Goal: Transaction & Acquisition: Book appointment/travel/reservation

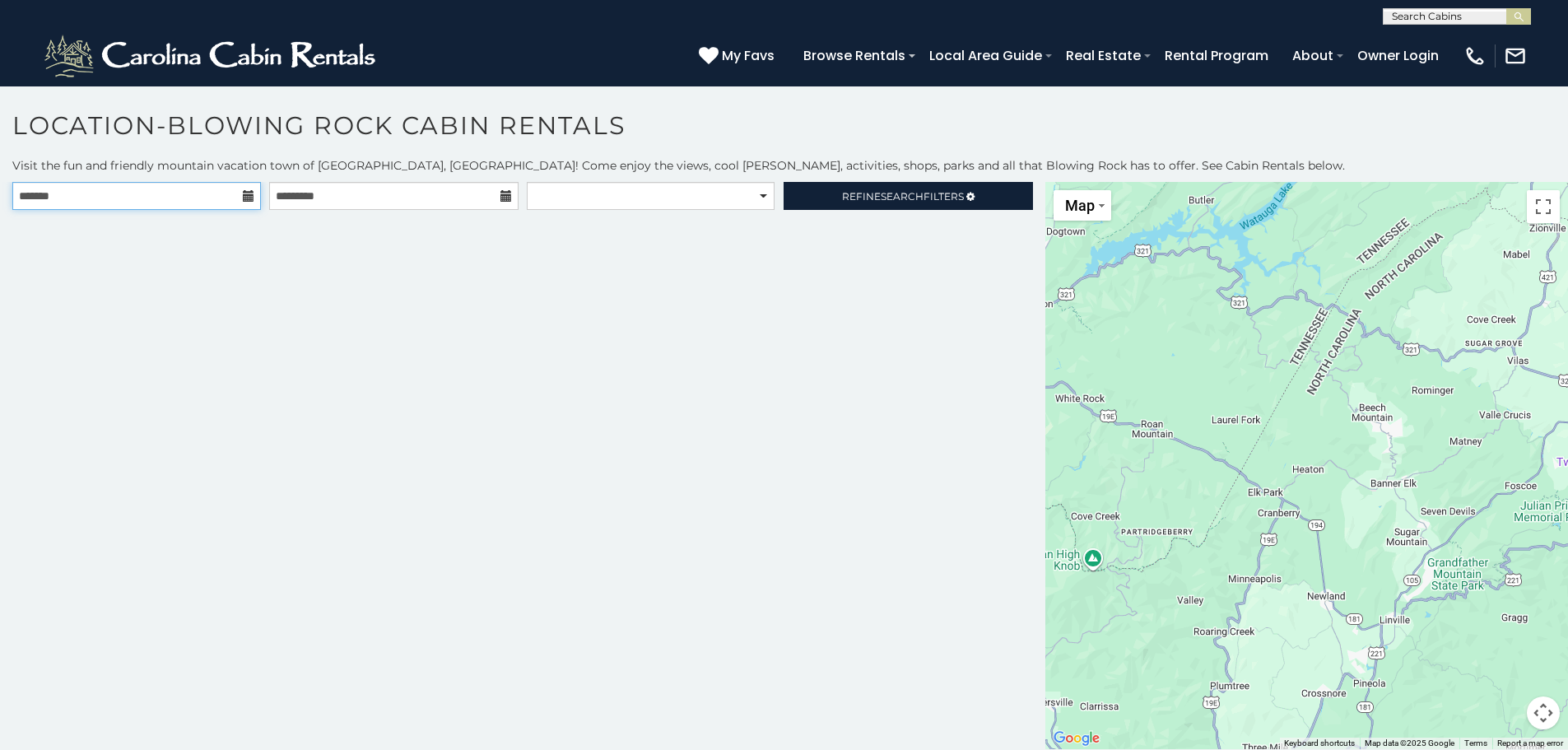
click at [251, 202] on input "text" at bounding box center [137, 196] width 249 height 28
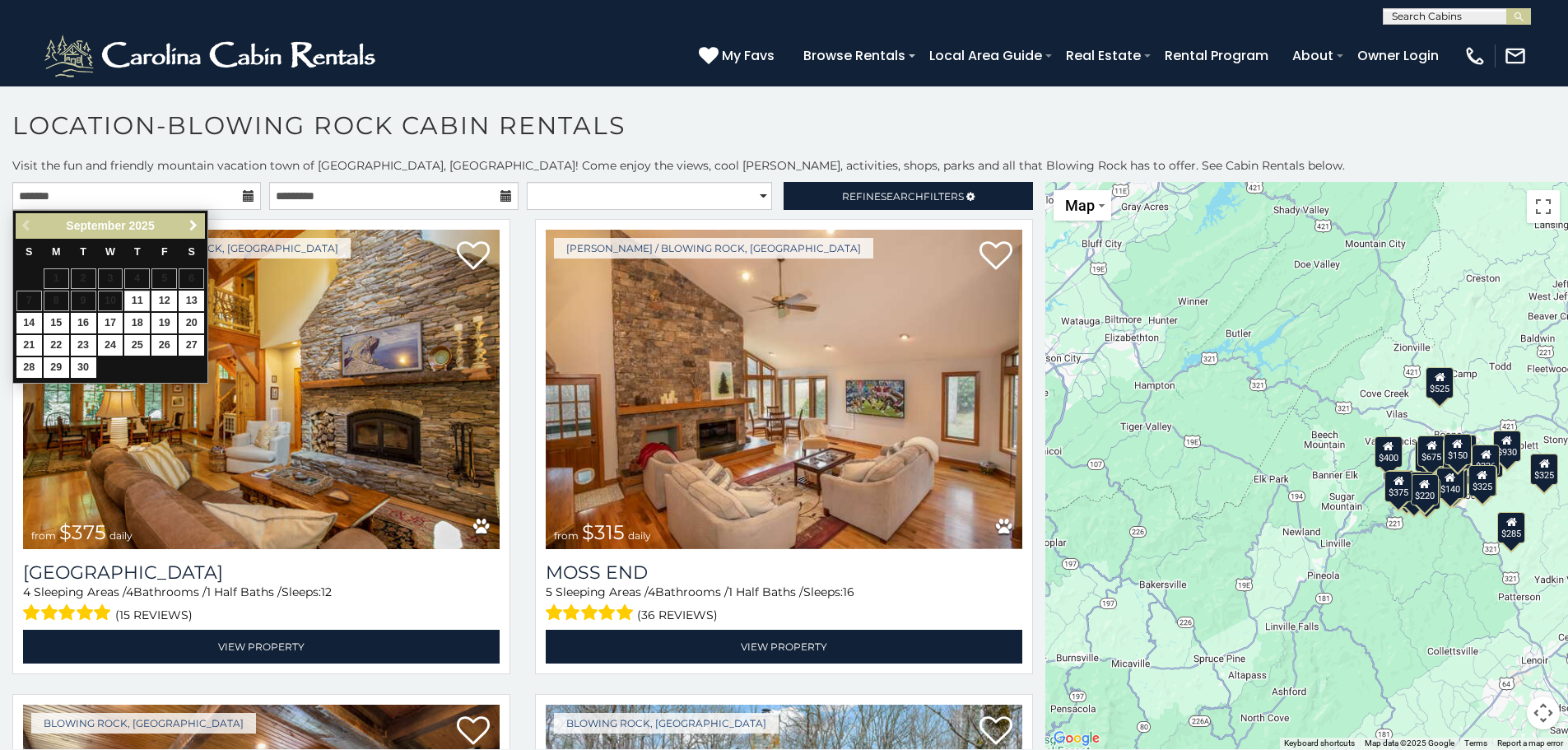
click at [192, 225] on span "Next" at bounding box center [193, 226] width 13 height 13
click at [169, 298] on link "10" at bounding box center [164, 301] width 25 height 20
type input "**********"
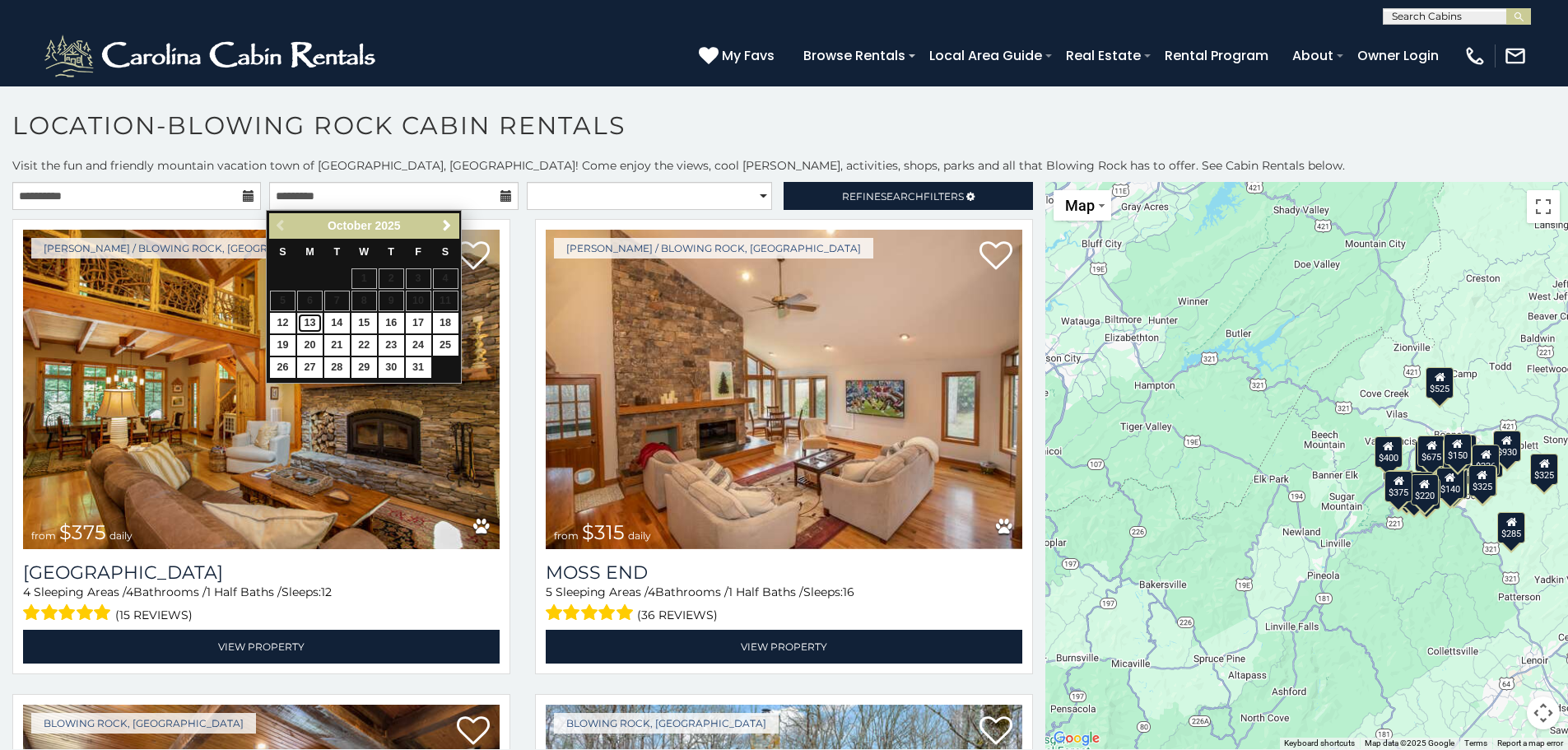
click at [311, 325] on link "13" at bounding box center [310, 323] width 25 height 20
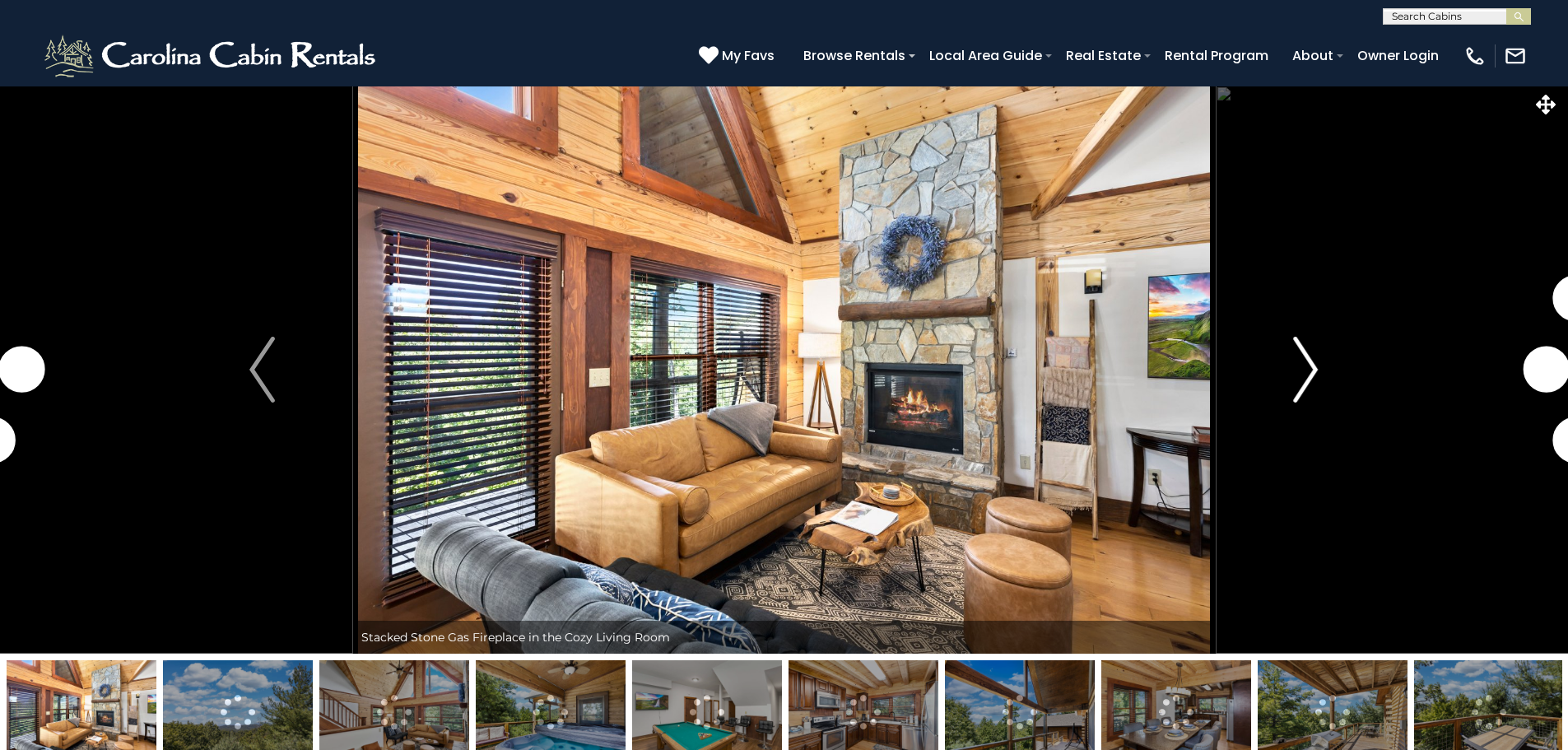
click at [1305, 375] on img "Next" at bounding box center [1304, 370] width 24 height 66
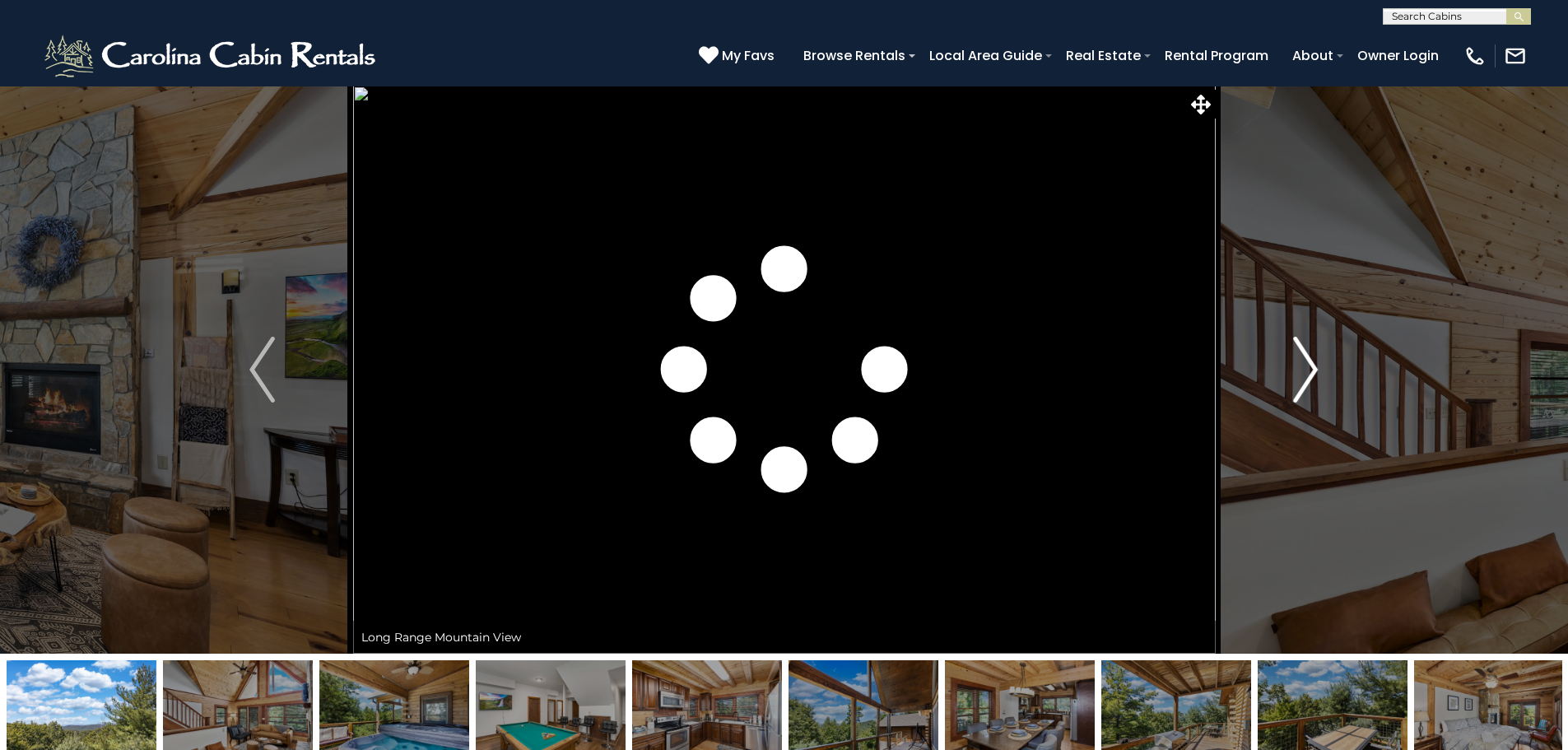
click at [1312, 371] on img "Next" at bounding box center [1304, 370] width 24 height 66
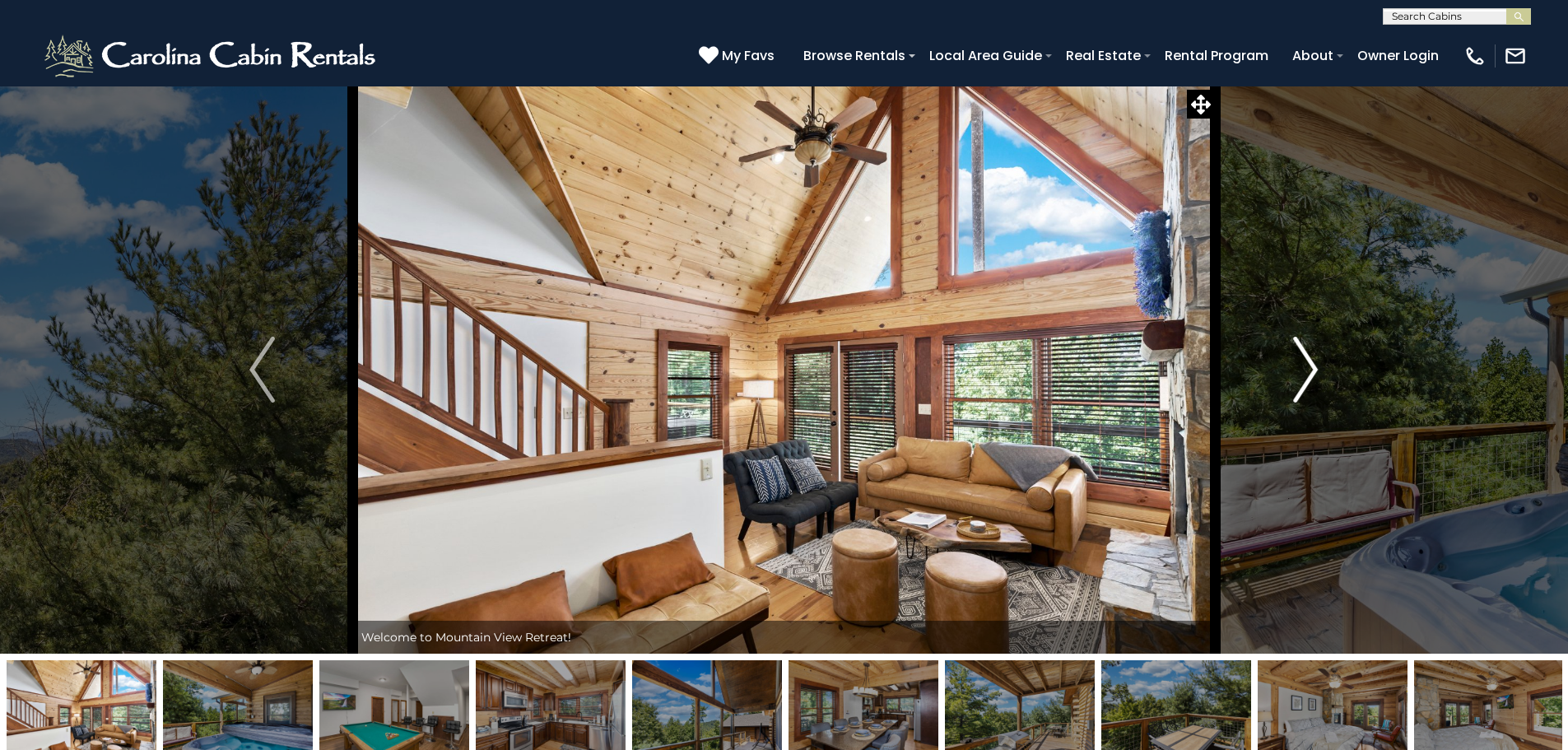
click at [1312, 371] on img "Next" at bounding box center [1304, 370] width 24 height 66
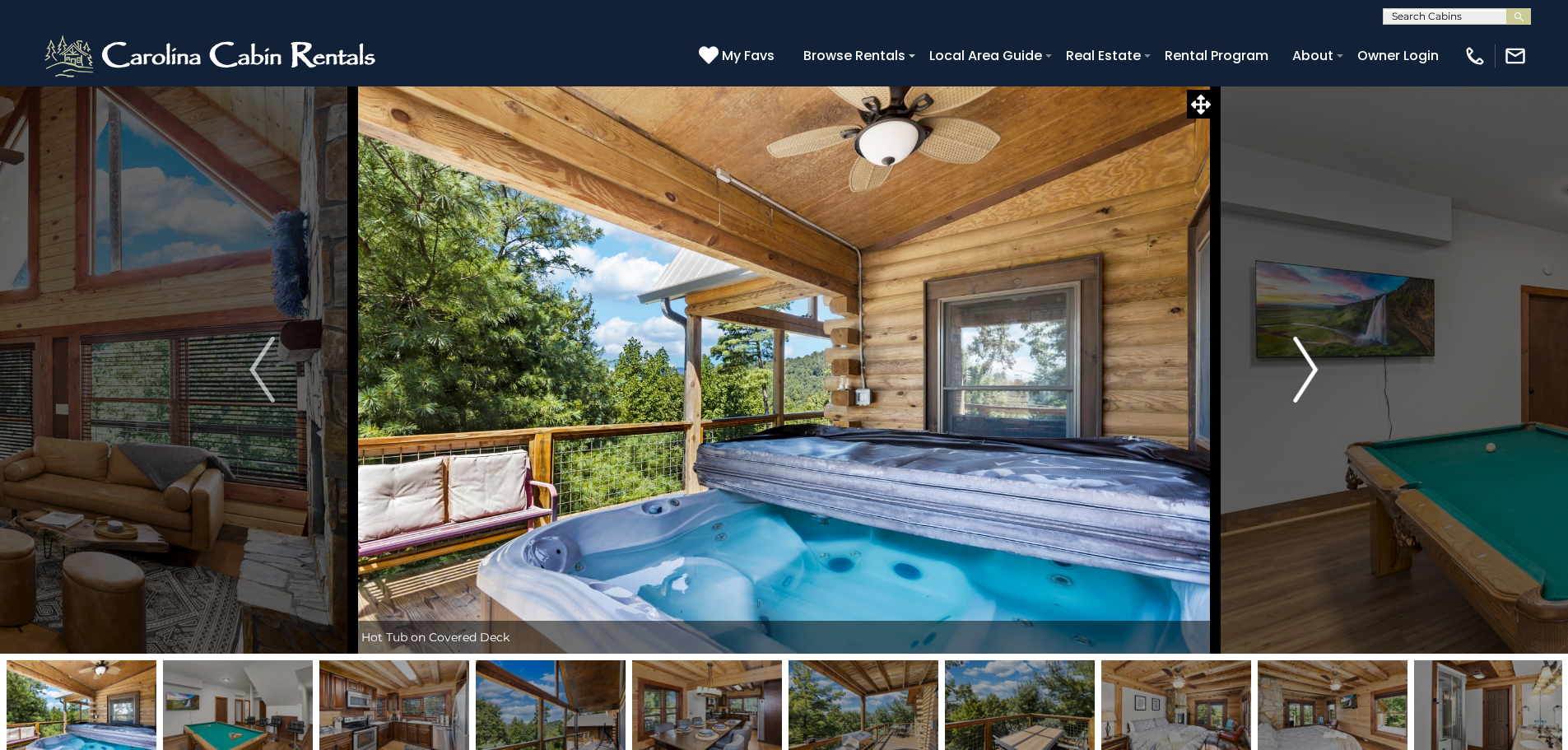
click at [1312, 371] on img "Next" at bounding box center [1304, 370] width 24 height 66
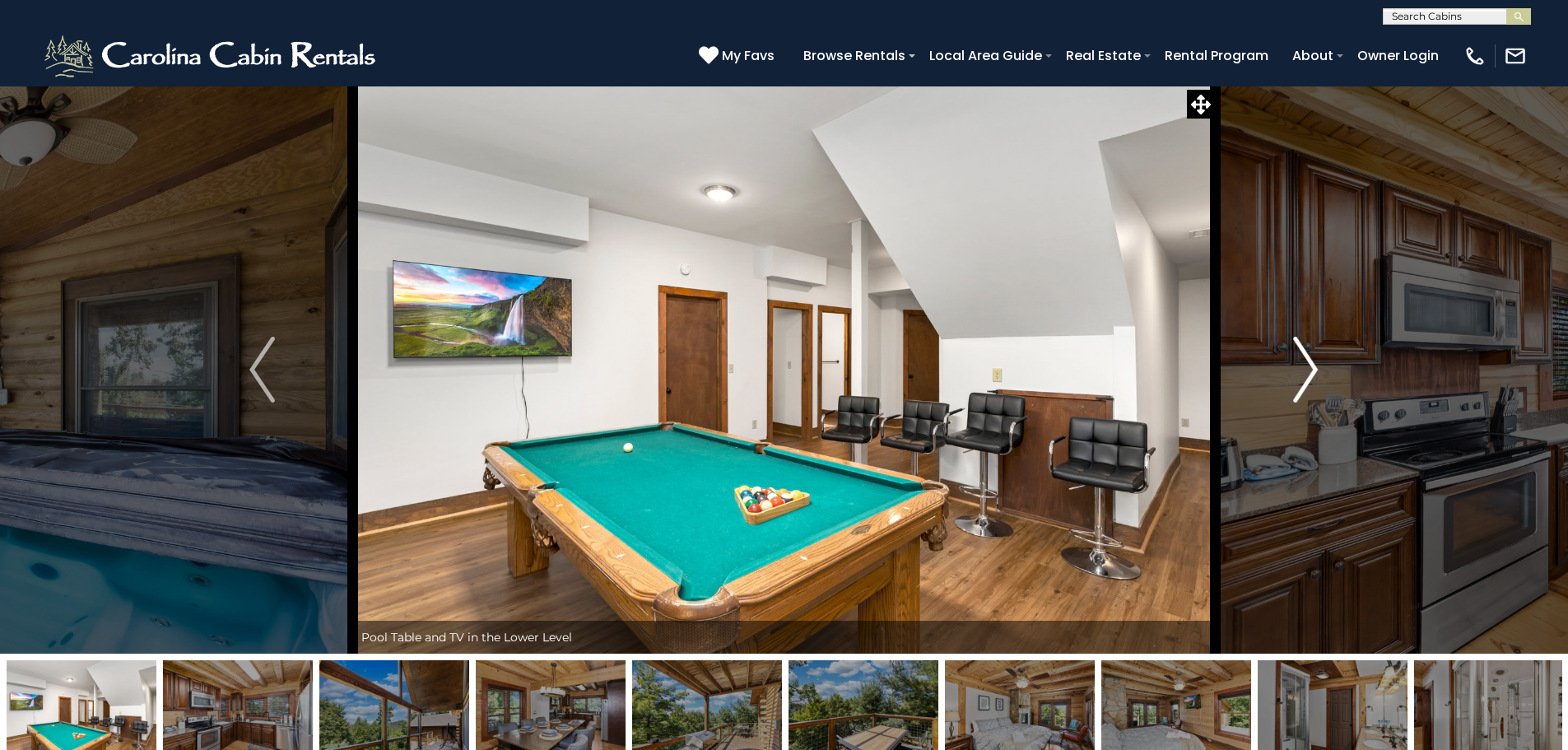
click at [1312, 371] on img "Next" at bounding box center [1304, 370] width 24 height 66
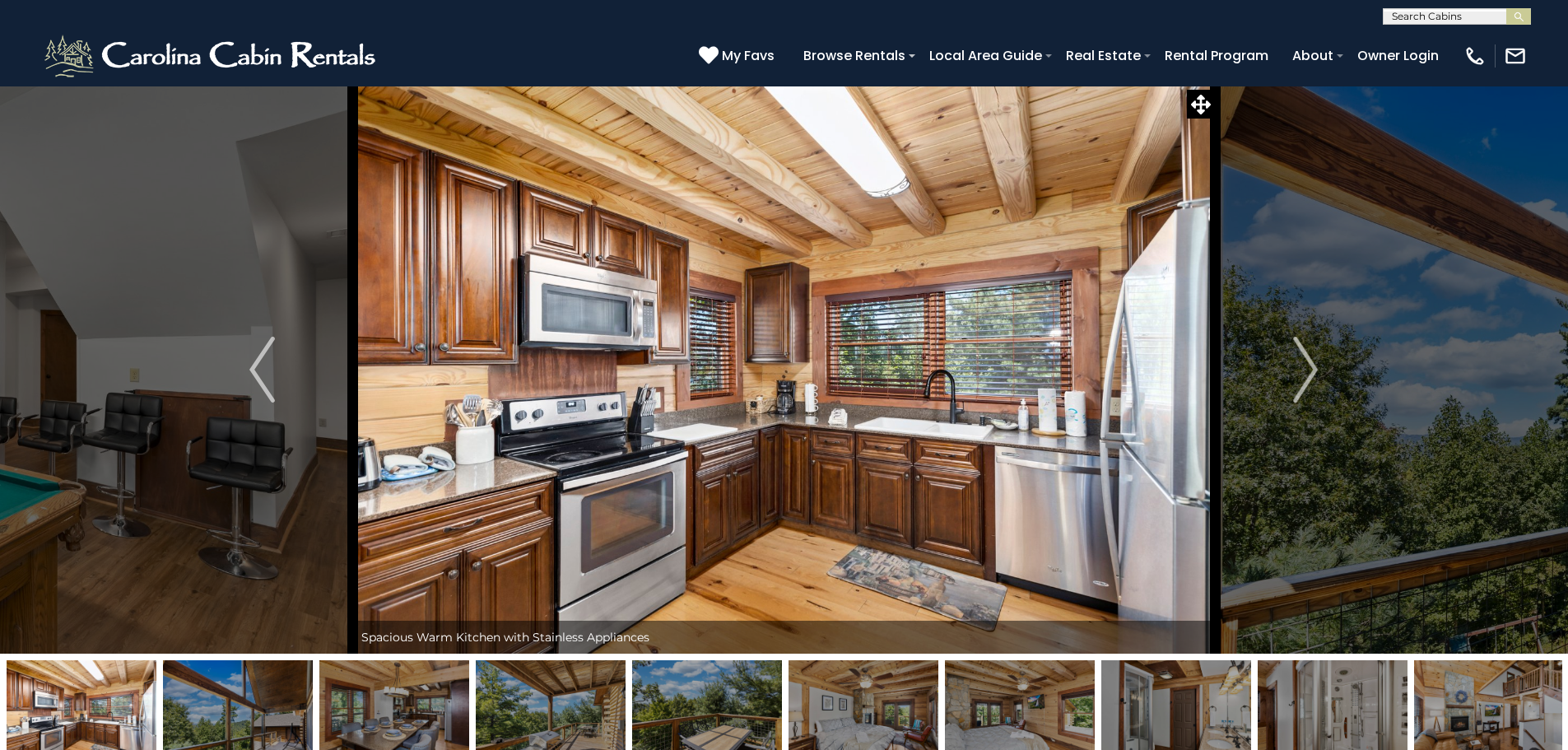
scroll to position [82, 0]
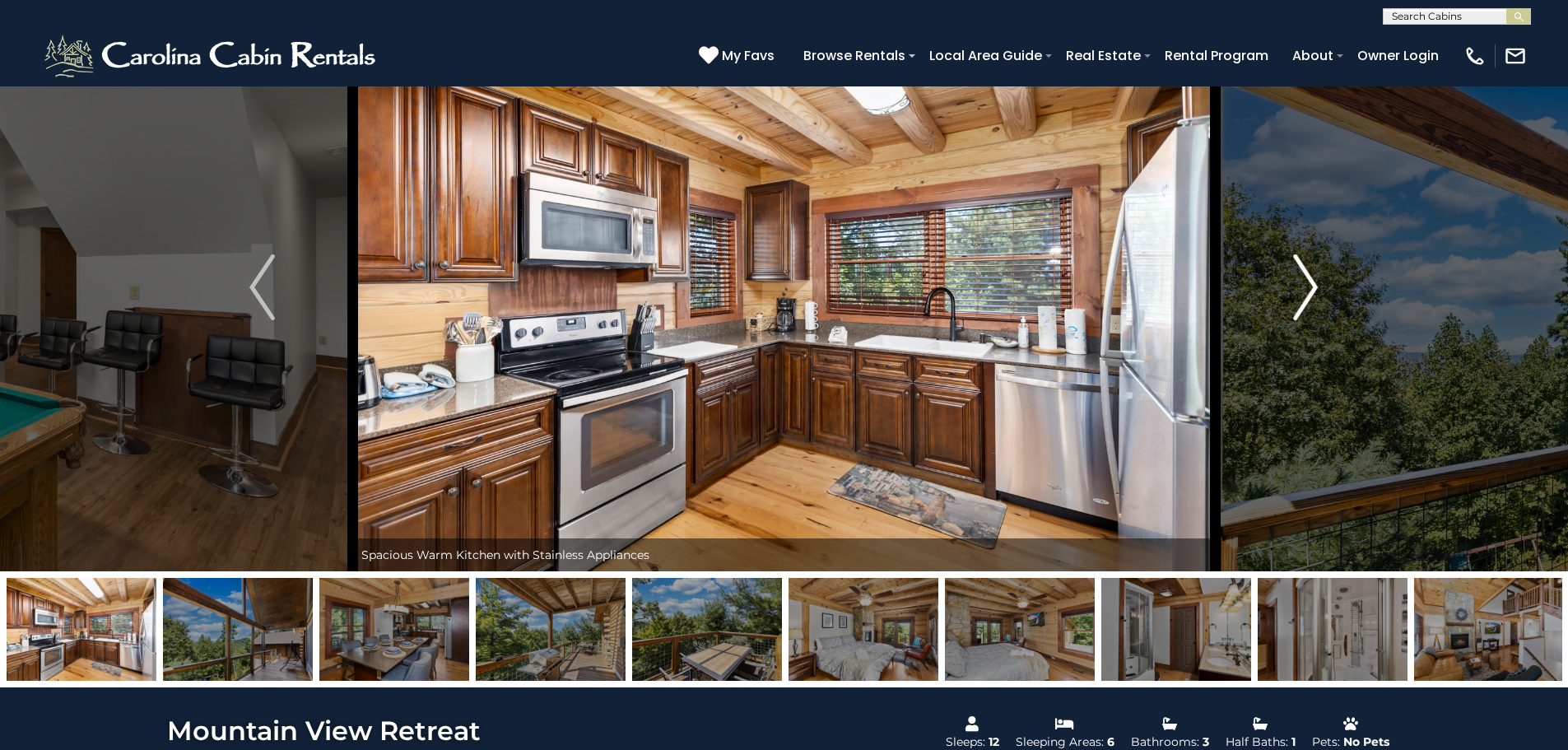
click at [1349, 307] on button "Next" at bounding box center [1305, 287] width 181 height 568
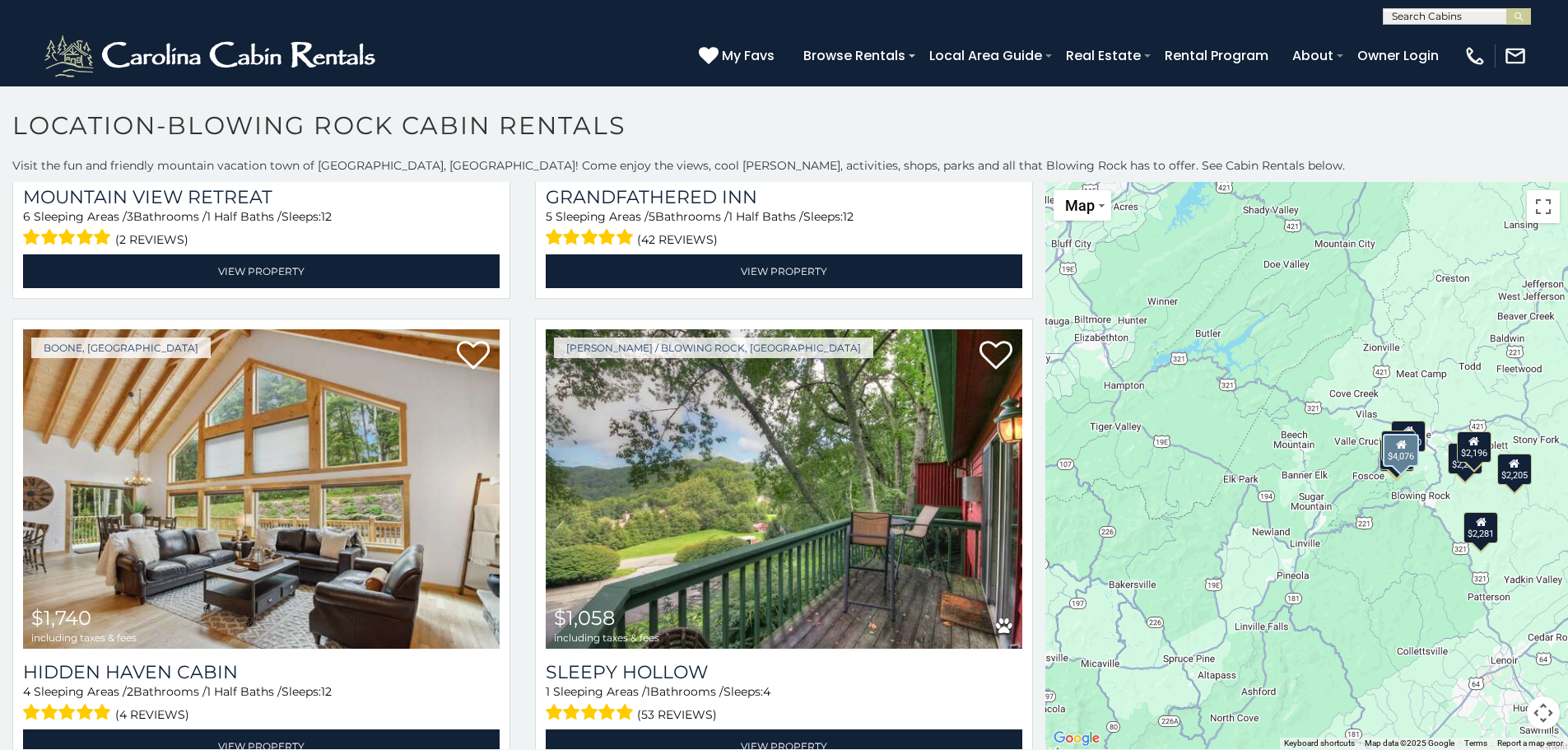
scroll to position [412, 0]
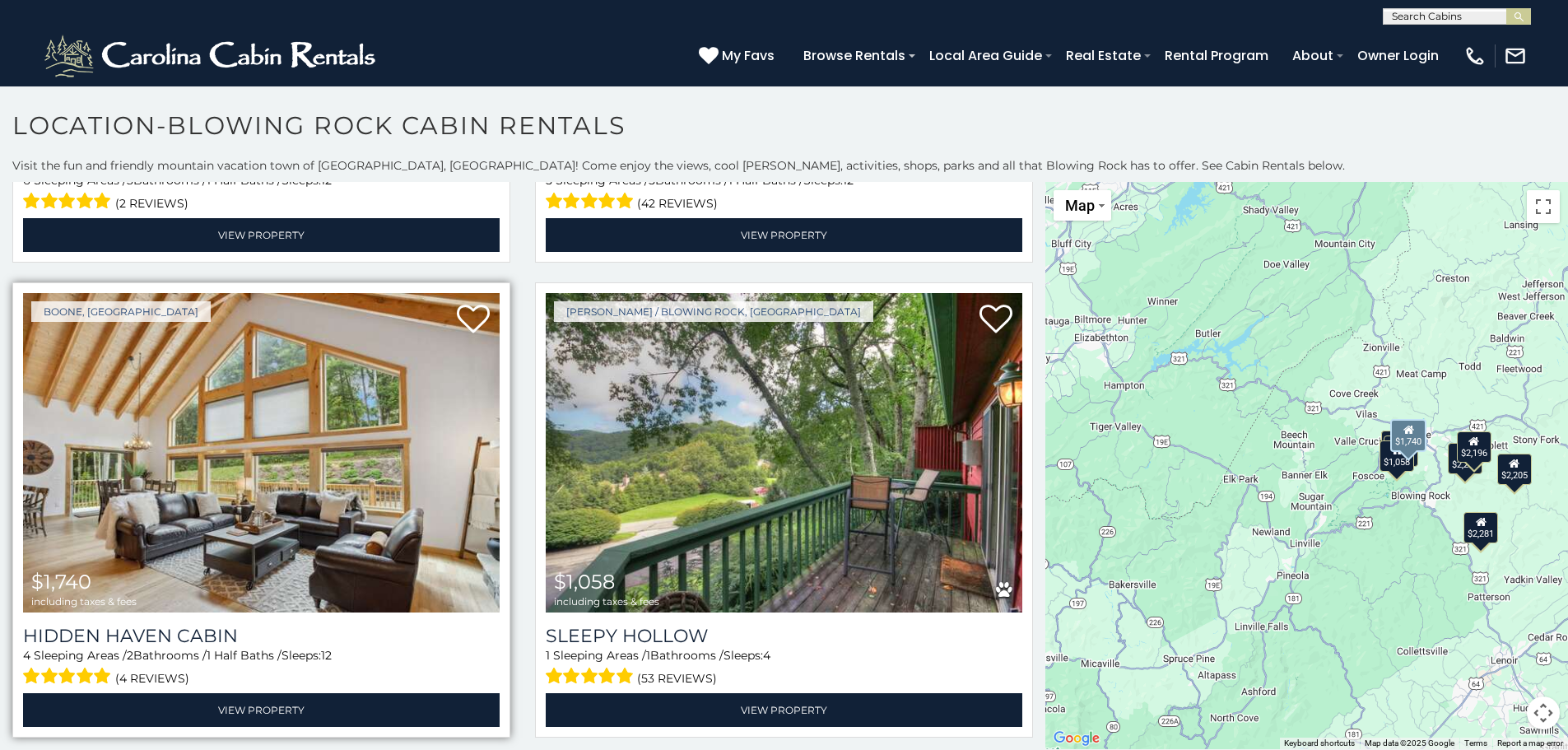
click at [197, 475] on img at bounding box center [260, 453] width 476 height 319
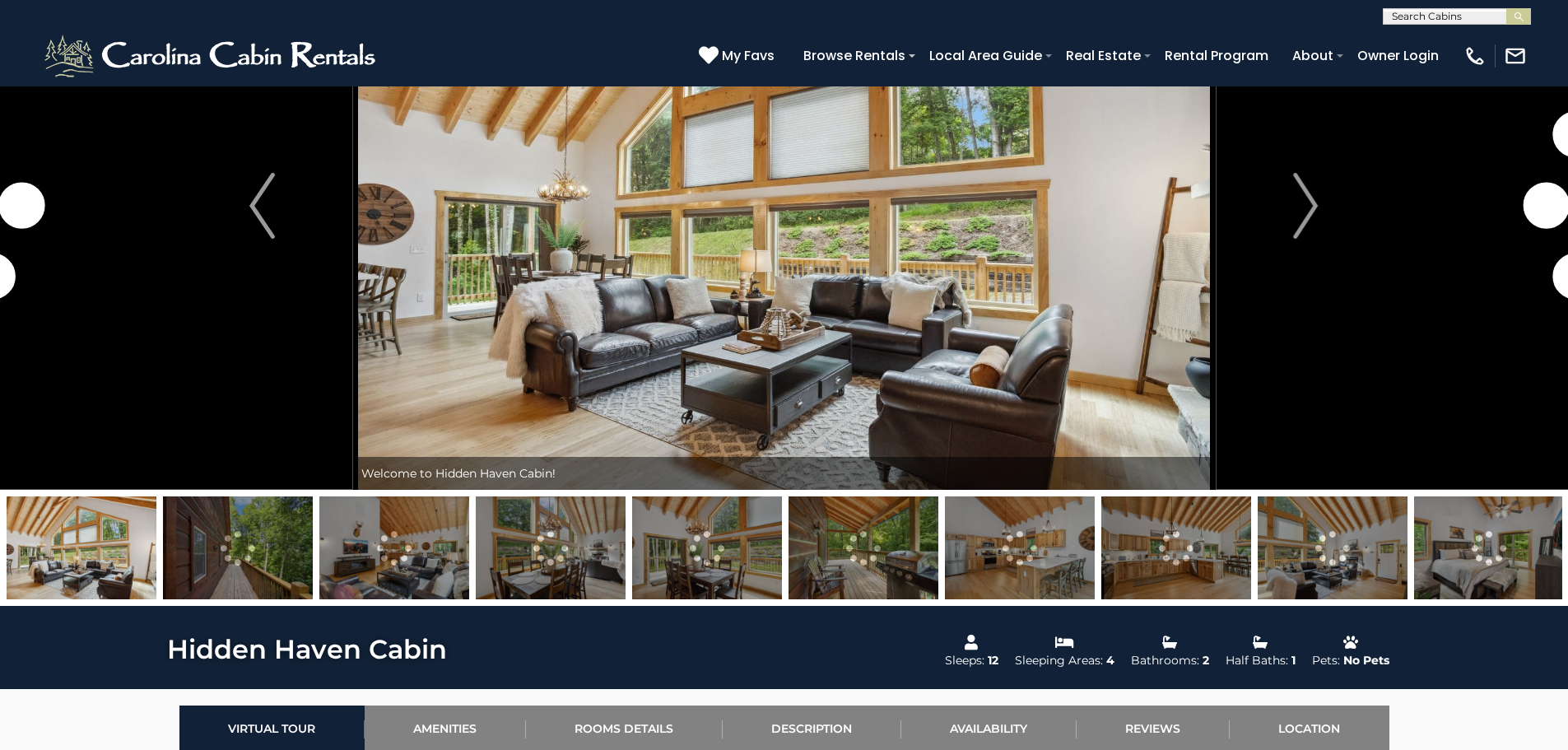
scroll to position [165, 0]
click at [1511, 552] on img at bounding box center [1488, 547] width 149 height 102
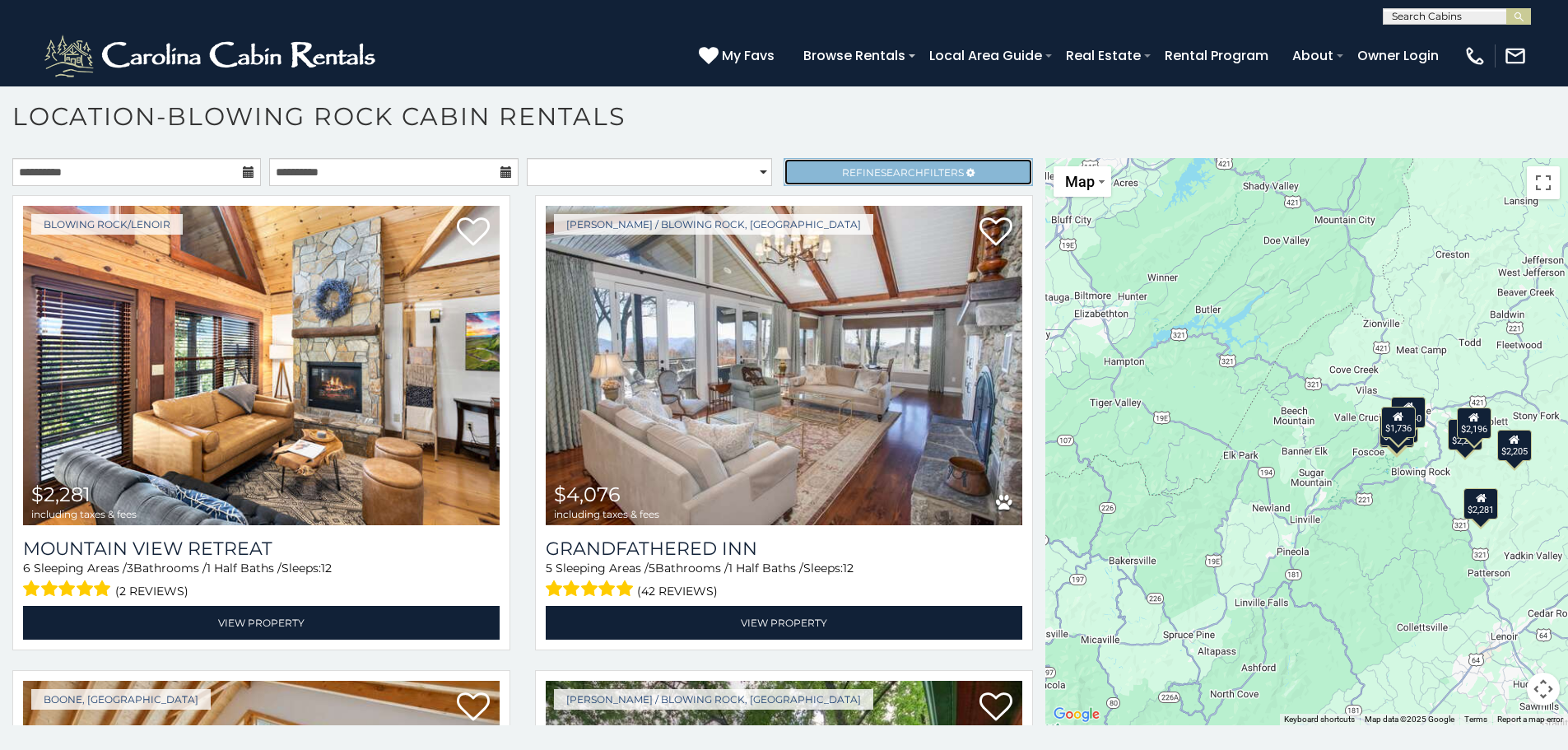
click at [842, 168] on span "Refine Search Filters" at bounding box center [902, 172] width 122 height 13
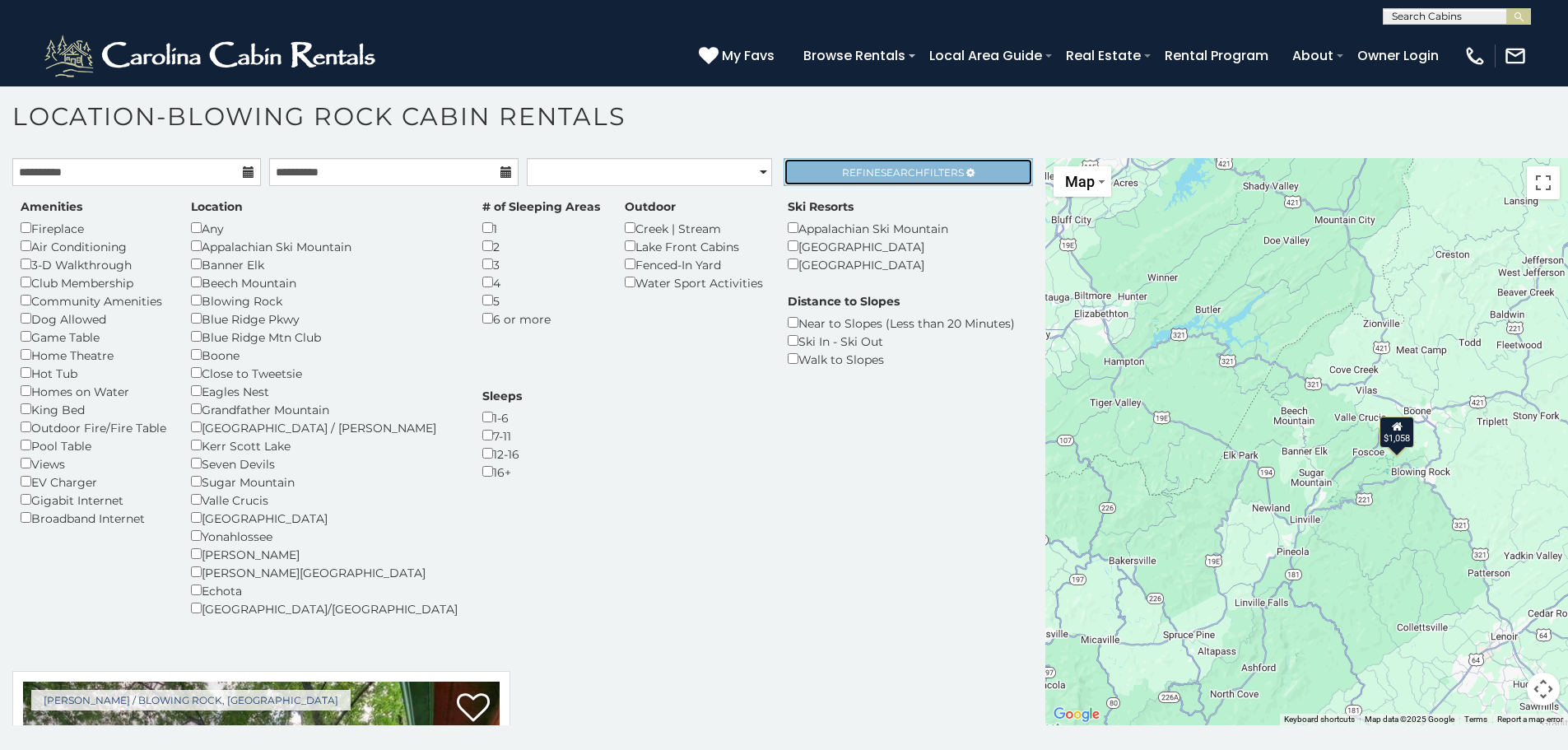
click at [883, 170] on span "Search" at bounding box center [901, 172] width 43 height 13
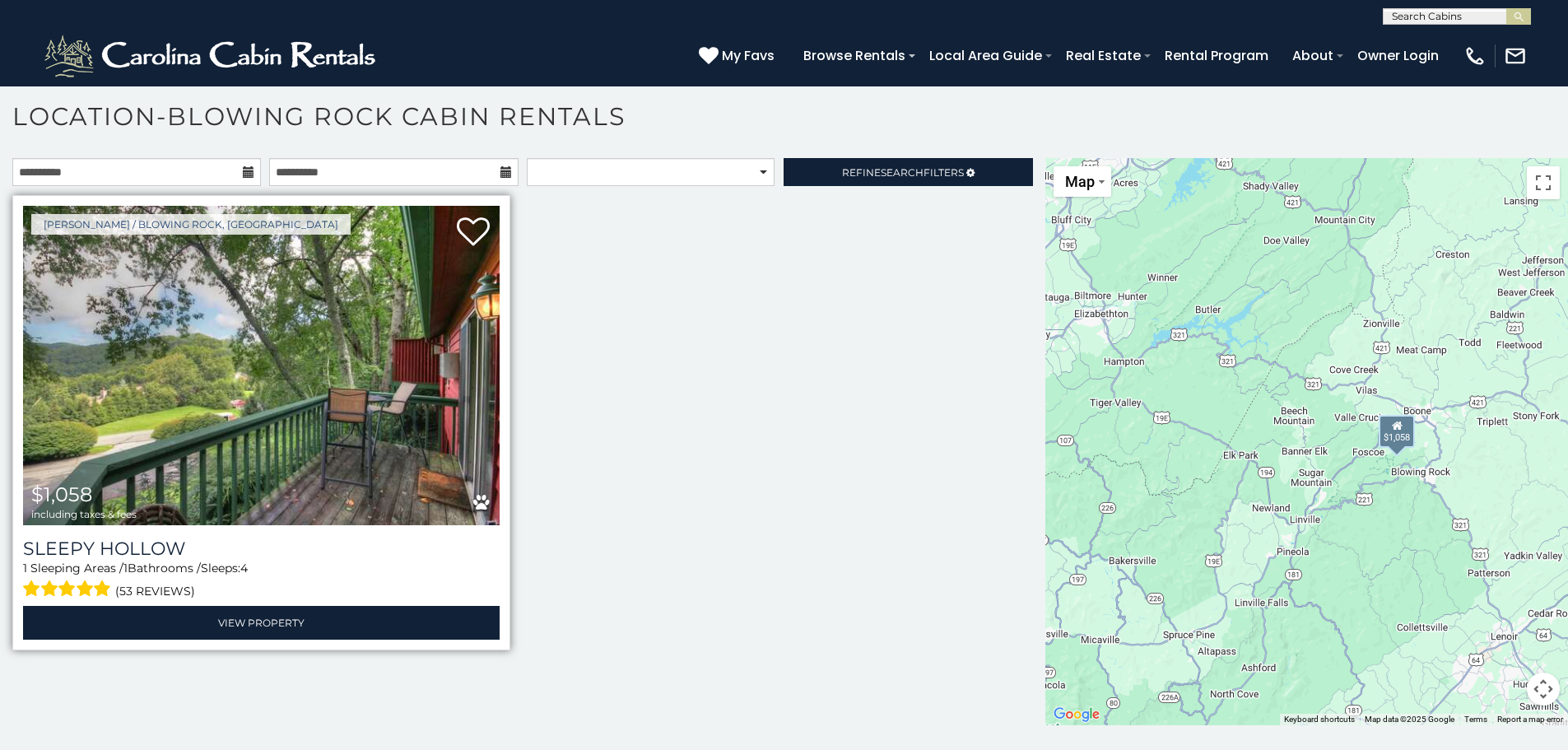
click at [228, 427] on img at bounding box center [260, 365] width 476 height 319
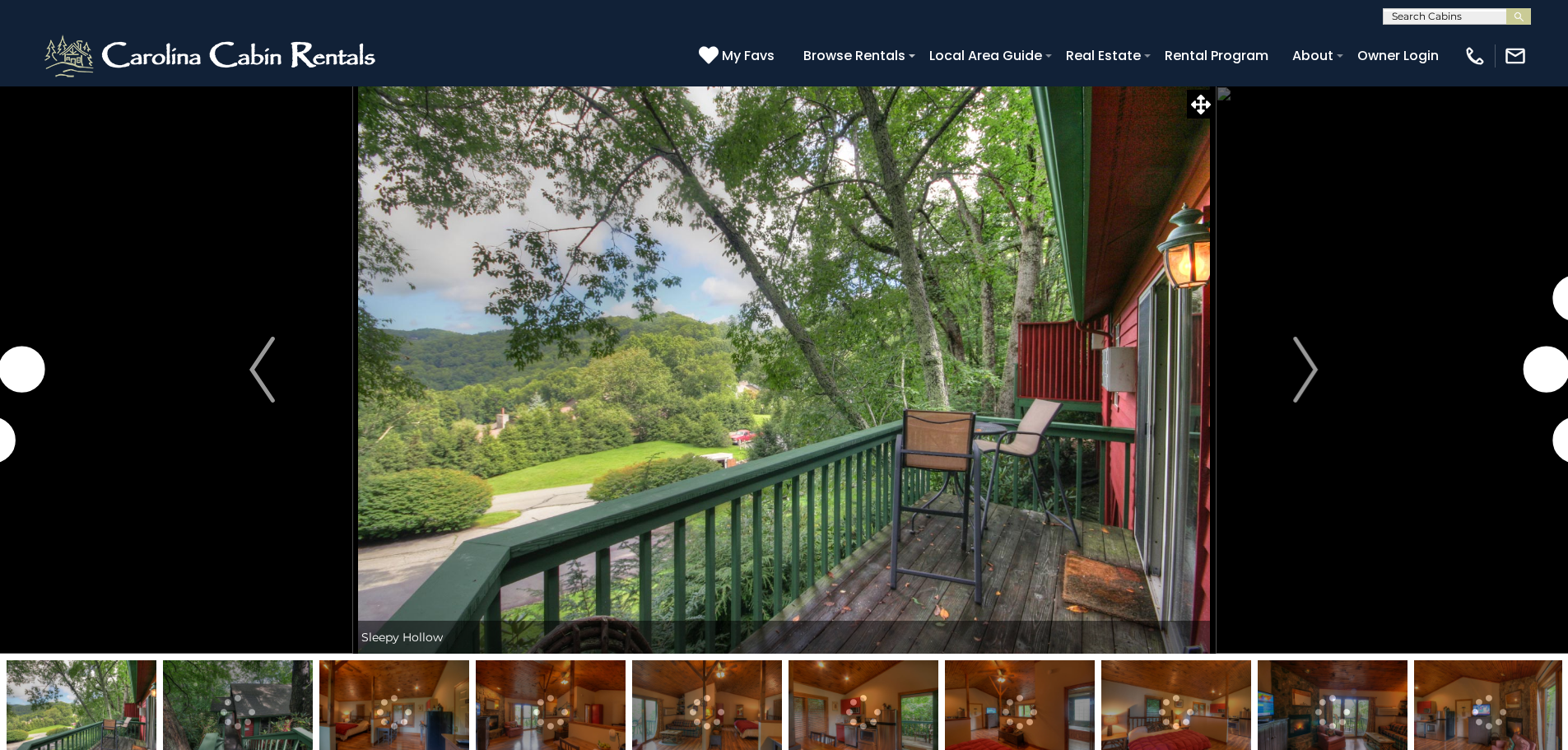
click at [853, 716] on img at bounding box center [863, 711] width 149 height 102
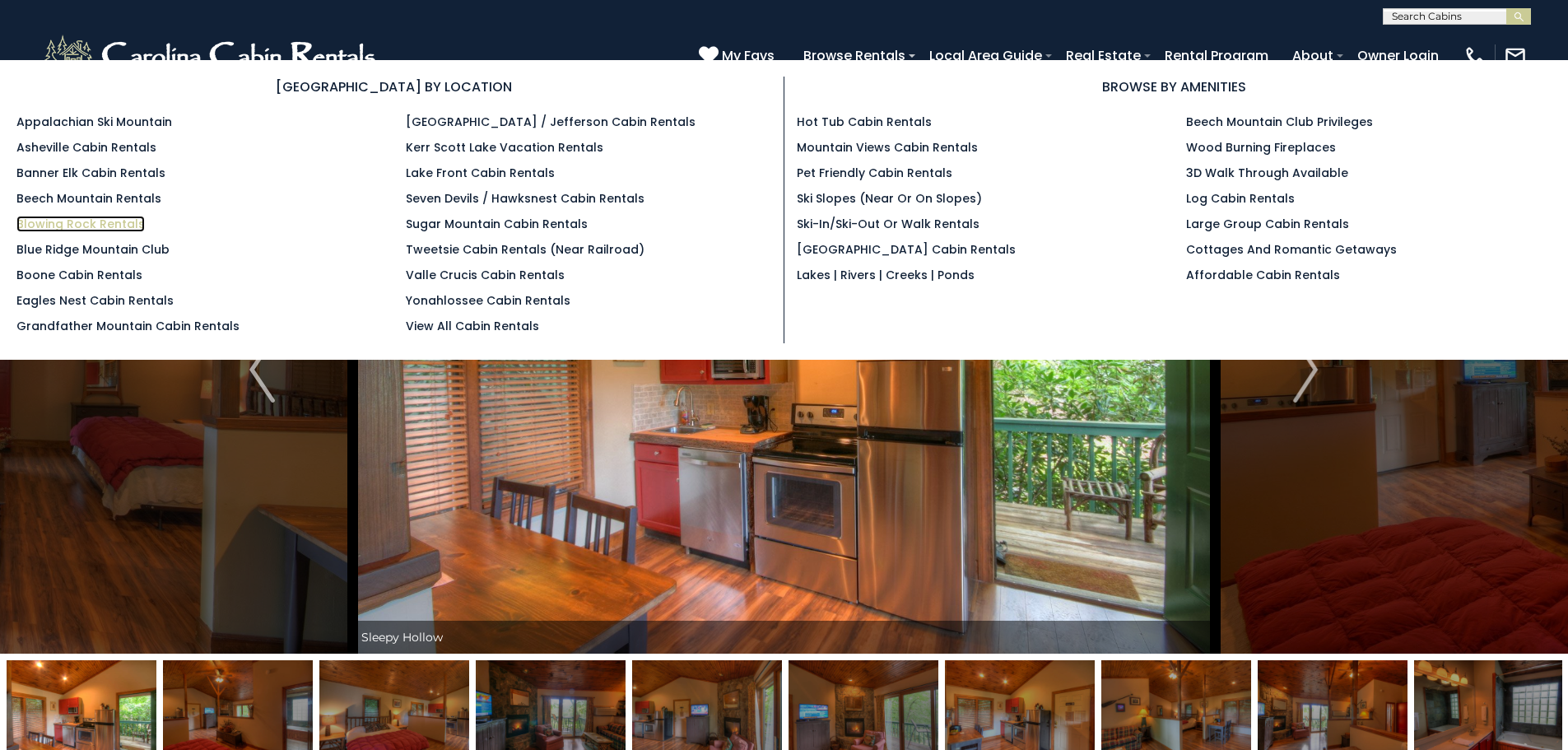
click at [92, 224] on link "Blowing Rock Rentals" at bounding box center [81, 224] width 128 height 17
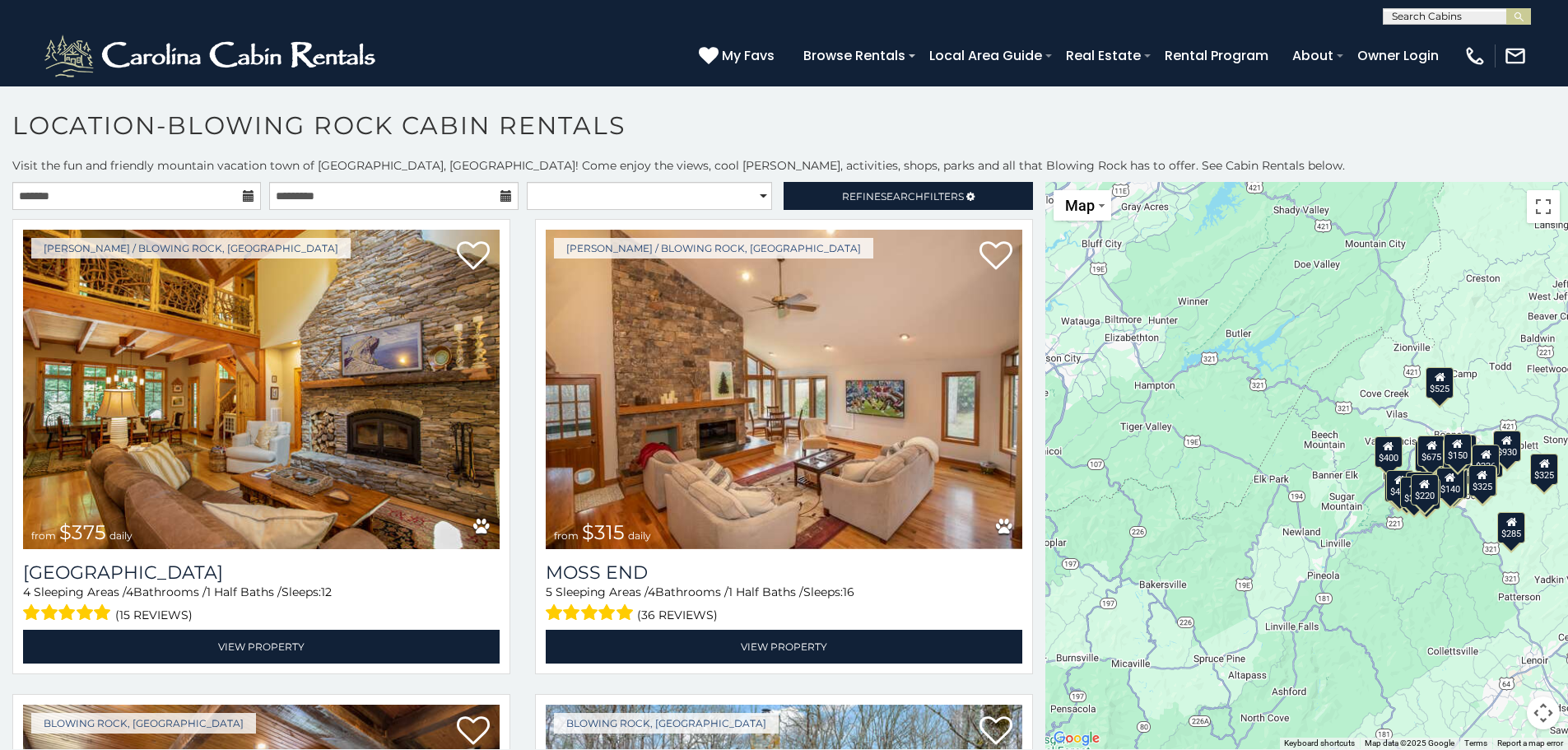
click at [247, 199] on icon at bounding box center [249, 196] width 12 height 12
click at [234, 192] on input "text" at bounding box center [137, 196] width 249 height 28
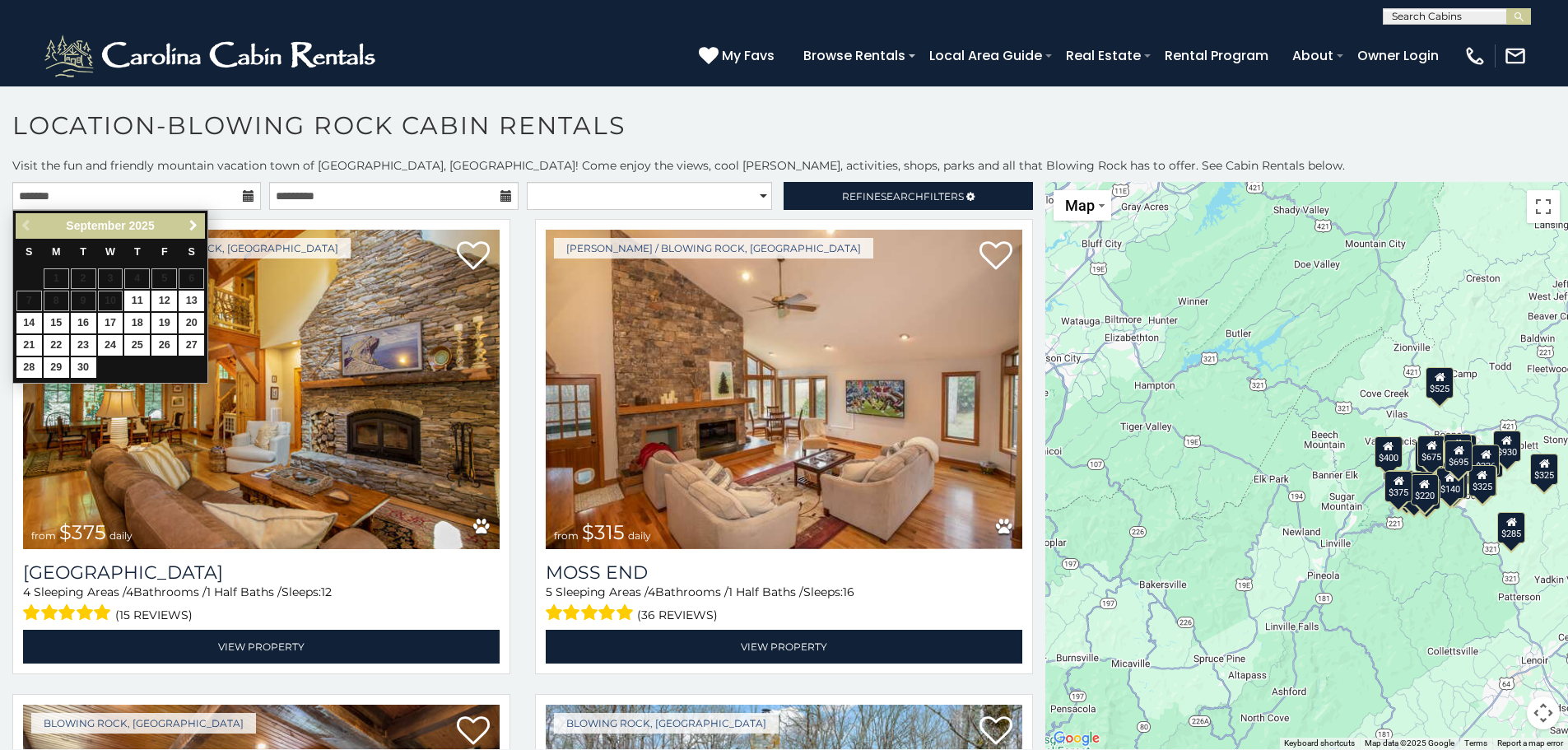
click at [193, 229] on span "Next" at bounding box center [193, 226] width 13 height 13
click at [170, 303] on link "10" at bounding box center [164, 301] width 25 height 20
type input "**********"
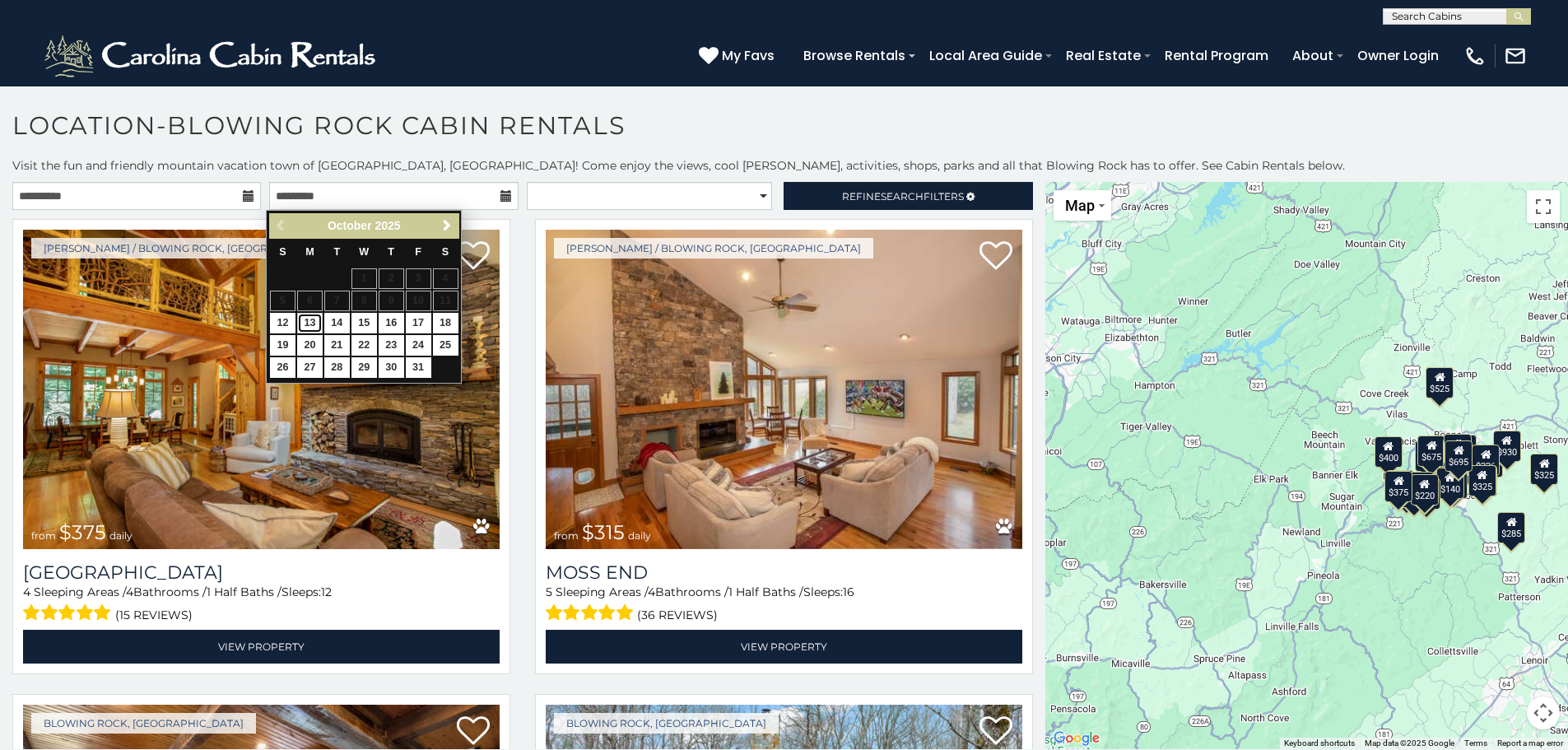
click at [306, 322] on link "13" at bounding box center [310, 323] width 25 height 20
type input "**********"
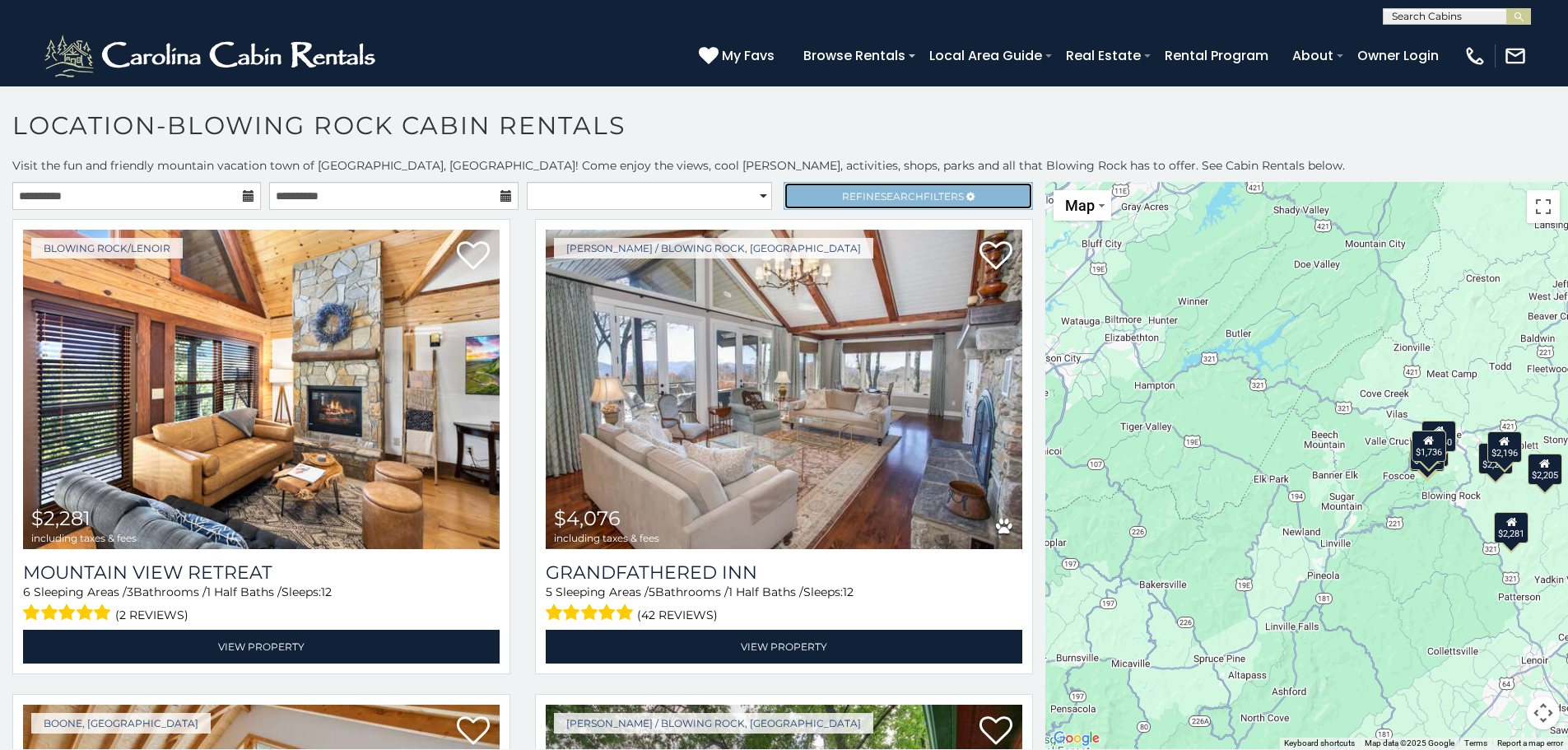
click at [930, 192] on span "Refine Search Filters" at bounding box center [902, 196] width 122 height 13
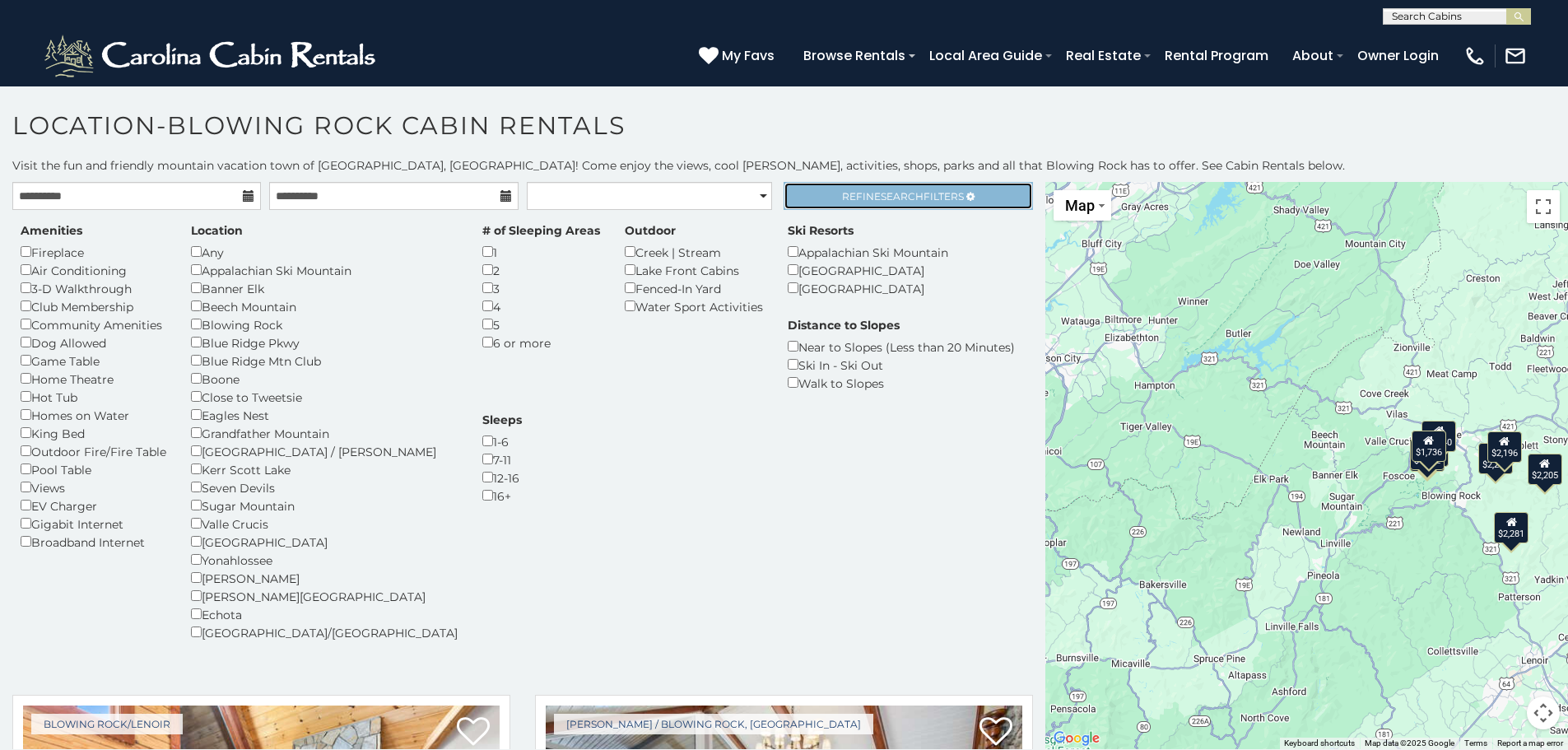
click at [932, 202] on span "Refine Search Filters" at bounding box center [902, 196] width 122 height 13
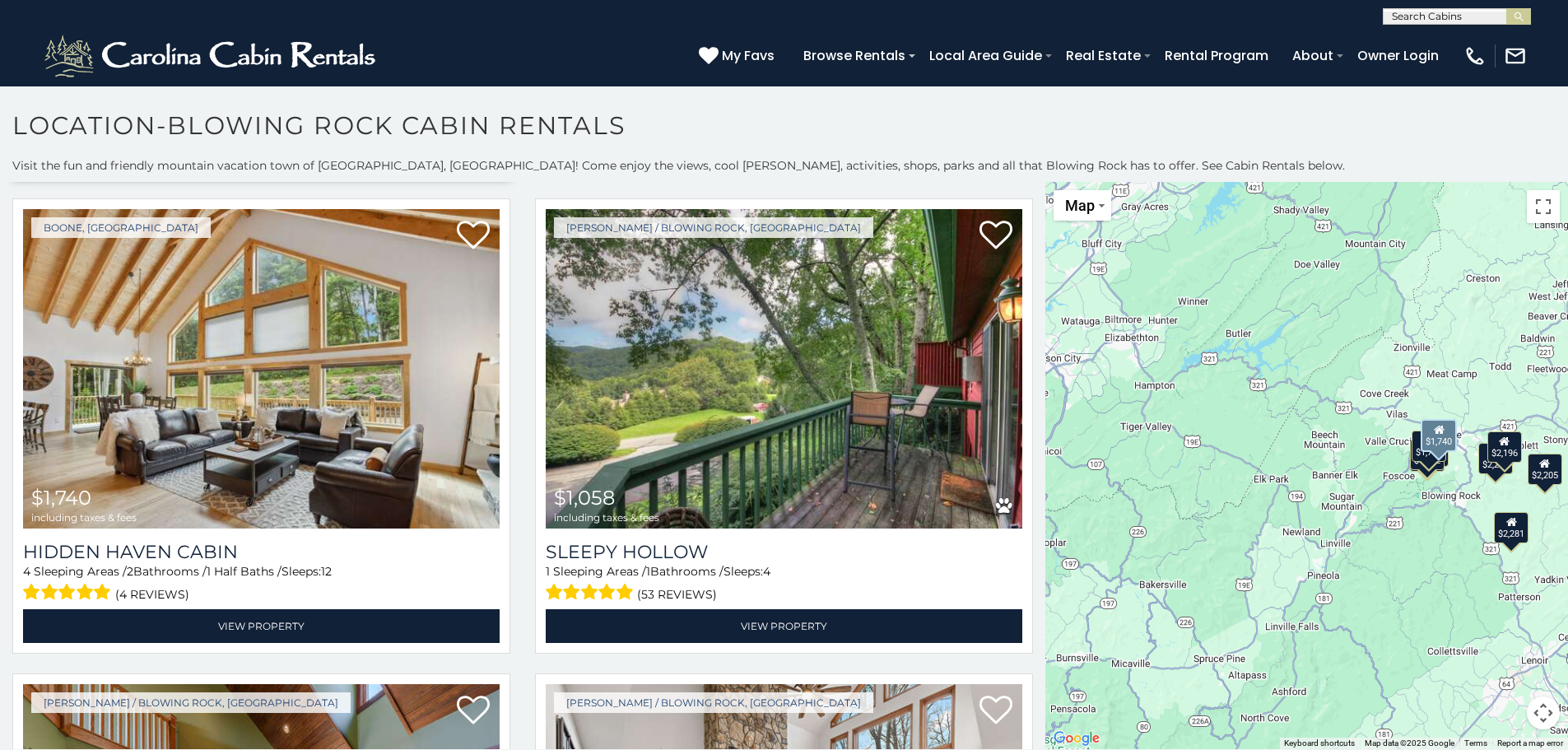
scroll to position [494, 0]
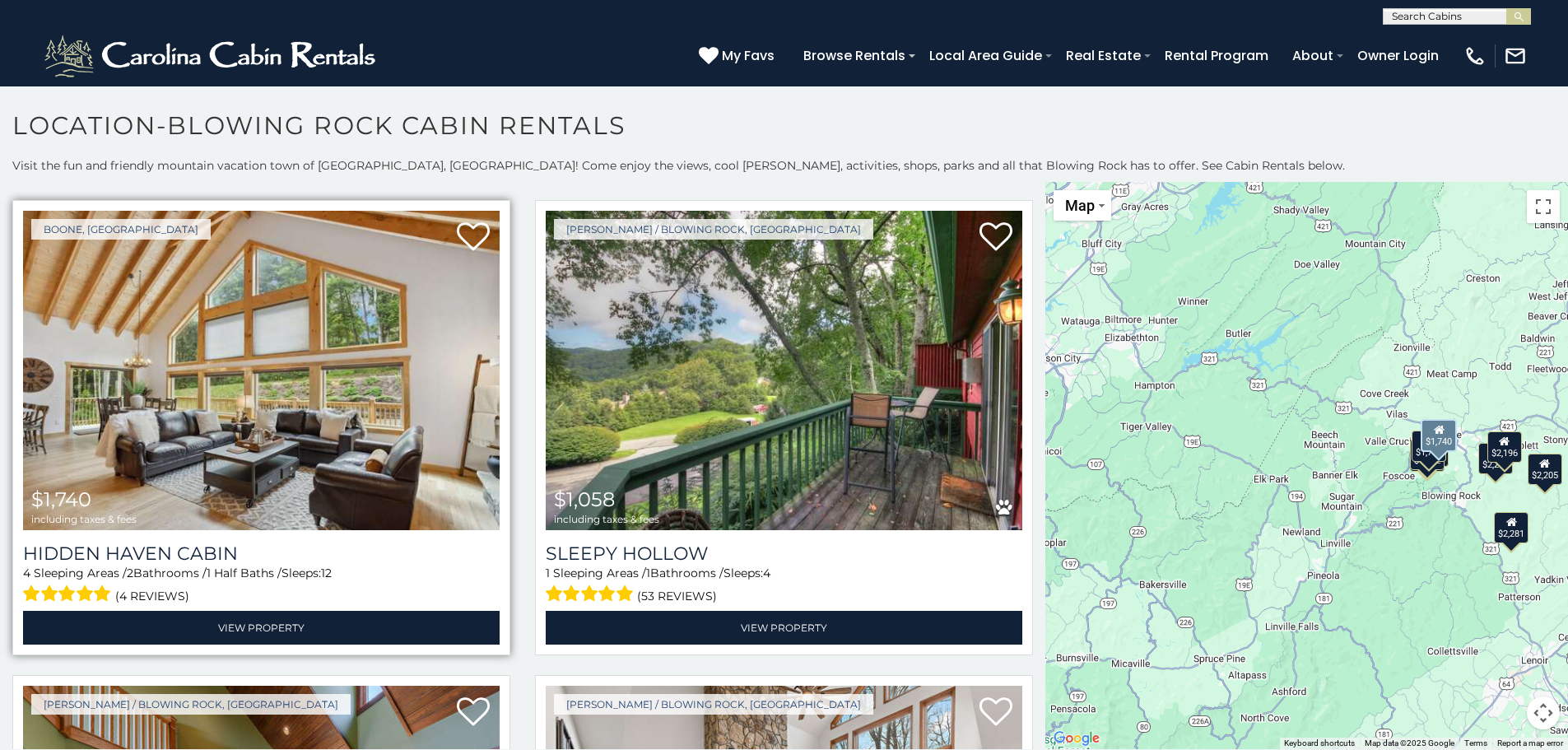
click at [265, 298] on img at bounding box center [260, 370] width 476 height 319
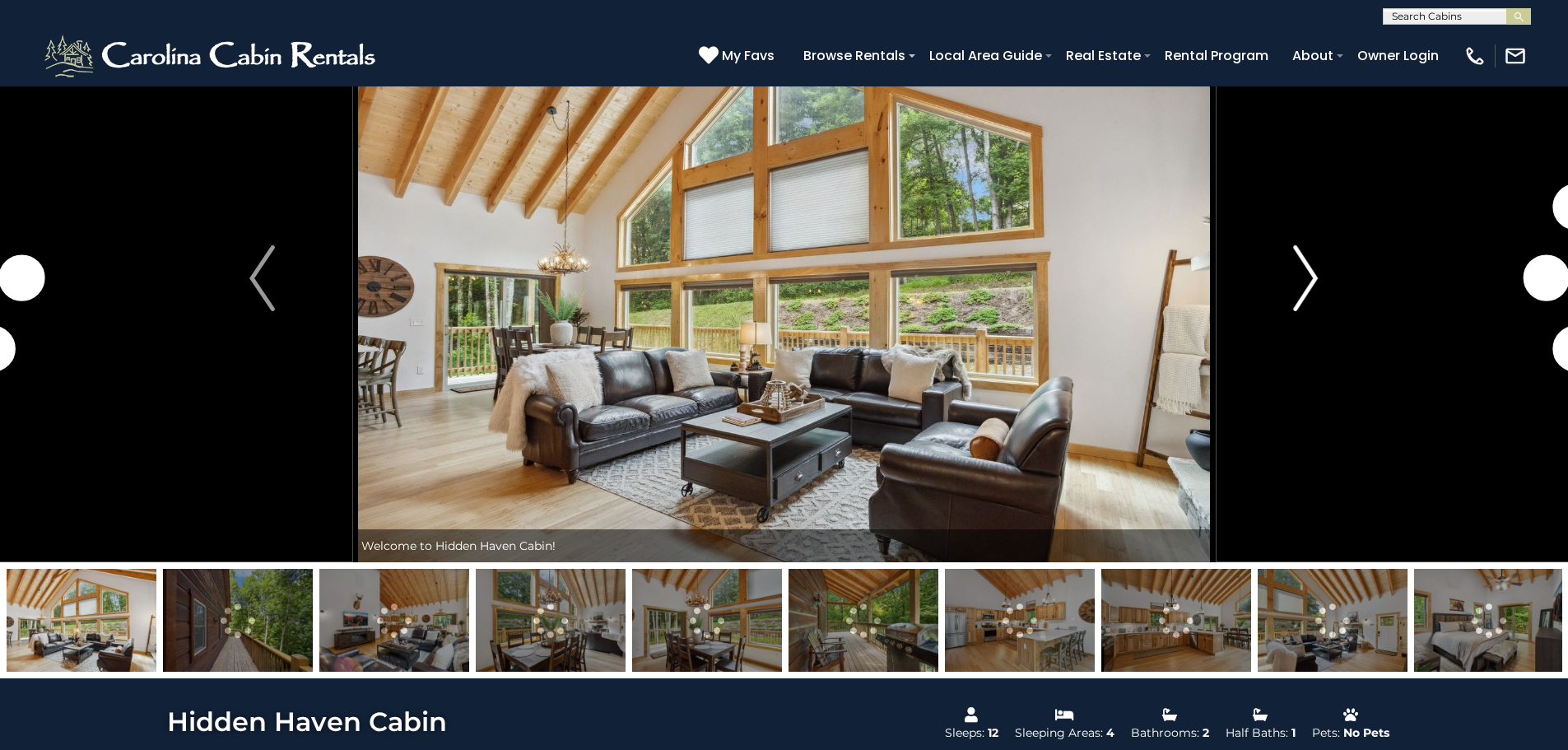
scroll to position [165, 0]
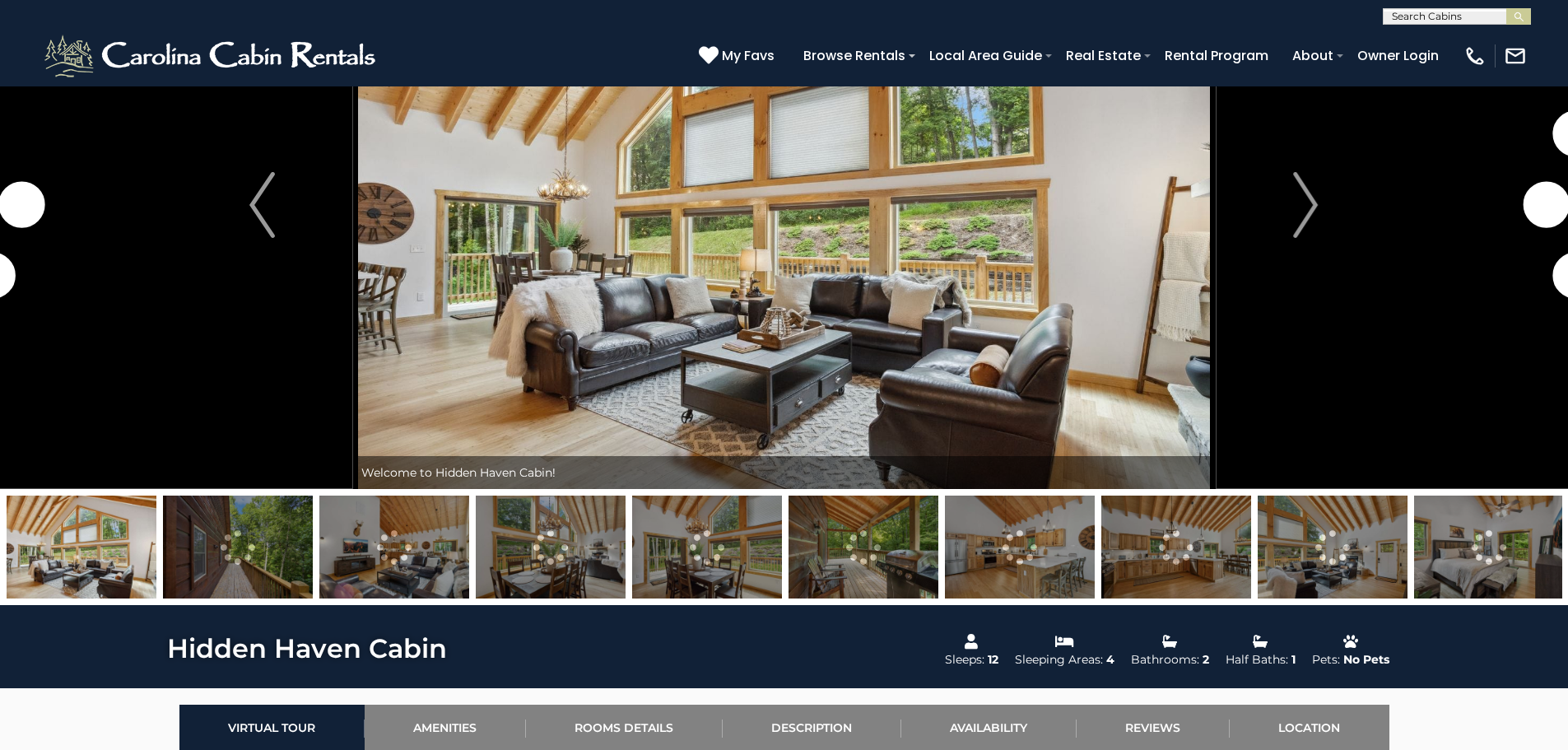
click at [1040, 543] on img at bounding box center [1020, 547] width 149 height 102
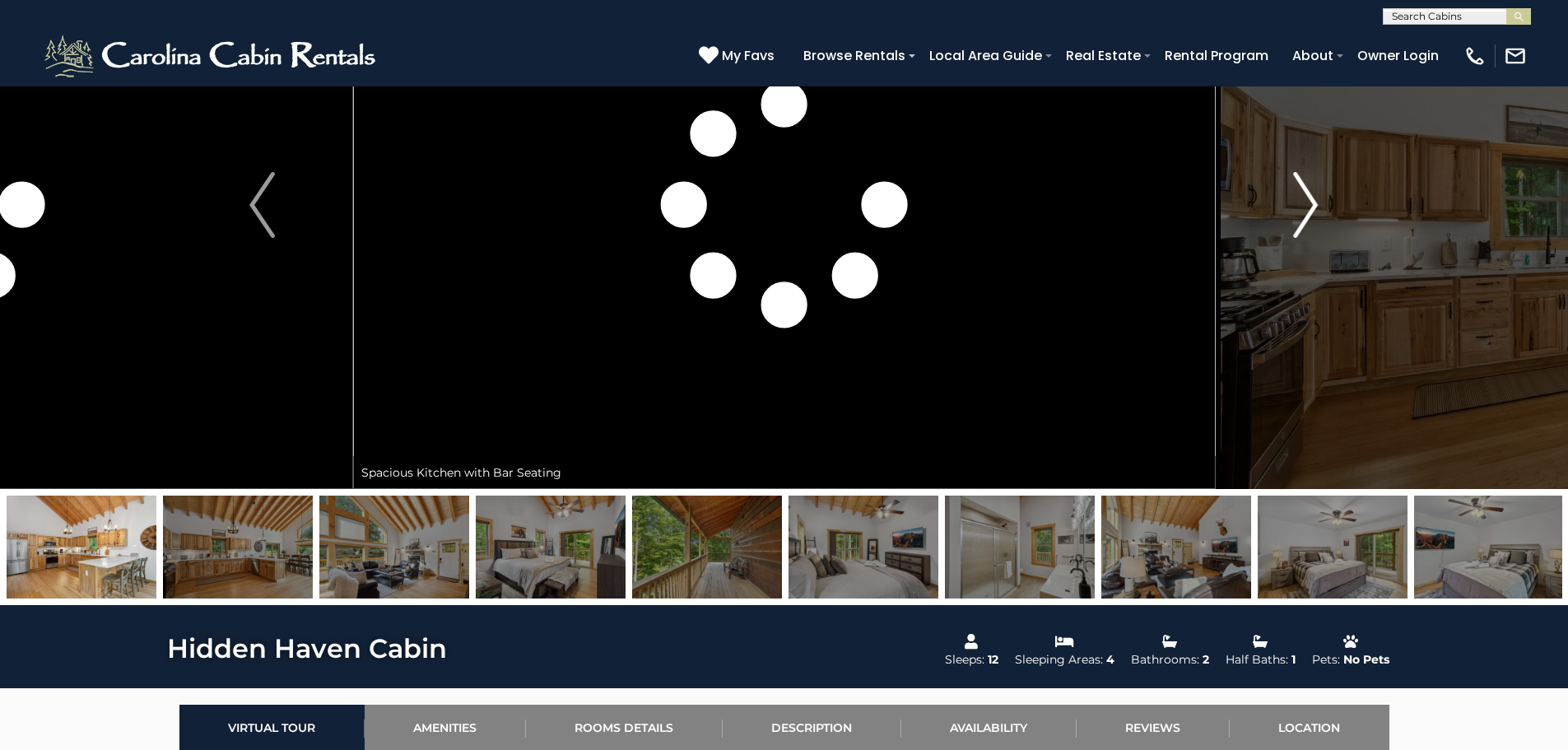
click at [1311, 215] on img "Next" at bounding box center [1304, 205] width 24 height 66
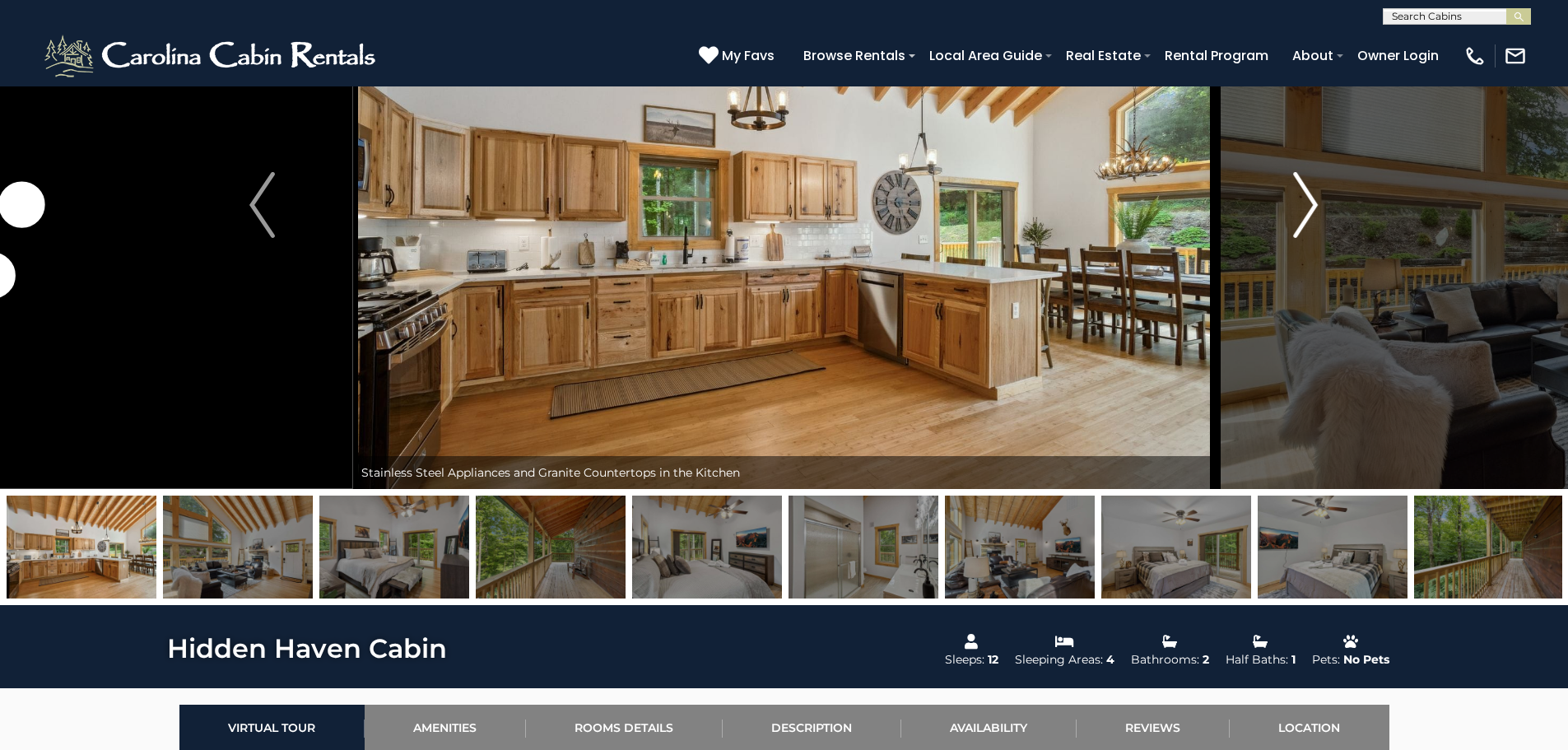
click at [1311, 215] on img "Next" at bounding box center [1304, 205] width 24 height 66
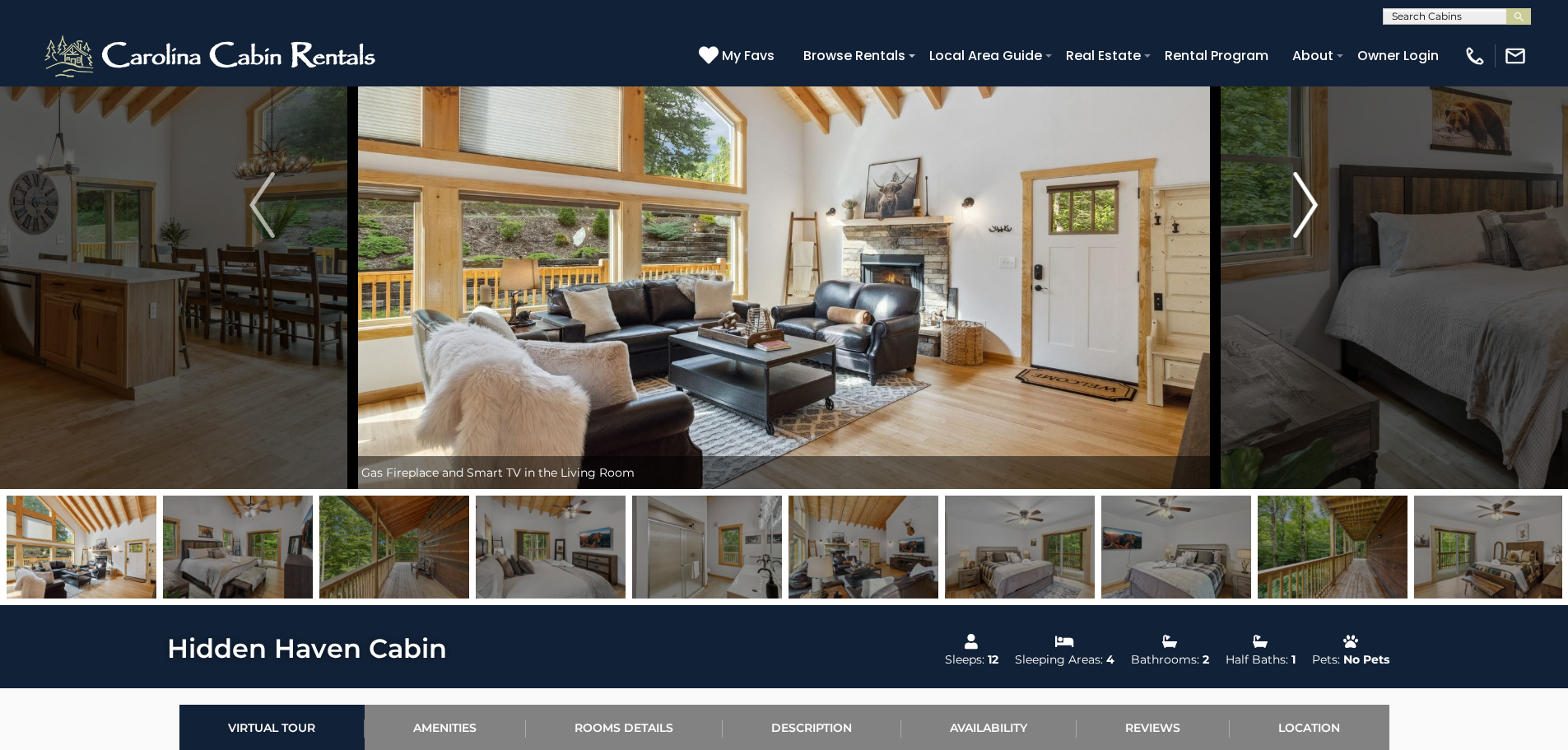
click at [1311, 215] on img "Next" at bounding box center [1304, 205] width 24 height 66
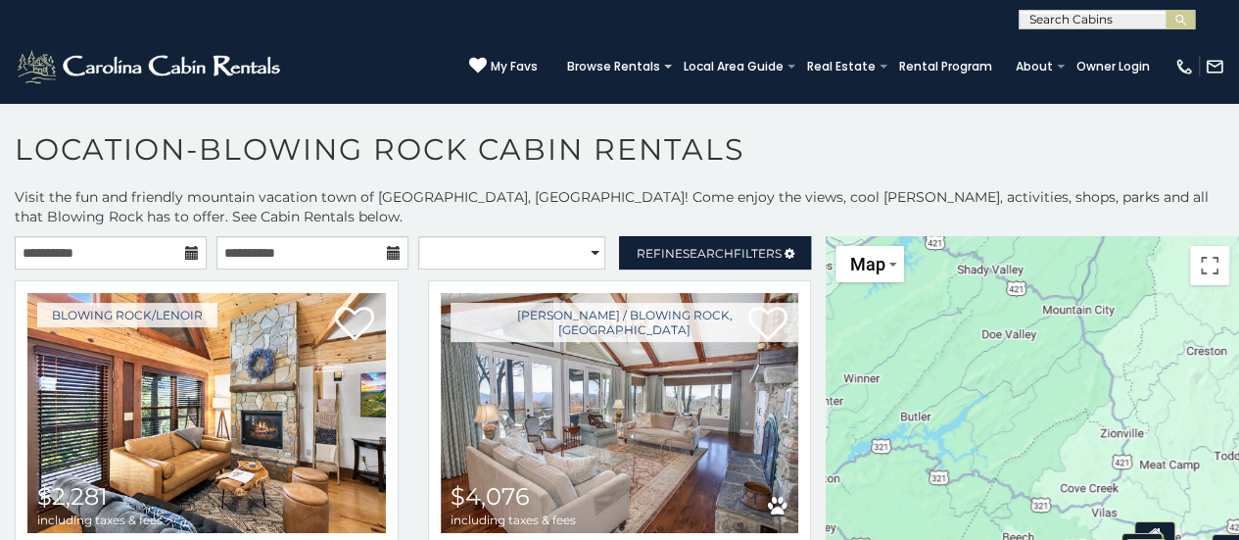
click at [188, 248] on icon at bounding box center [192, 253] width 14 height 14
click at [188, 253] on icon at bounding box center [192, 253] width 14 height 14
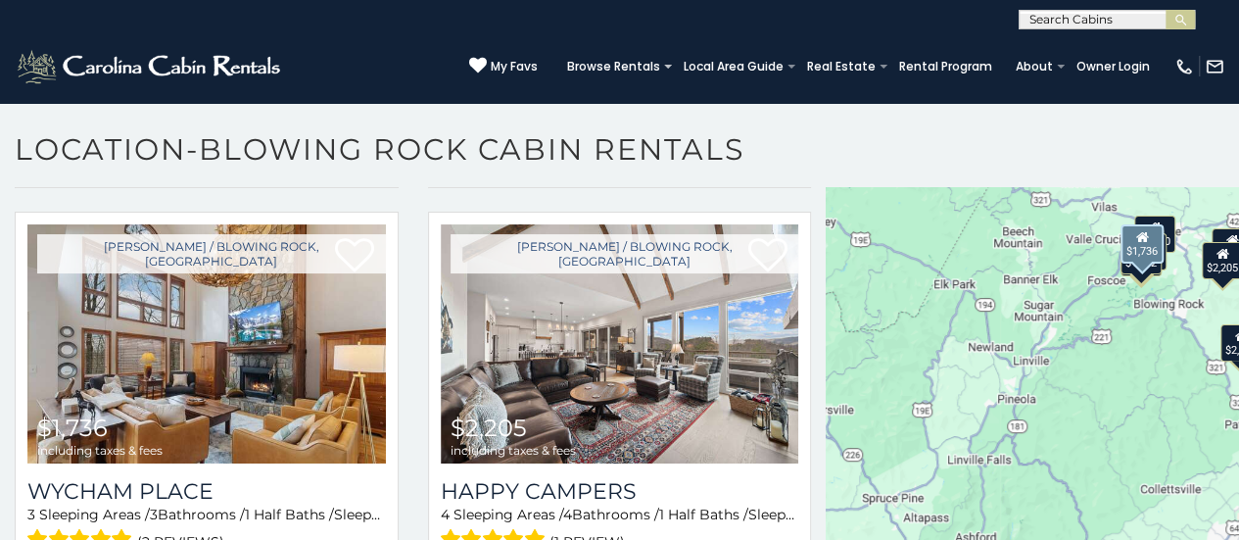
scroll to position [390, 0]
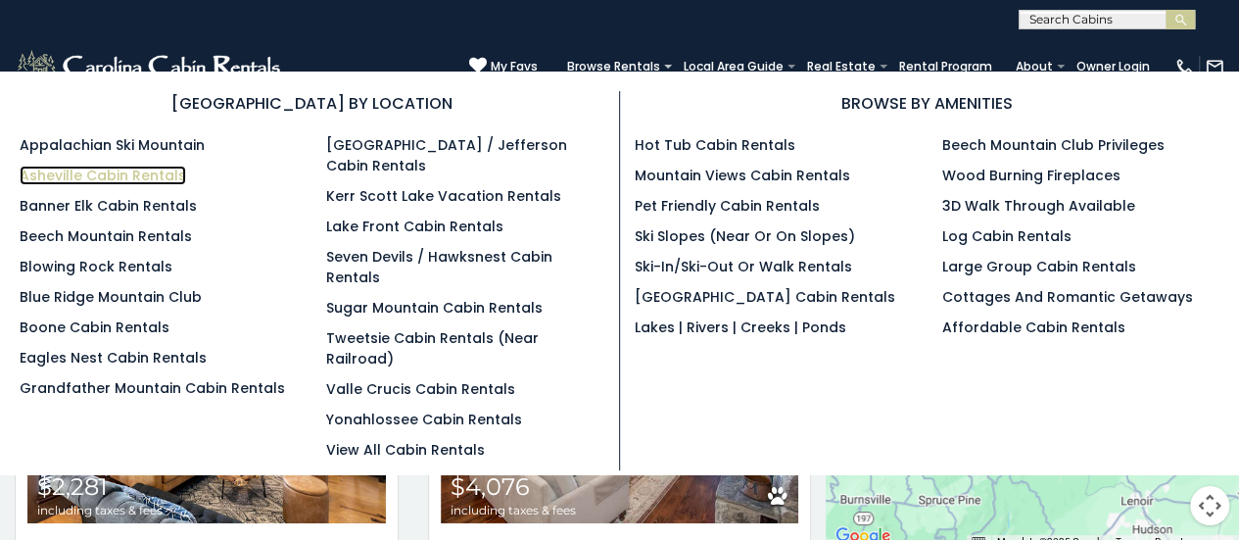
click at [162, 175] on link "Asheville Cabin Rentals" at bounding box center [103, 176] width 167 height 20
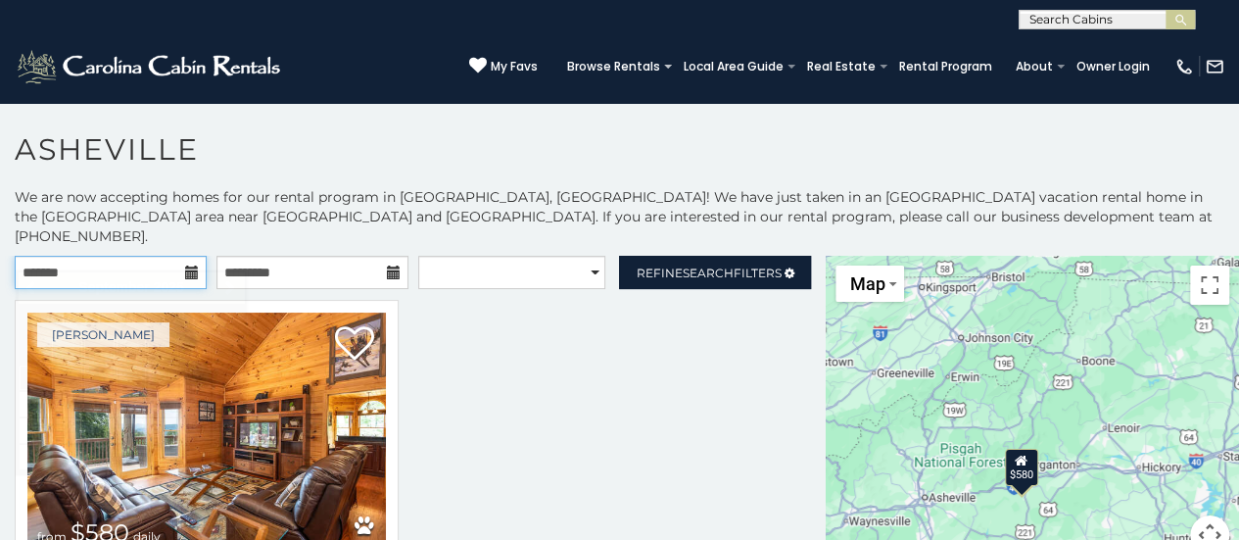
click at [182, 261] on input "text" at bounding box center [111, 272] width 192 height 33
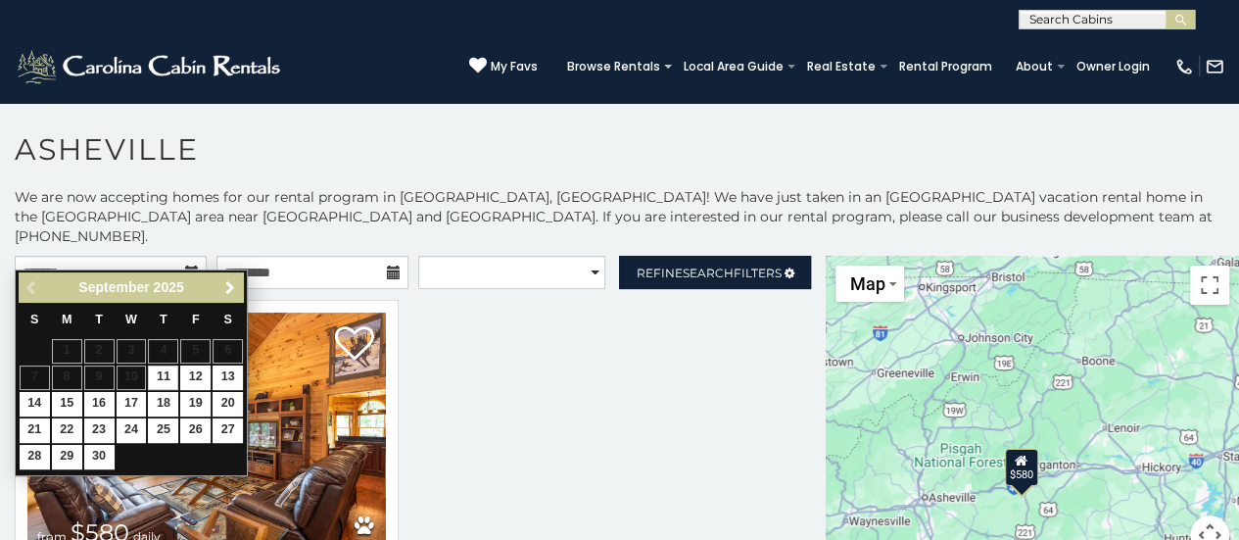
click at [226, 292] on span "Next" at bounding box center [230, 288] width 16 height 16
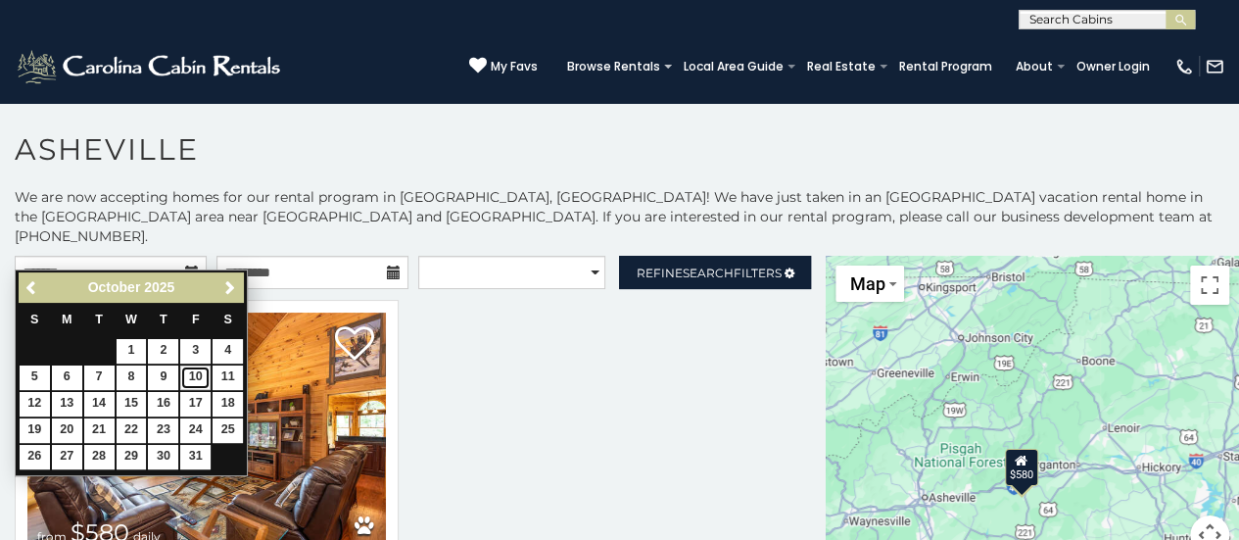
click at [206, 373] on link "10" at bounding box center [195, 377] width 30 height 24
type input "**********"
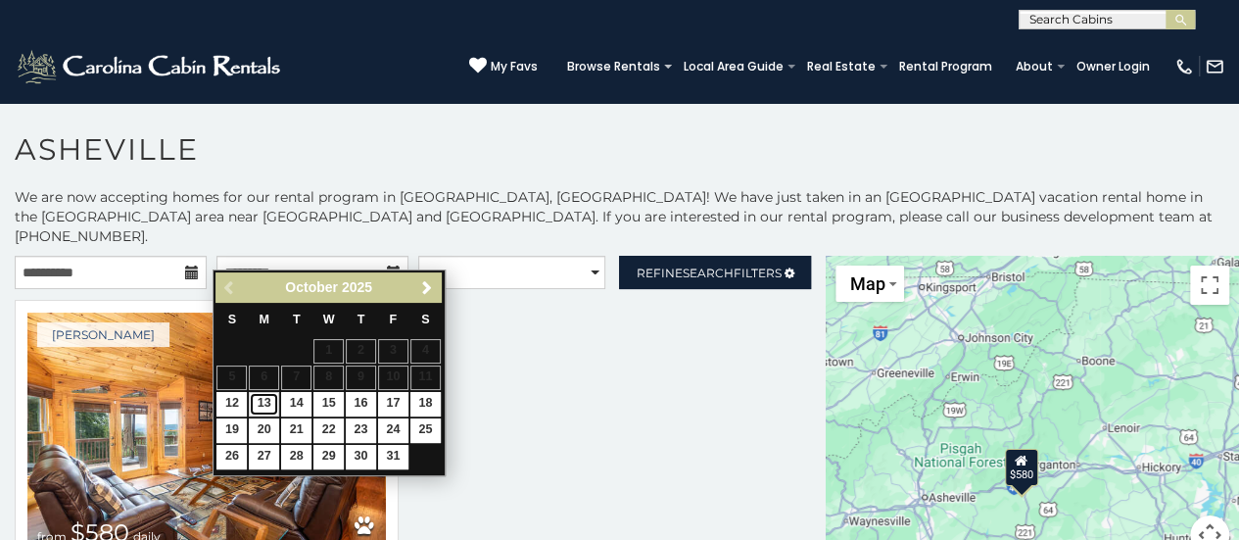
click at [256, 405] on link "13" at bounding box center [264, 404] width 30 height 24
type input "**********"
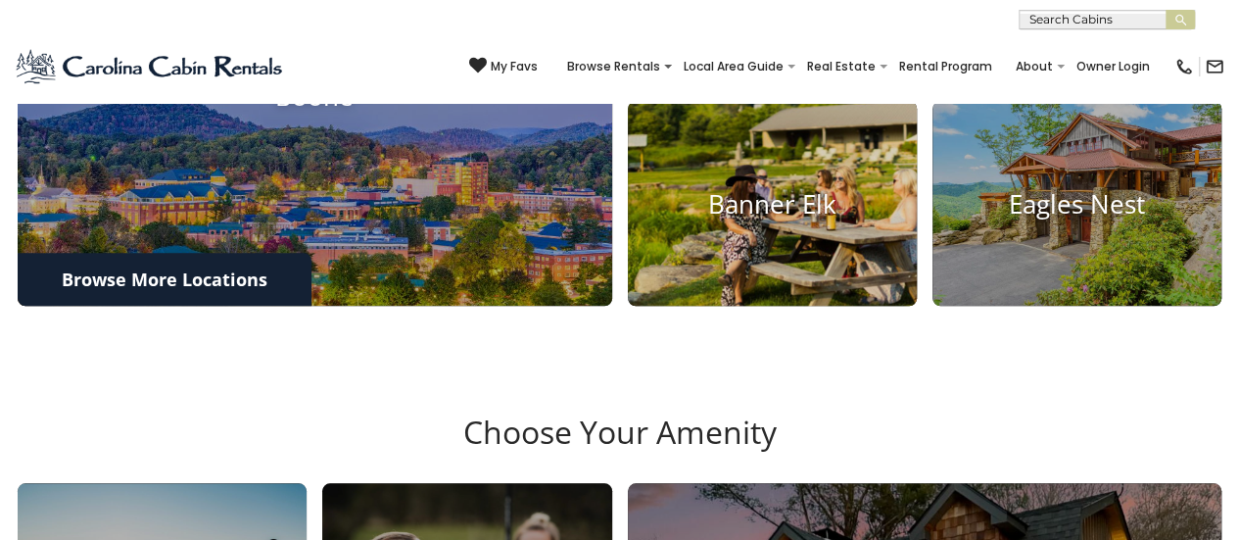
scroll to position [850, 0]
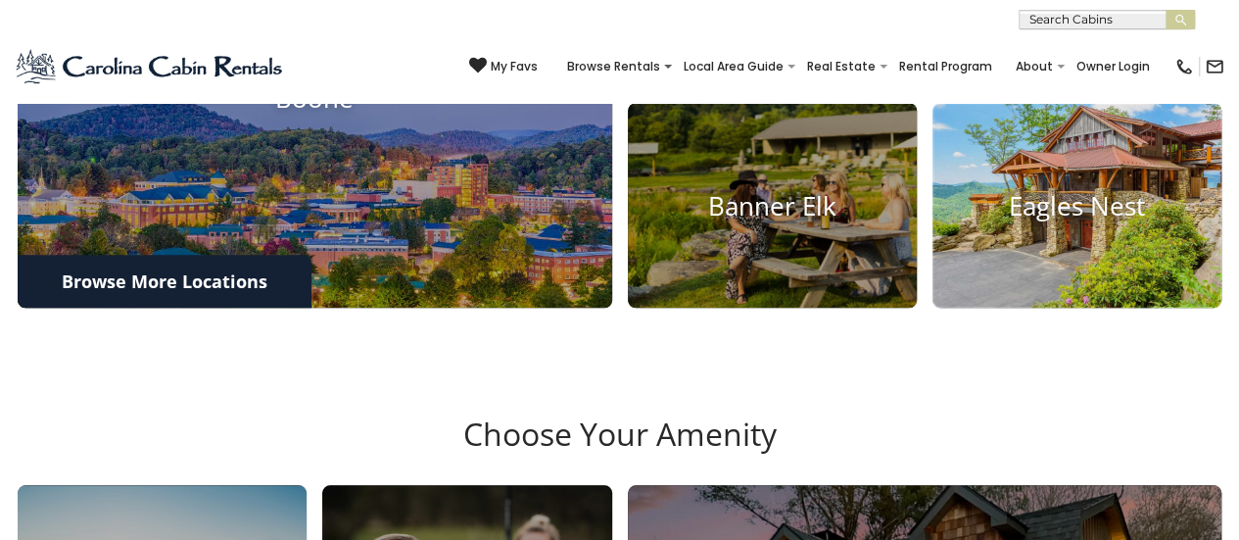
click at [1103, 220] on h4 "Eagles Nest" at bounding box center [1077, 205] width 289 height 30
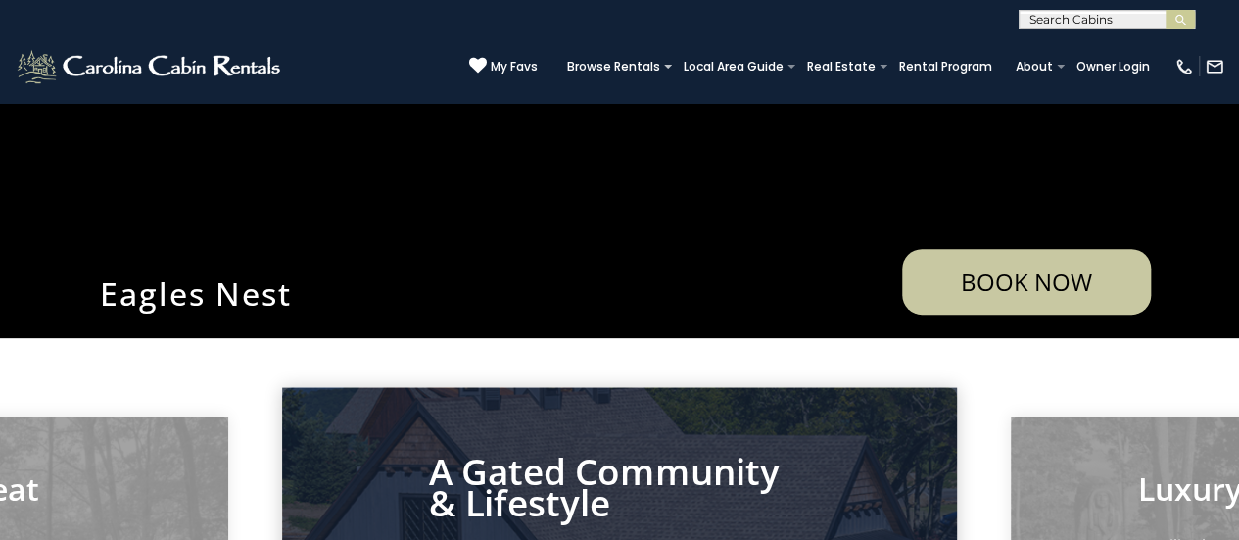
scroll to position [229, 0]
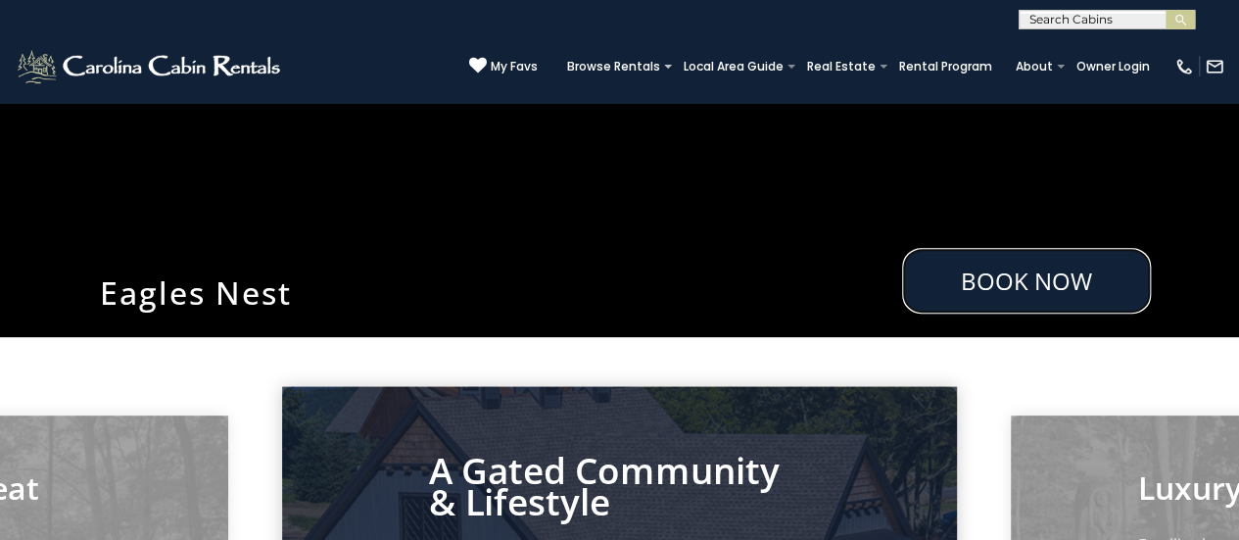
click at [986, 302] on link "Book Now" at bounding box center [1026, 281] width 249 height 66
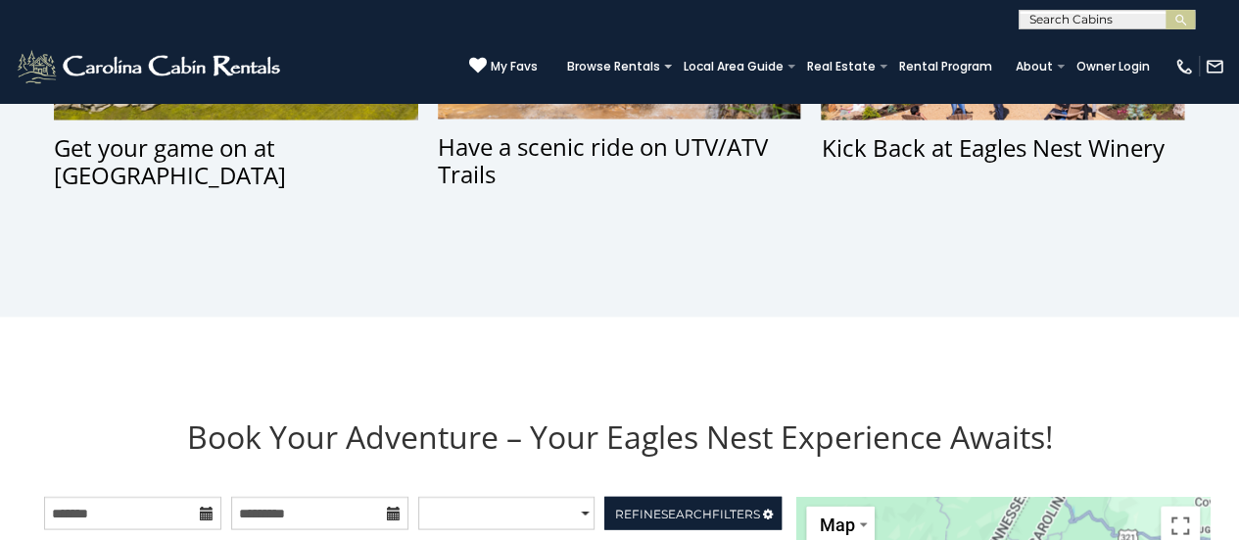
scroll to position [1850, 0]
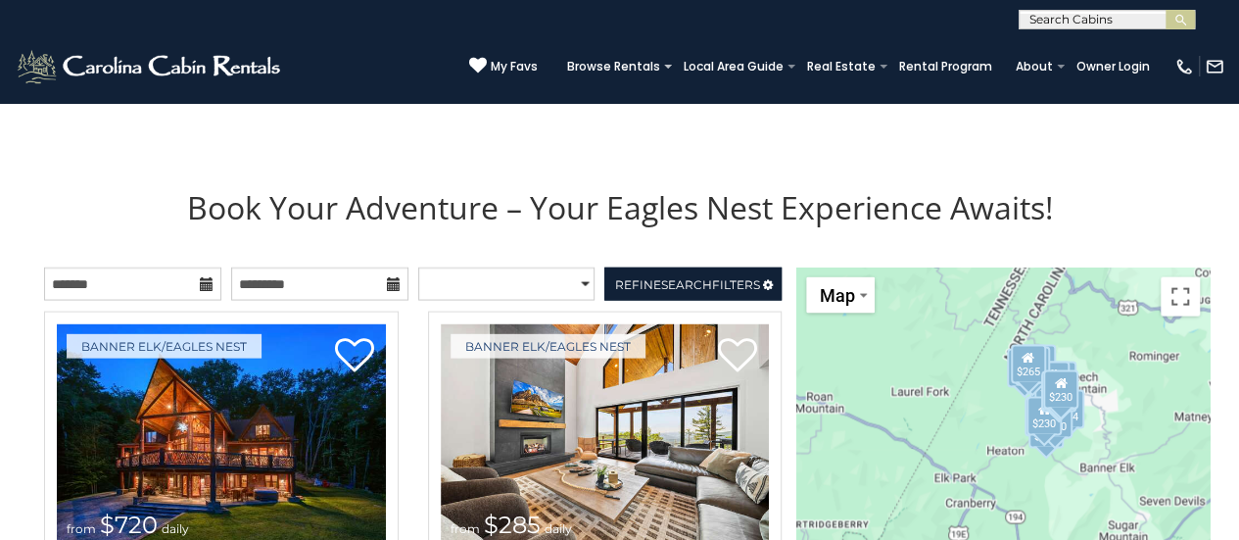
click at [208, 280] on icon at bounding box center [207, 283] width 14 height 14
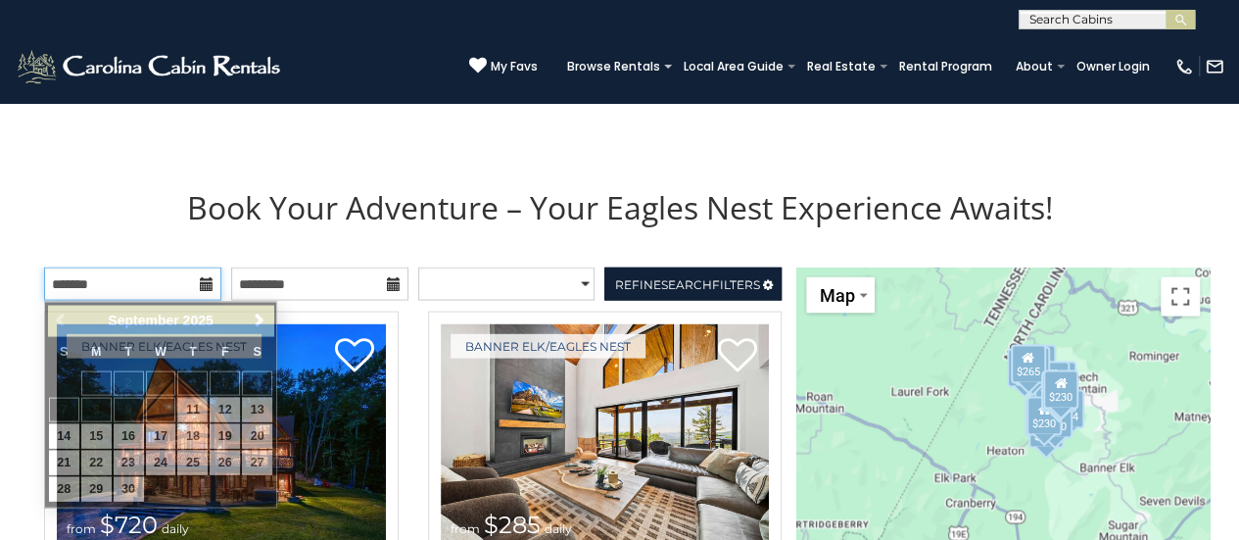
click at [194, 285] on input "text" at bounding box center [132, 283] width 177 height 33
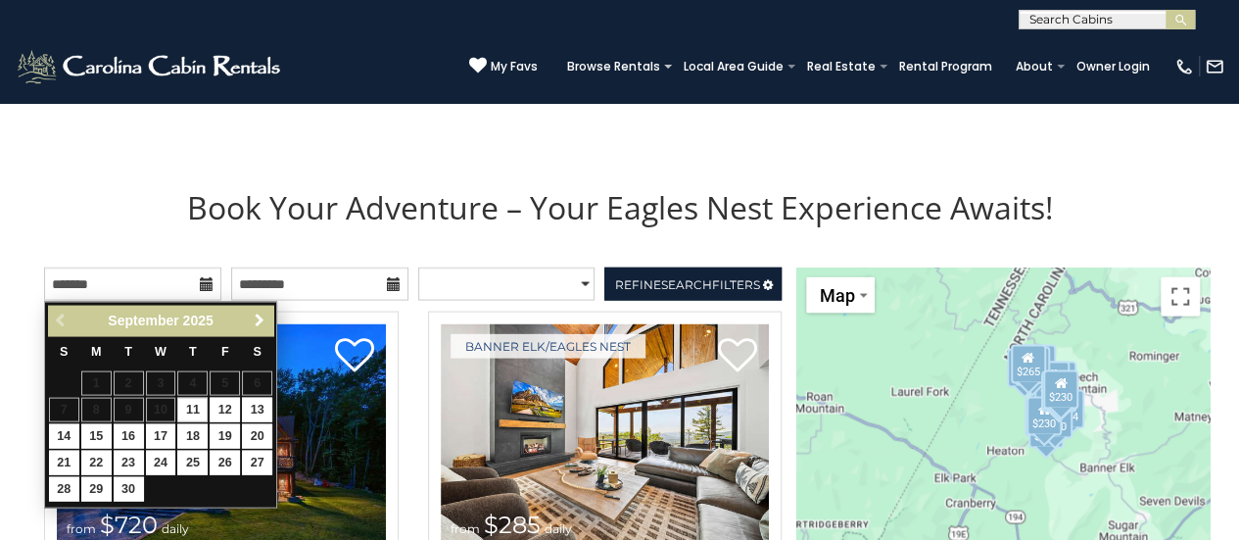
click at [259, 323] on span "Next" at bounding box center [260, 320] width 16 height 16
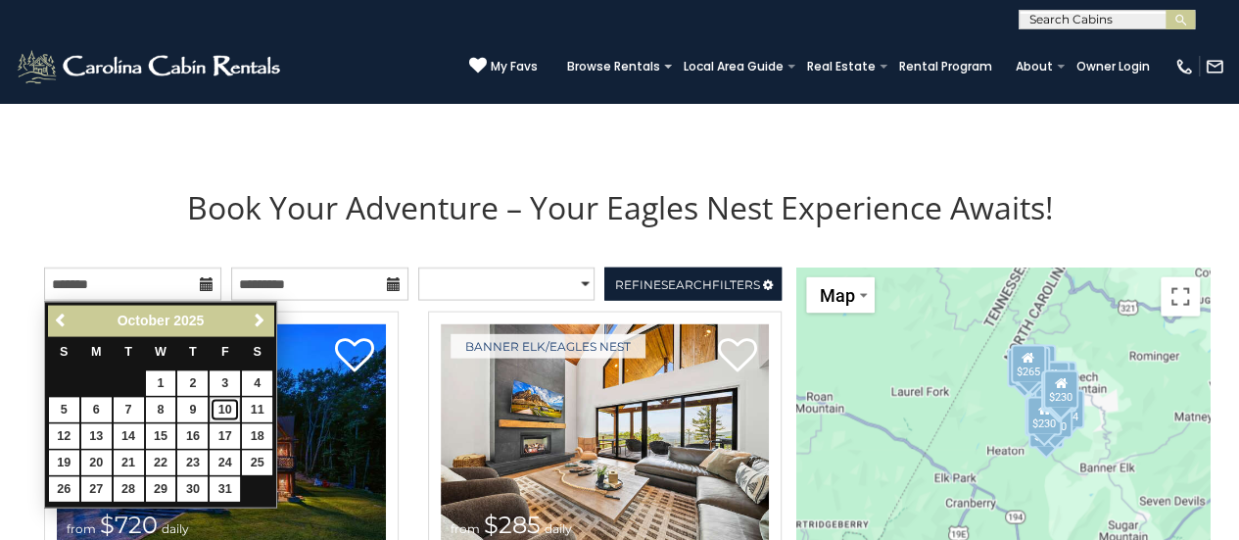
click at [220, 404] on link "10" at bounding box center [225, 409] width 30 height 24
type input "**********"
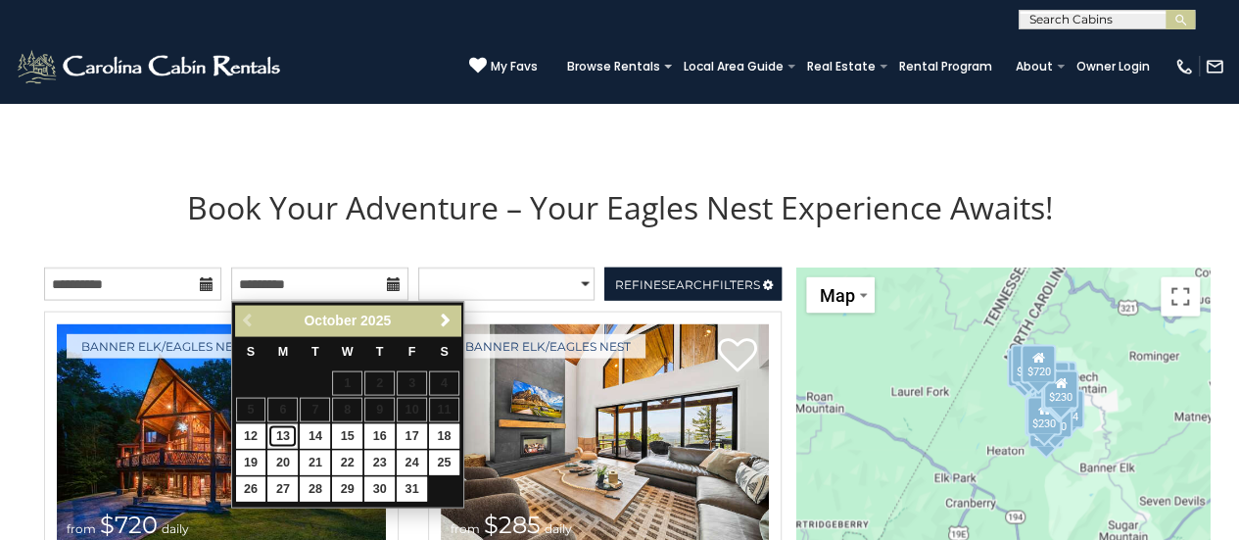
click at [292, 431] on link "13" at bounding box center [282, 435] width 30 height 24
type input "**********"
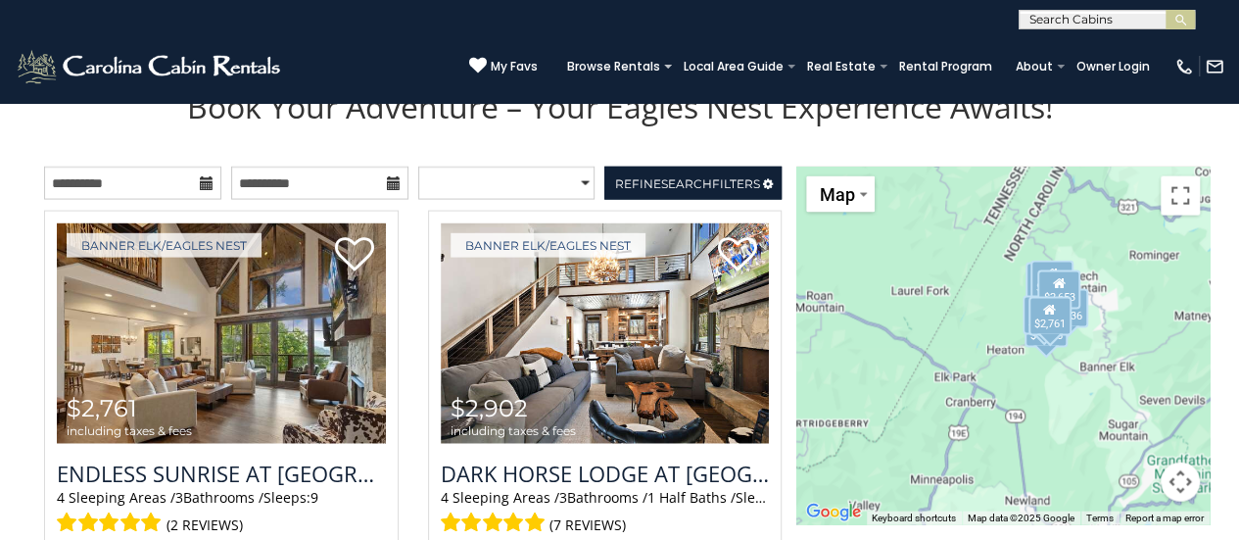
scroll to position [1951, 0]
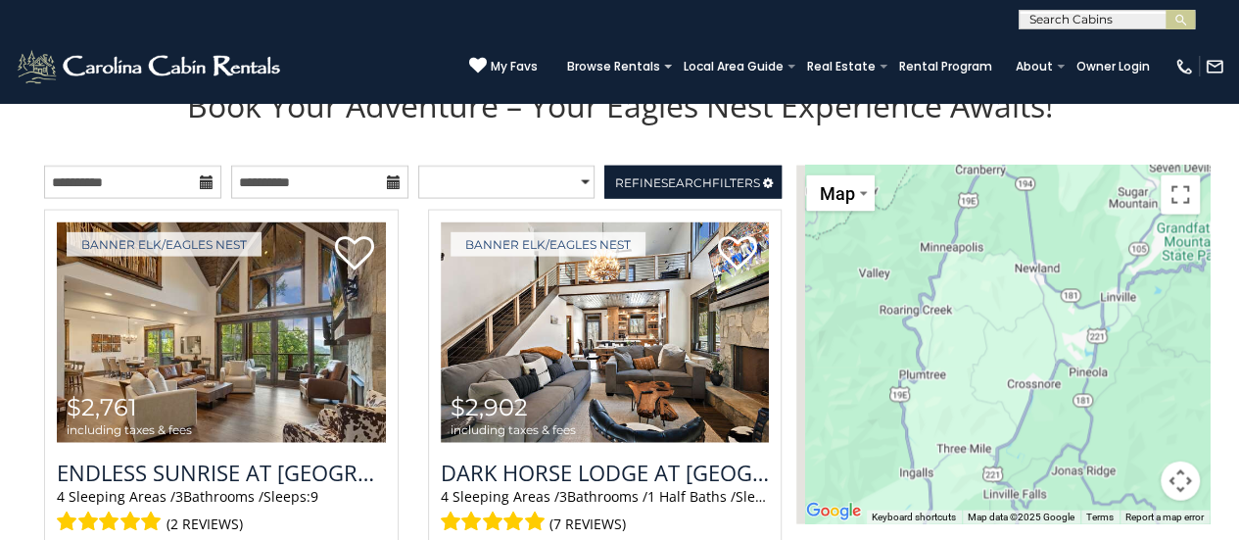
drag, startPoint x: 1001, startPoint y: 438, endPoint x: 1009, endPoint y: 209, distance: 229.4
click at [1009, 209] on div "$2,761 $2,902 $3,936 $3,137 $1,926 $2,382 $2,653" at bounding box center [1003, 345] width 413 height 359
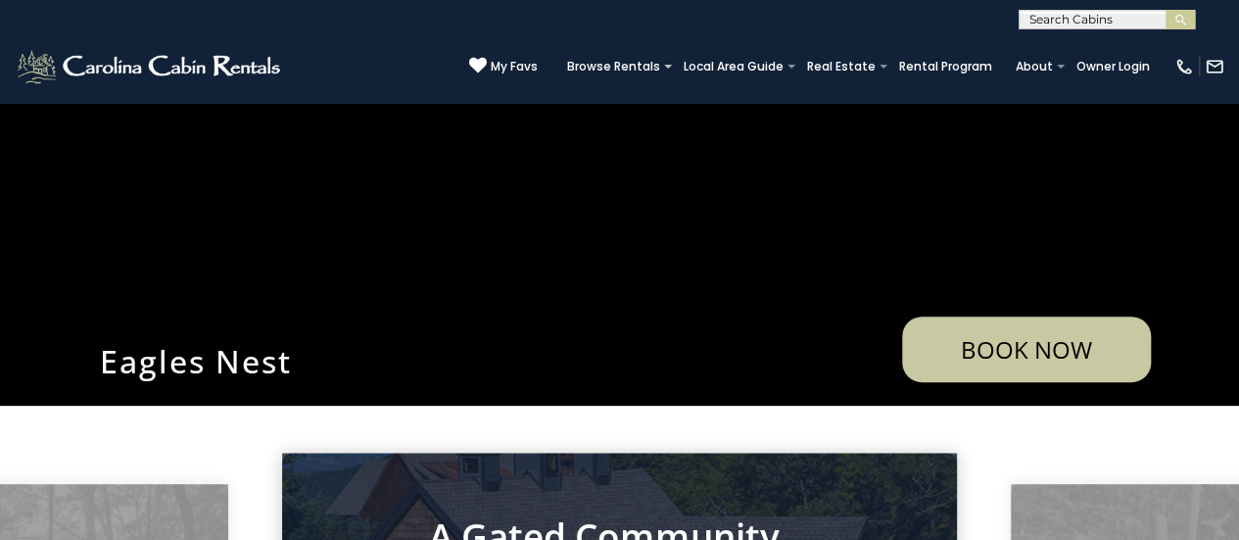
scroll to position [0, 0]
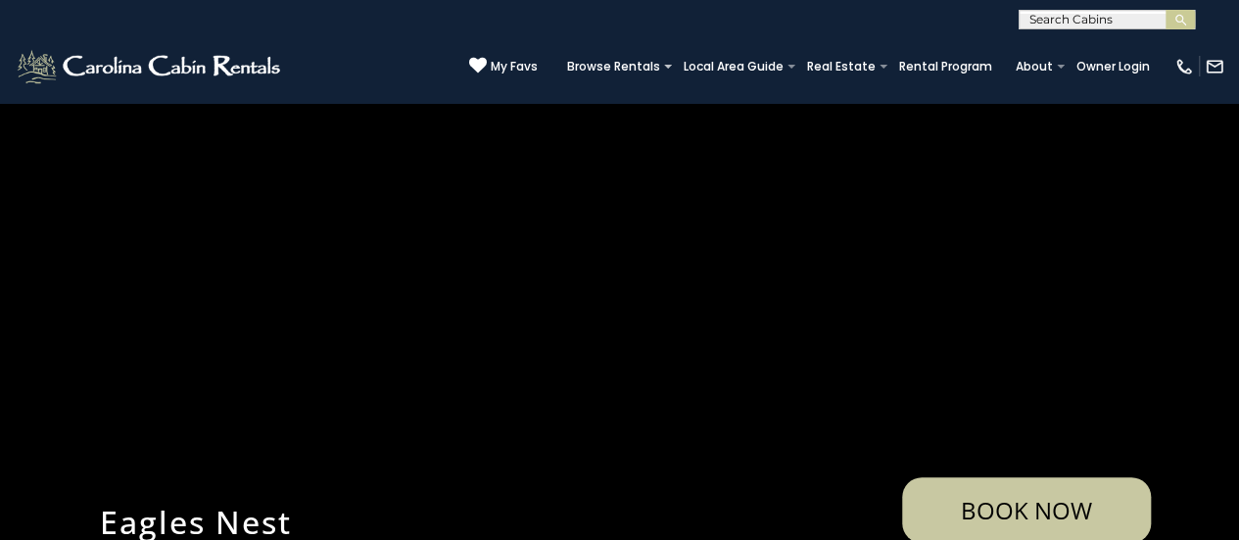
scroll to position [1850, 0]
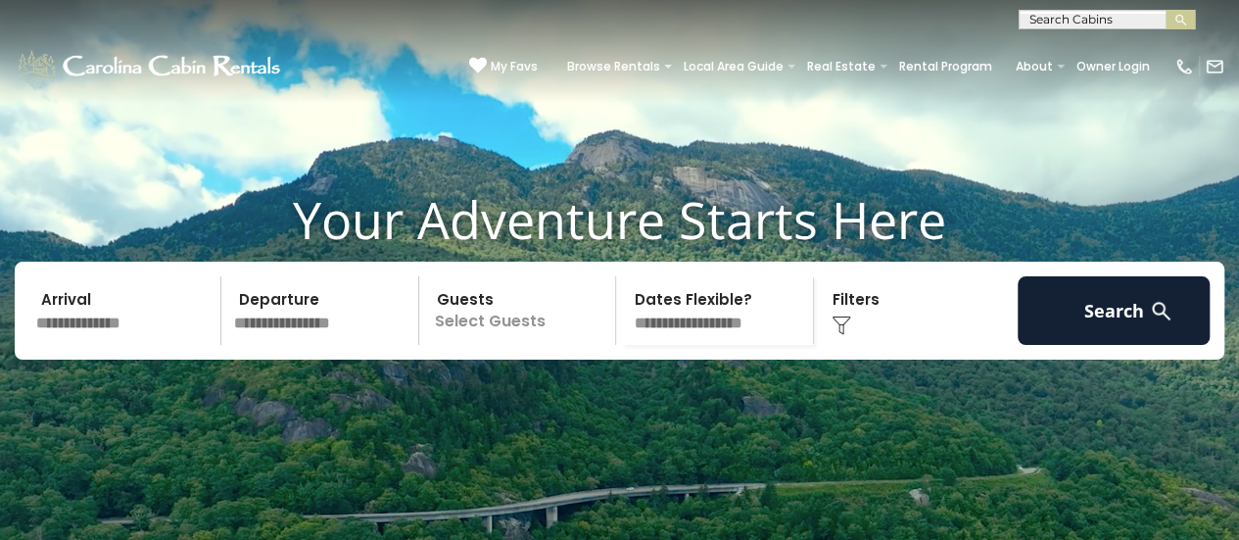
scroll to position [52, 0]
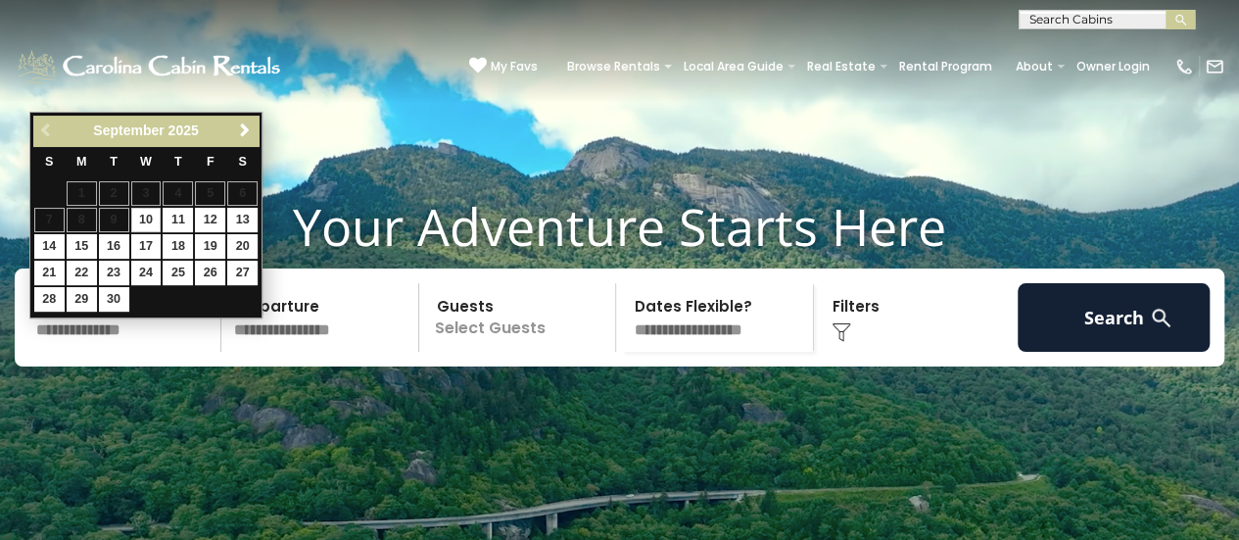
click at [134, 352] on input "text" at bounding box center [125, 317] width 192 height 69
click at [243, 131] on span "Next" at bounding box center [245, 130] width 16 height 16
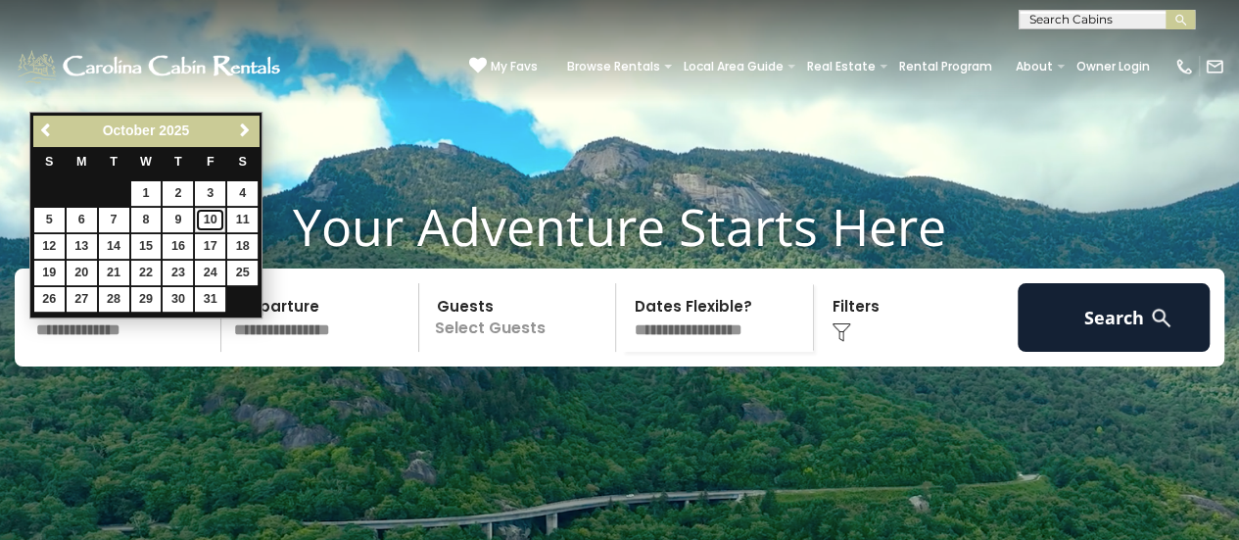
click at [213, 218] on link "10" at bounding box center [210, 220] width 30 height 24
type input "********"
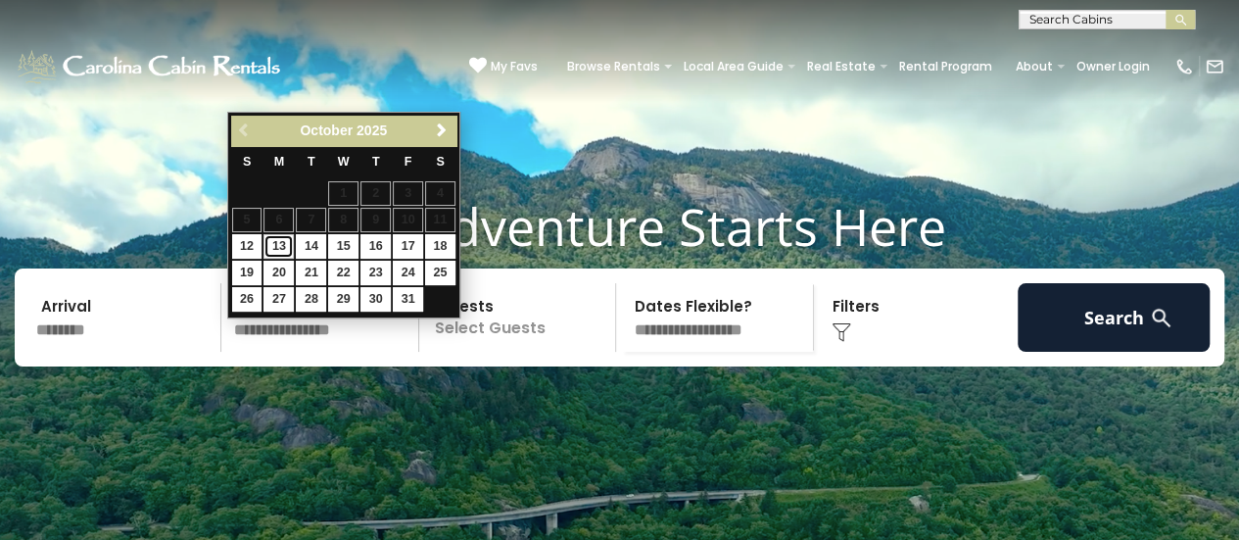
click at [278, 247] on link "13" at bounding box center [279, 246] width 30 height 24
type input "********"
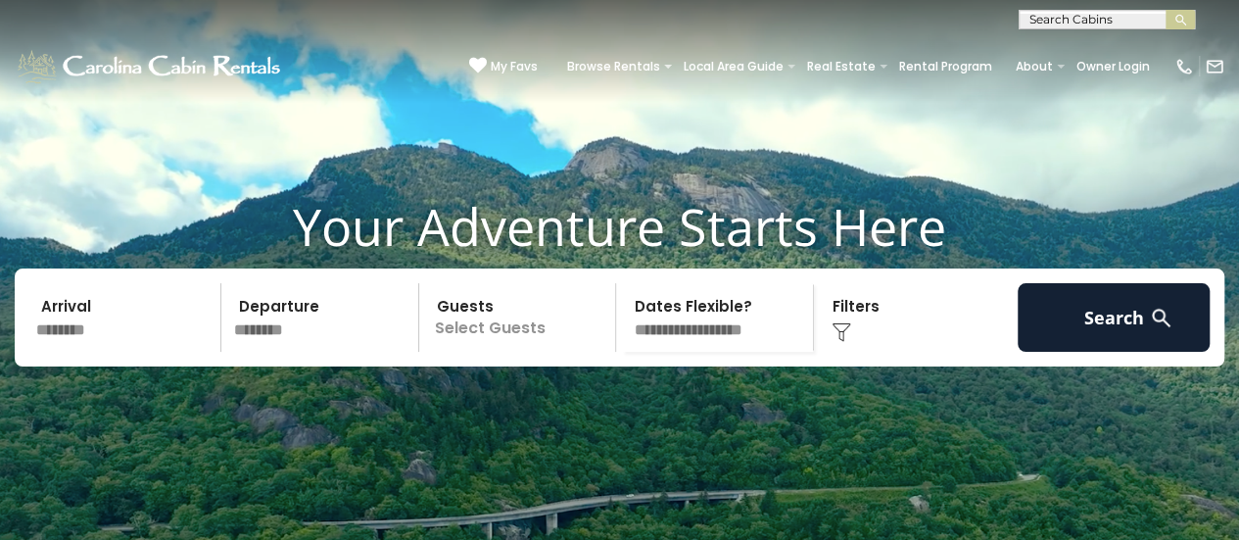
click at [516, 352] on p "Select Guests" at bounding box center [520, 317] width 191 height 69
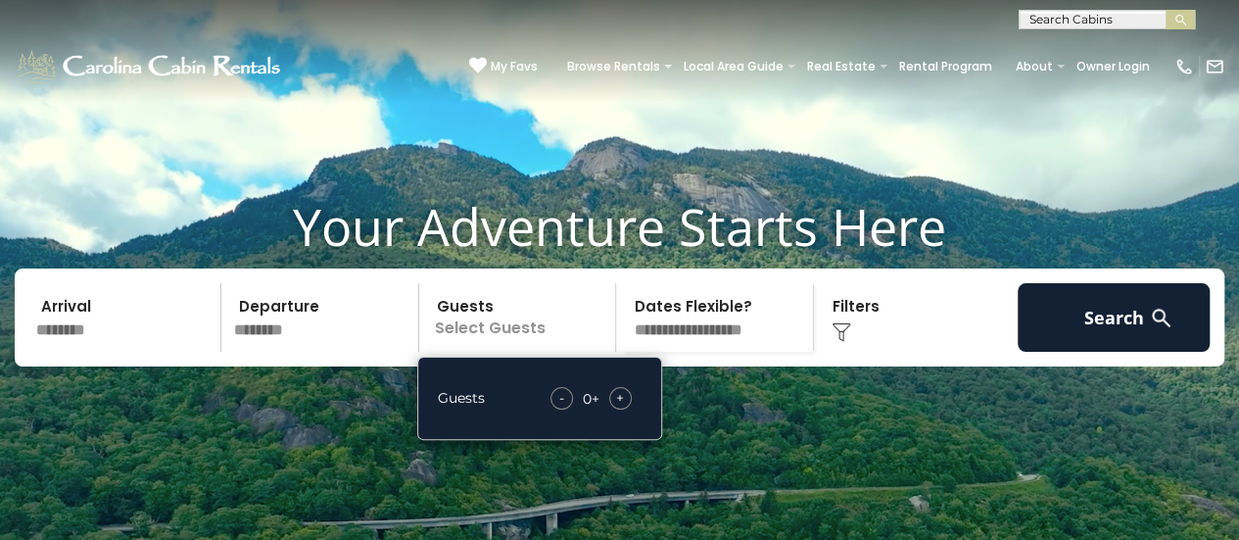
click at [624, 408] on span "+" at bounding box center [620, 398] width 8 height 20
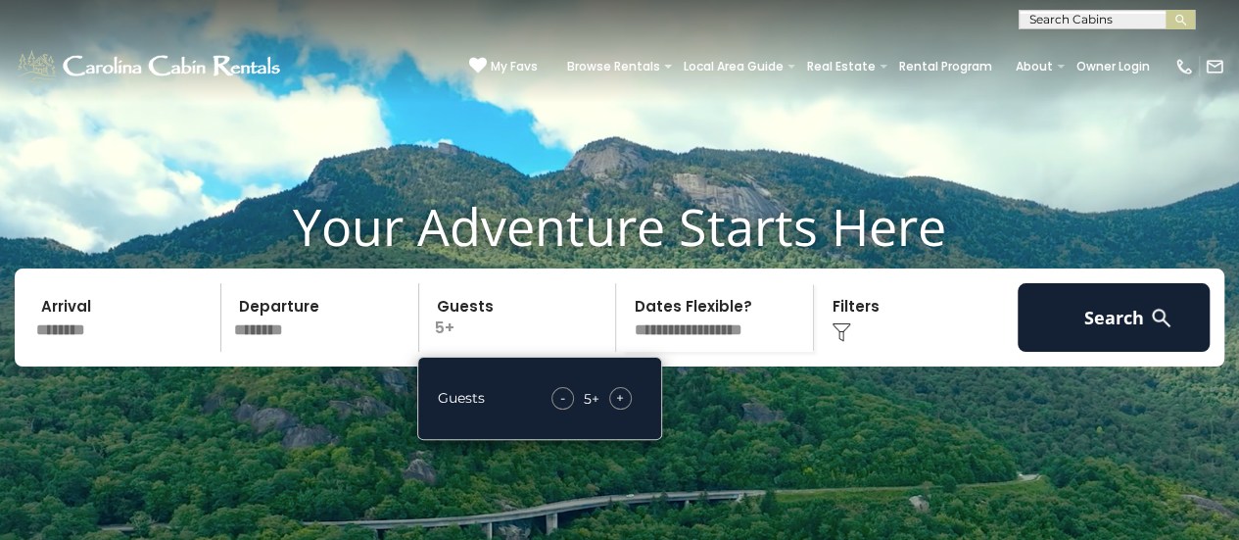
click at [566, 410] on div "-" at bounding box center [563, 398] width 23 height 23
click at [696, 352] on select "**********" at bounding box center [717, 317] width 191 height 69
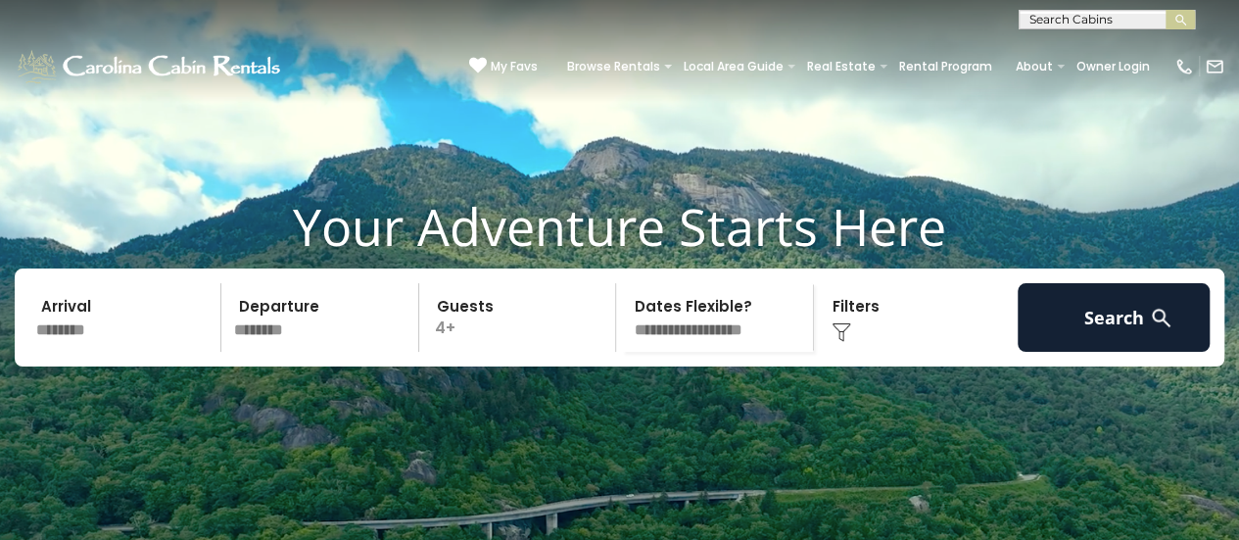
click at [707, 352] on select "**********" at bounding box center [717, 317] width 191 height 69
click at [849, 342] on img at bounding box center [842, 332] width 20 height 20
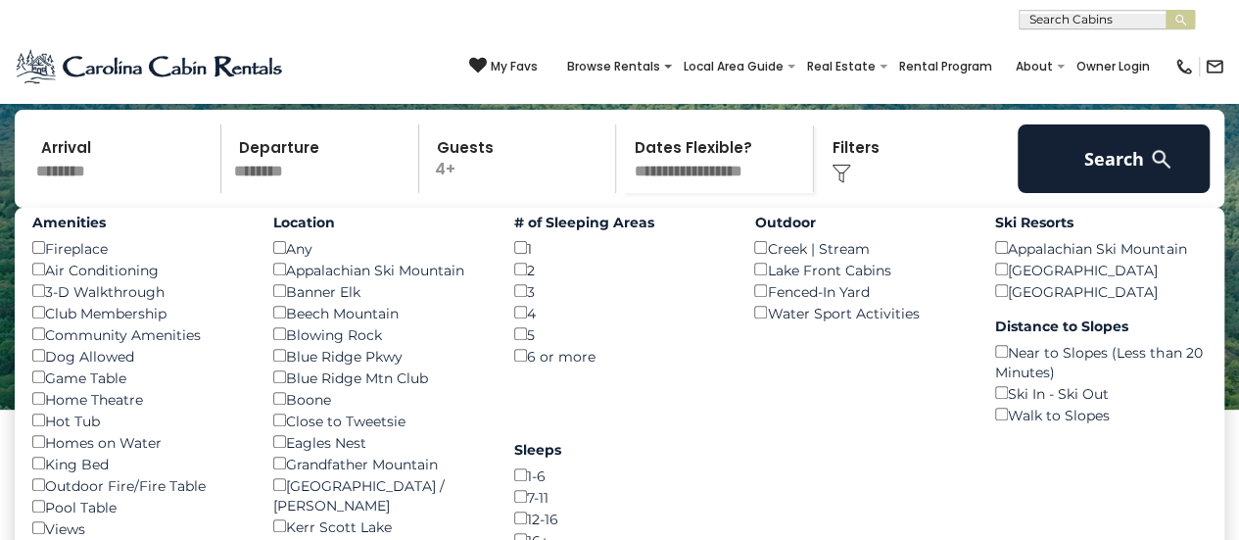
scroll to position [176, 0]
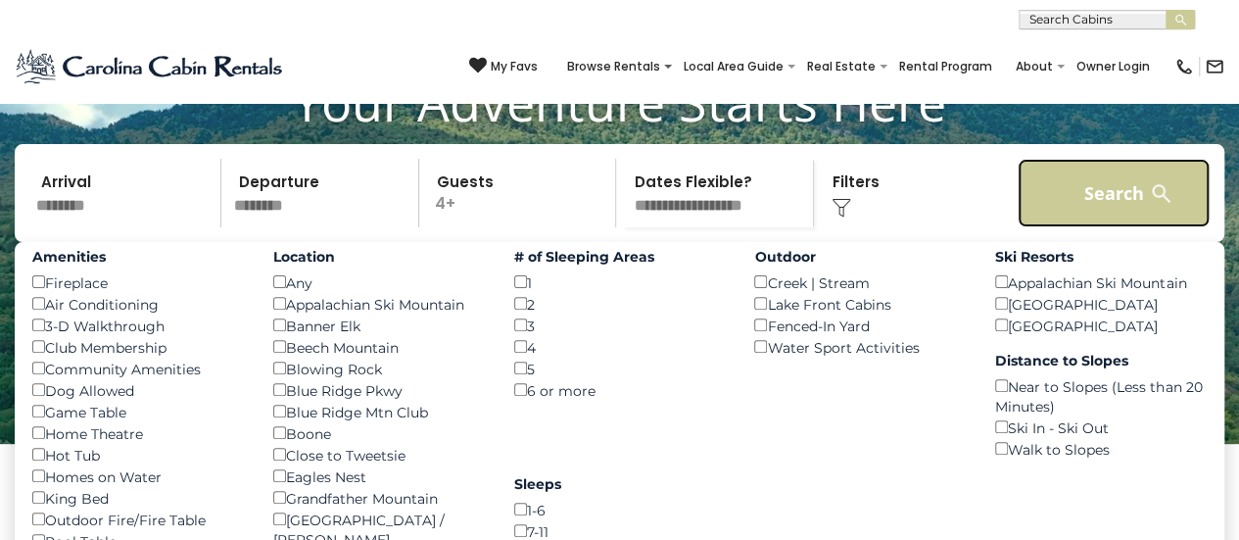
click at [1066, 227] on button "Search" at bounding box center [1114, 193] width 192 height 69
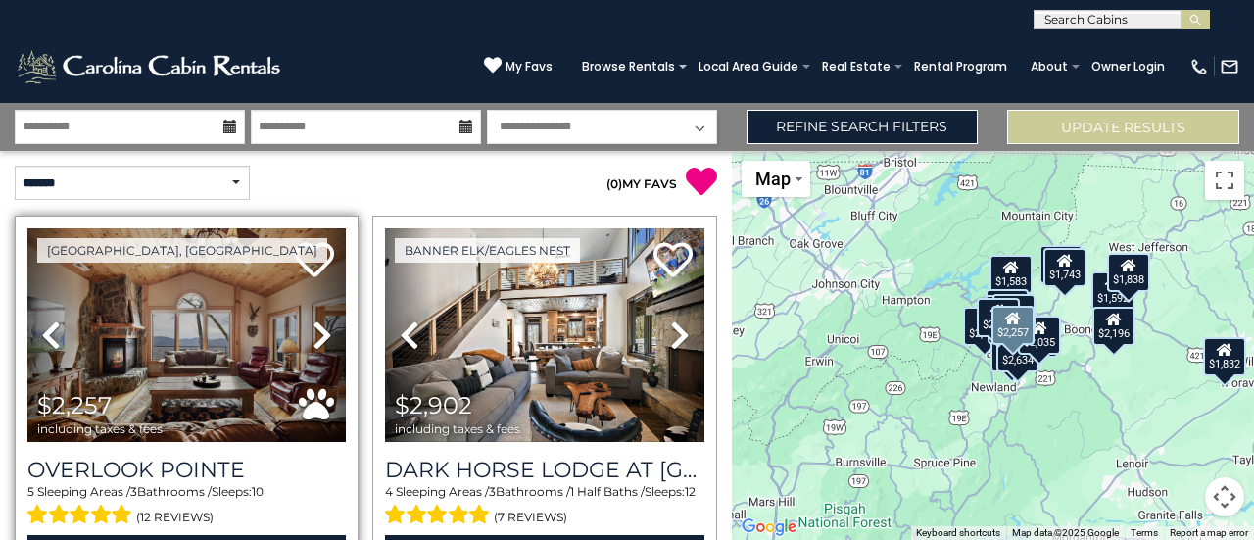
click at [313, 339] on icon at bounding box center [323, 334] width 20 height 31
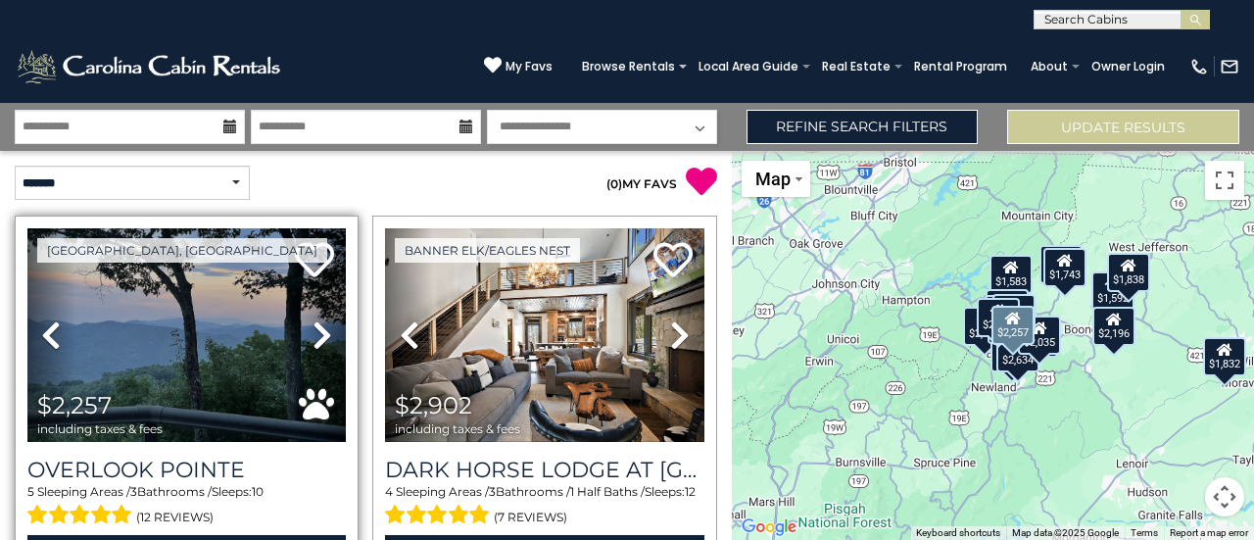
click at [313, 339] on icon at bounding box center [323, 334] width 20 height 31
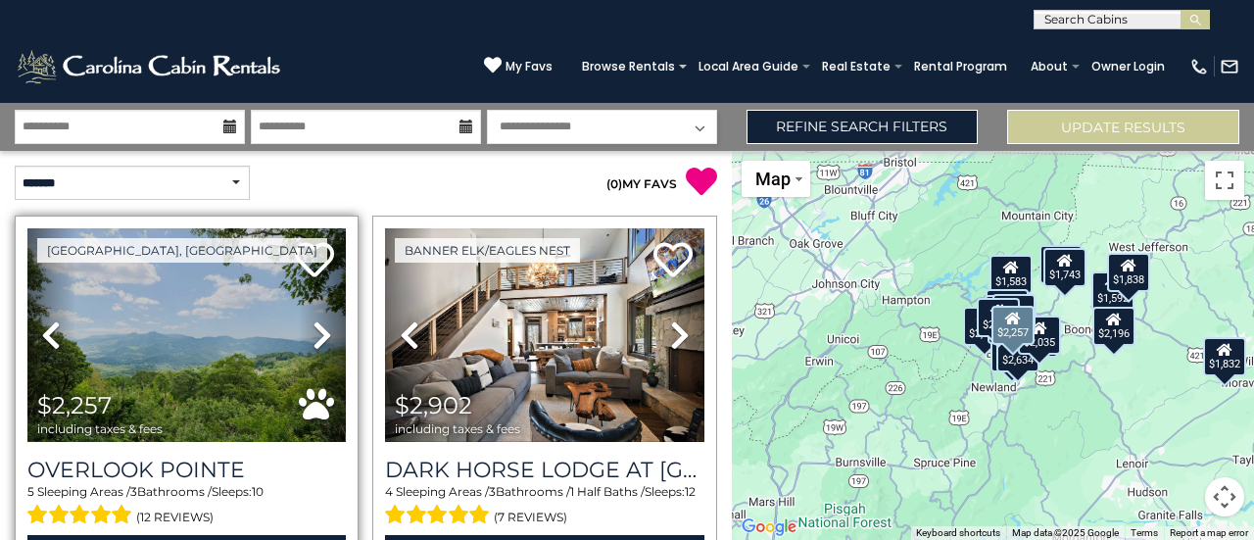
click at [313, 339] on icon at bounding box center [323, 334] width 20 height 31
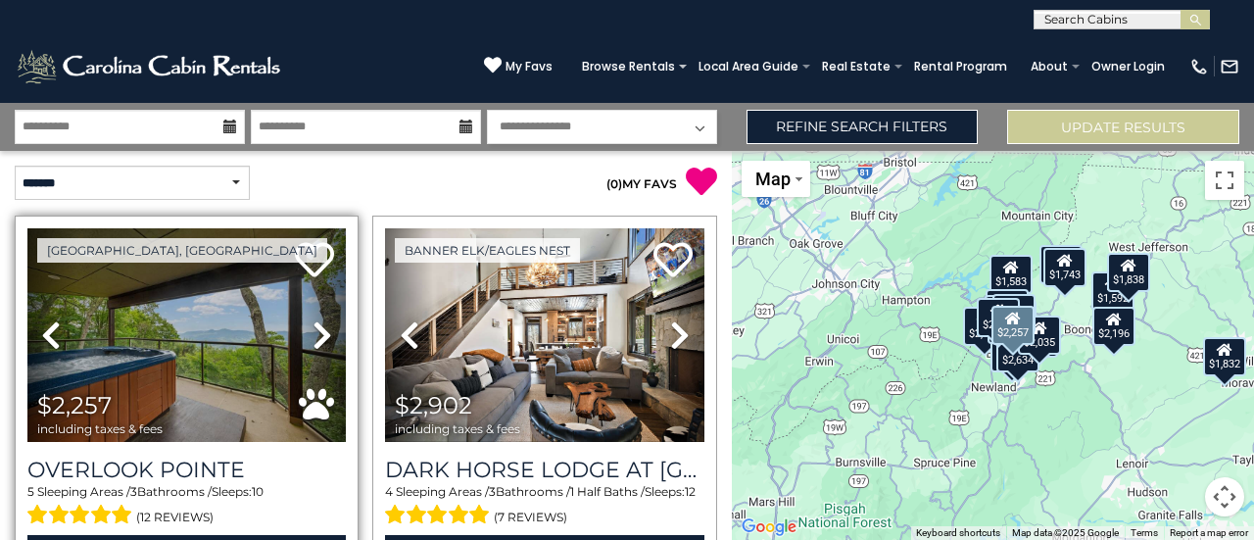
click at [313, 339] on icon at bounding box center [323, 334] width 20 height 31
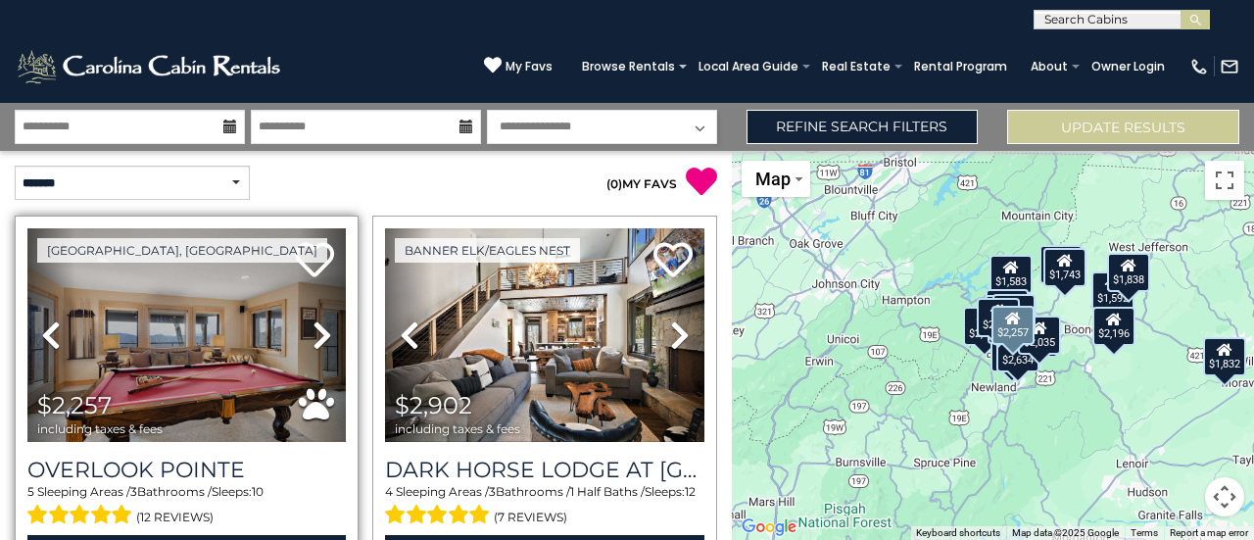
click at [313, 339] on icon at bounding box center [323, 334] width 20 height 31
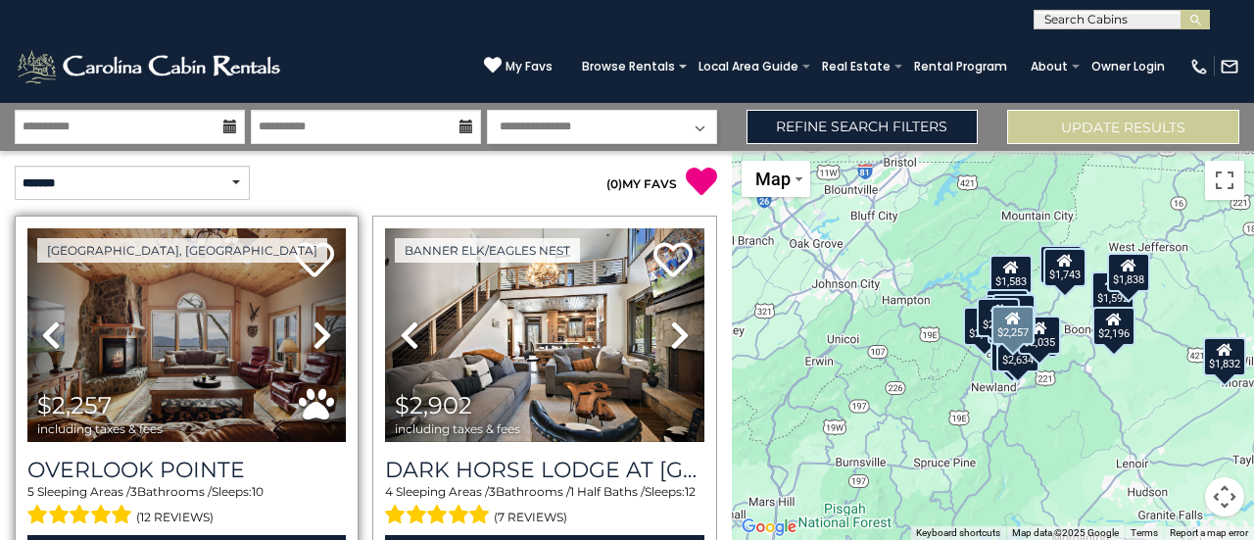
click at [313, 339] on icon at bounding box center [323, 334] width 20 height 31
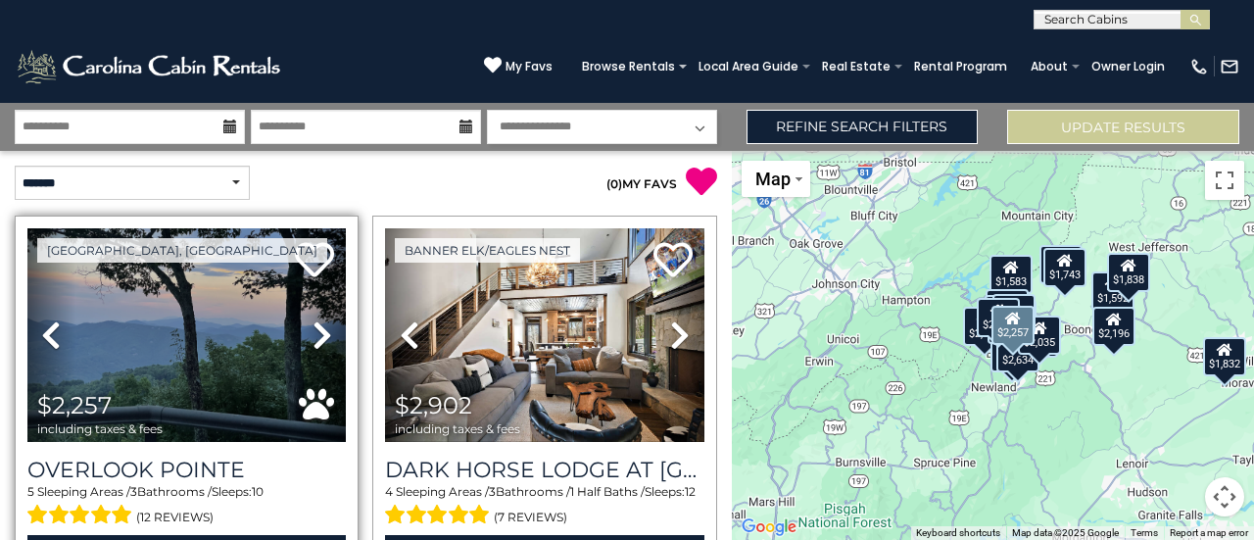
click at [313, 339] on icon at bounding box center [323, 334] width 20 height 31
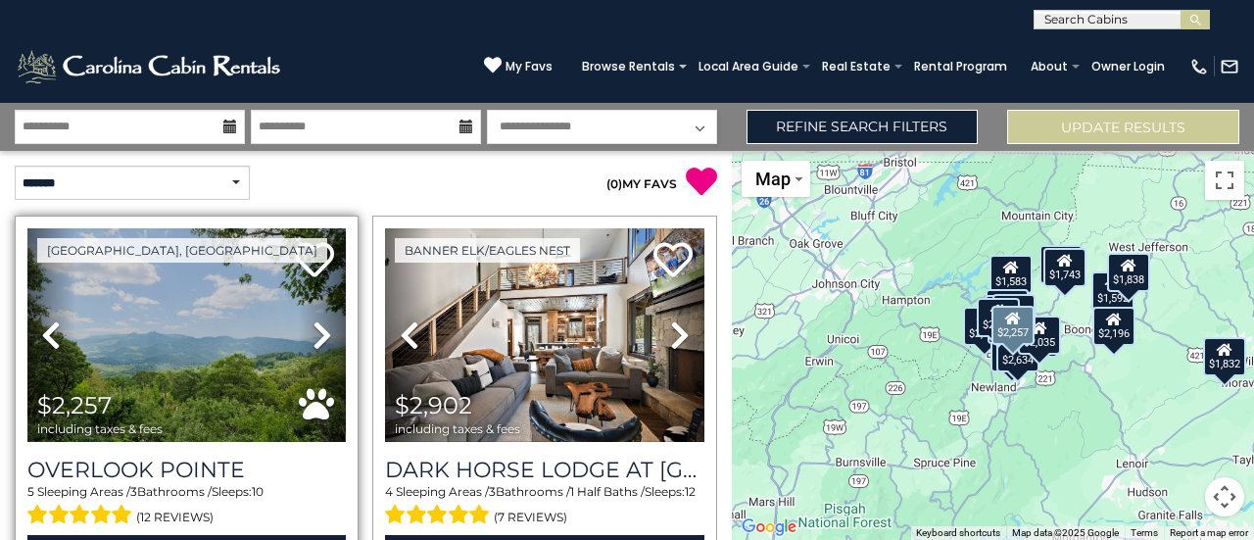
click at [313, 339] on icon at bounding box center [323, 334] width 20 height 31
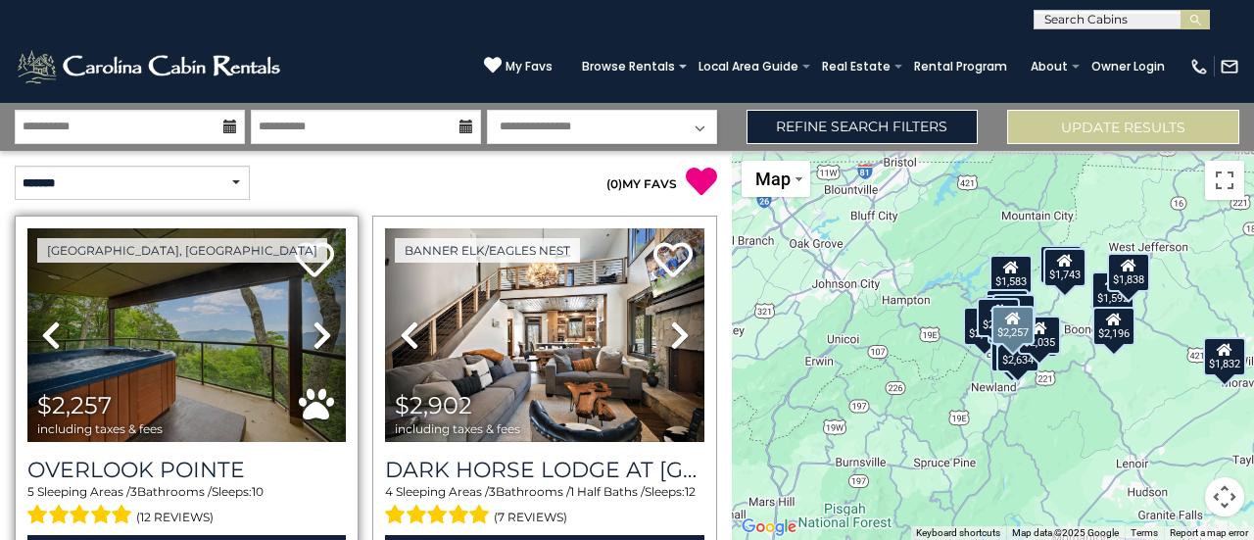
click at [313, 339] on icon at bounding box center [323, 334] width 20 height 31
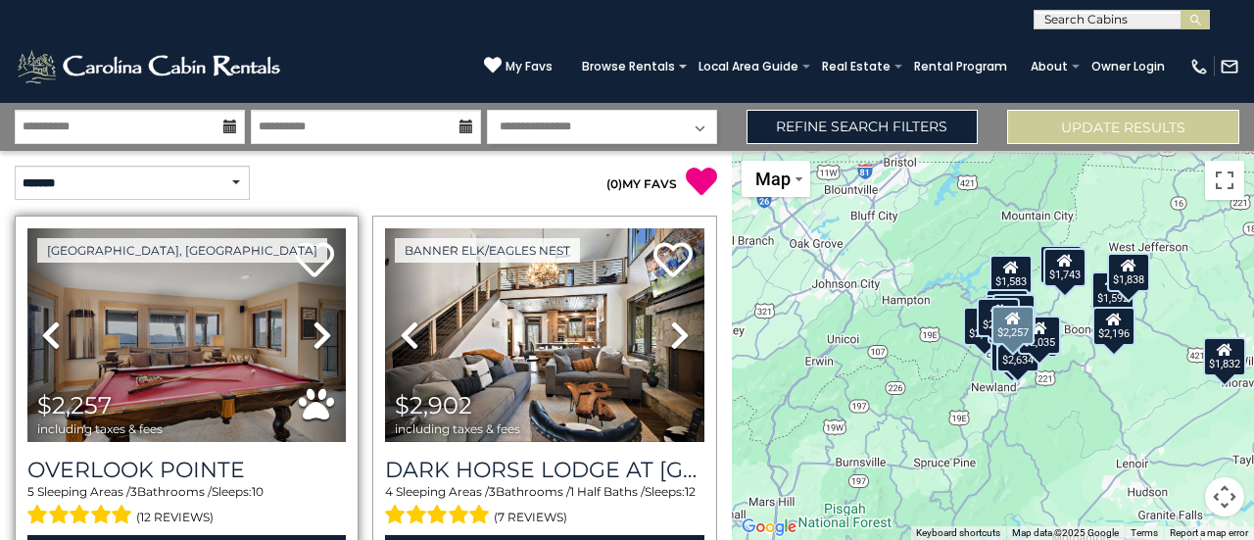
click at [313, 339] on icon at bounding box center [323, 334] width 20 height 31
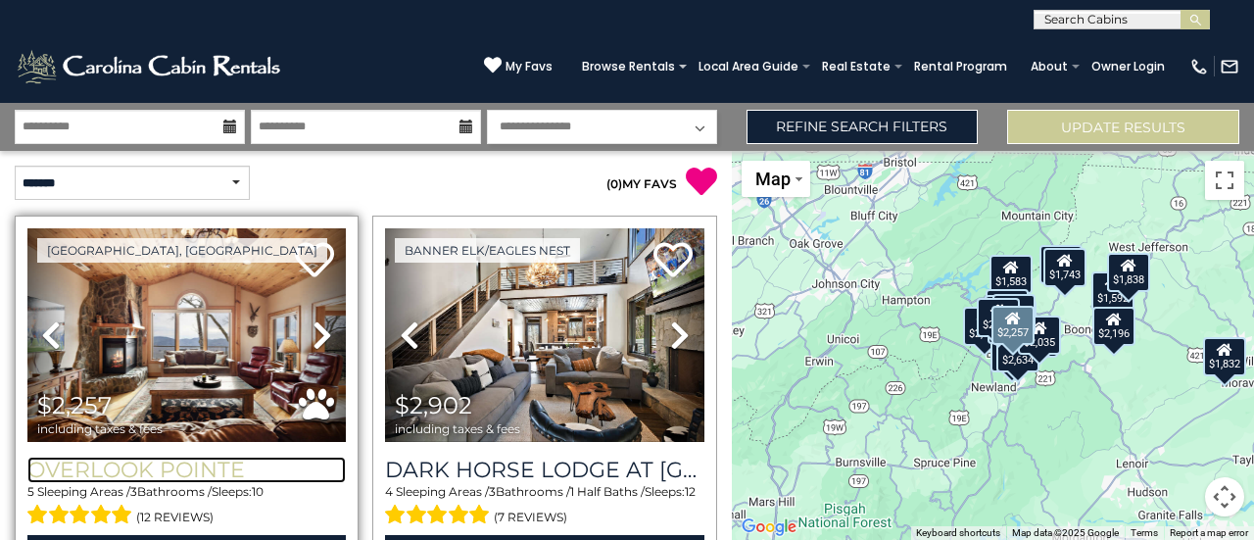
click at [189, 458] on h3 "Overlook Pointe" at bounding box center [186, 470] width 318 height 26
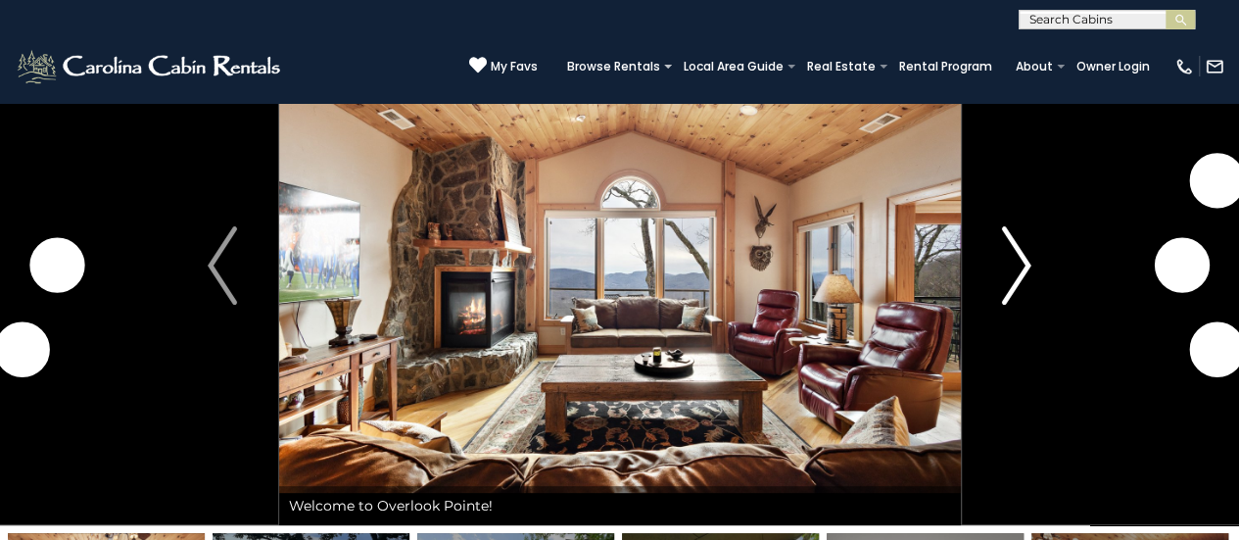
click at [1021, 263] on img "Next" at bounding box center [1016, 265] width 29 height 78
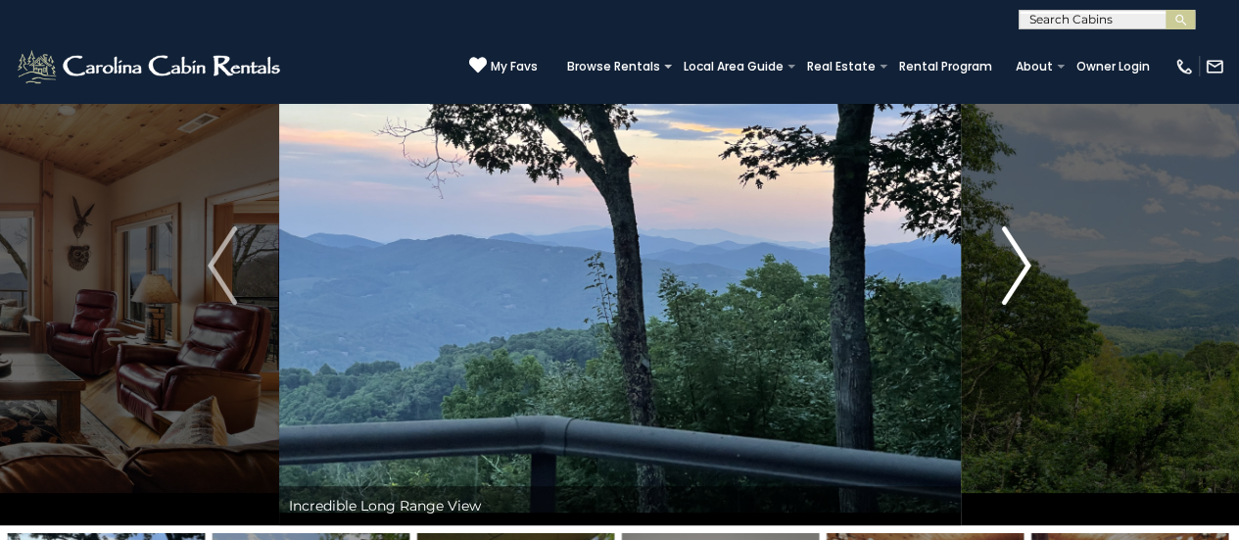
click at [1014, 275] on img "Next" at bounding box center [1016, 265] width 29 height 78
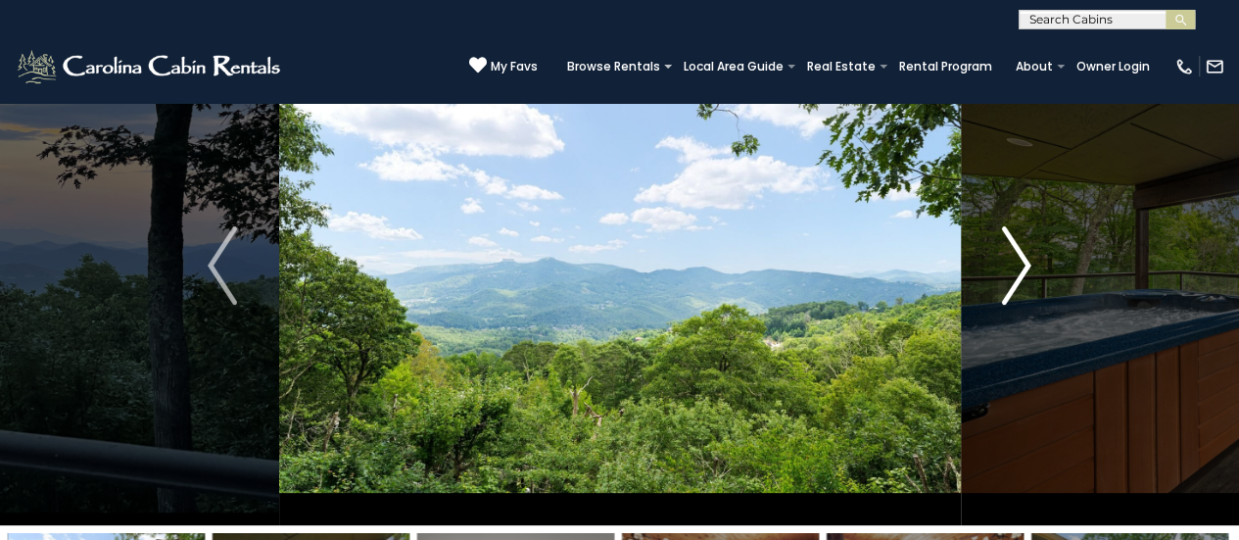
click at [1014, 275] on img "Next" at bounding box center [1016, 265] width 29 height 78
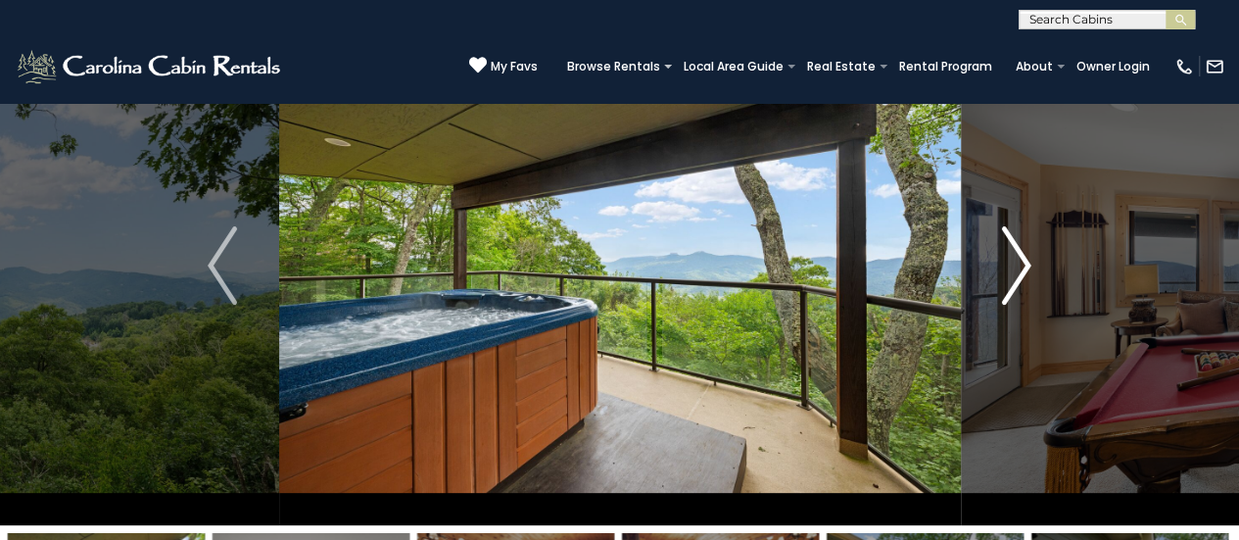
click at [1014, 275] on img "Next" at bounding box center [1016, 265] width 29 height 78
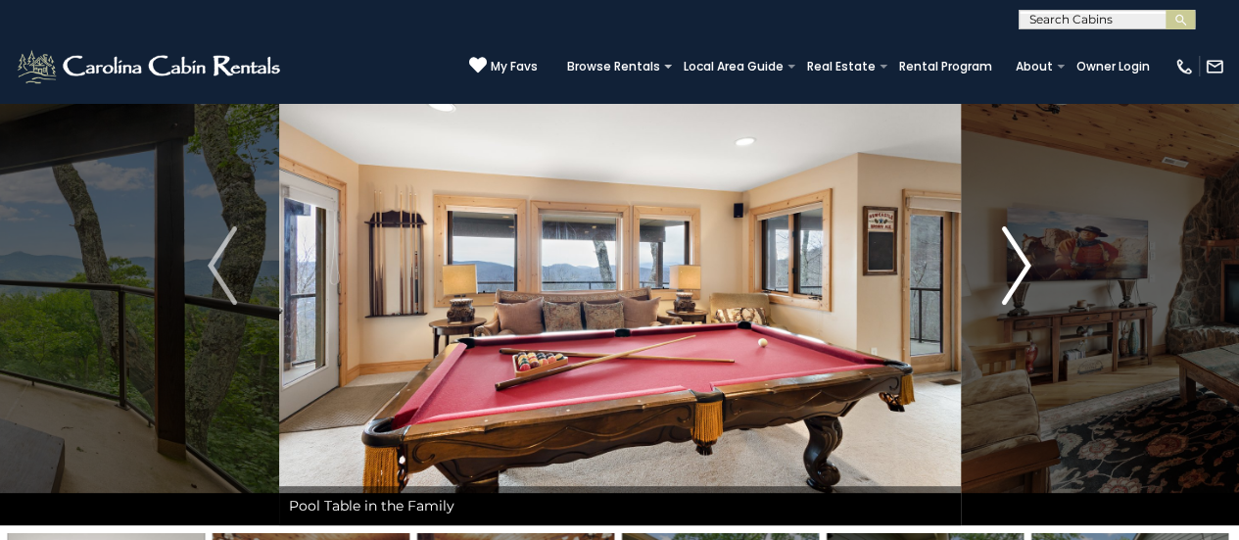
click at [1014, 275] on img "Next" at bounding box center [1016, 265] width 29 height 78
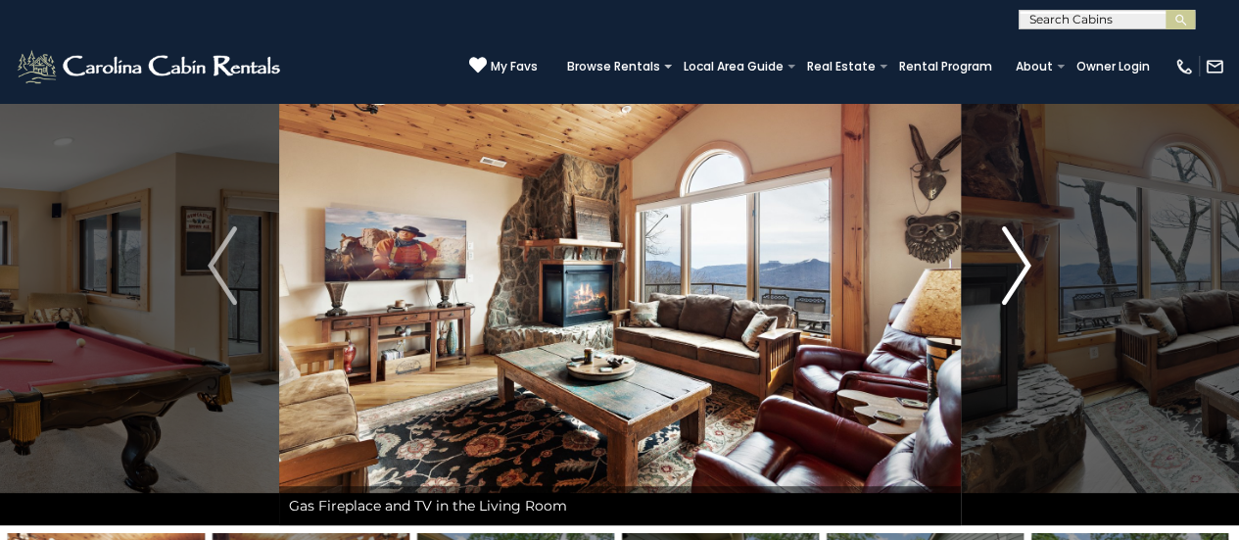
click at [1014, 275] on img "Next" at bounding box center [1016, 265] width 29 height 78
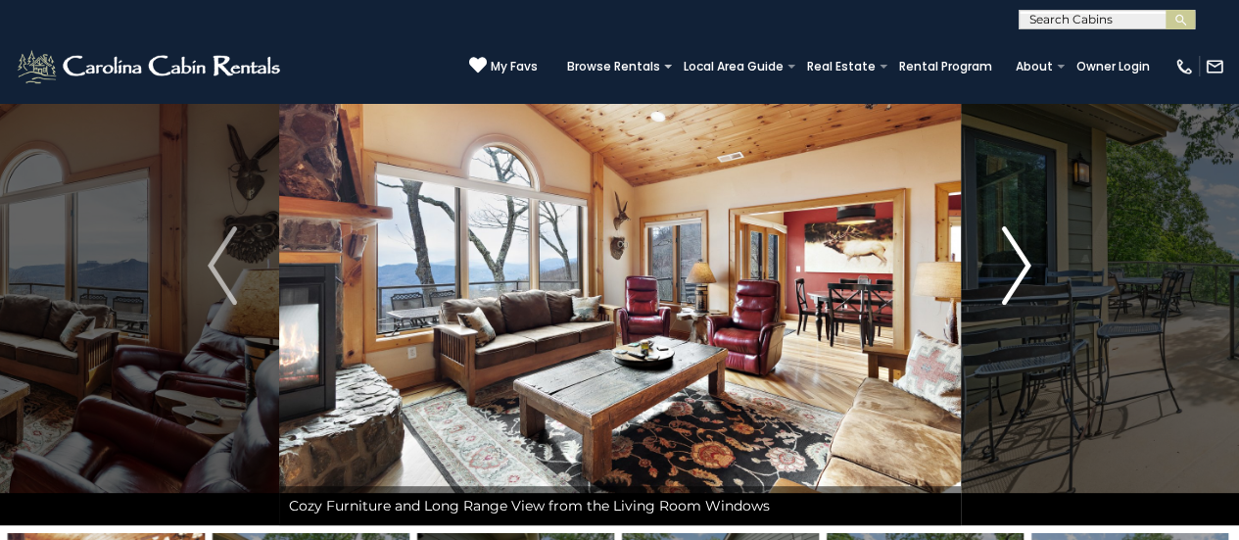
click at [1014, 275] on img "Next" at bounding box center [1016, 265] width 29 height 78
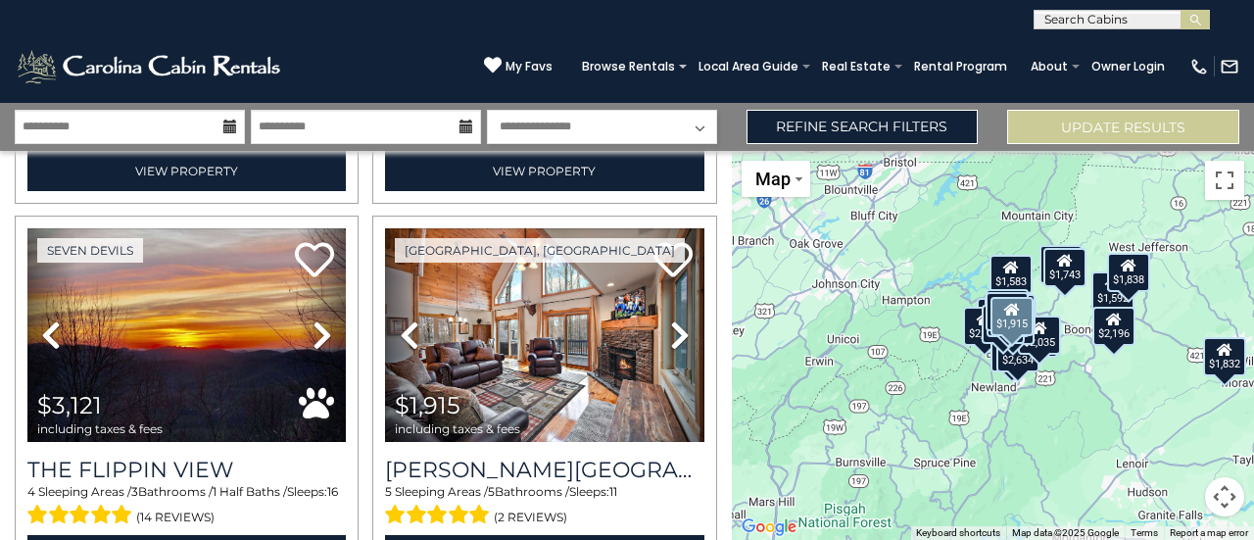
scroll to position [1137, 0]
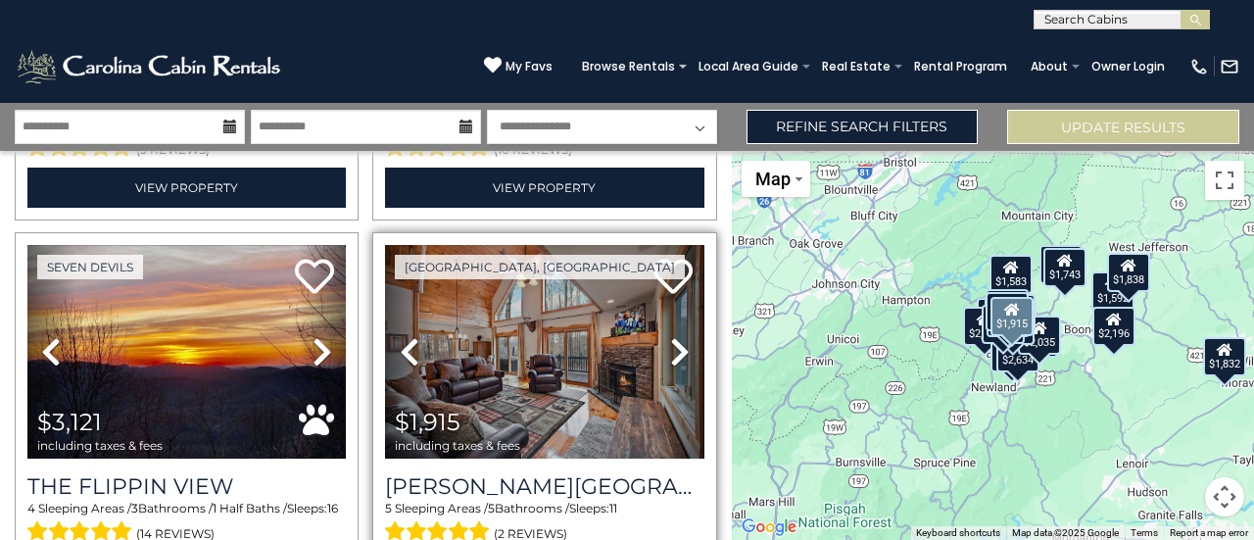
click at [670, 339] on icon at bounding box center [680, 351] width 20 height 31
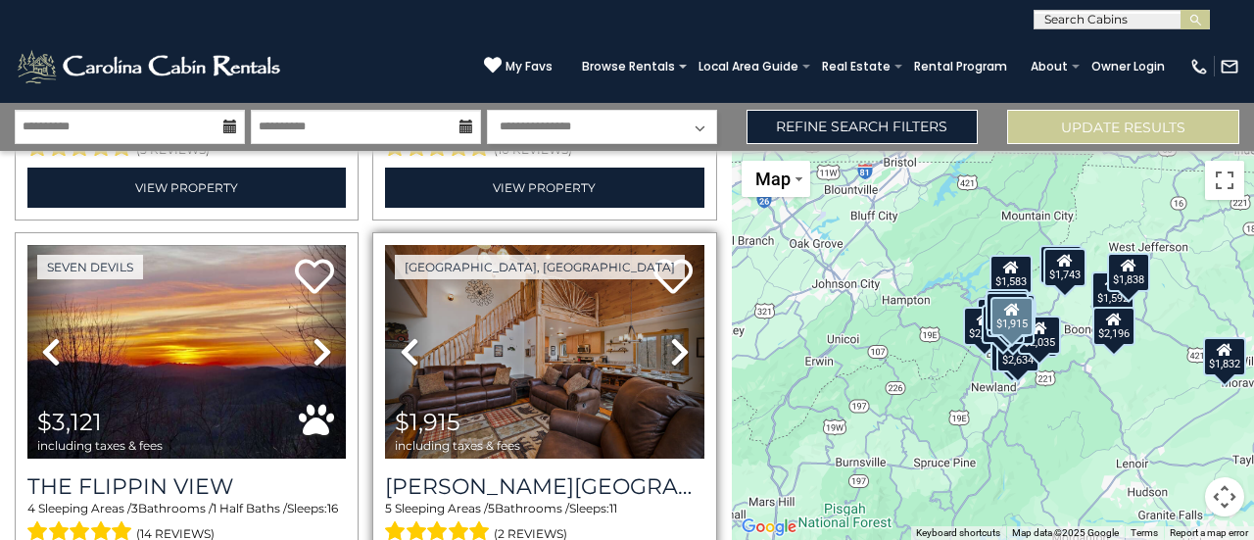
click at [670, 339] on icon at bounding box center [680, 351] width 20 height 31
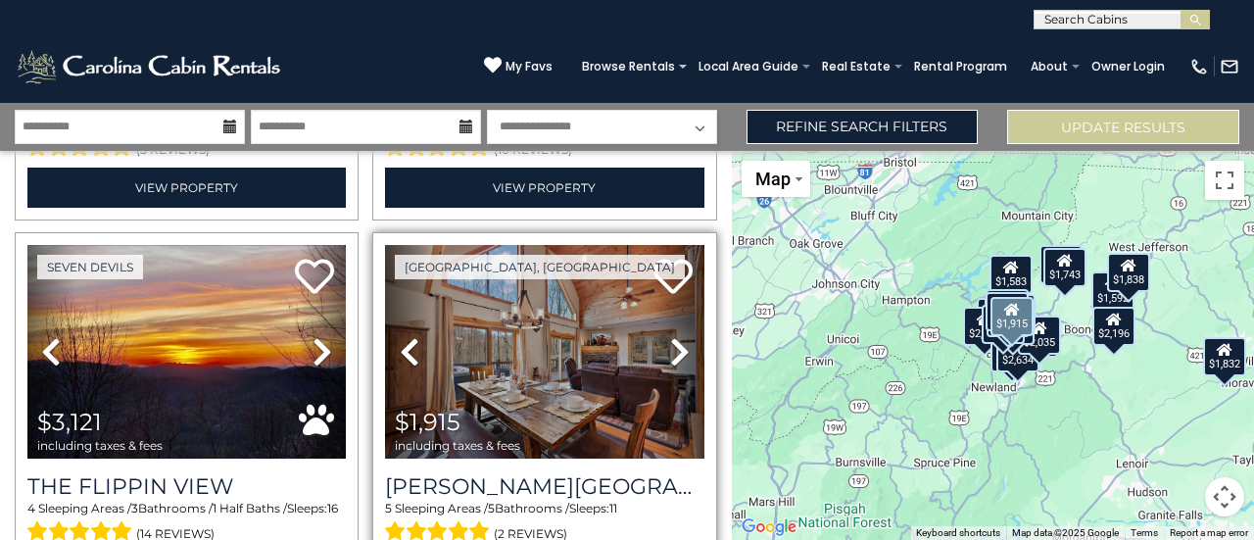
click at [670, 339] on icon at bounding box center [680, 351] width 20 height 31
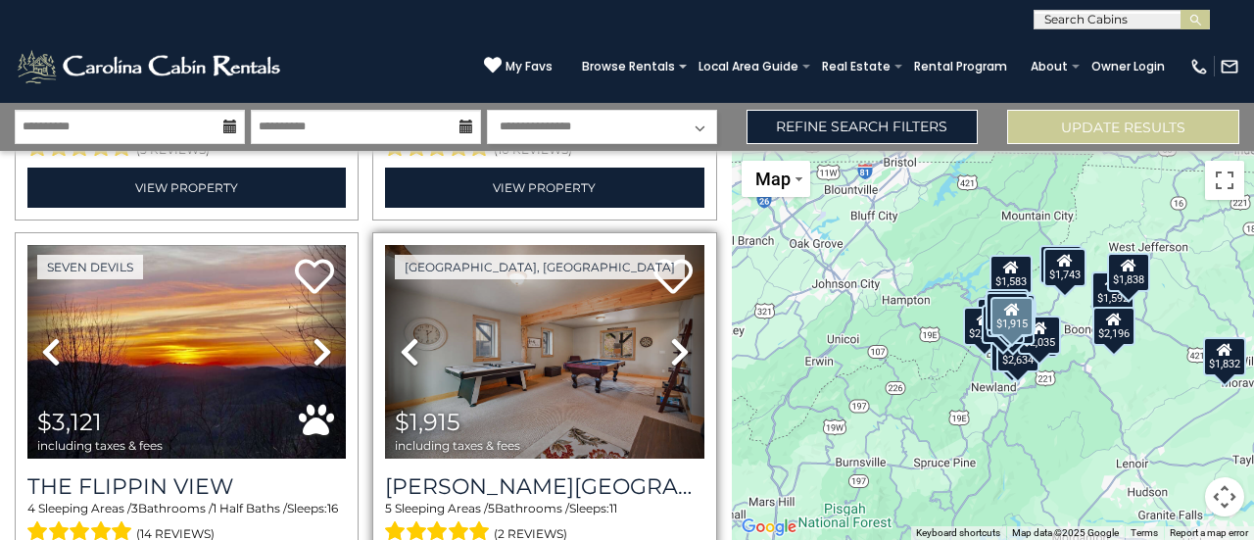
click at [670, 339] on icon at bounding box center [680, 351] width 20 height 31
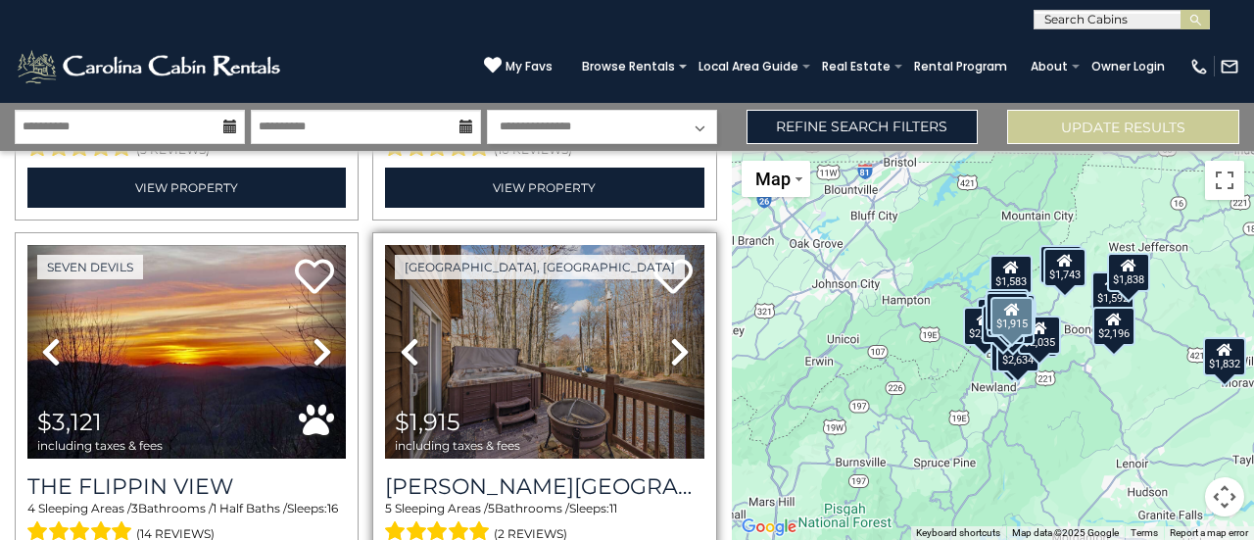
click at [670, 339] on icon at bounding box center [680, 351] width 20 height 31
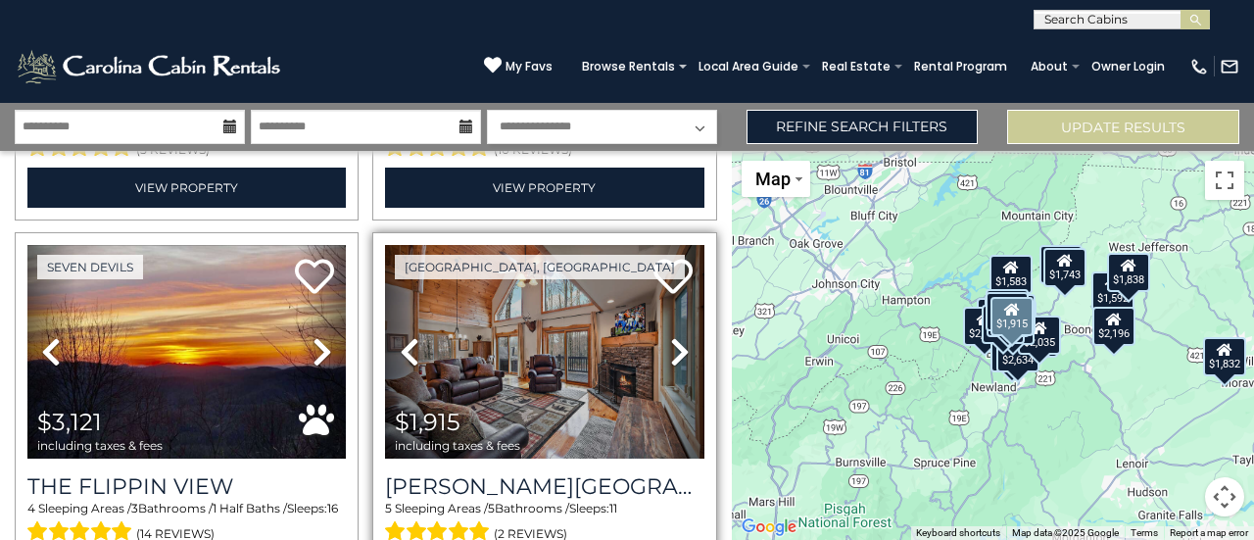
click at [670, 339] on icon at bounding box center [680, 351] width 20 height 31
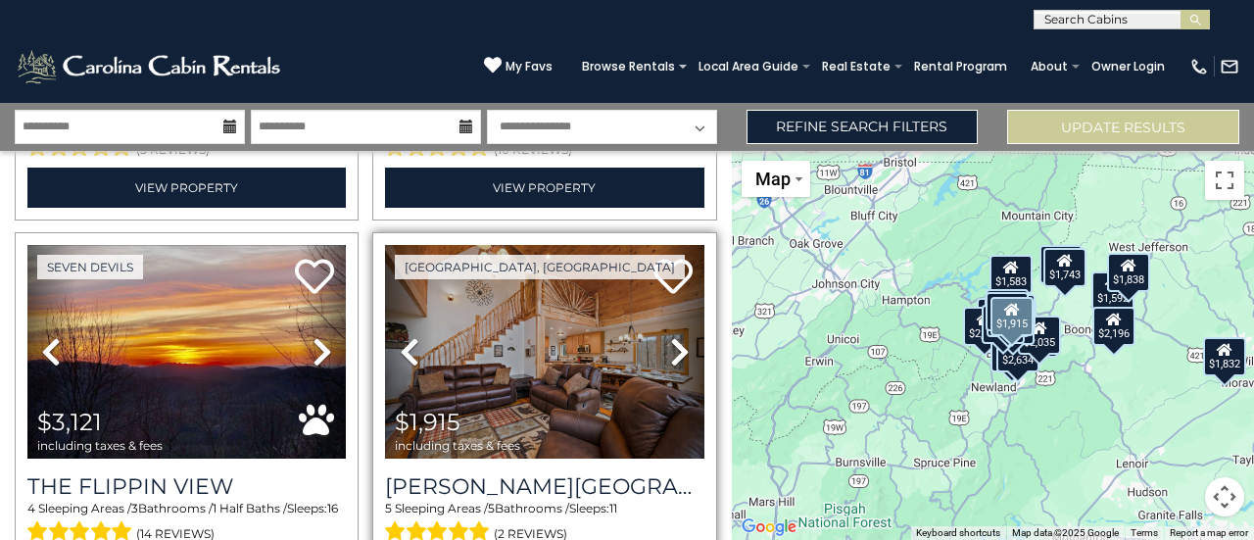
click at [670, 339] on icon at bounding box center [680, 351] width 20 height 31
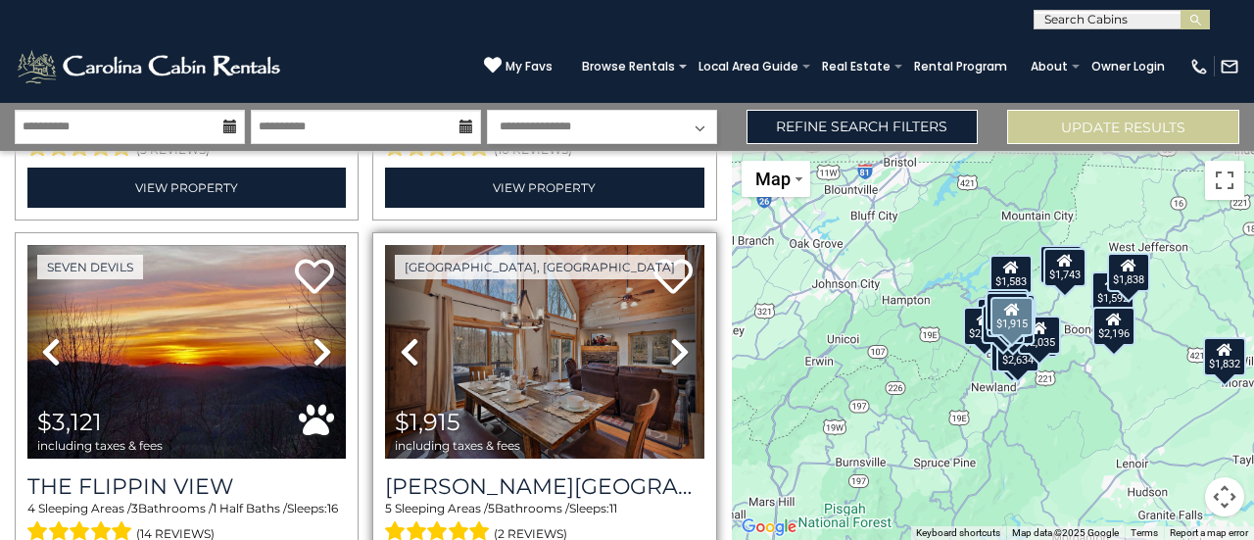
click at [670, 339] on icon at bounding box center [680, 351] width 20 height 31
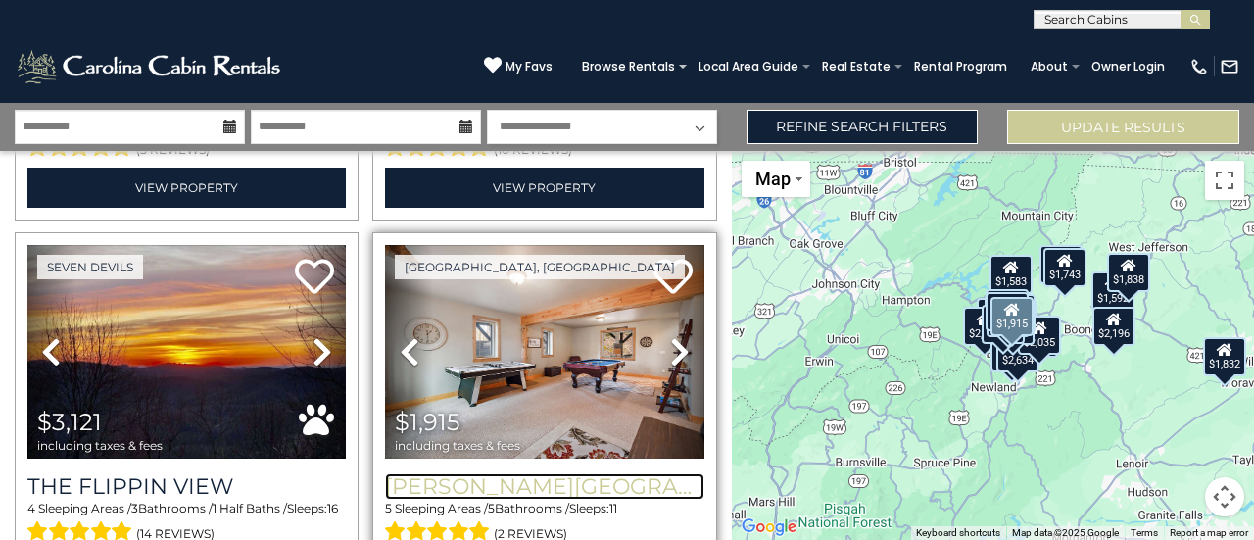
click at [531, 473] on h3 "[PERSON_NAME][GEOGRAPHIC_DATA]" at bounding box center [544, 486] width 318 height 26
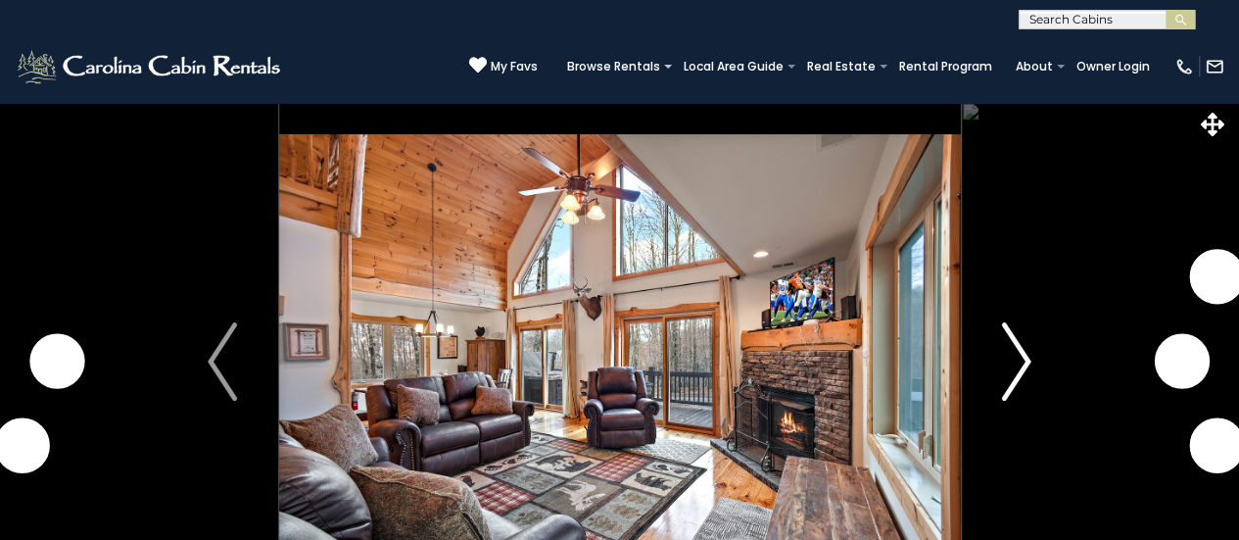
click at [1022, 362] on img "Next" at bounding box center [1016, 361] width 29 height 78
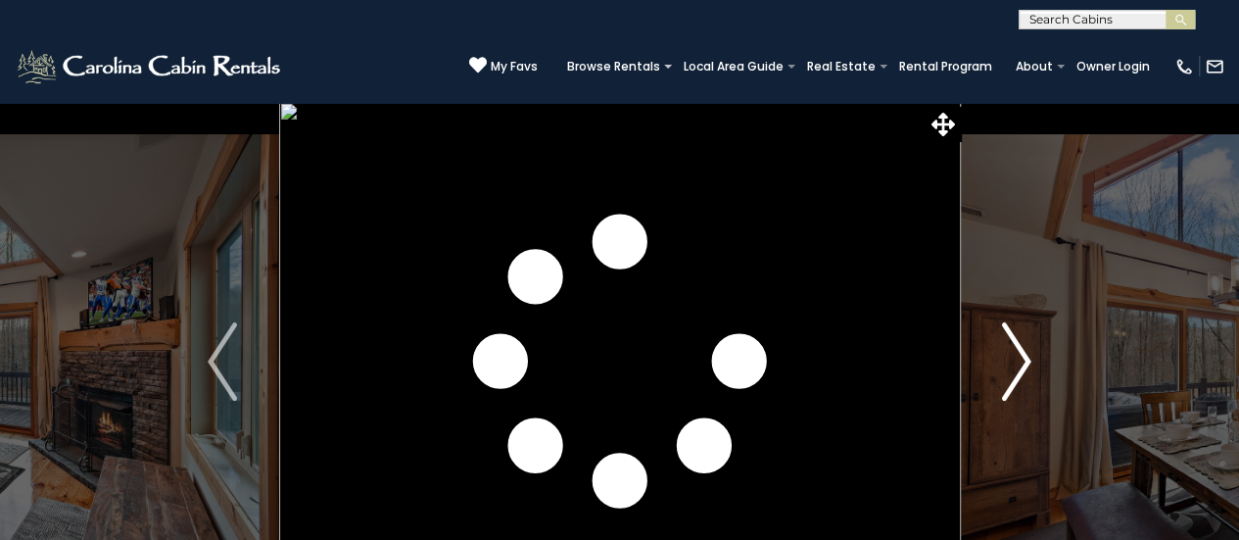
click at [1022, 362] on img "Next" at bounding box center [1016, 361] width 29 height 78
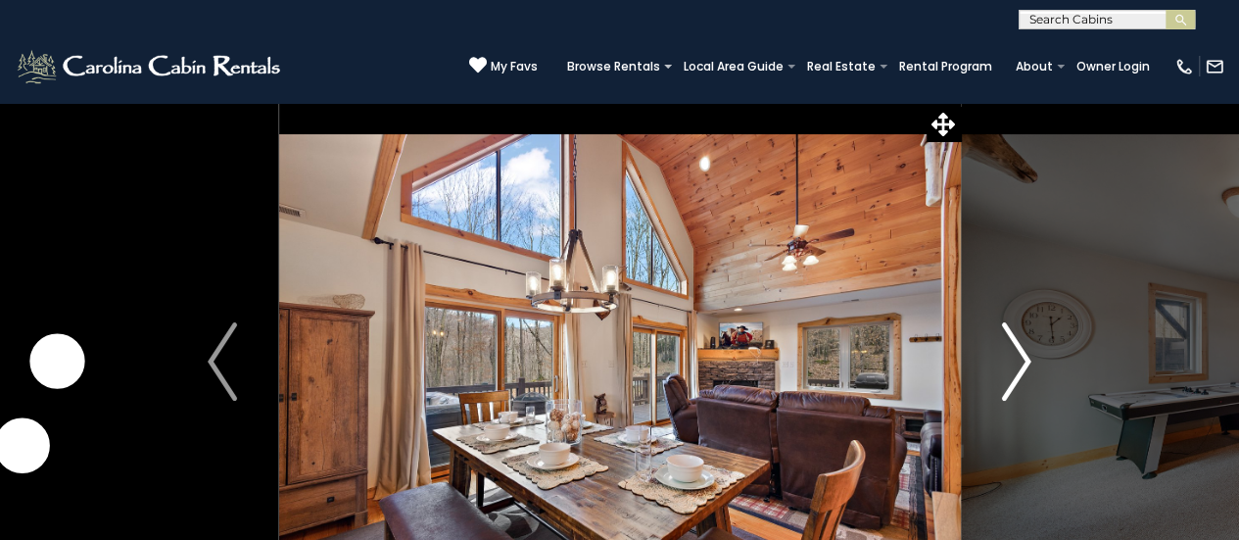
click at [1022, 362] on img "Next" at bounding box center [1016, 361] width 29 height 78
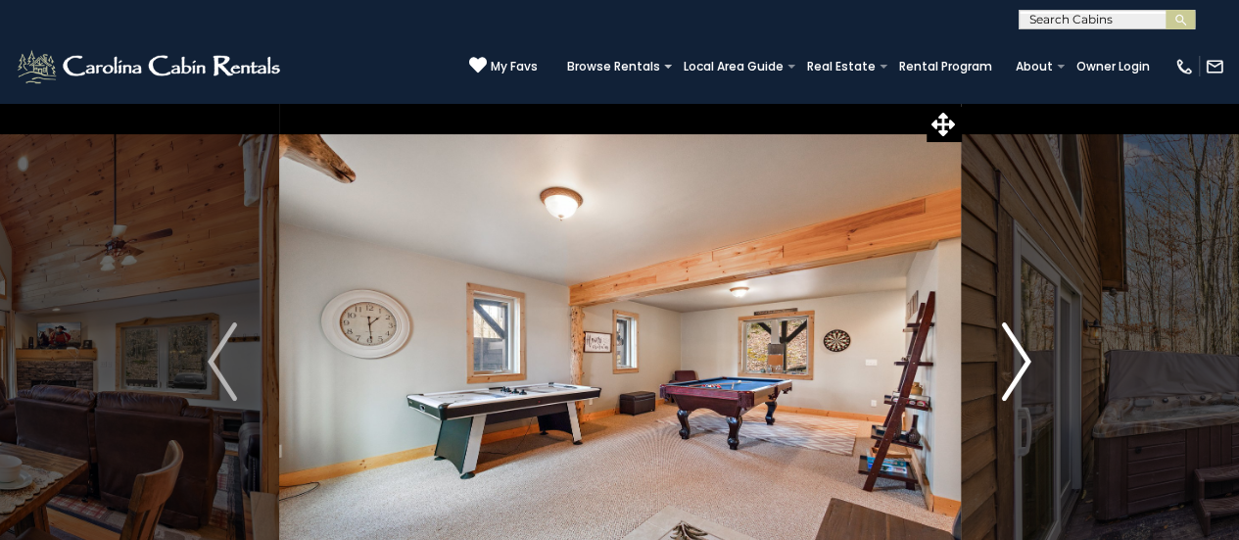
click at [1022, 362] on img "Next" at bounding box center [1016, 361] width 29 height 78
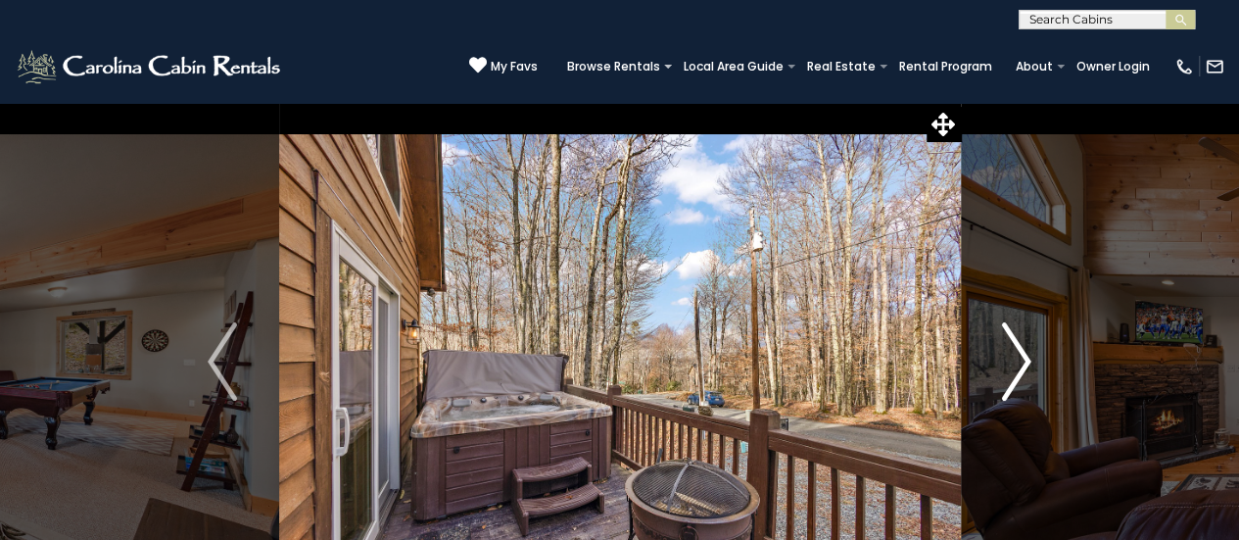
click at [1022, 362] on img "Next" at bounding box center [1016, 361] width 29 height 78
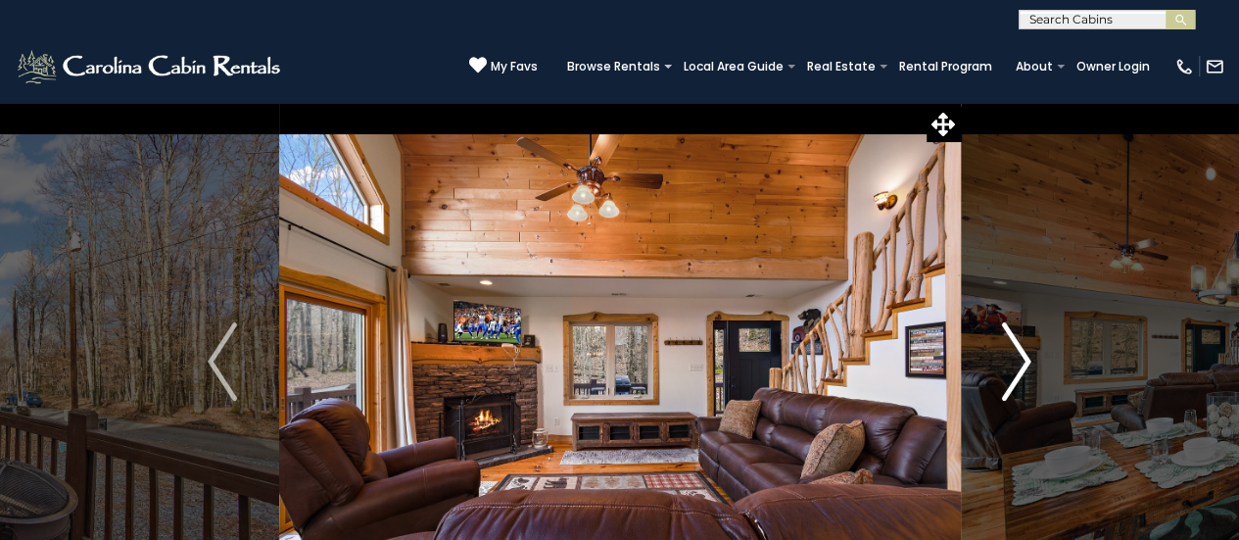
click at [1022, 362] on img "Next" at bounding box center [1016, 361] width 29 height 78
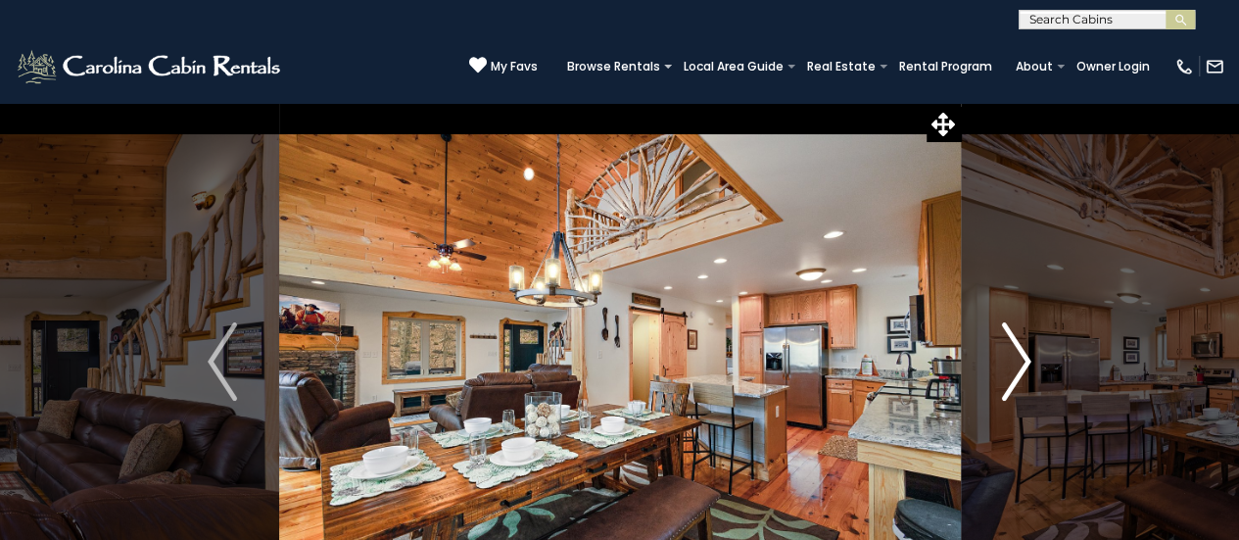
click at [1022, 362] on img "Next" at bounding box center [1016, 361] width 29 height 78
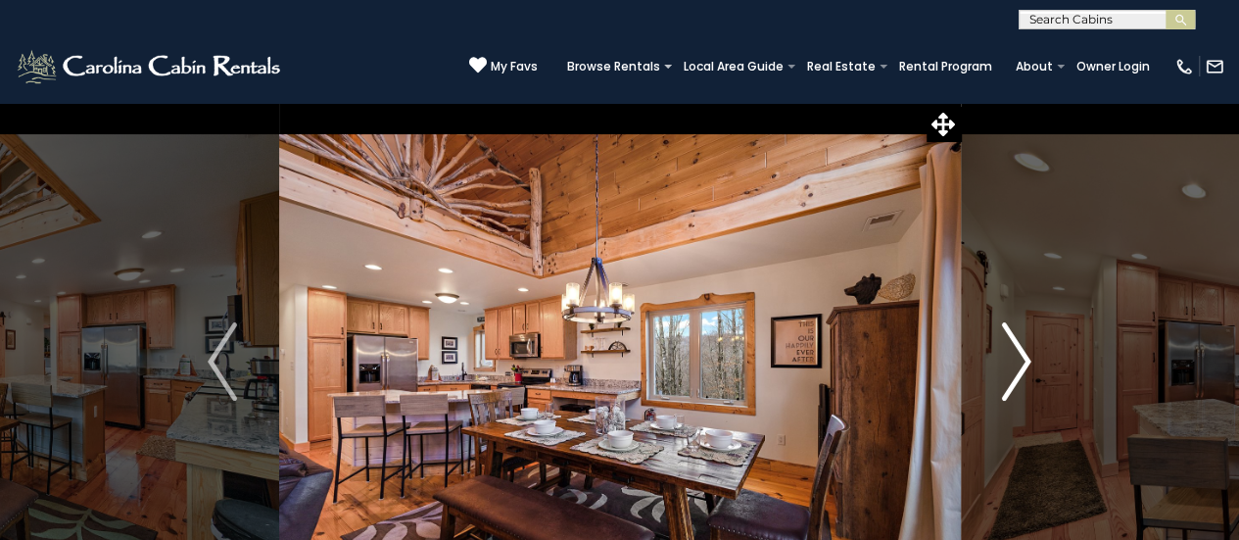
click at [1022, 362] on img "Next" at bounding box center [1016, 361] width 29 height 78
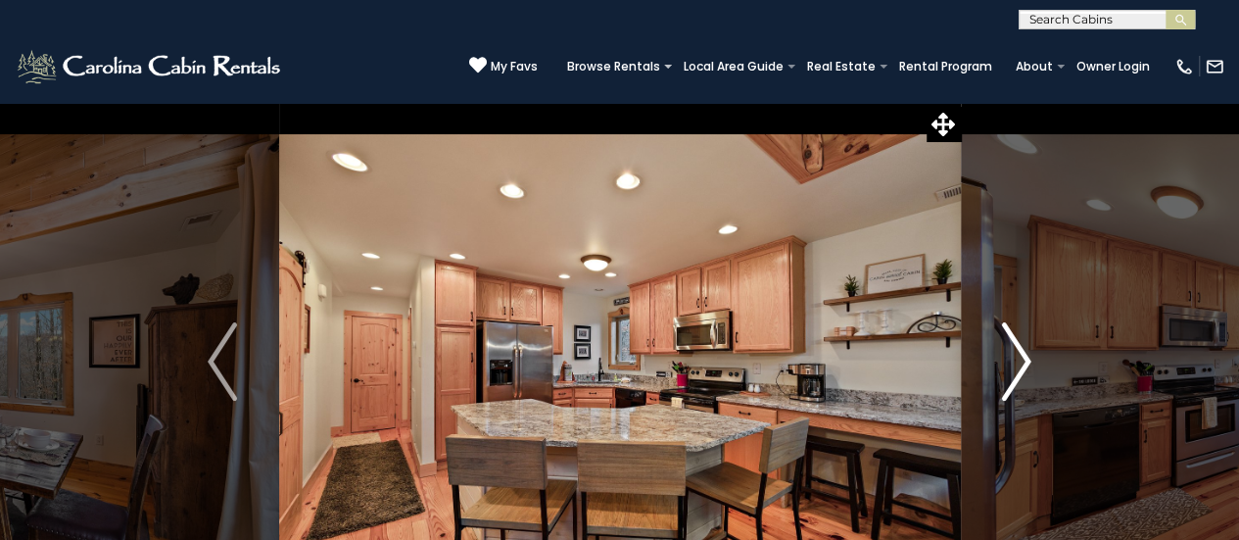
click at [1022, 362] on img "Next" at bounding box center [1016, 361] width 29 height 78
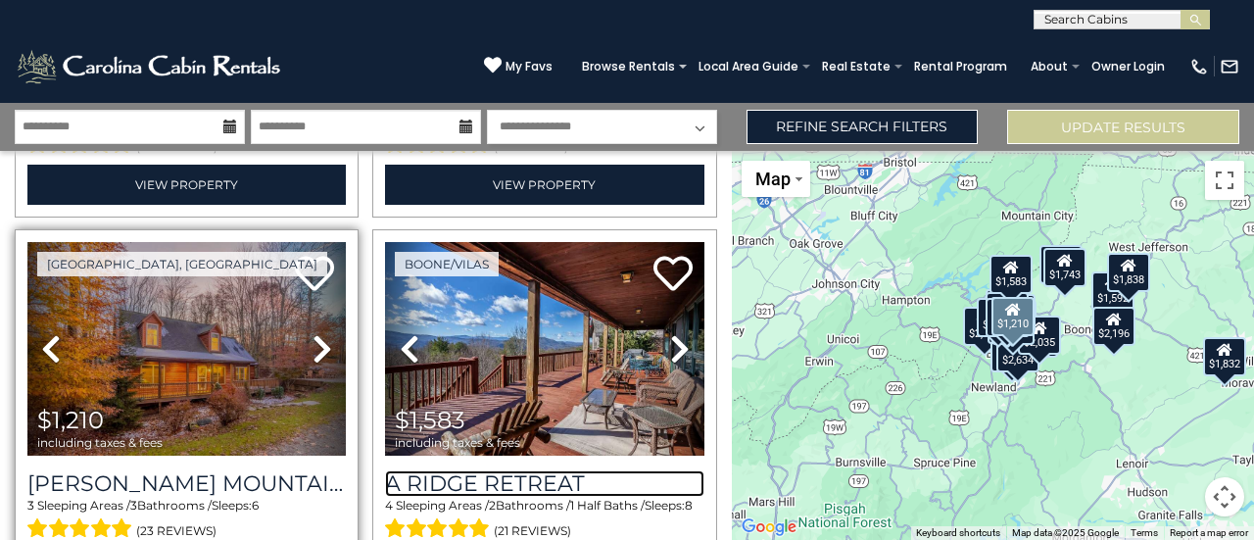
scroll to position [2086, 0]
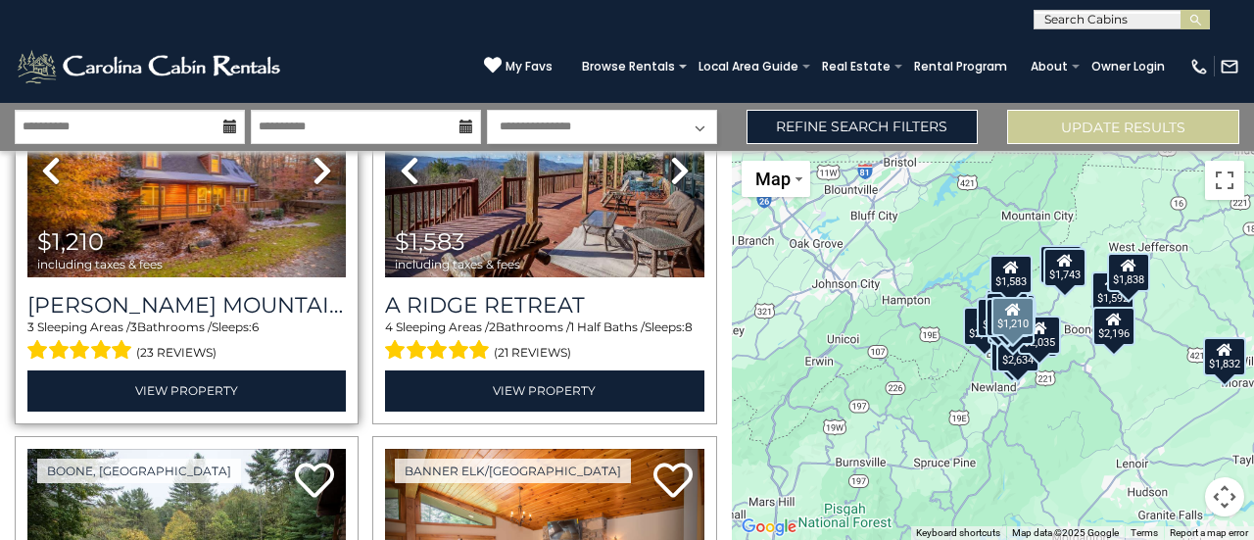
click at [240, 335] on div "(23 reviews)" at bounding box center [186, 350] width 318 height 30
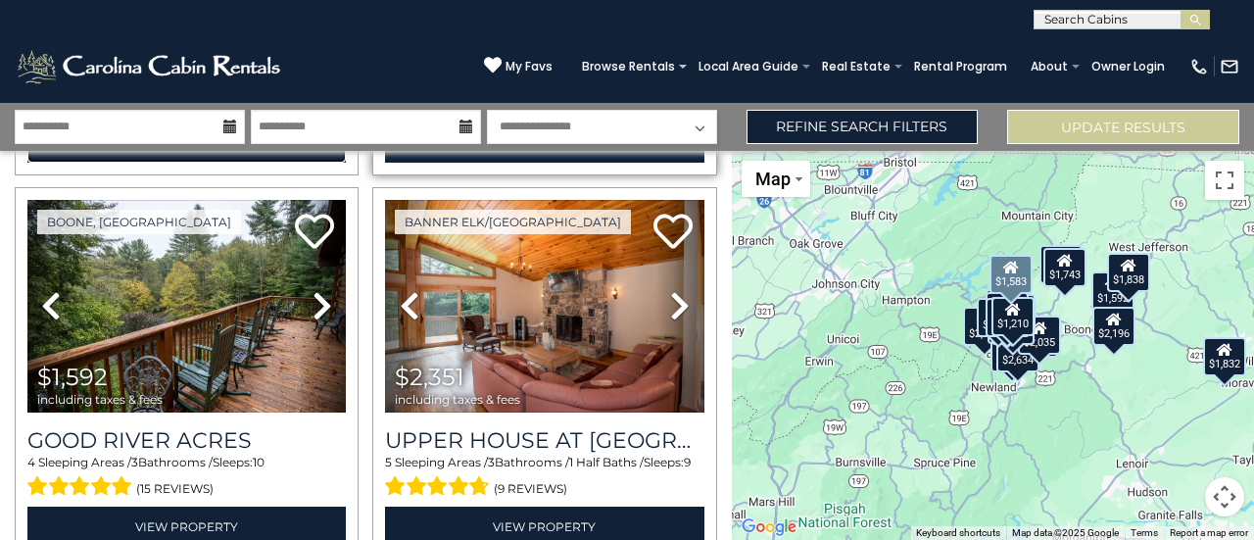
scroll to position [2336, 0]
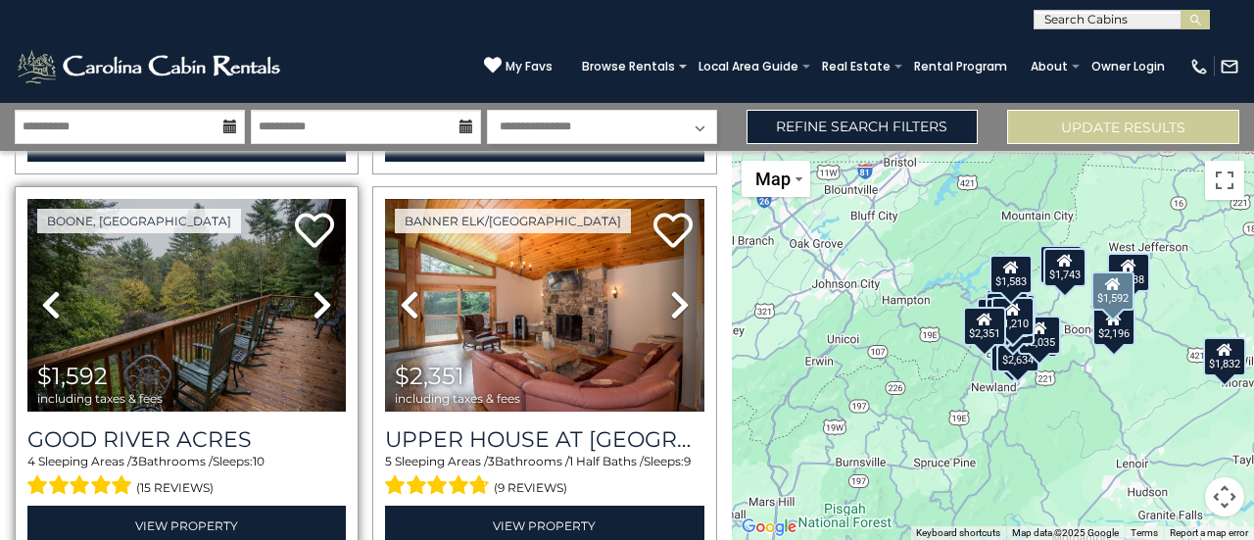
click at [313, 289] on icon at bounding box center [323, 304] width 20 height 31
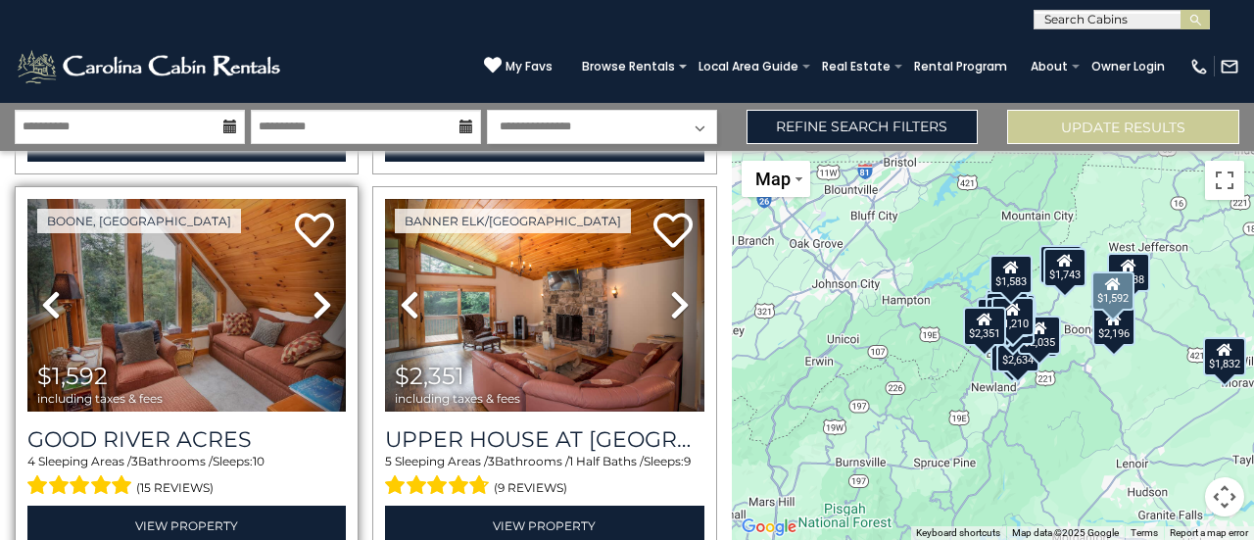
click at [313, 289] on icon at bounding box center [323, 304] width 20 height 31
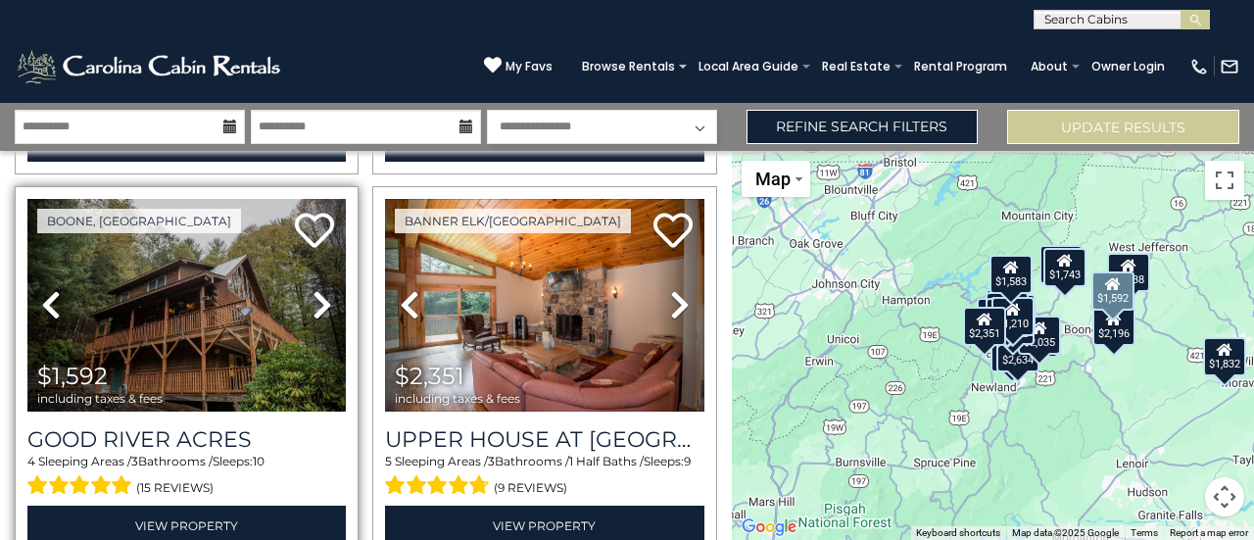
click at [313, 289] on icon at bounding box center [323, 304] width 20 height 31
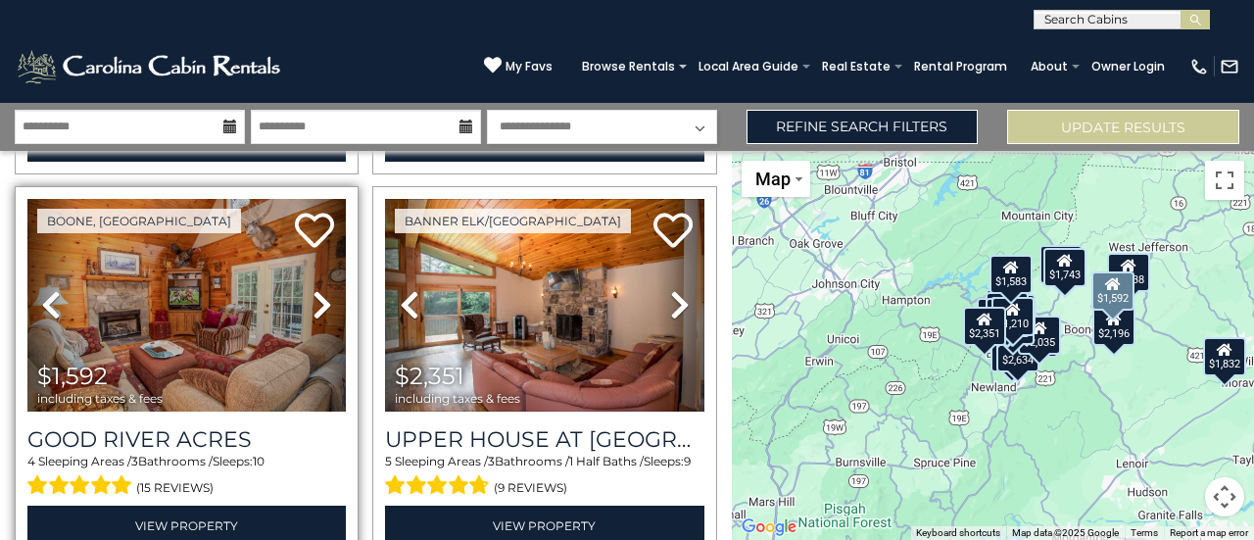
click at [313, 289] on icon at bounding box center [323, 304] width 20 height 31
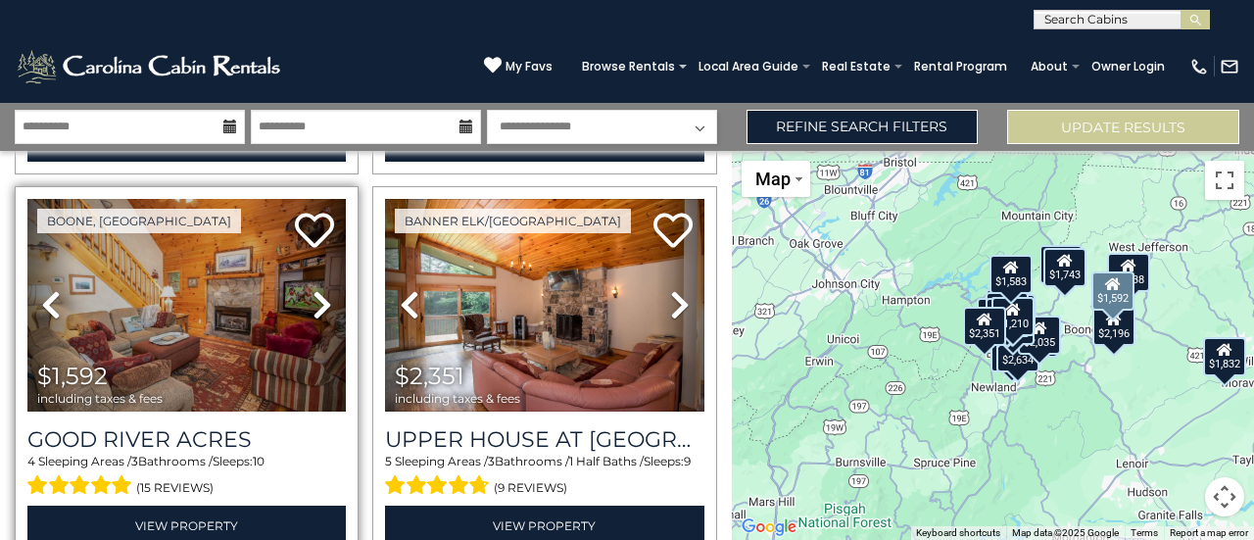
click at [313, 289] on icon at bounding box center [323, 304] width 20 height 31
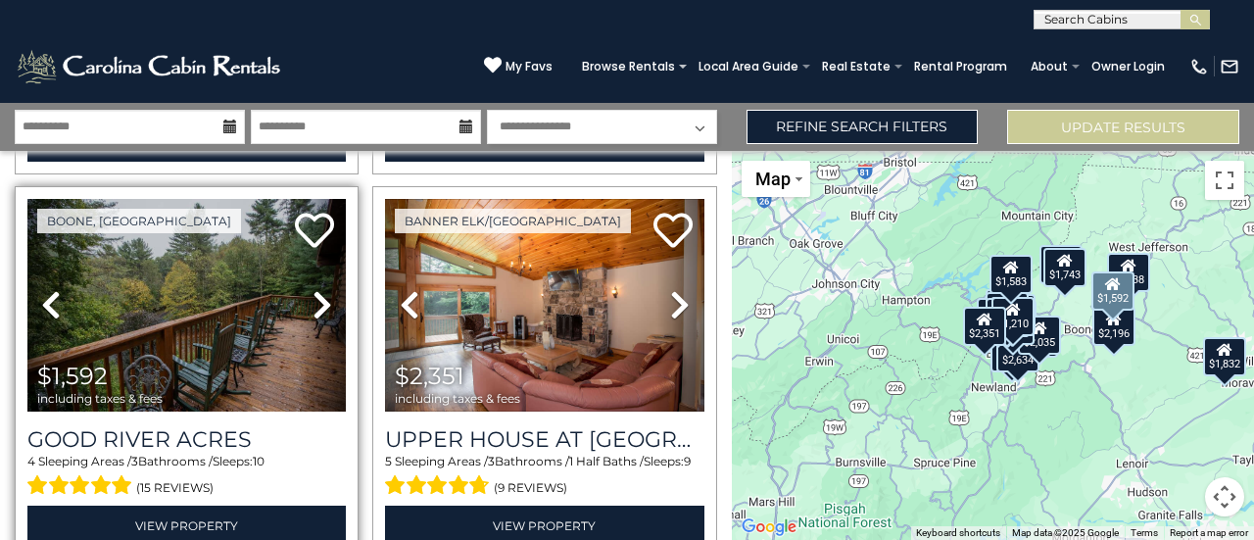
click at [313, 289] on icon at bounding box center [323, 304] width 20 height 31
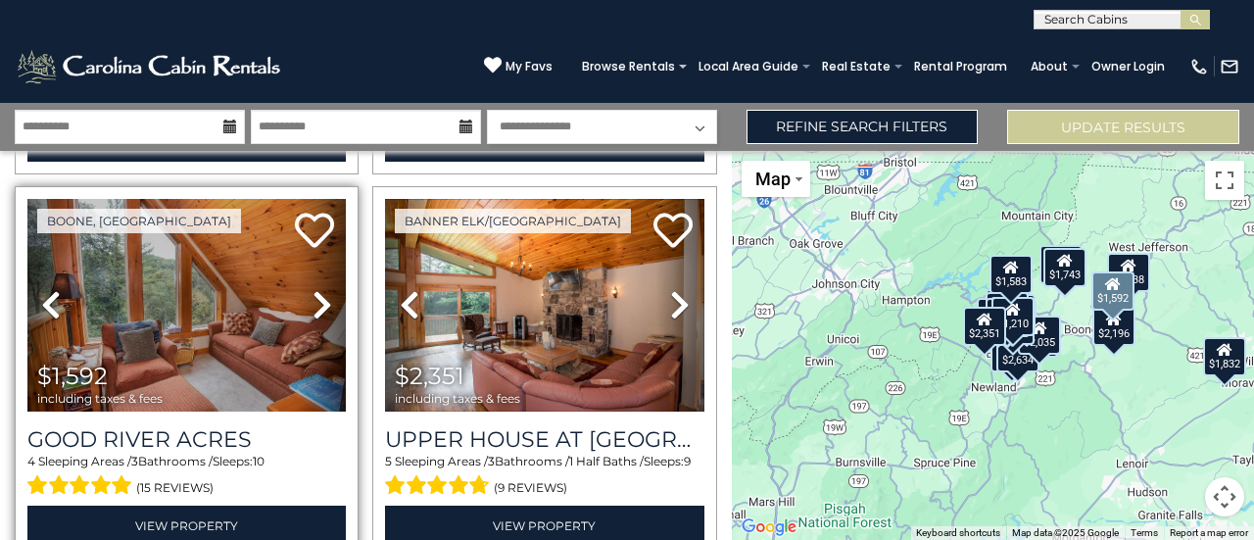
click at [313, 289] on icon at bounding box center [323, 304] width 20 height 31
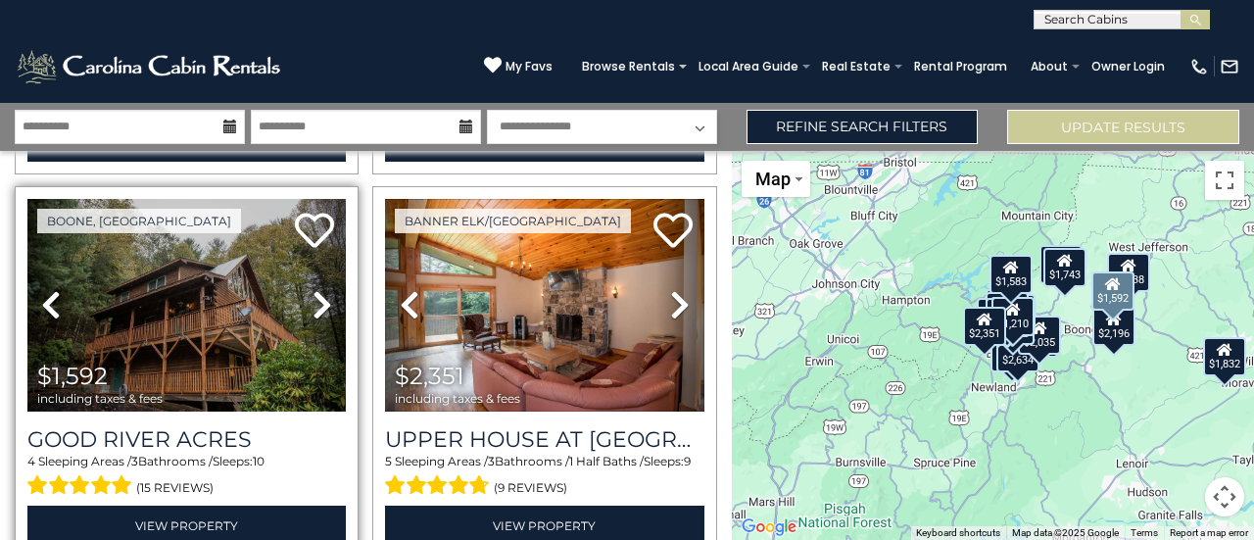
click at [313, 289] on icon at bounding box center [323, 304] width 20 height 31
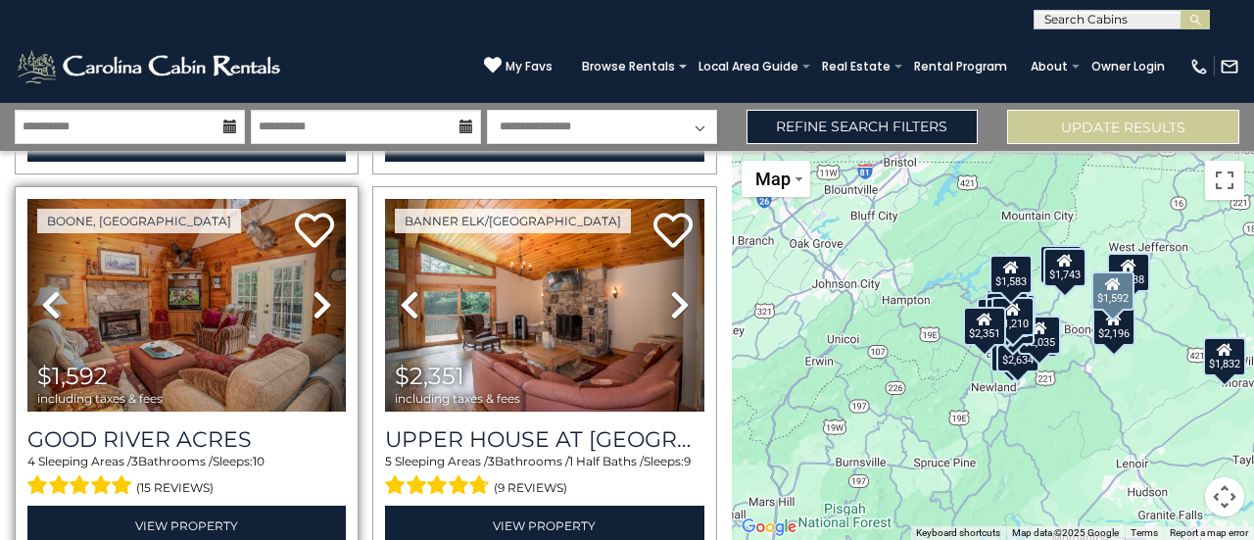
click at [313, 289] on icon at bounding box center [323, 304] width 20 height 31
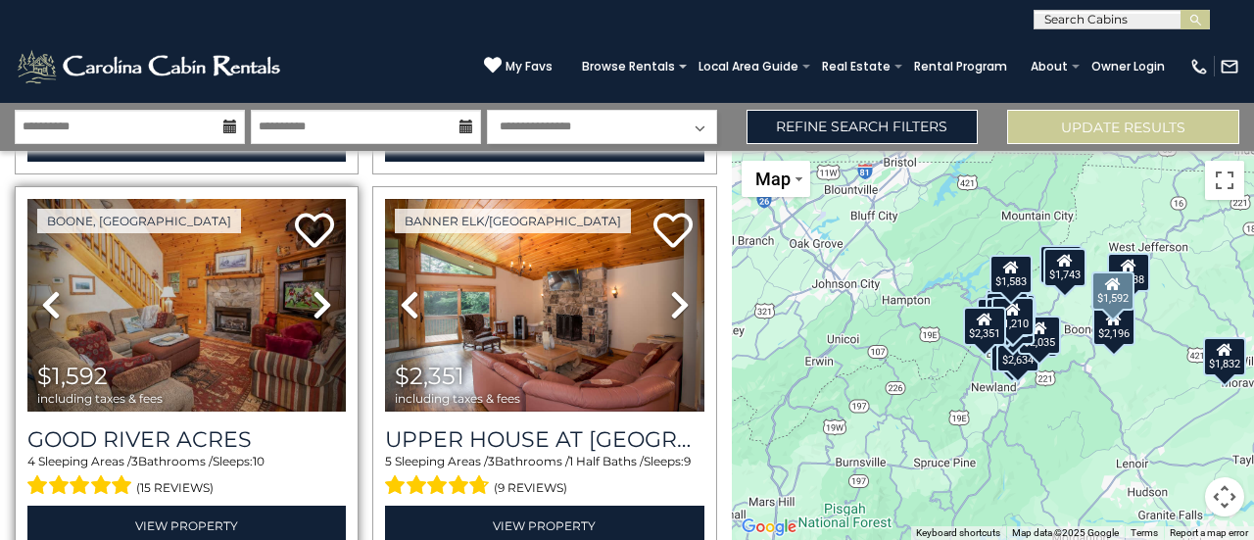
click at [313, 289] on icon at bounding box center [323, 304] width 20 height 31
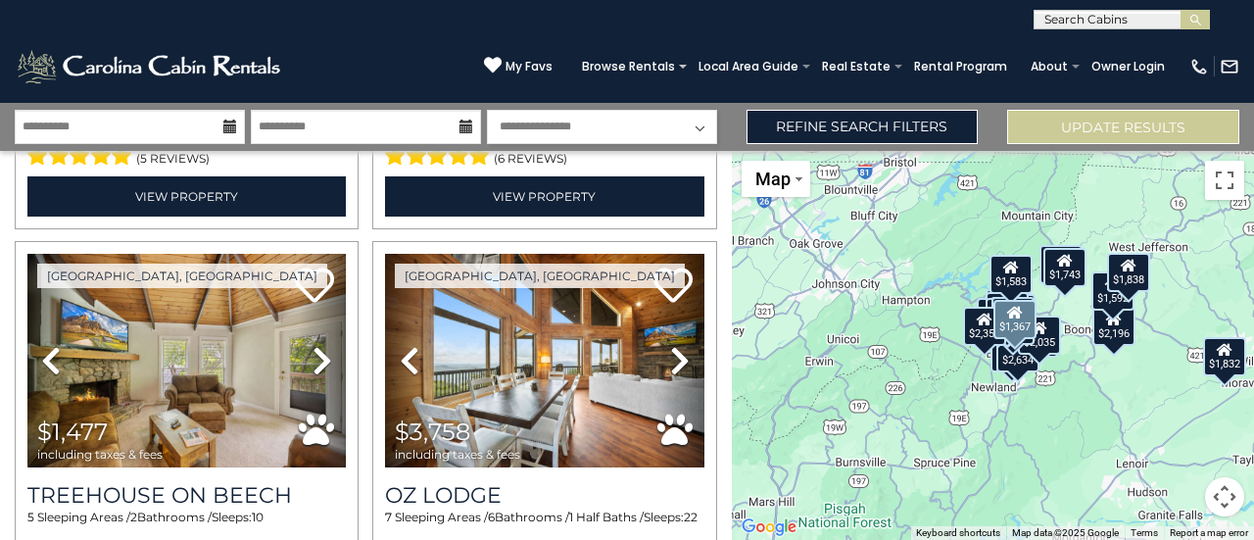
scroll to position [3438, 0]
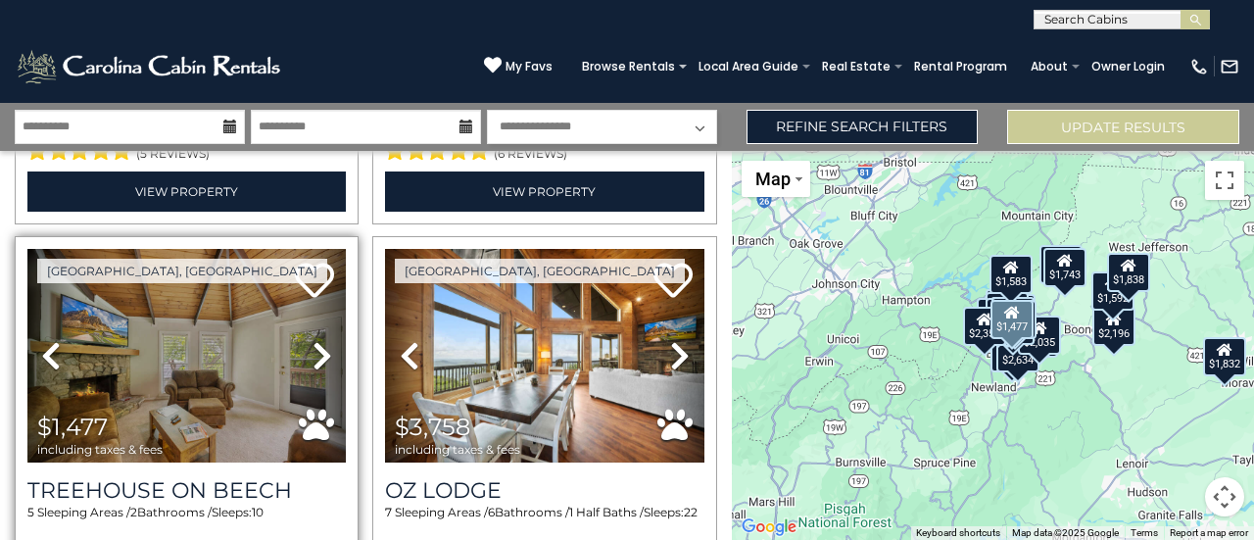
click at [313, 340] on icon at bounding box center [323, 355] width 20 height 31
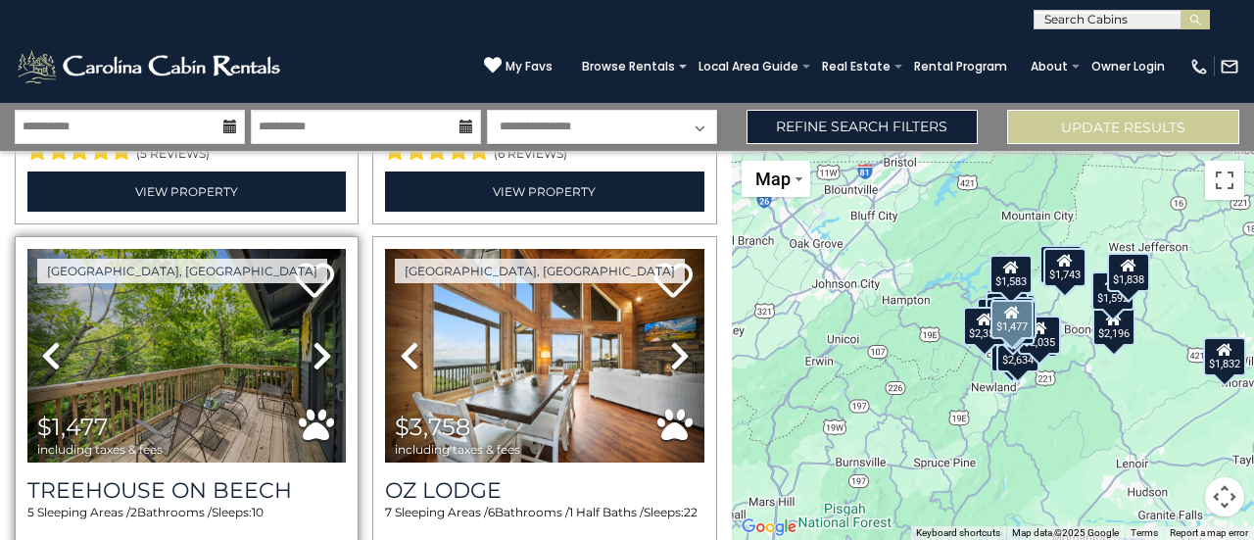
click at [313, 340] on icon at bounding box center [323, 355] width 20 height 31
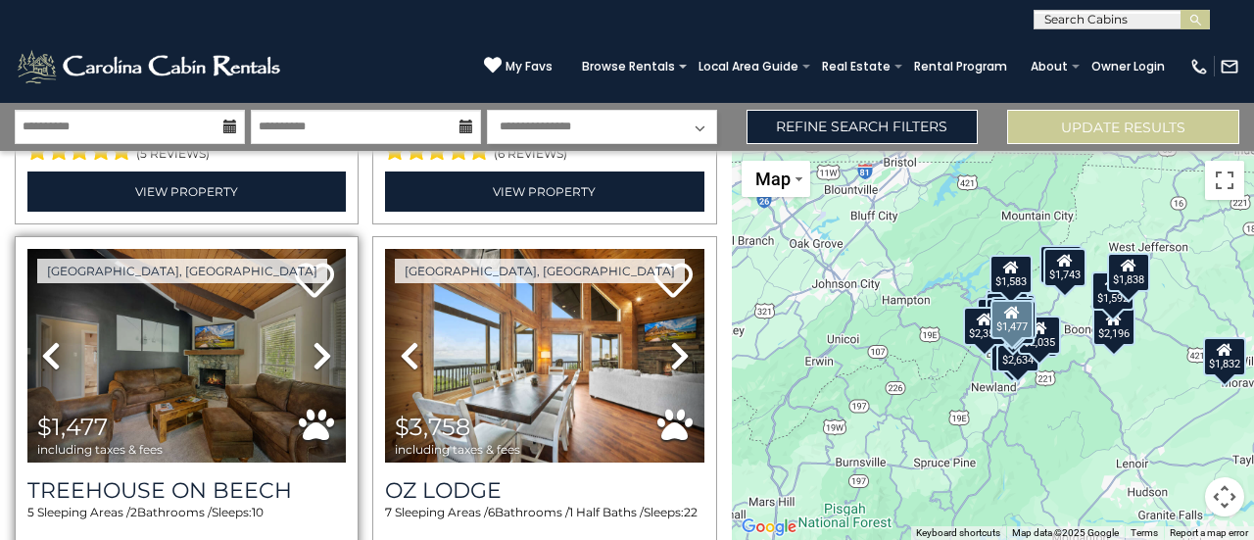
click at [313, 340] on icon at bounding box center [323, 355] width 20 height 31
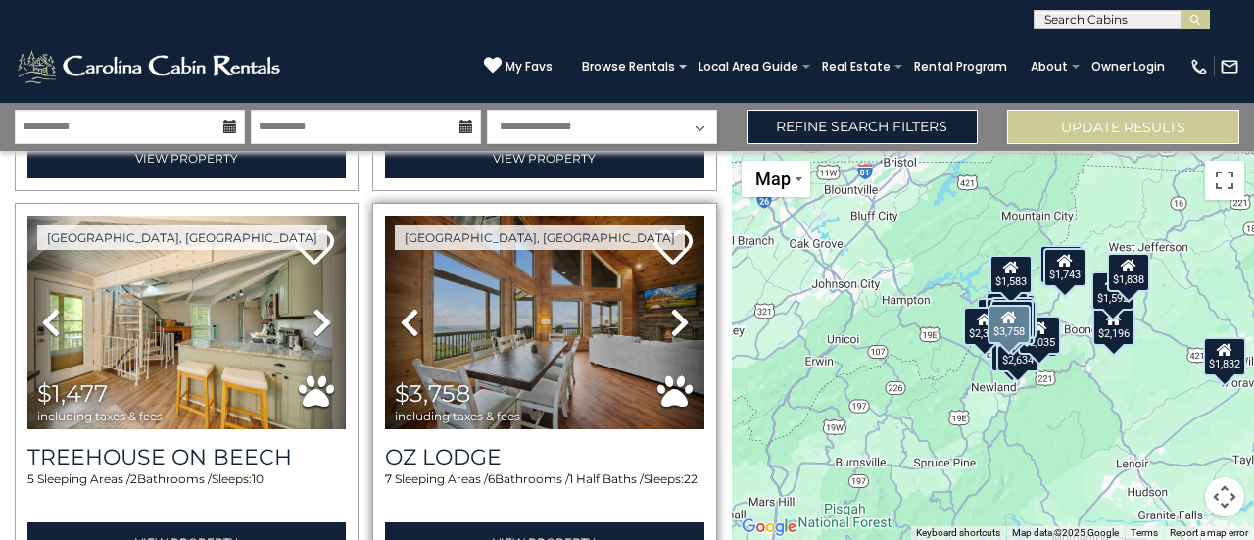
scroll to position [3472, 0]
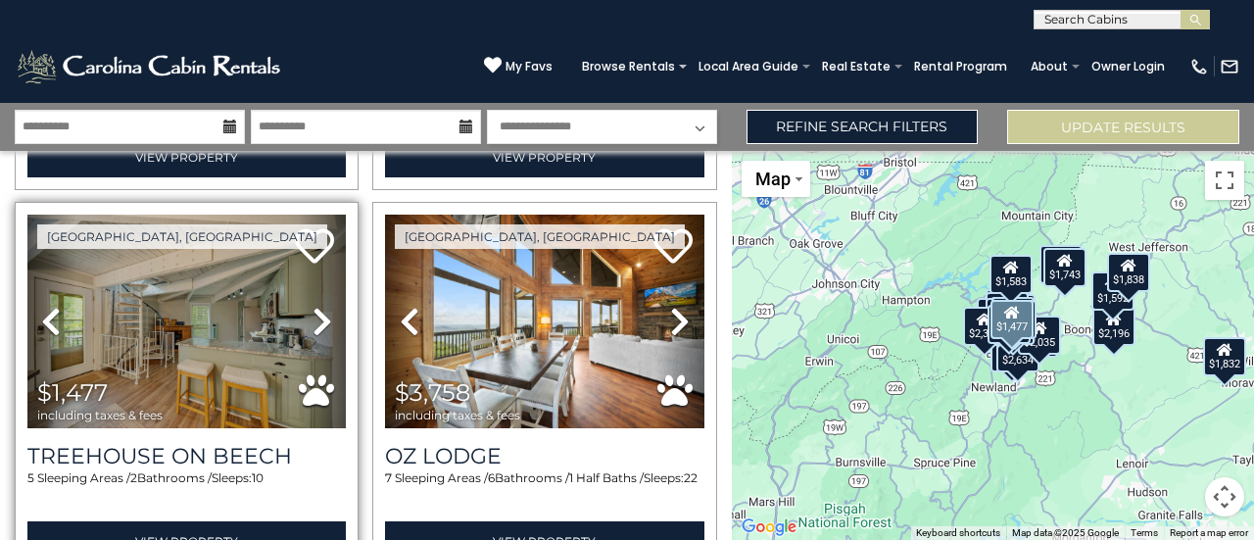
click at [317, 306] on icon at bounding box center [323, 321] width 20 height 31
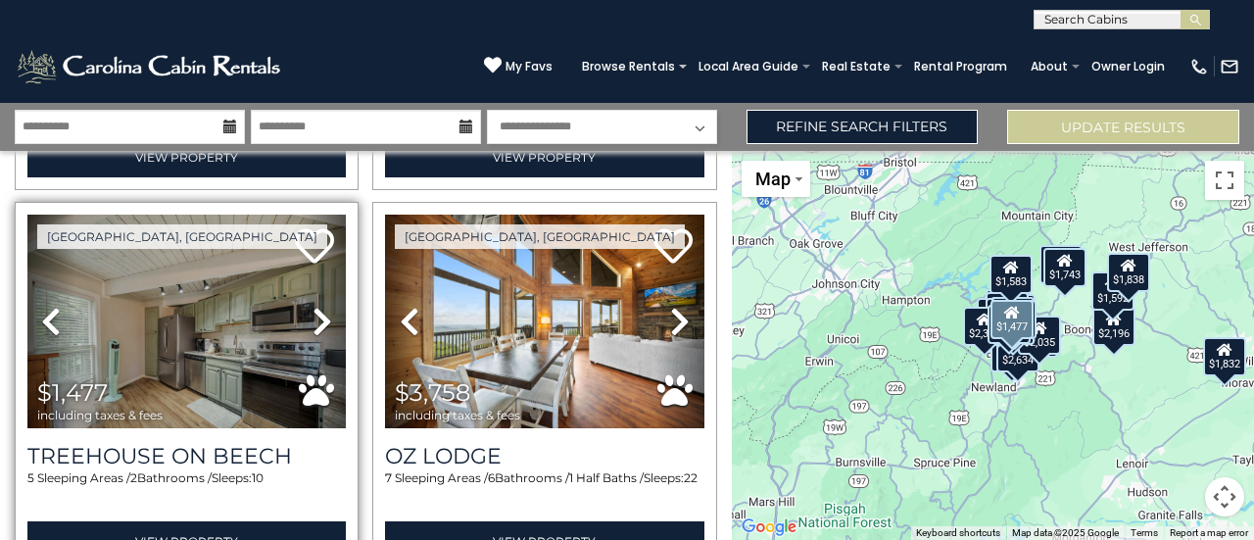
click at [317, 306] on icon at bounding box center [323, 321] width 20 height 31
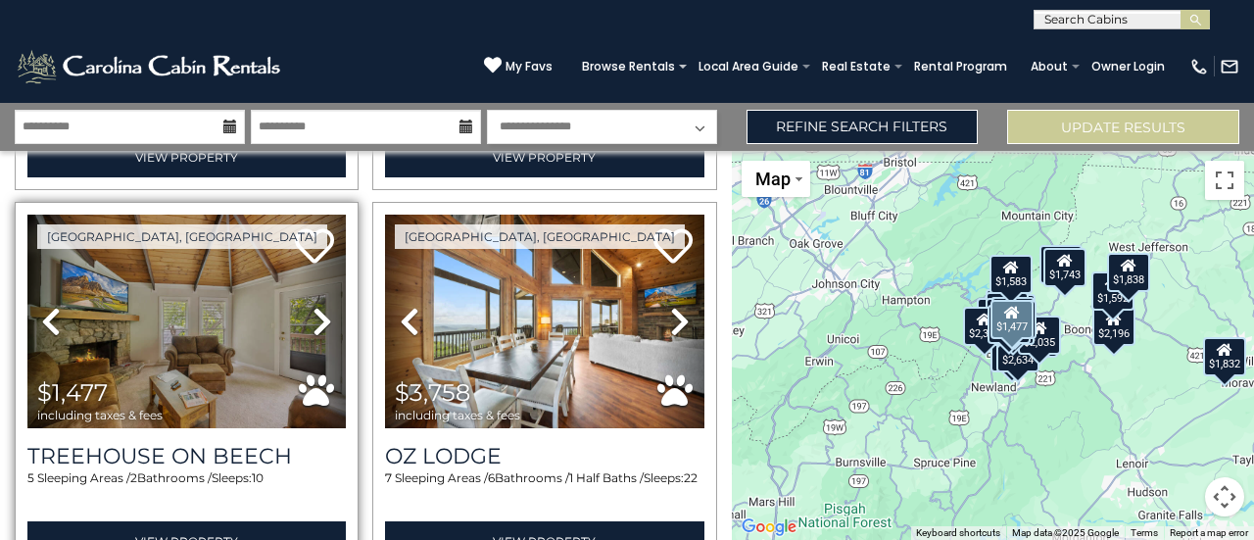
click at [317, 306] on icon at bounding box center [323, 321] width 20 height 31
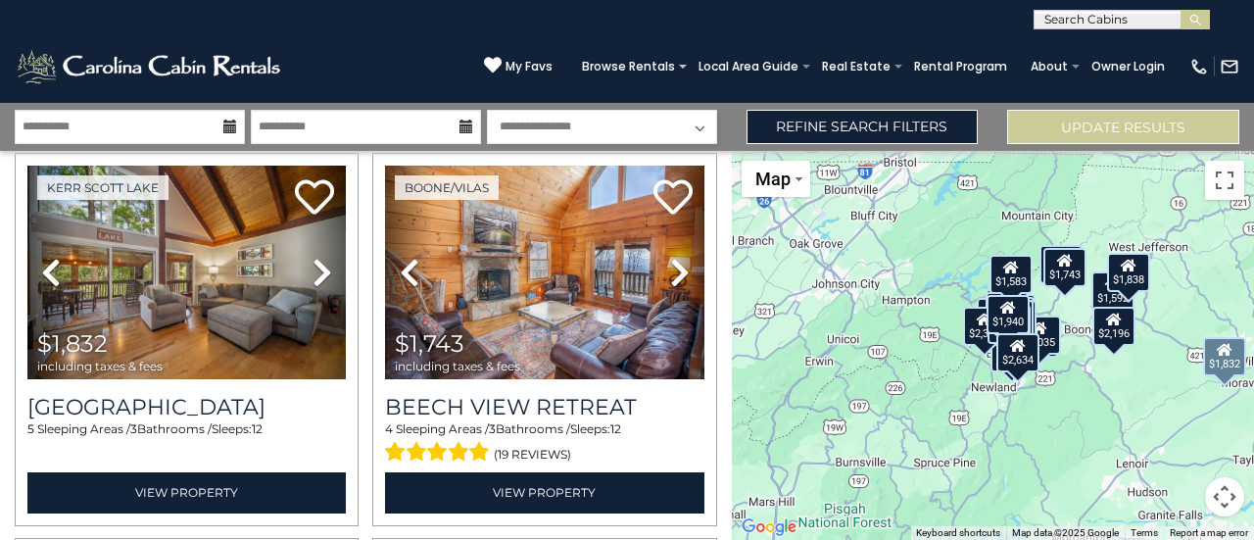
scroll to position [5317, 0]
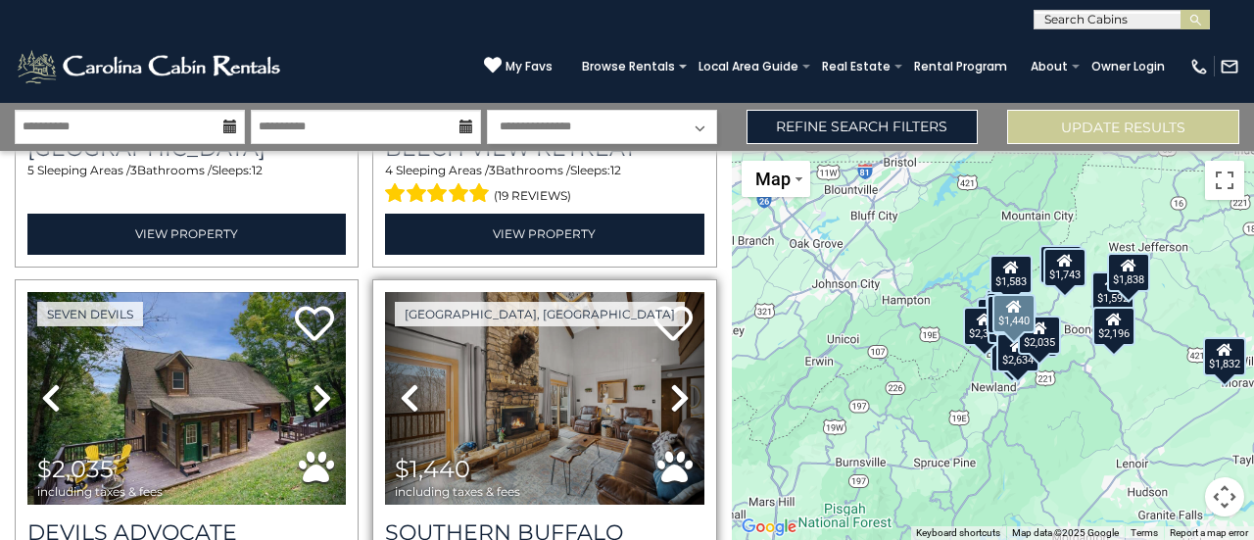
click at [670, 382] on icon at bounding box center [680, 397] width 20 height 31
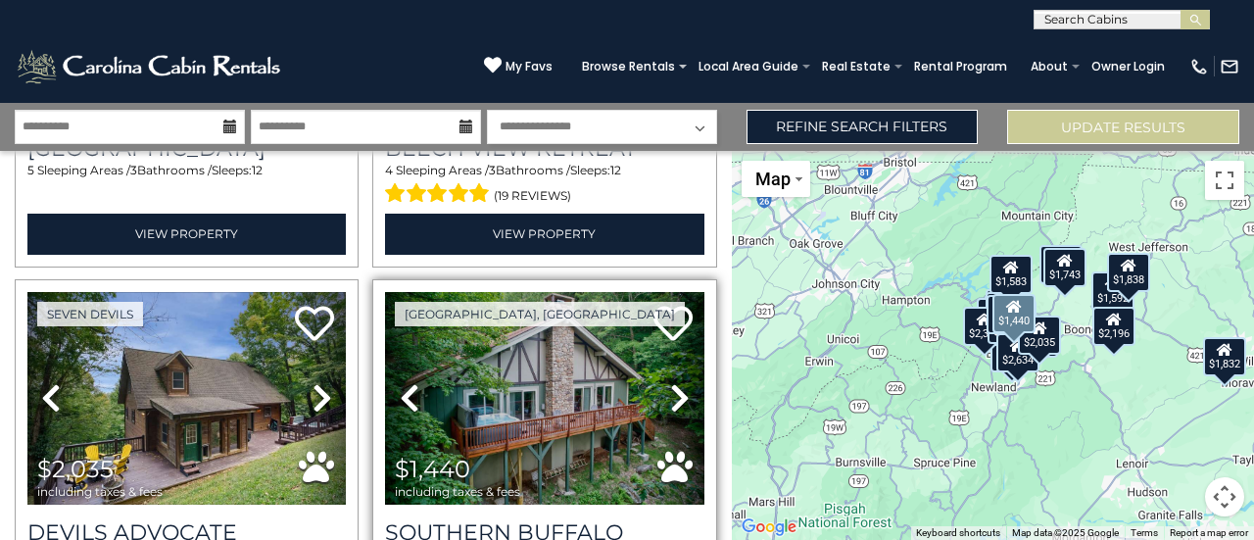
click at [670, 382] on icon at bounding box center [680, 397] width 20 height 31
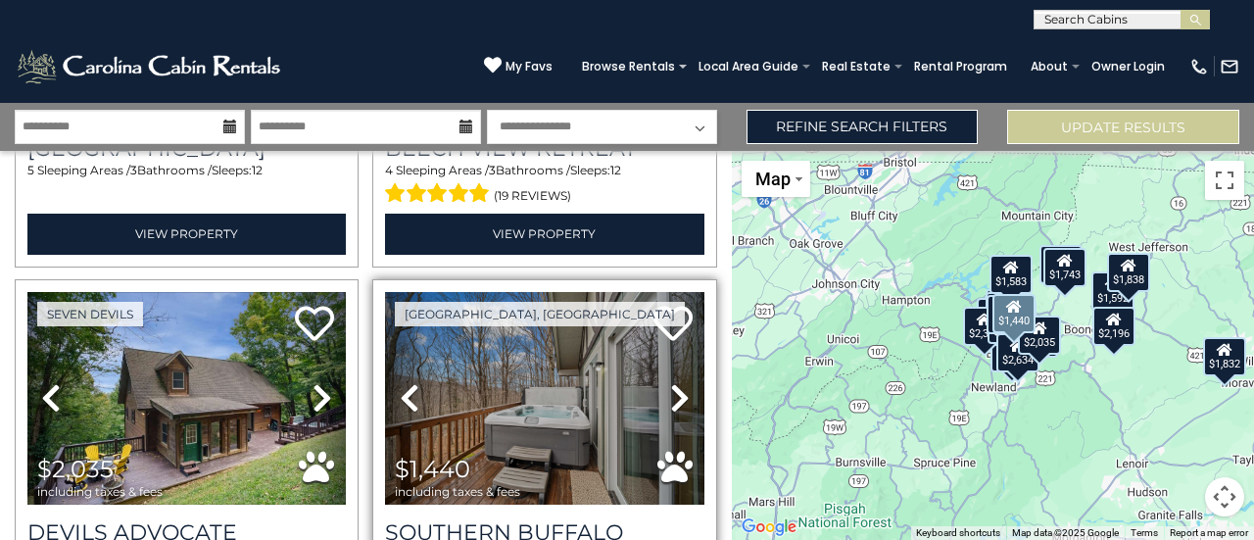
click at [670, 382] on icon at bounding box center [680, 397] width 20 height 31
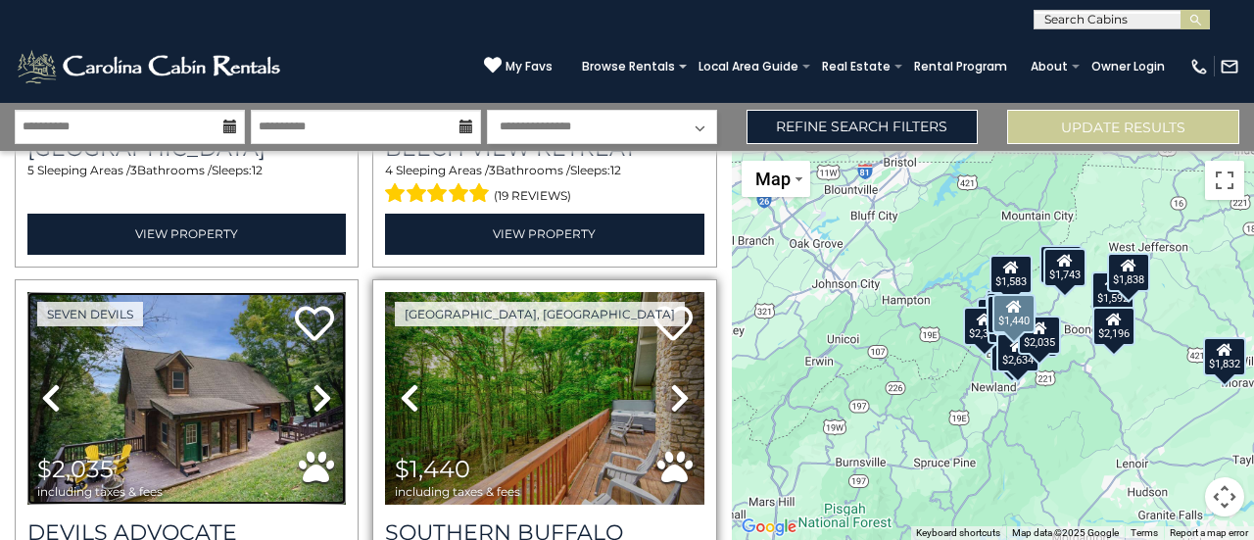
scroll to position [5491, 0]
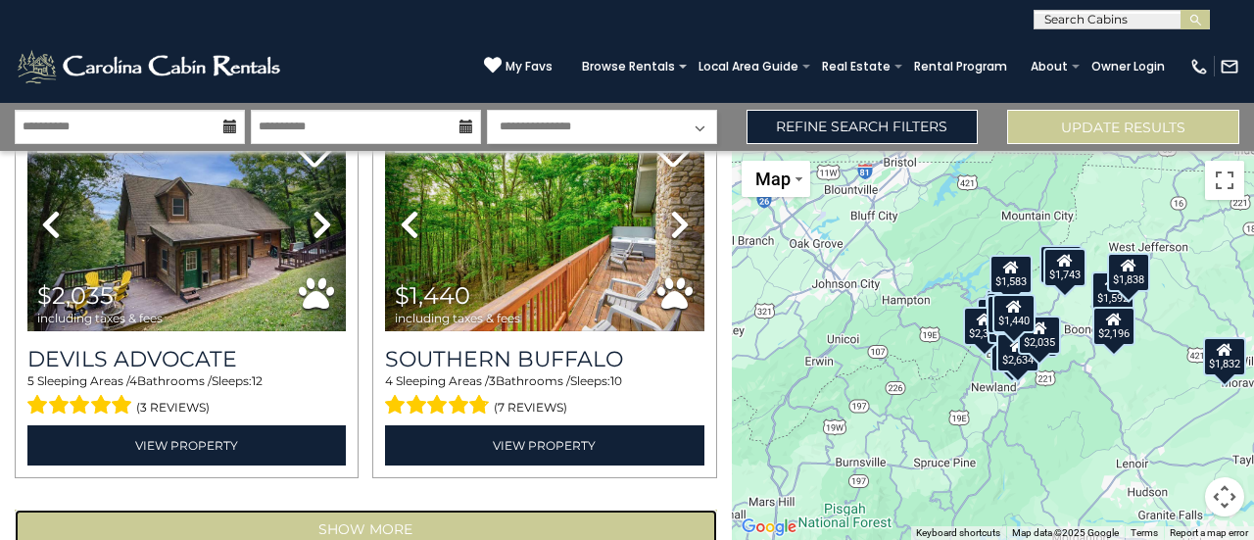
click at [376, 510] on button "Show More" at bounding box center [366, 529] width 703 height 39
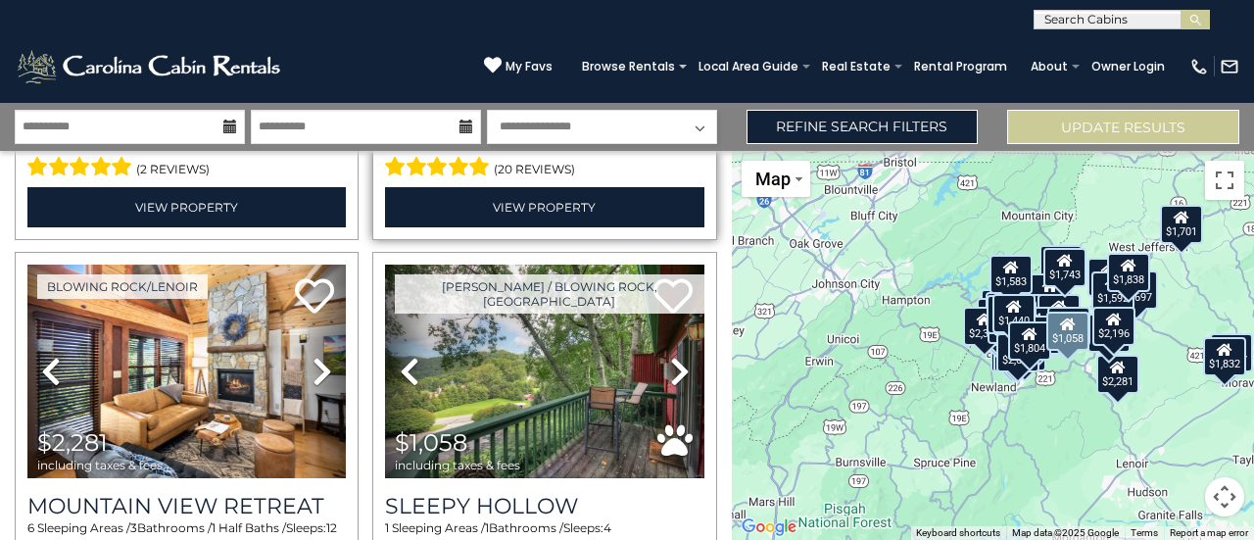
scroll to position [6536, 0]
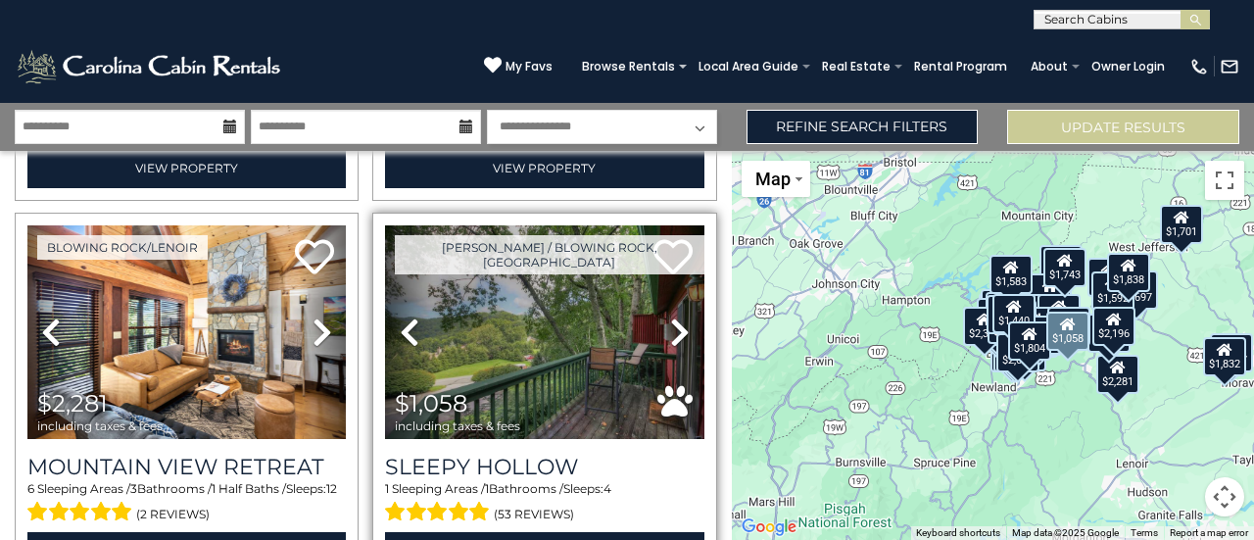
click at [670, 316] on icon at bounding box center [680, 331] width 20 height 31
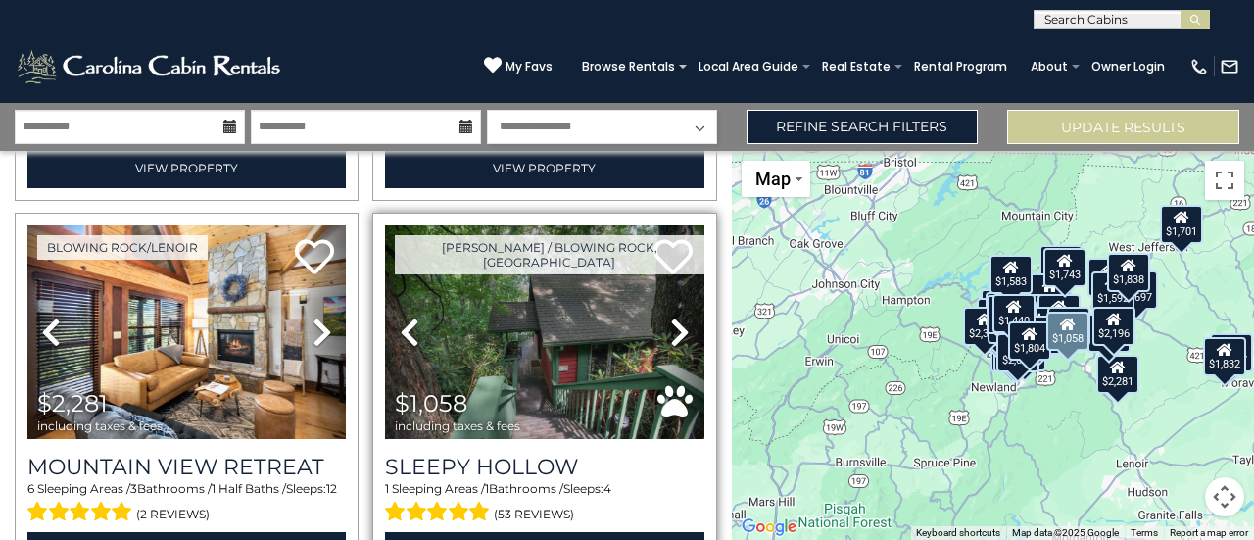
click at [670, 316] on icon at bounding box center [680, 331] width 20 height 31
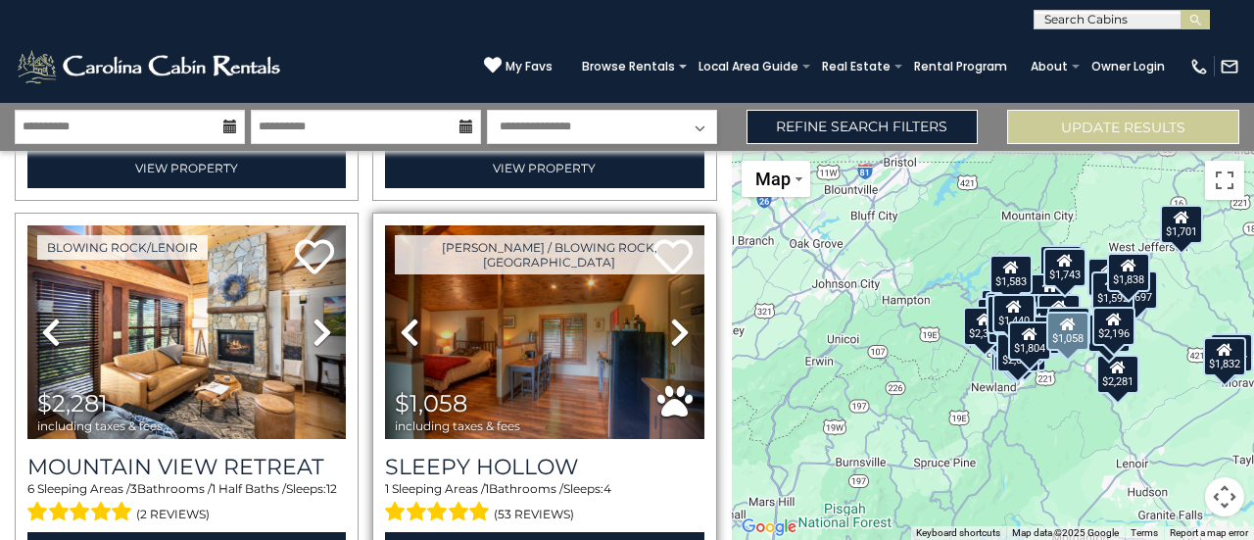
click at [670, 316] on icon at bounding box center [680, 331] width 20 height 31
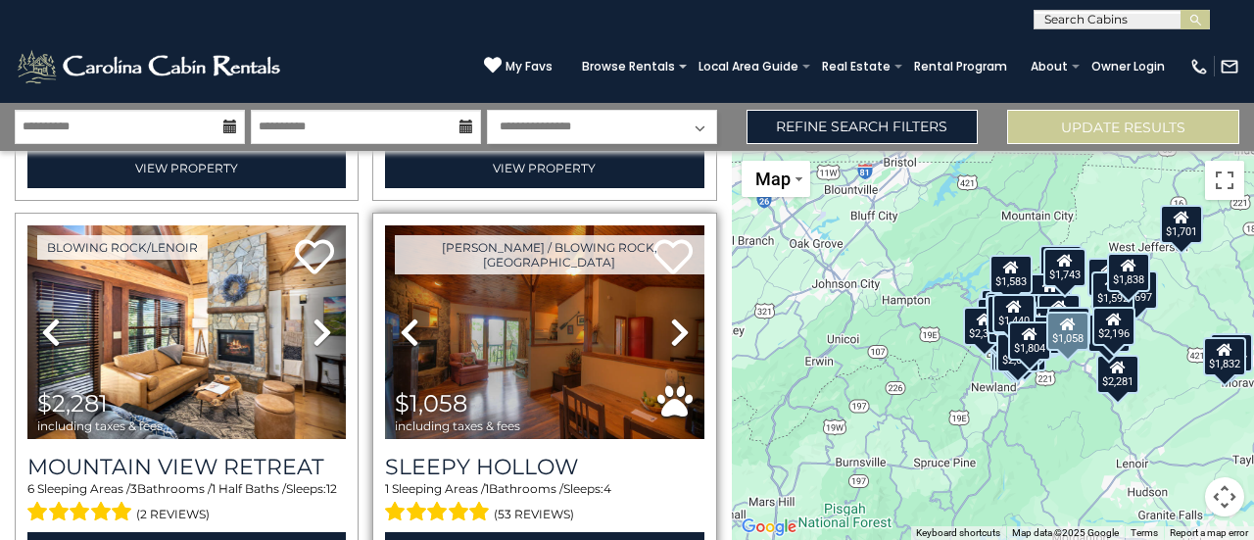
click at [670, 316] on icon at bounding box center [680, 331] width 20 height 31
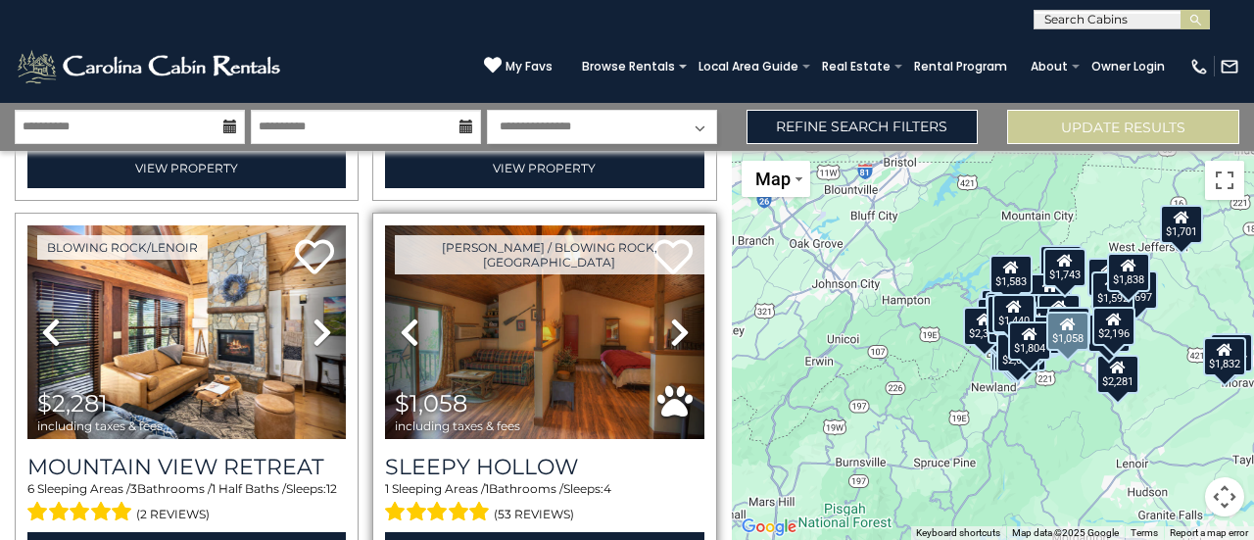
click at [670, 316] on icon at bounding box center [680, 331] width 20 height 31
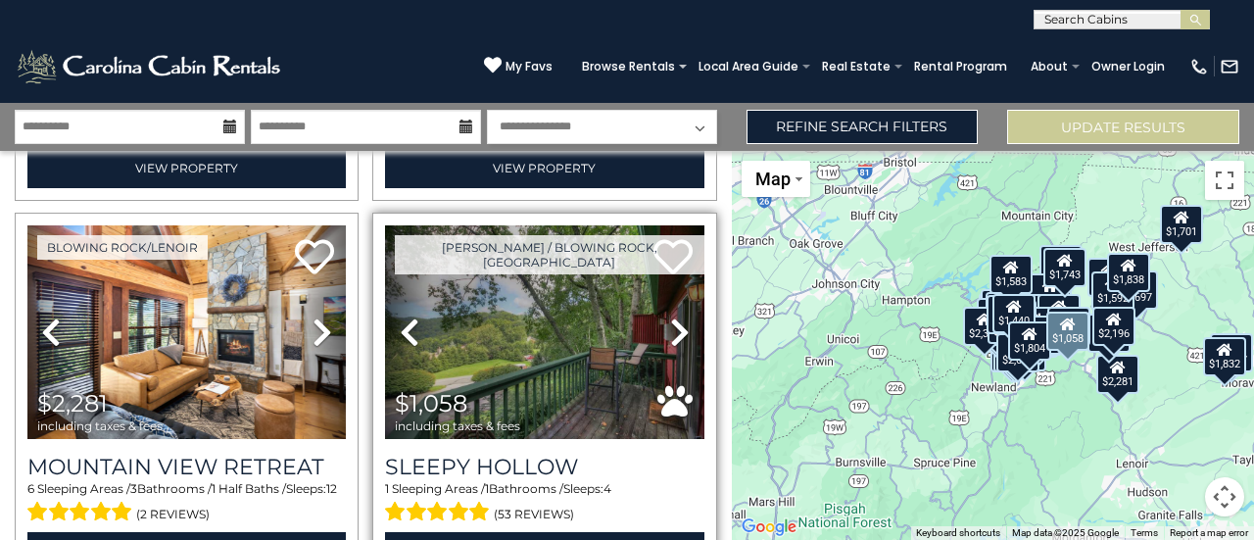
click at [670, 316] on icon at bounding box center [680, 331] width 20 height 31
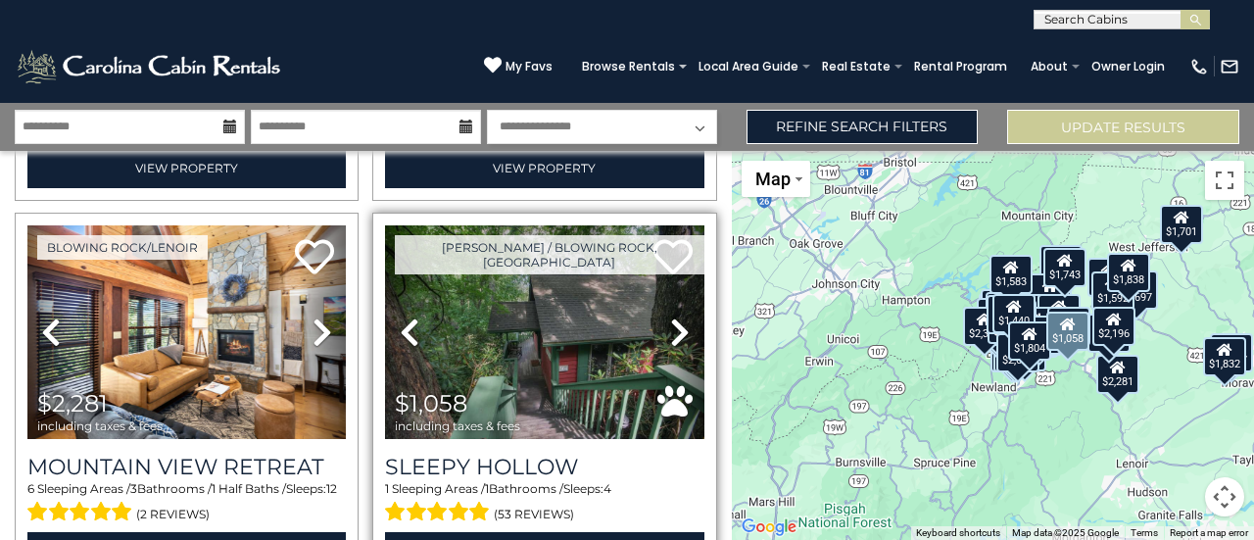
click at [670, 316] on icon at bounding box center [680, 331] width 20 height 31
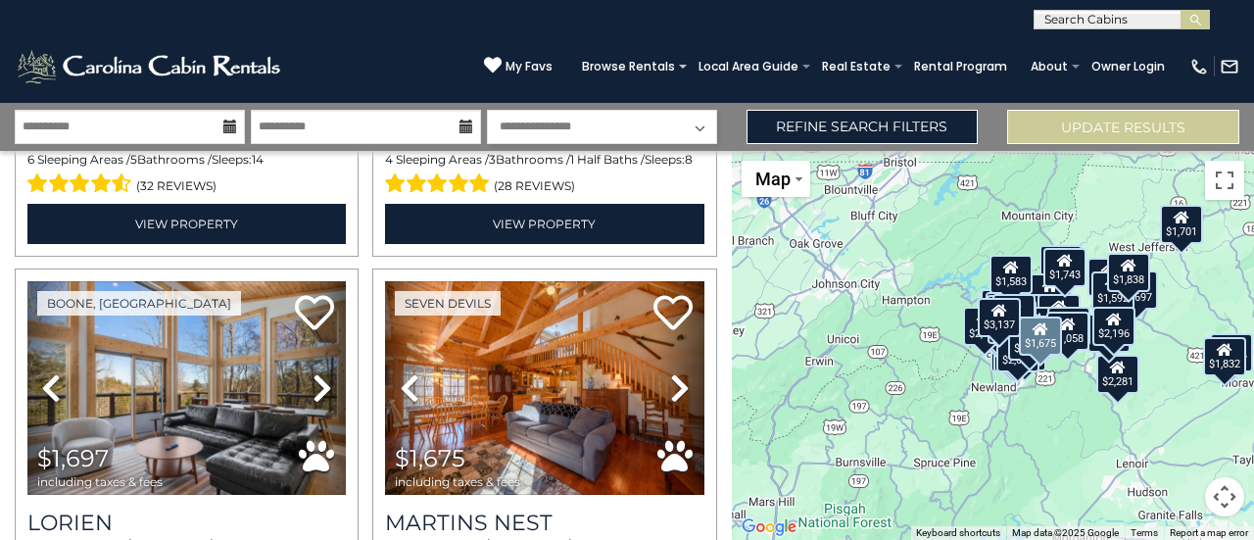
scroll to position [7251, 0]
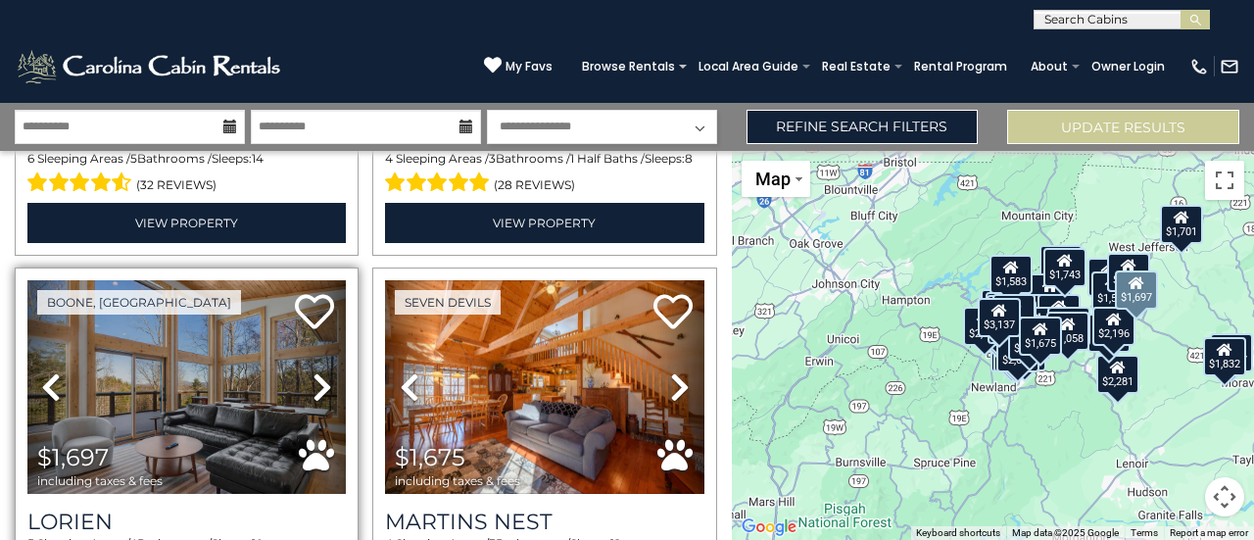
click at [313, 371] on icon at bounding box center [323, 386] width 20 height 31
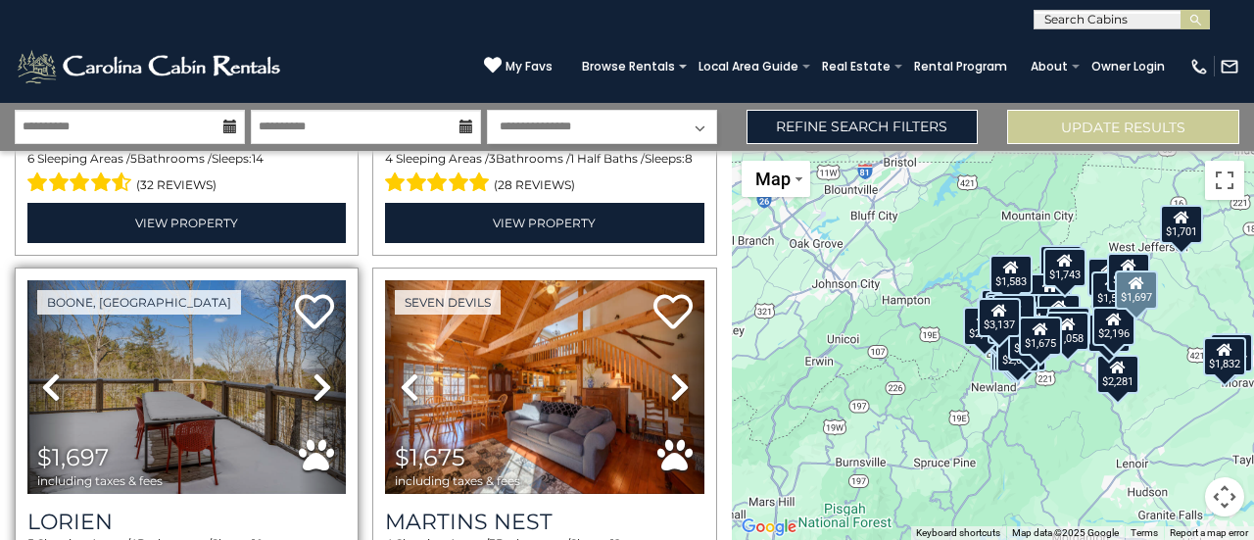
click at [313, 371] on icon at bounding box center [323, 386] width 20 height 31
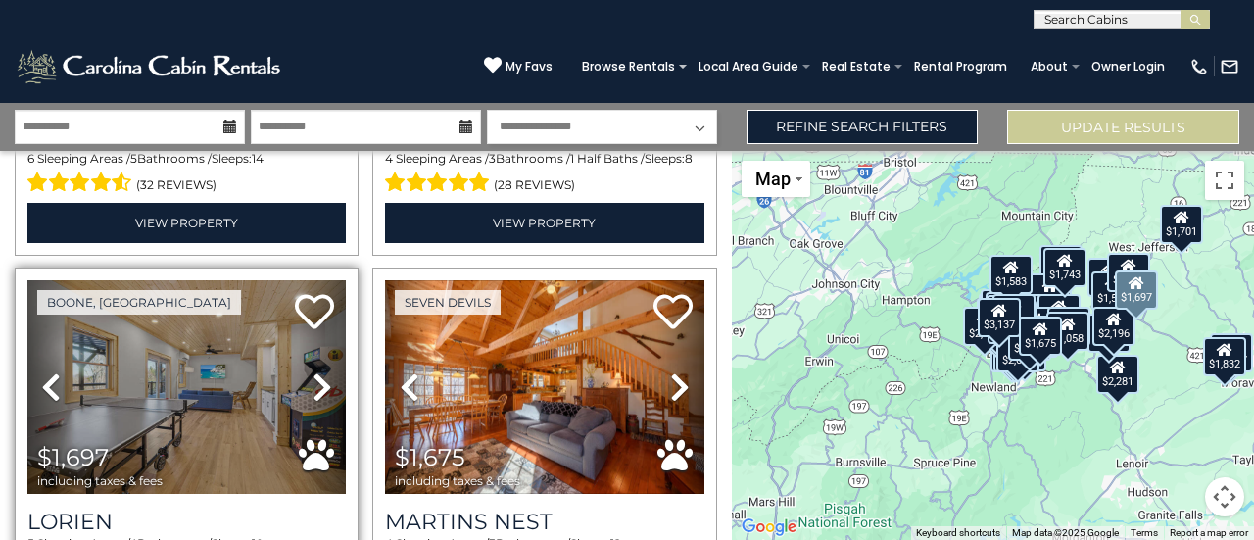
click at [313, 371] on icon at bounding box center [323, 386] width 20 height 31
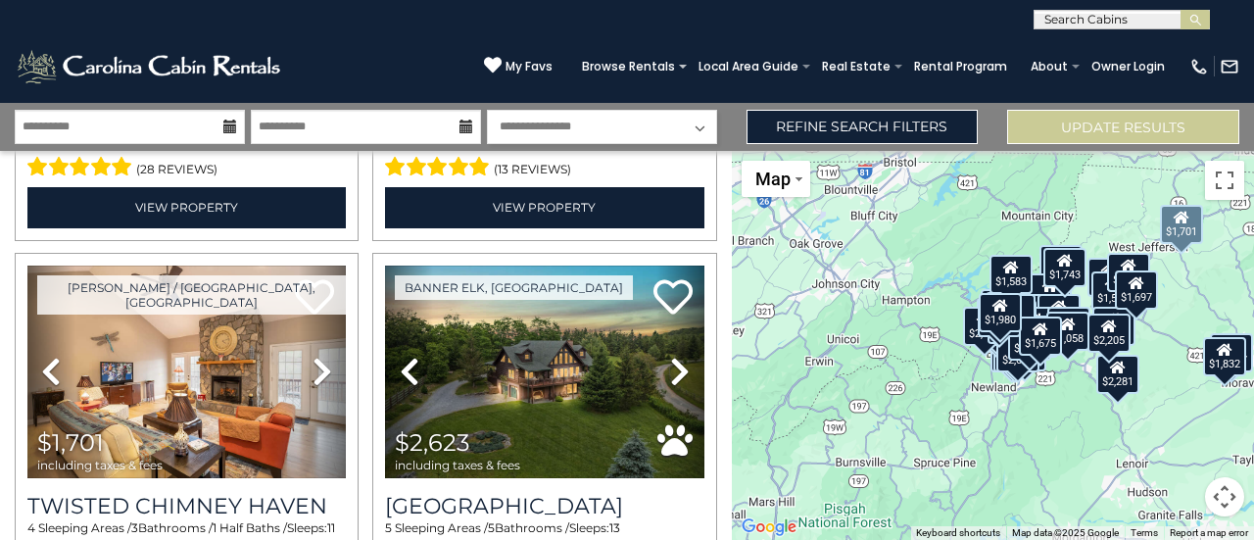
scroll to position [8429, 0]
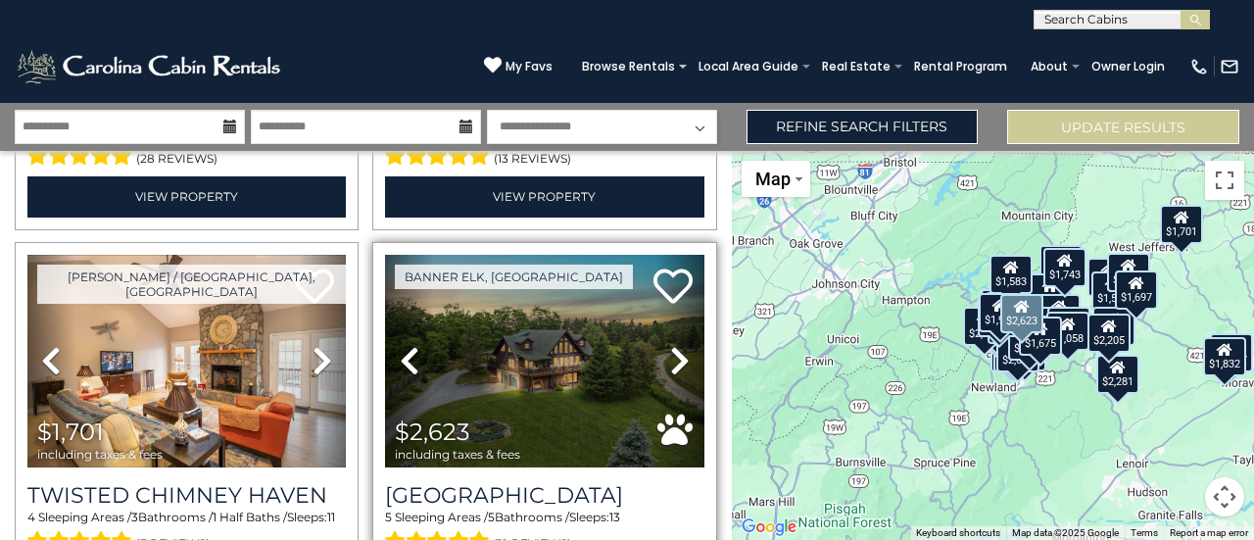
click at [670, 345] on icon at bounding box center [680, 360] width 20 height 31
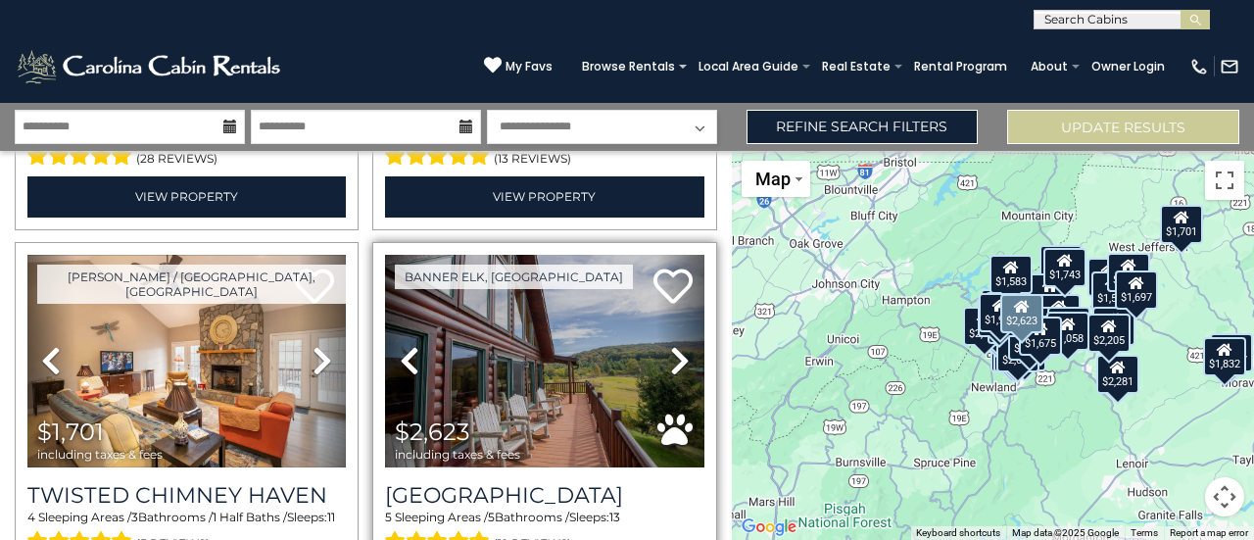
click at [670, 345] on icon at bounding box center [680, 360] width 20 height 31
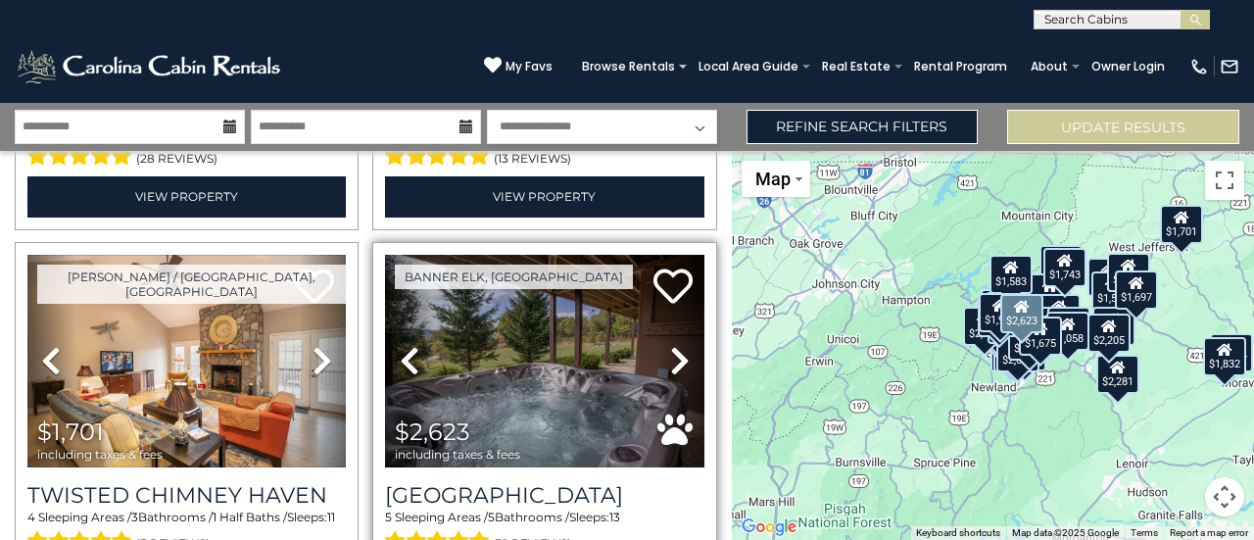
click at [670, 345] on icon at bounding box center [680, 360] width 20 height 31
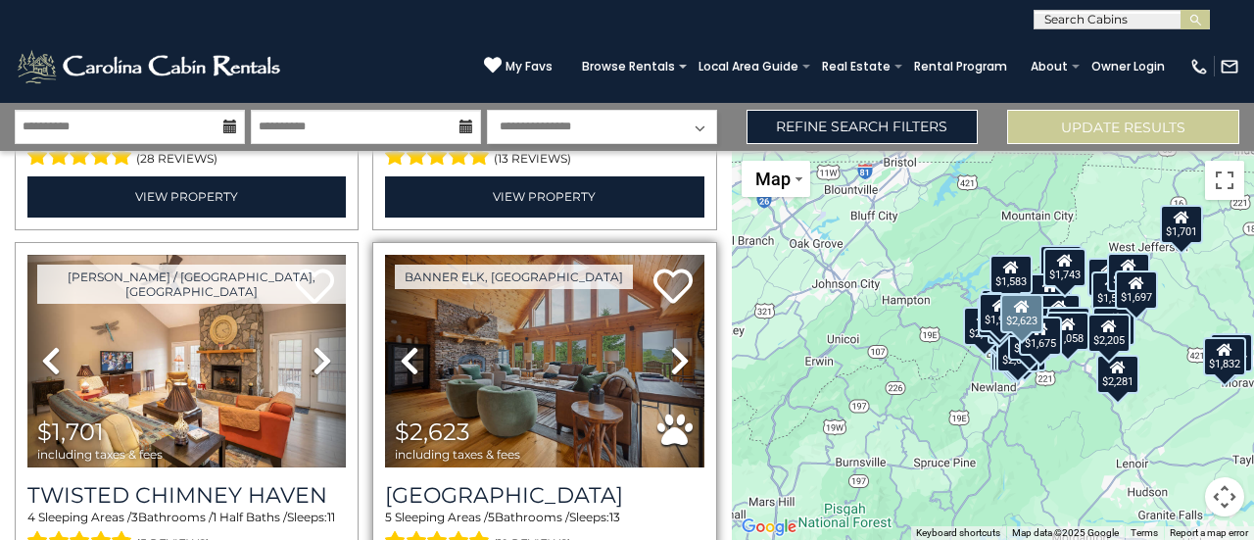
click at [670, 345] on icon at bounding box center [680, 360] width 20 height 31
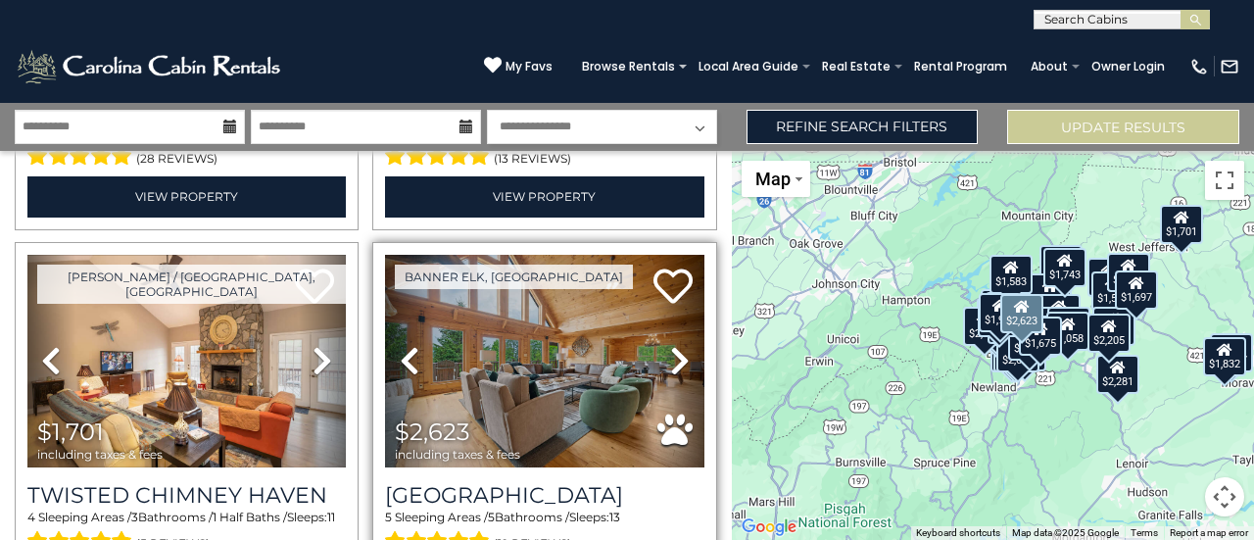
click at [670, 345] on icon at bounding box center [680, 360] width 20 height 31
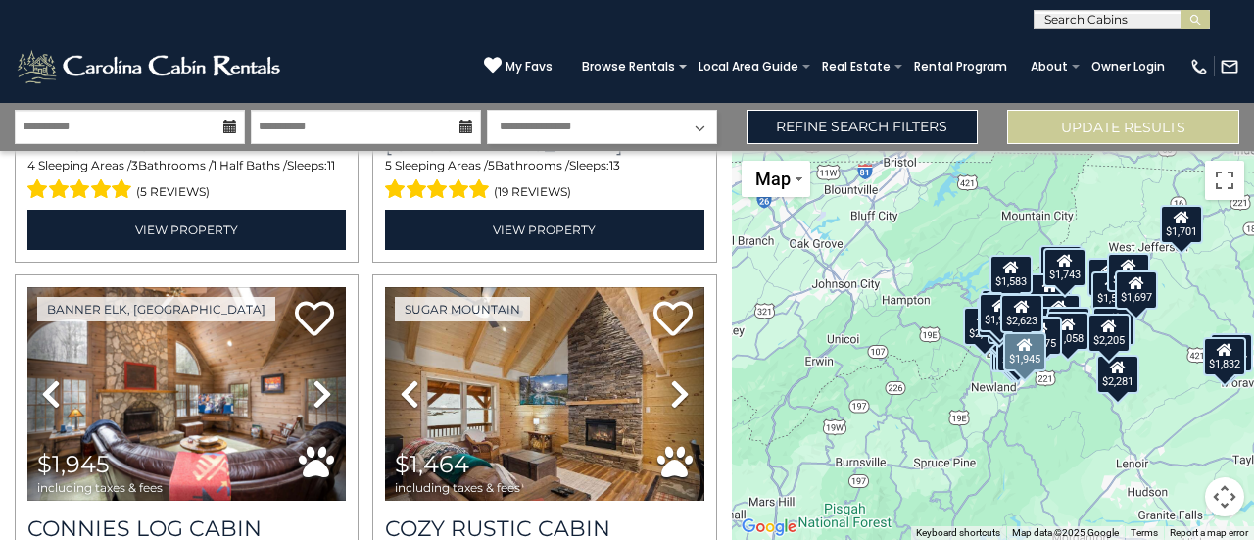
scroll to position [8811, 0]
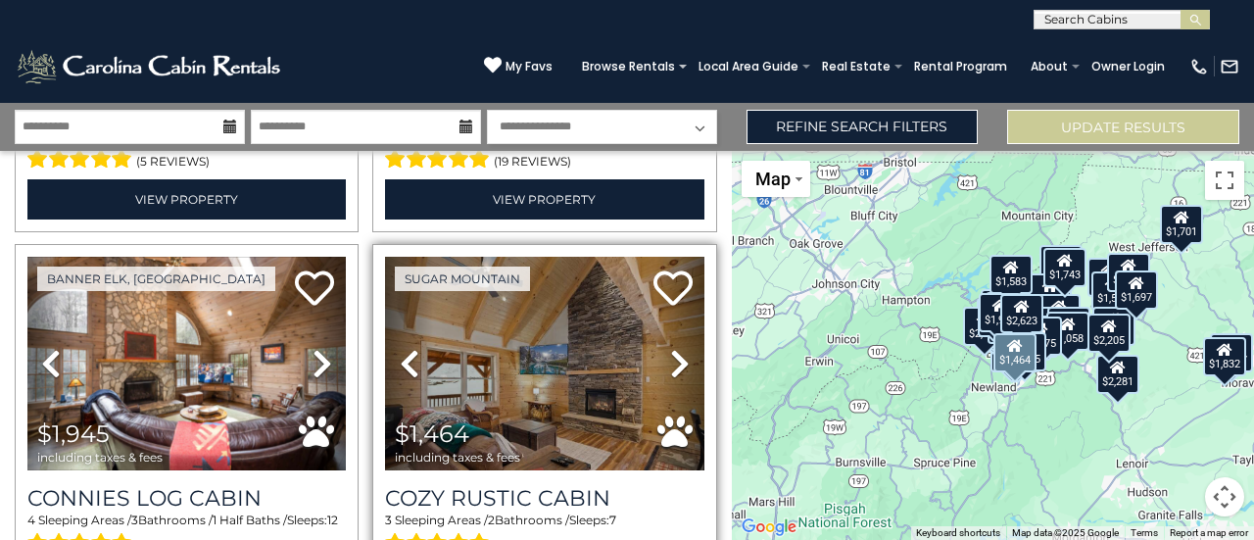
click at [670, 348] on icon at bounding box center [680, 363] width 20 height 31
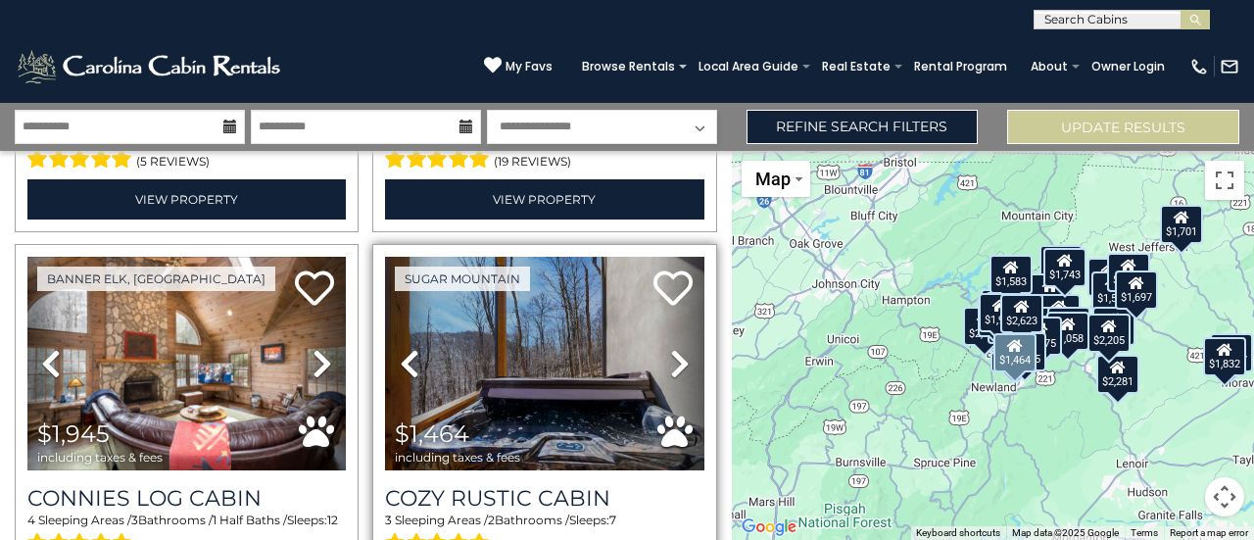
click at [670, 348] on icon at bounding box center [680, 363] width 20 height 31
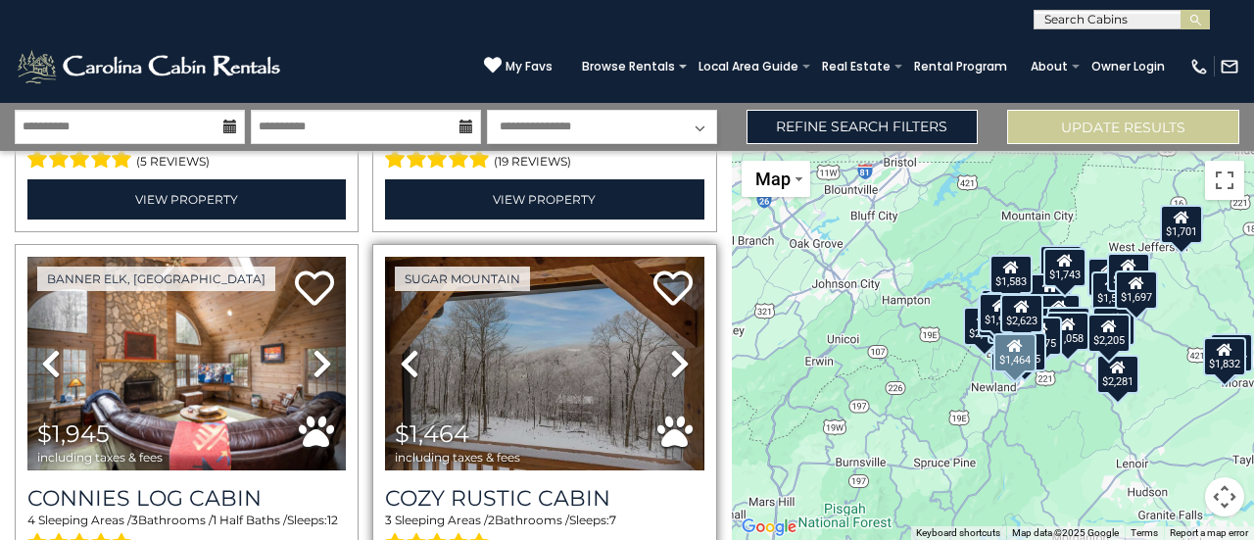
click at [670, 348] on icon at bounding box center [680, 363] width 20 height 31
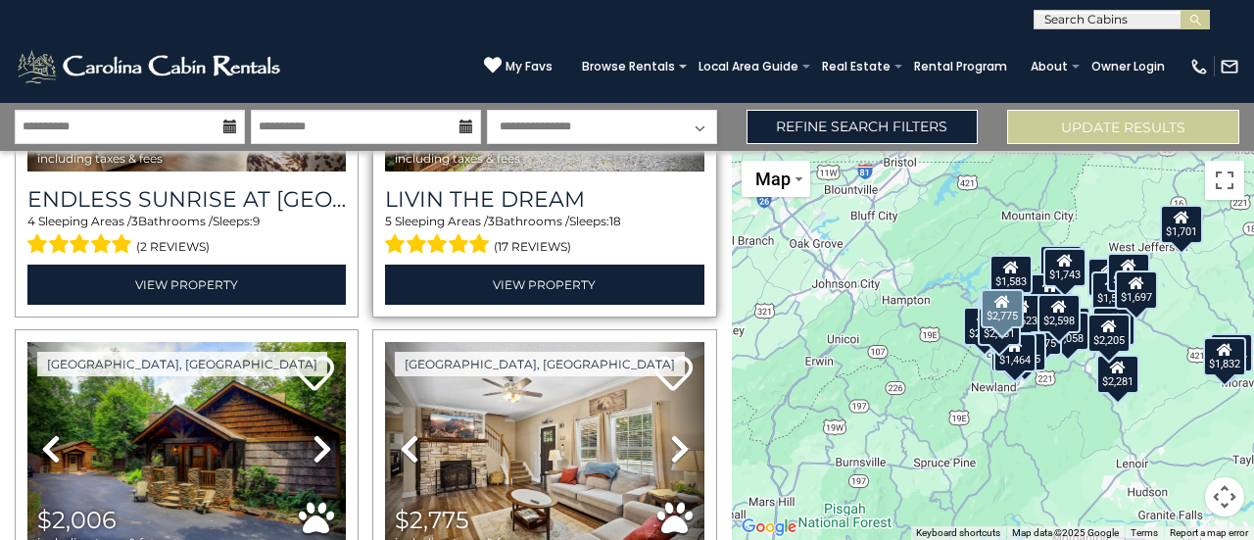
scroll to position [9495, 0]
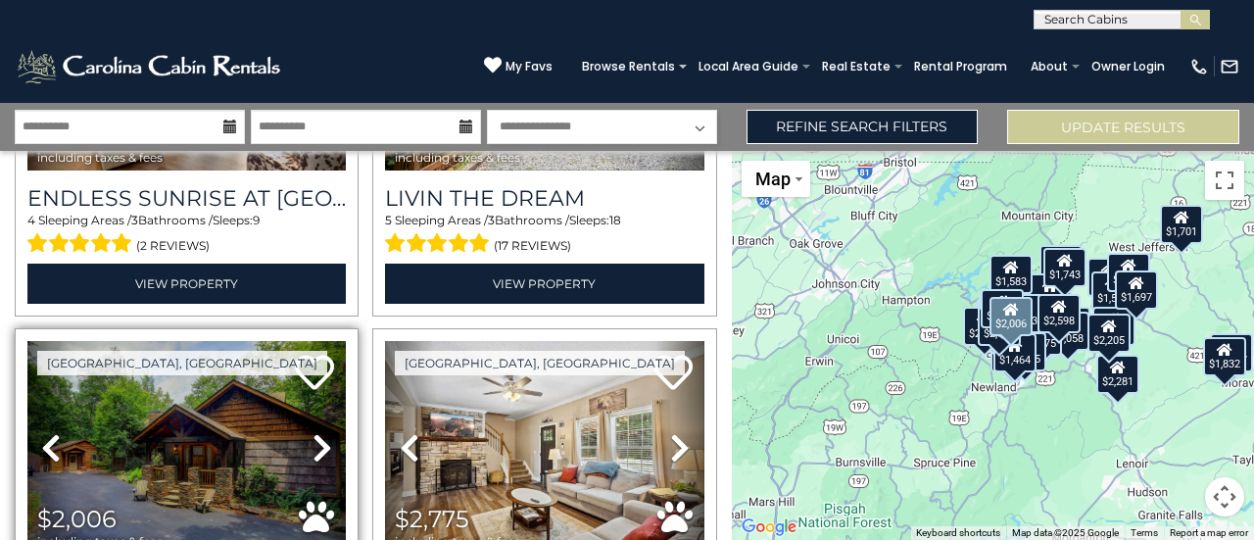
click at [315, 432] on icon at bounding box center [323, 447] width 20 height 31
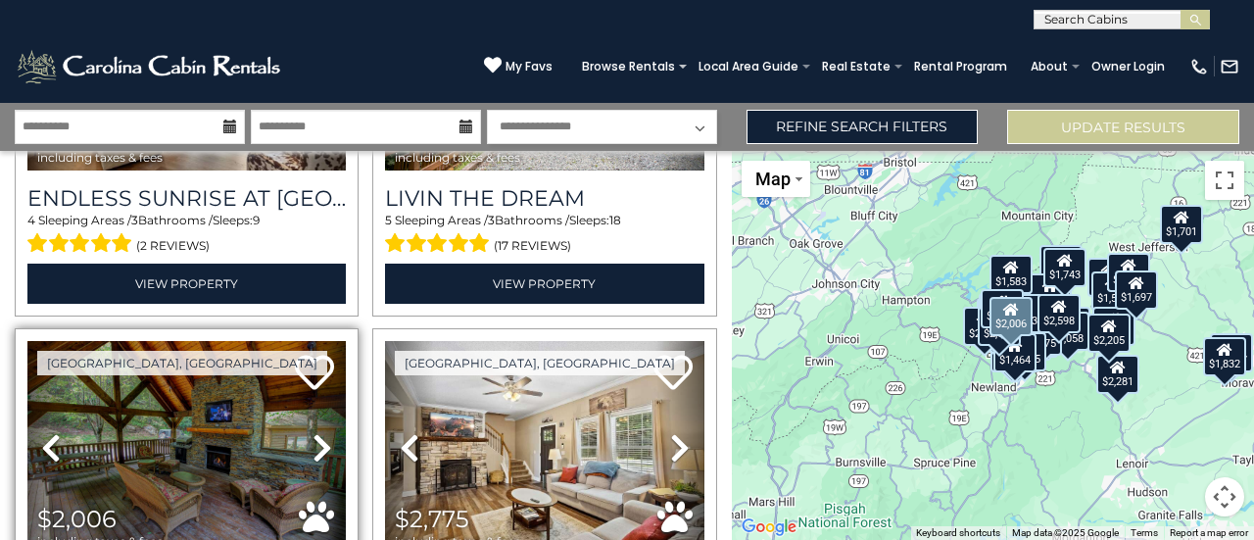
click at [315, 432] on icon at bounding box center [323, 447] width 20 height 31
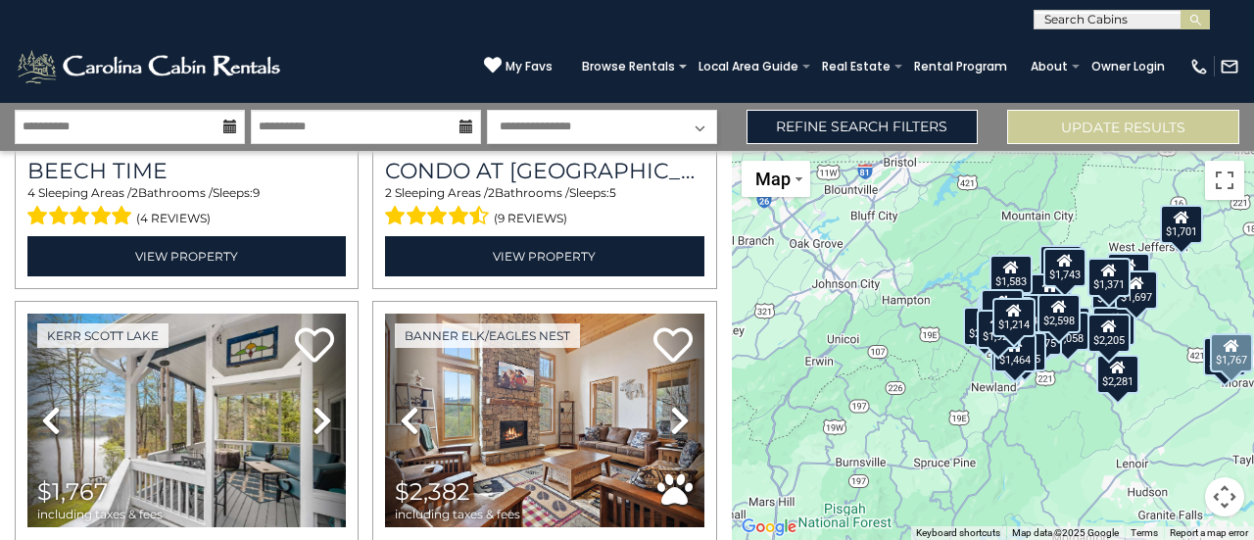
scroll to position [11061, 0]
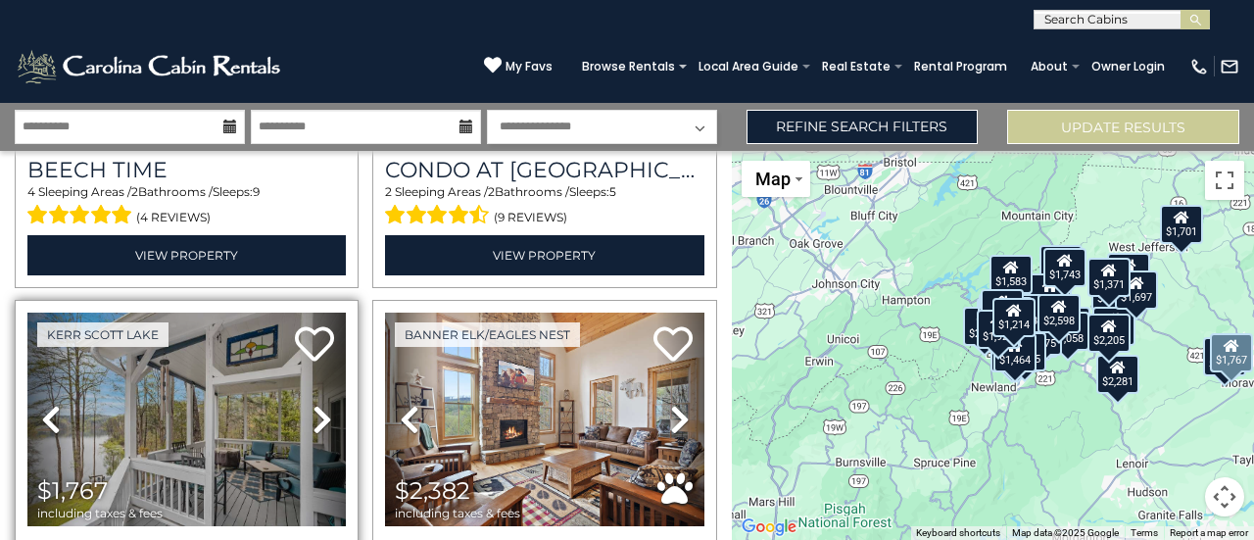
click at [313, 404] on icon at bounding box center [323, 419] width 20 height 31
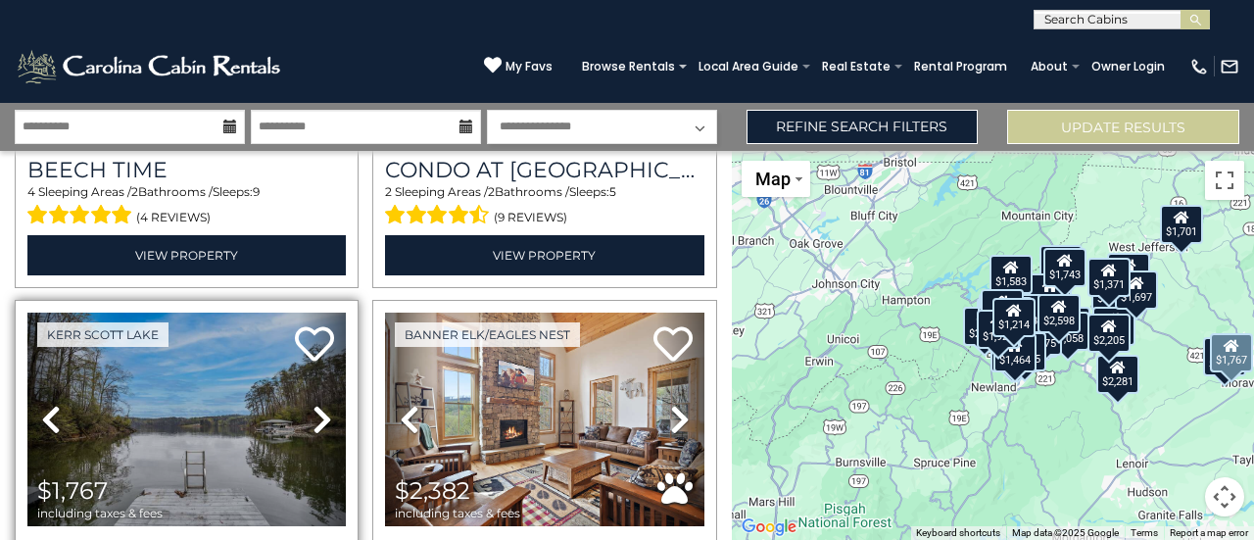
click at [313, 404] on icon at bounding box center [323, 419] width 20 height 31
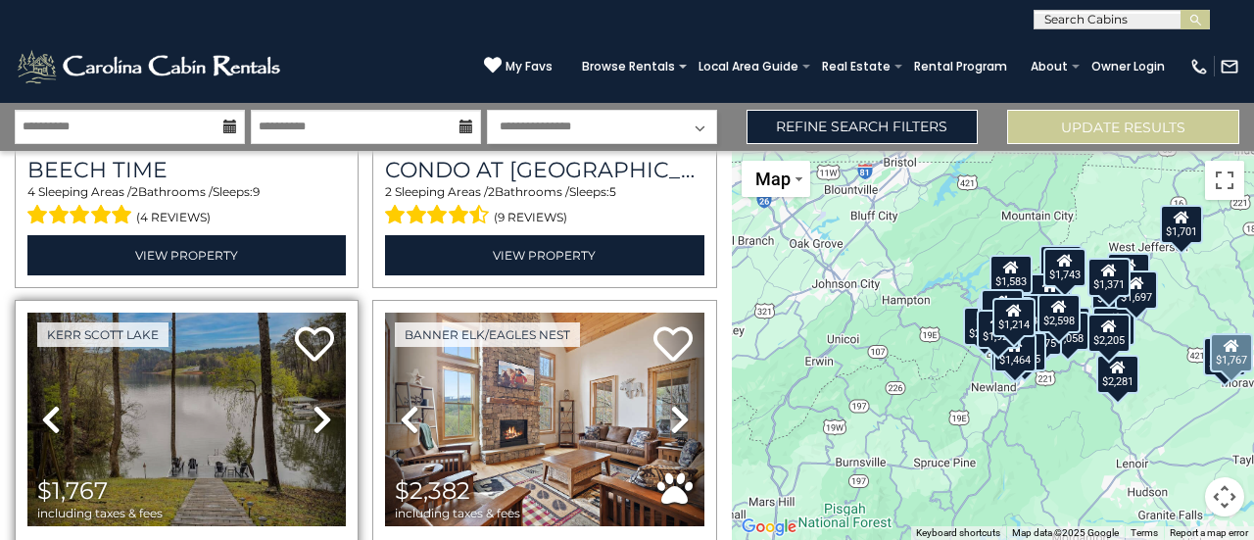
scroll to position [11197, 0]
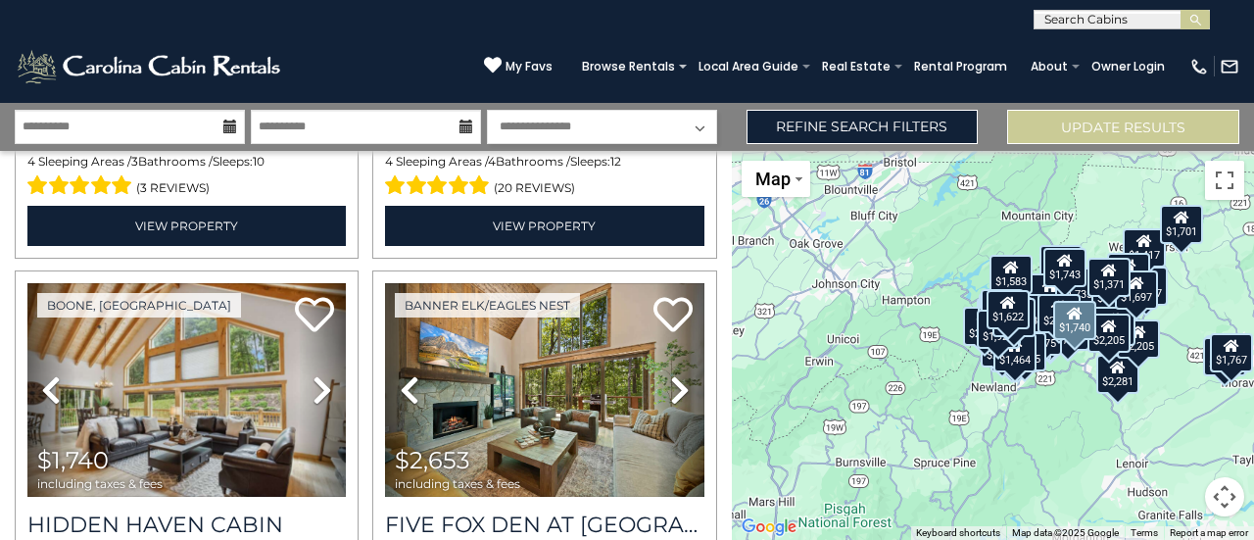
scroll to position [11860, 0]
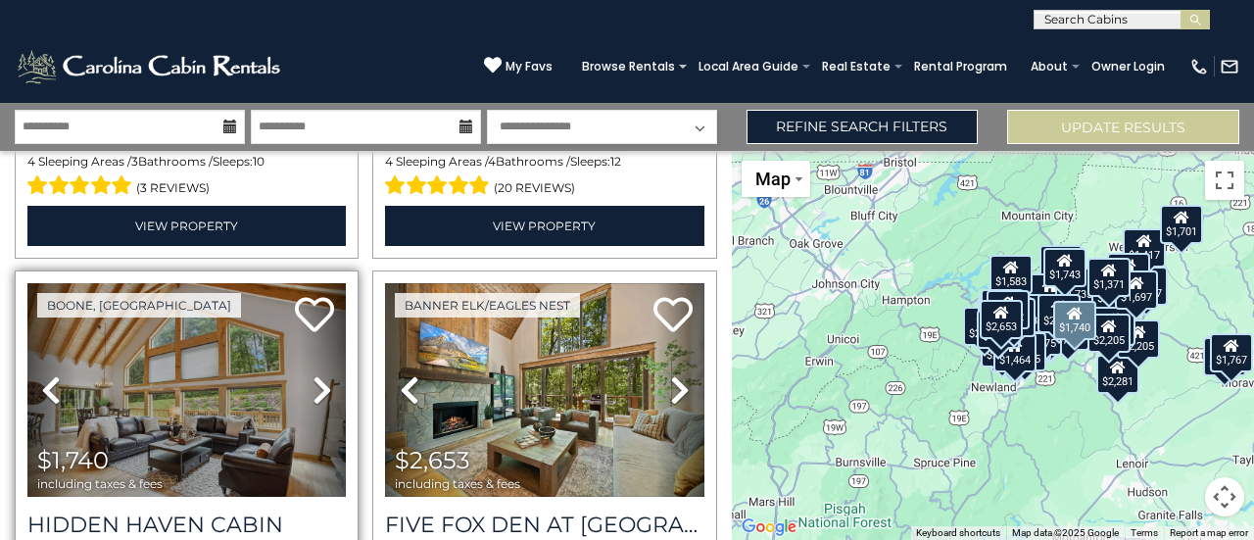
click at [323, 374] on icon at bounding box center [323, 389] width 20 height 31
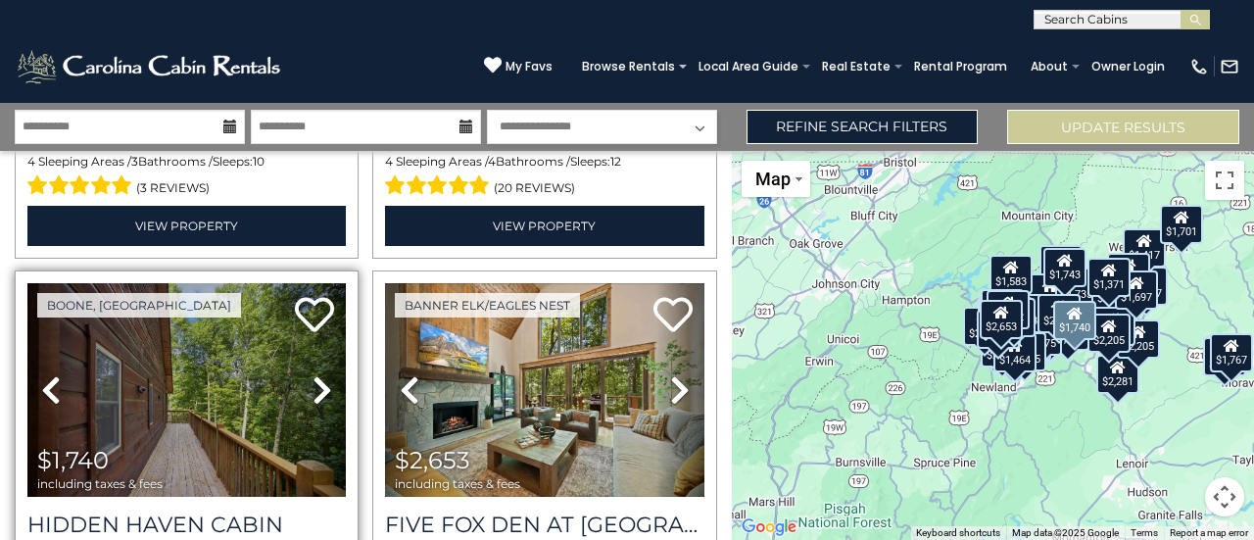
click at [323, 374] on icon at bounding box center [323, 389] width 20 height 31
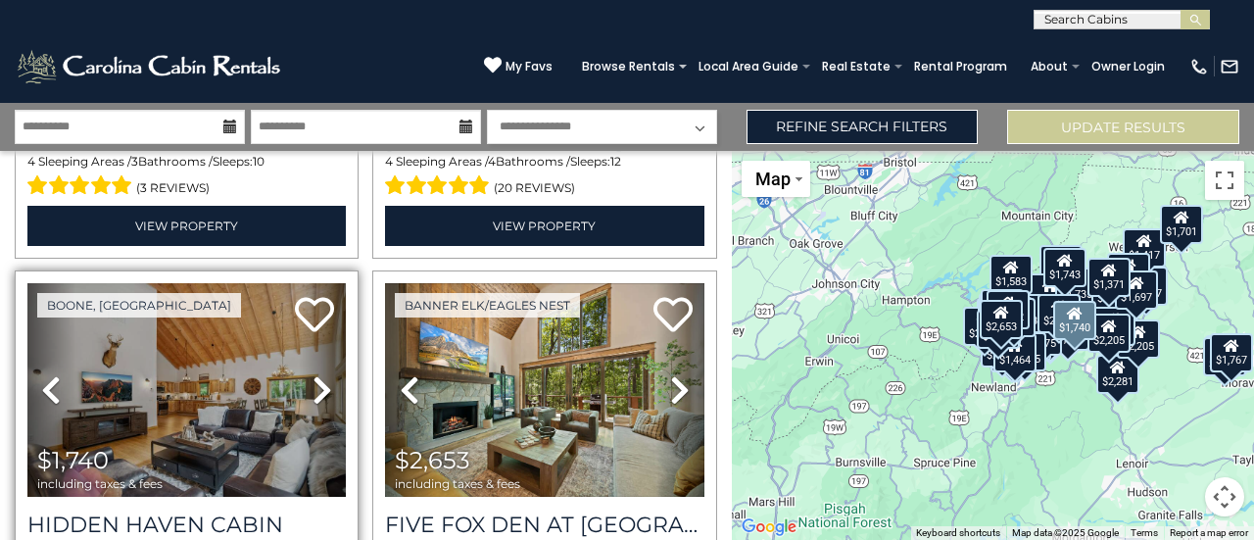
click at [323, 374] on icon at bounding box center [323, 389] width 20 height 31
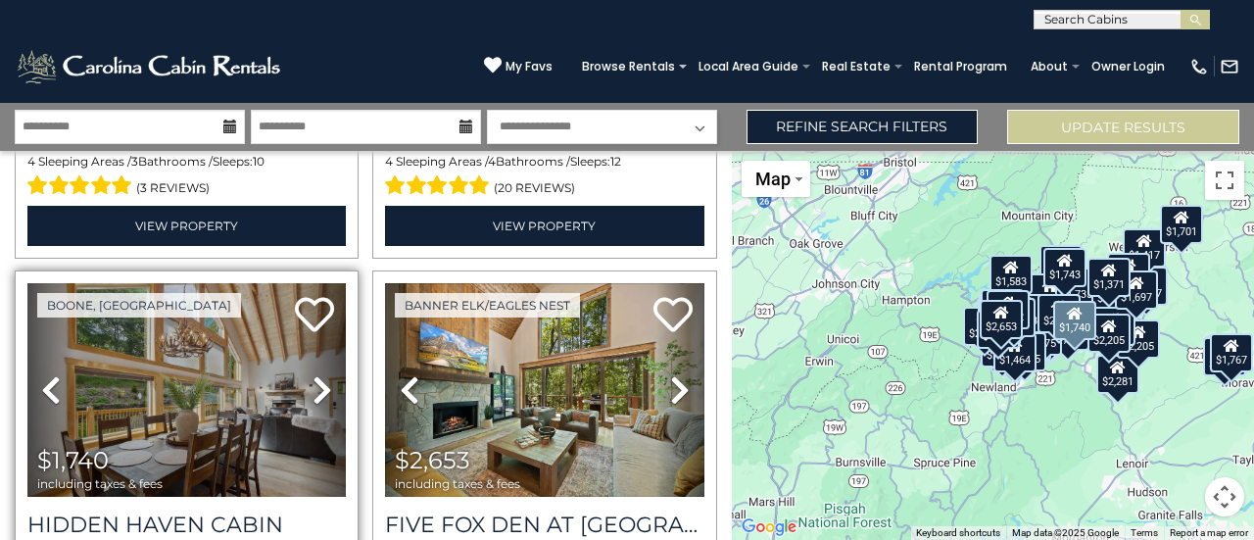
click at [323, 374] on icon at bounding box center [323, 389] width 20 height 31
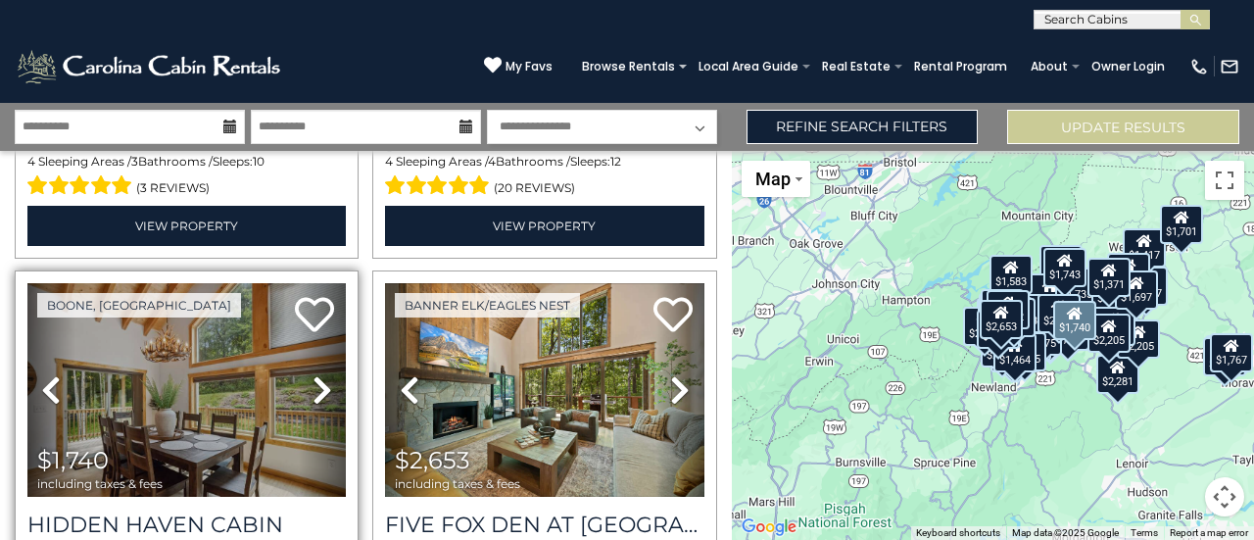
click at [323, 374] on icon at bounding box center [323, 389] width 20 height 31
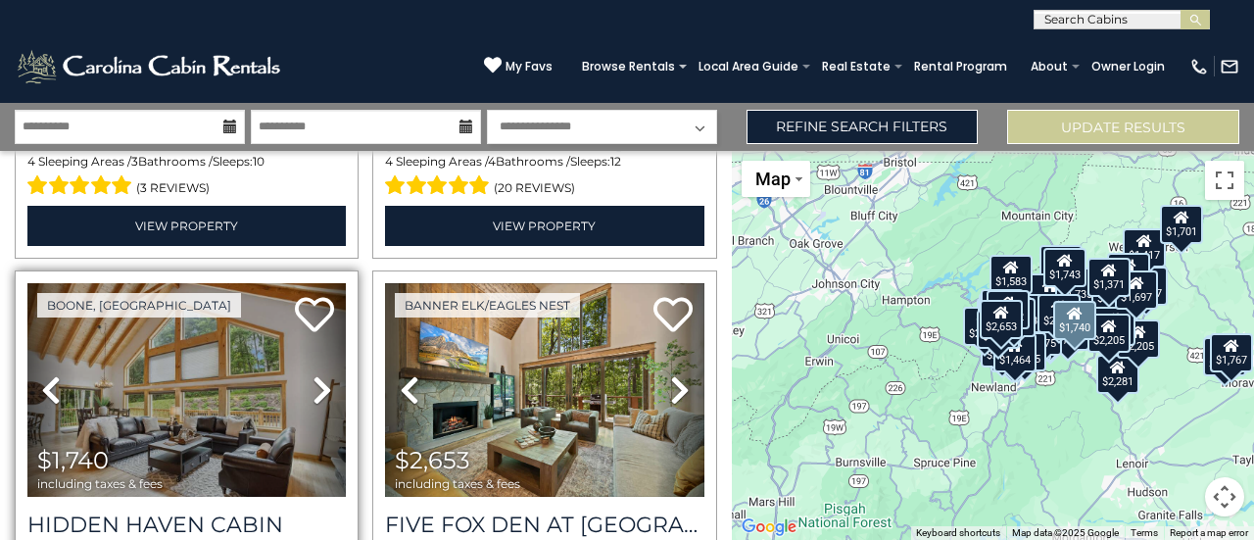
click at [323, 374] on icon at bounding box center [323, 389] width 20 height 31
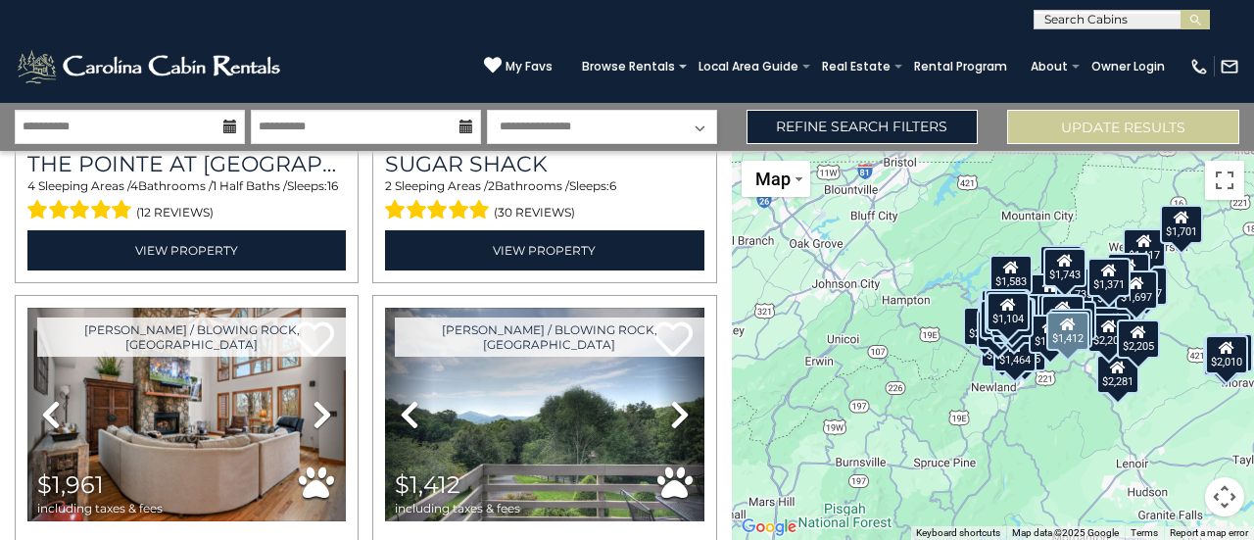
scroll to position [13374, 0]
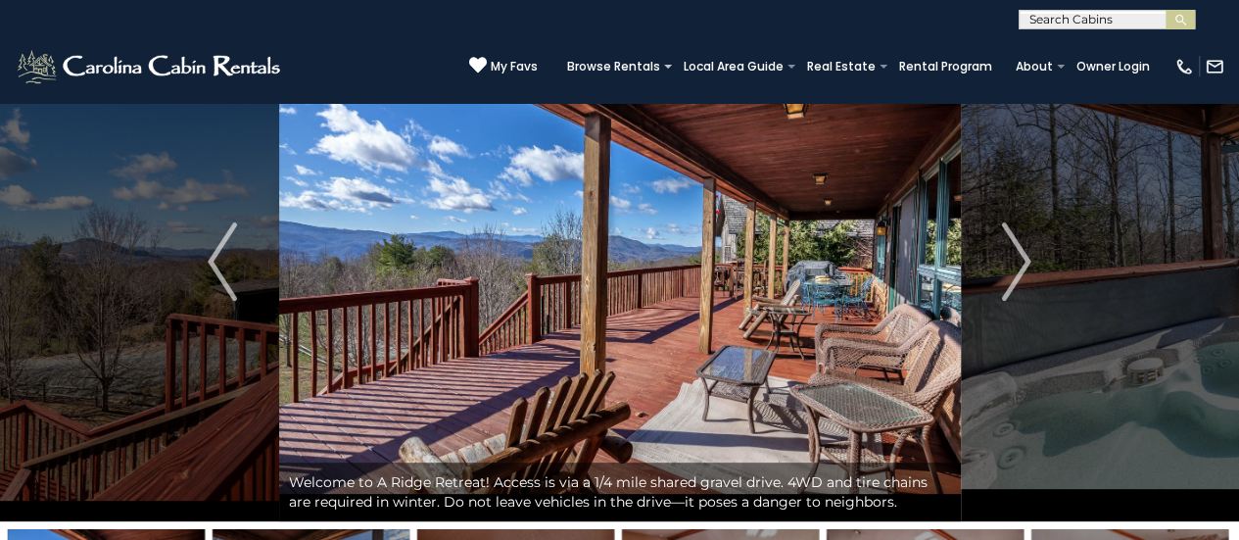
scroll to position [101, 0]
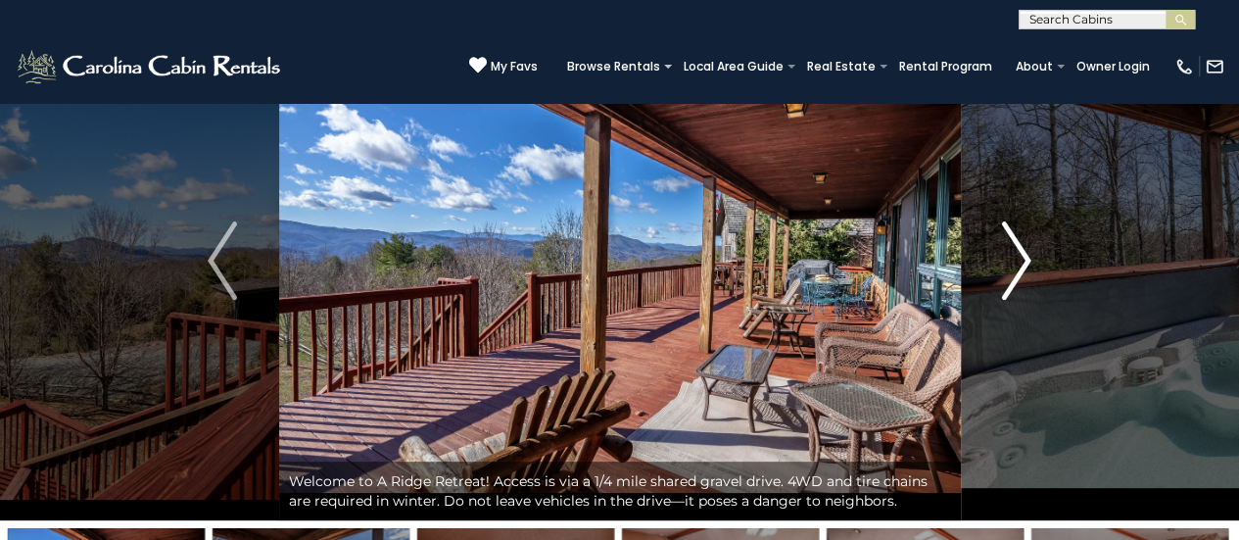
click at [1002, 276] on img "Next" at bounding box center [1016, 260] width 29 height 78
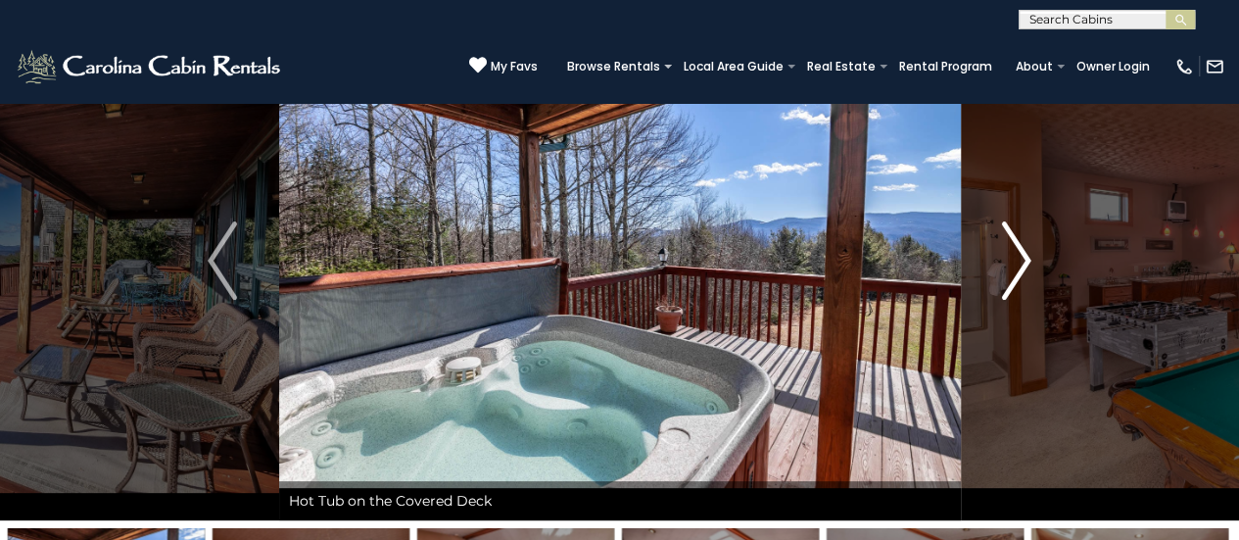
click at [1002, 276] on img "Next" at bounding box center [1016, 260] width 29 height 78
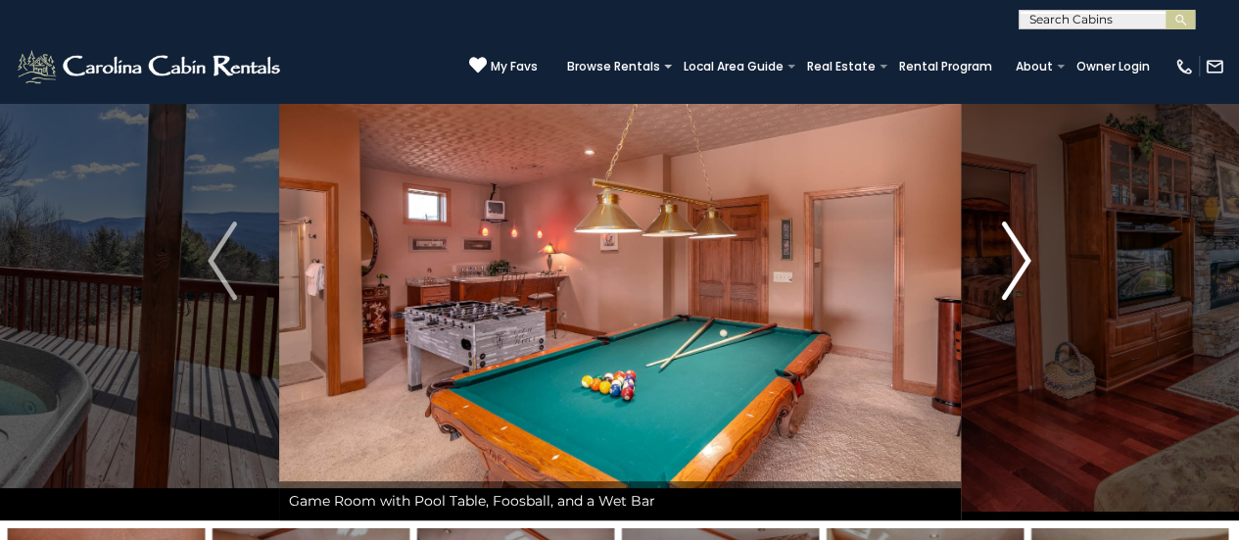
click at [1002, 276] on img "Next" at bounding box center [1016, 260] width 29 height 78
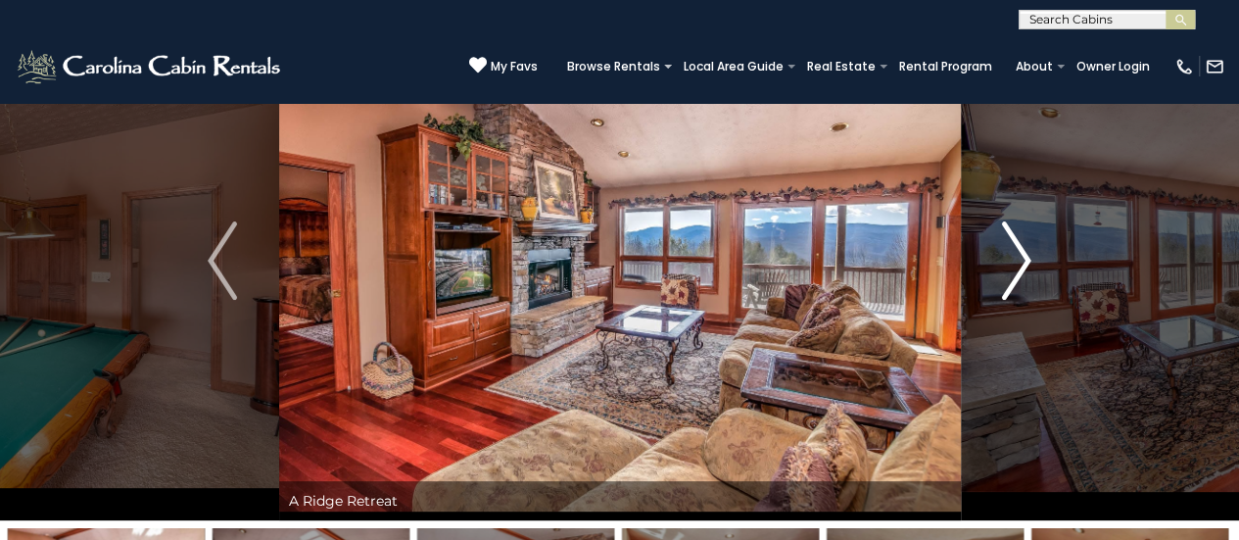
click at [1014, 267] on img "Next" at bounding box center [1016, 260] width 29 height 78
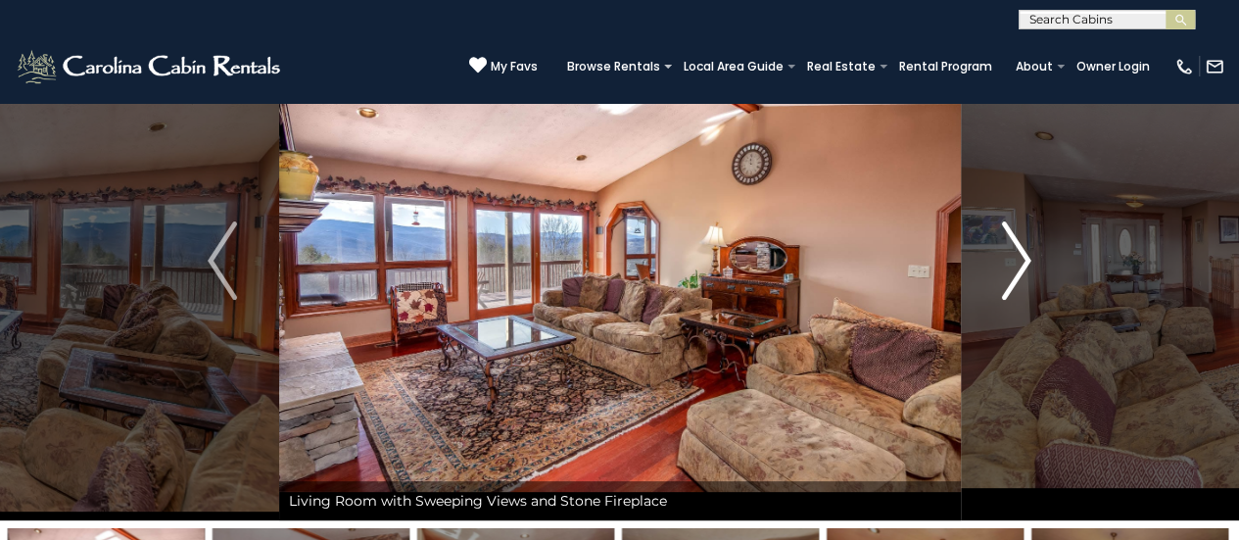
click at [1014, 267] on img "Next" at bounding box center [1016, 260] width 29 height 78
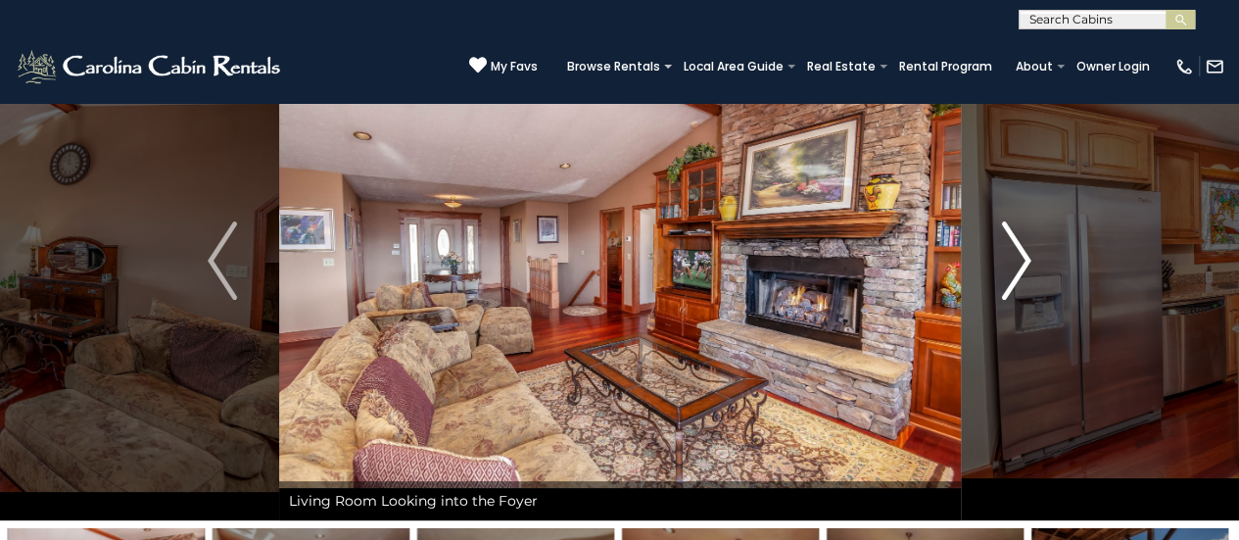
click at [1014, 267] on img "Next" at bounding box center [1016, 260] width 29 height 78
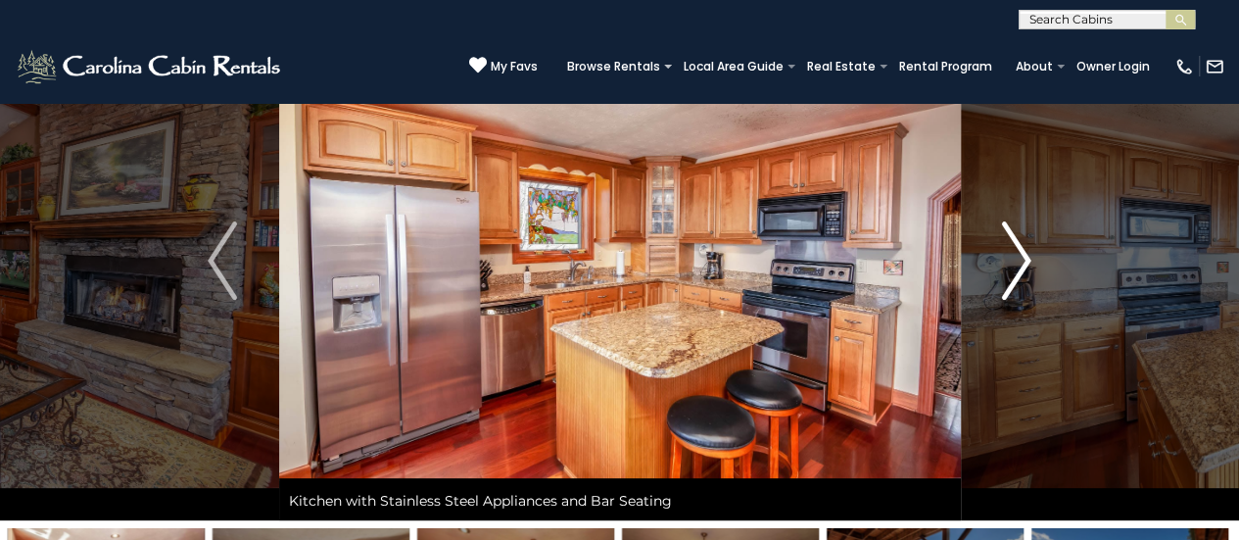
click at [1014, 267] on img "Next" at bounding box center [1016, 260] width 29 height 78
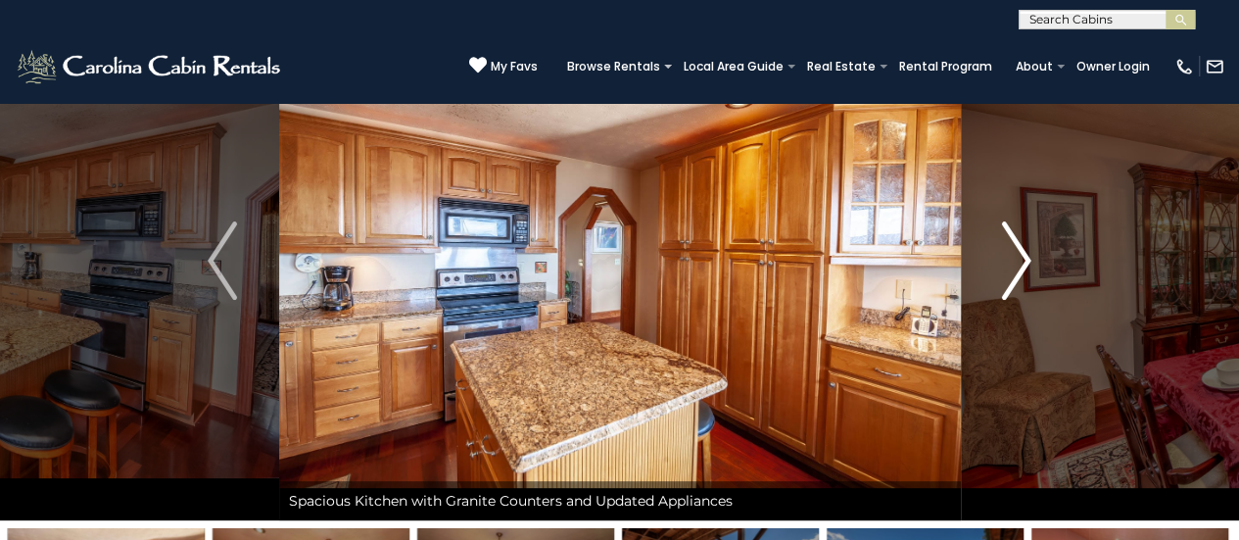
click at [1014, 267] on img "Next" at bounding box center [1016, 260] width 29 height 78
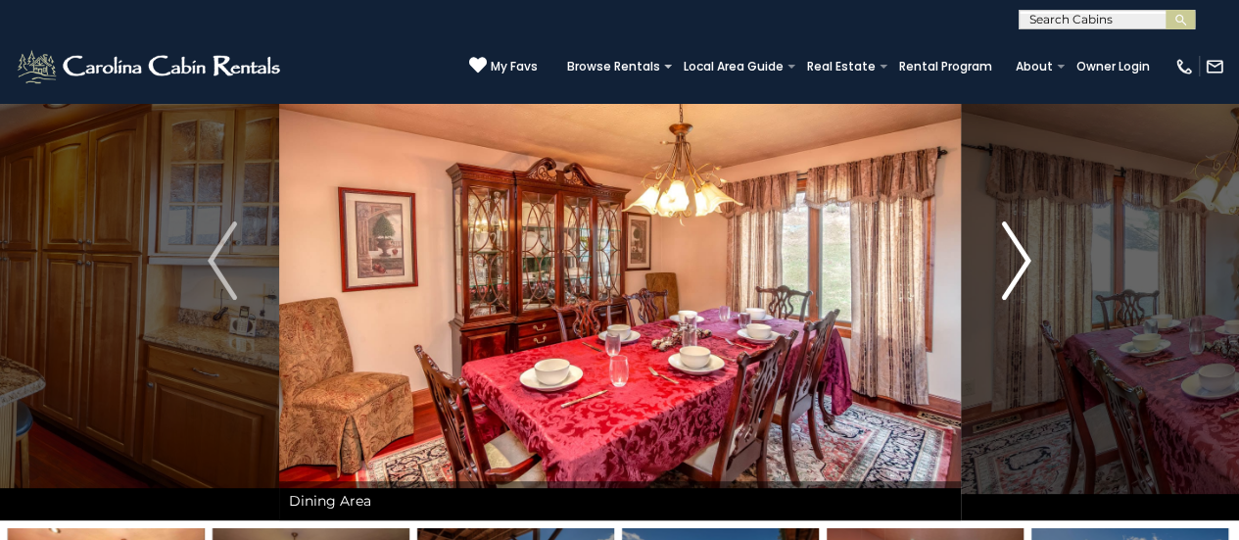
click at [1014, 267] on img "Next" at bounding box center [1016, 260] width 29 height 78
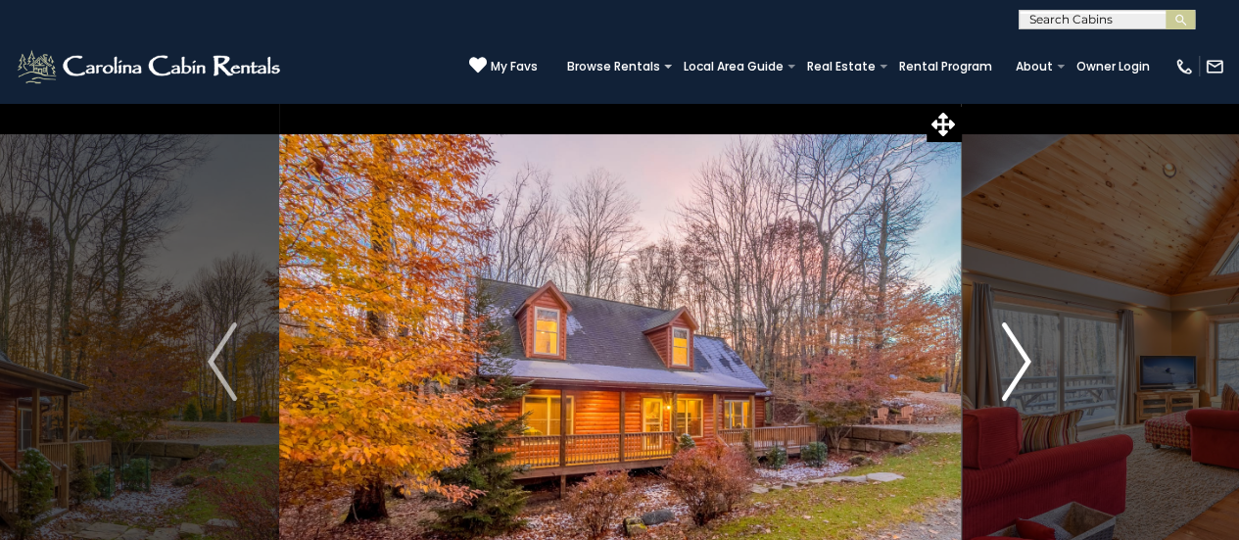
click at [1030, 344] on img "Next" at bounding box center [1016, 361] width 29 height 78
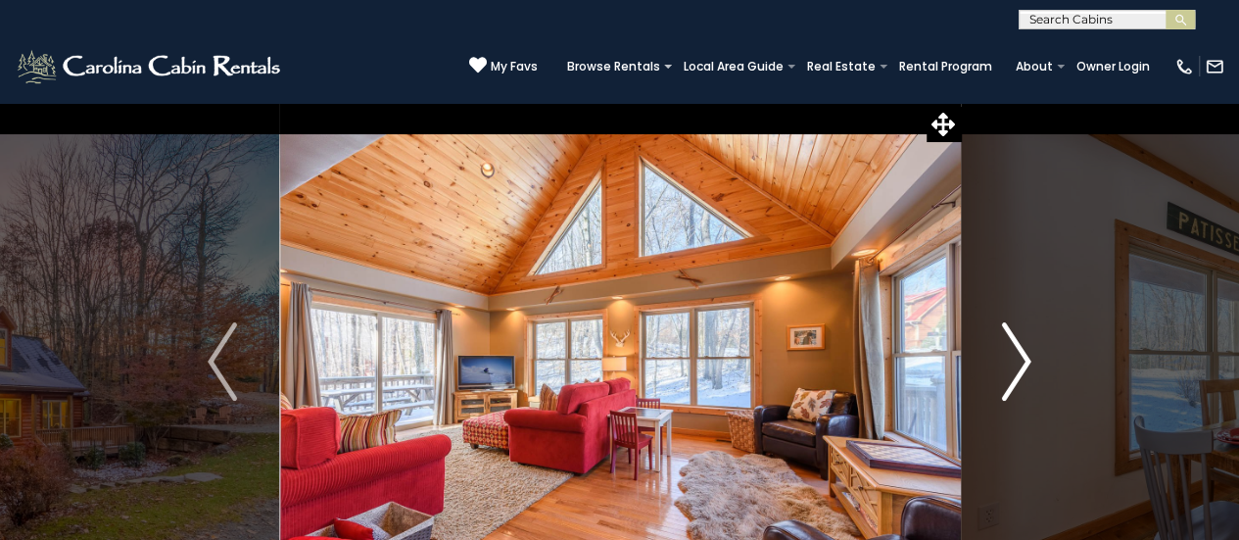
click at [1030, 344] on img "Next" at bounding box center [1016, 361] width 29 height 78
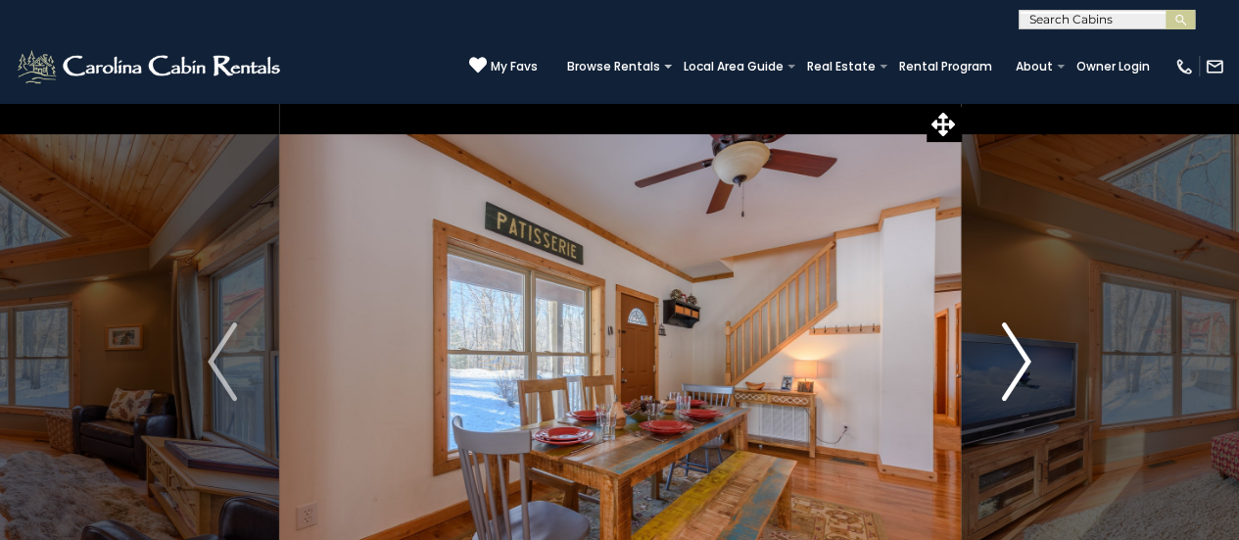
click at [1030, 344] on img "Next" at bounding box center [1016, 361] width 29 height 78
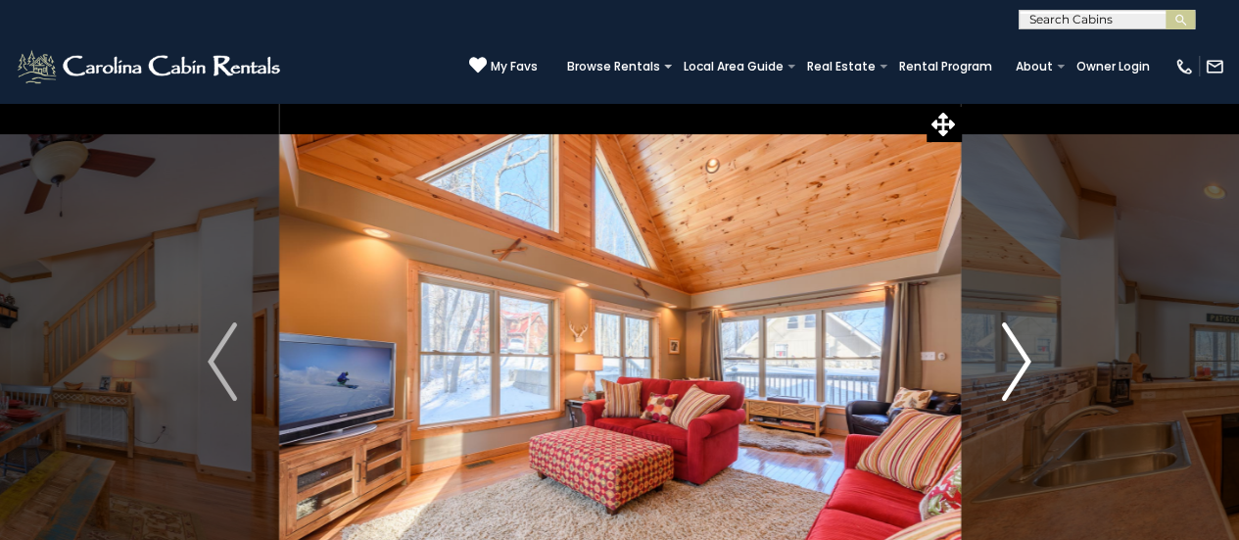
click at [1030, 344] on img "Next" at bounding box center [1016, 361] width 29 height 78
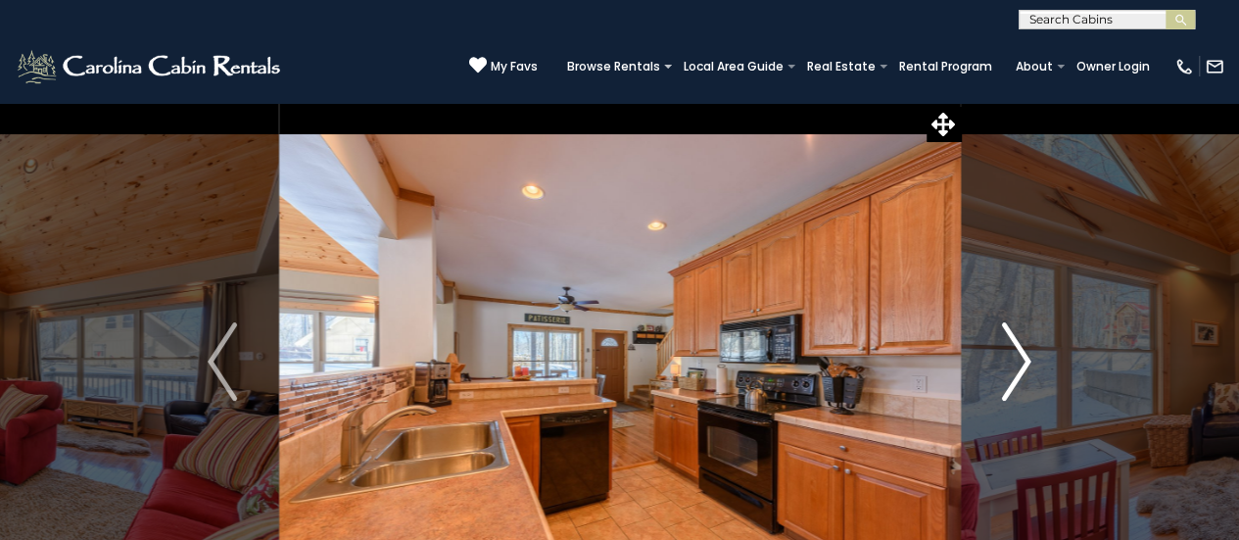
click at [1030, 344] on img "Next" at bounding box center [1016, 361] width 29 height 78
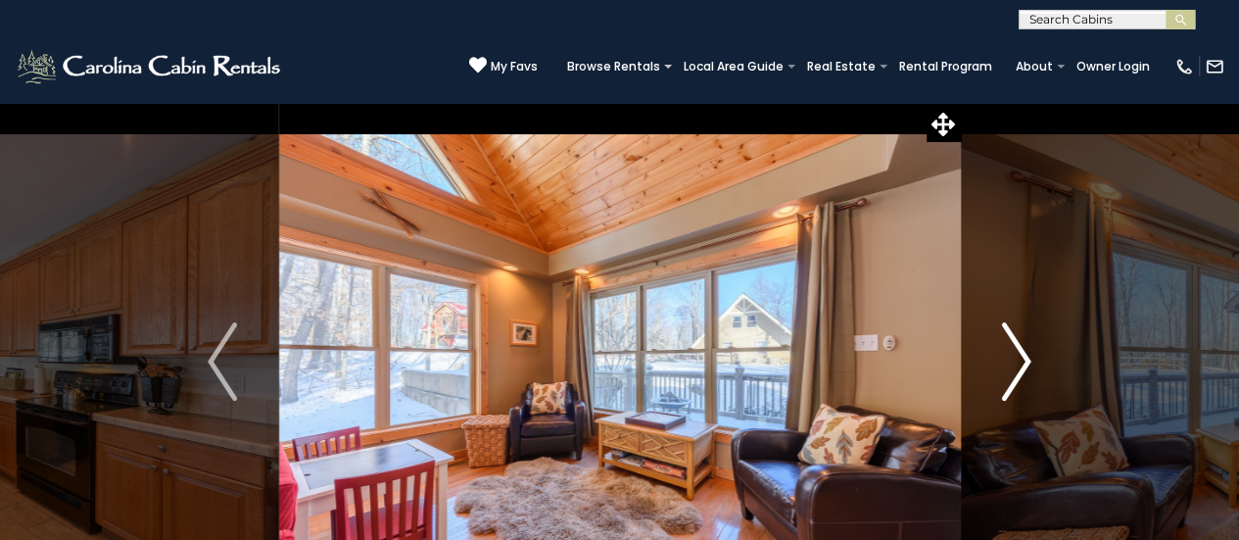
click at [1030, 344] on img "Next" at bounding box center [1016, 361] width 29 height 78
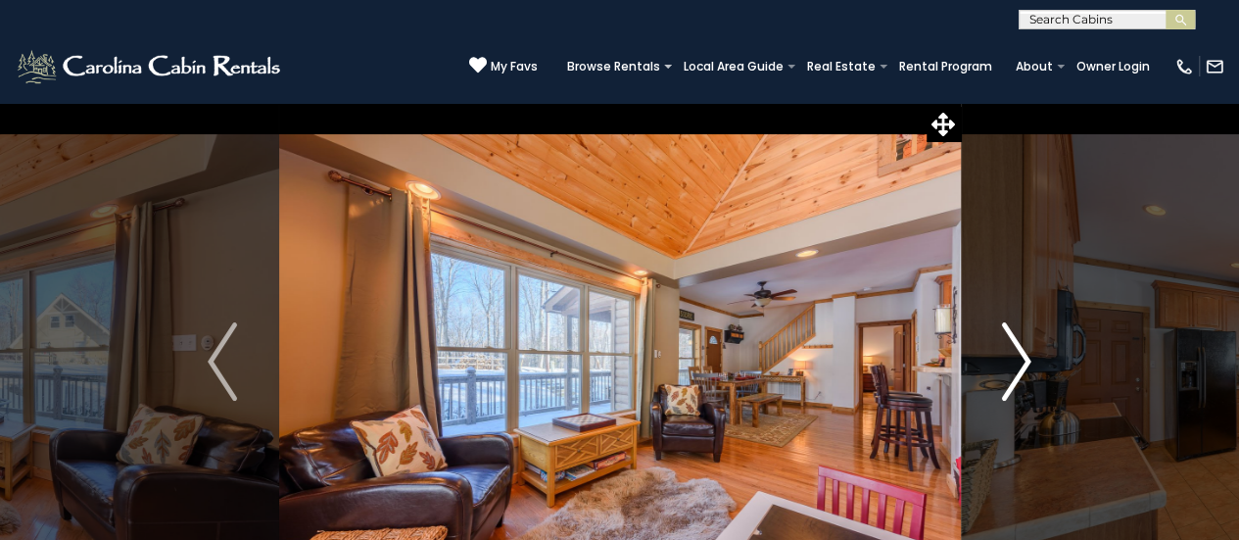
click at [1030, 344] on img "Next" at bounding box center [1016, 361] width 29 height 78
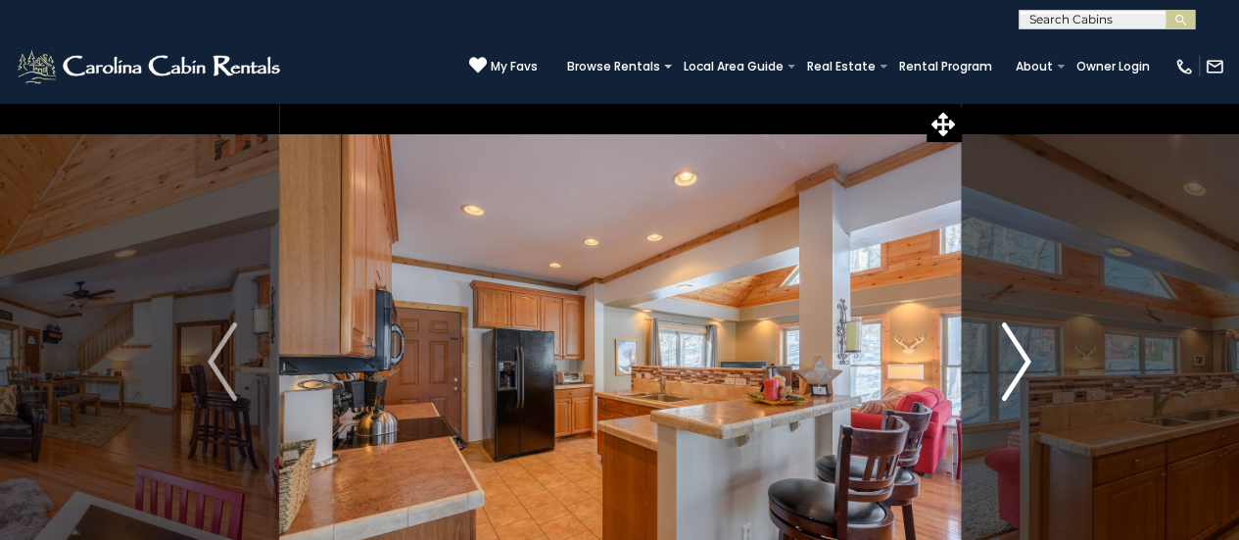
click at [1030, 344] on img "Next" at bounding box center [1016, 361] width 29 height 78
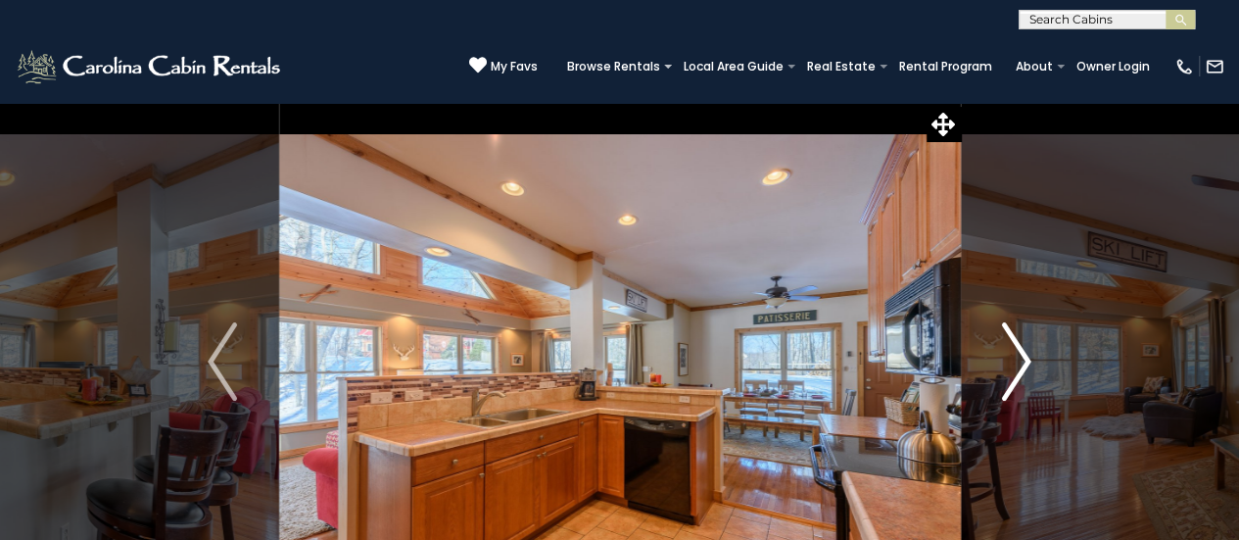
click at [1030, 344] on img "Next" at bounding box center [1016, 361] width 29 height 78
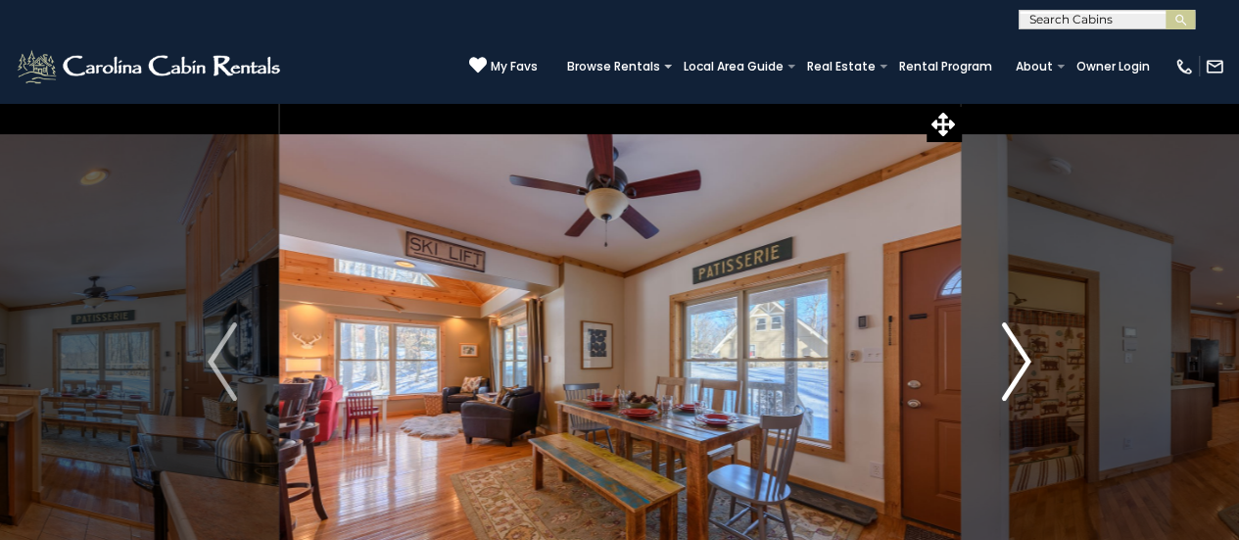
click at [1030, 344] on img "Next" at bounding box center [1016, 361] width 29 height 78
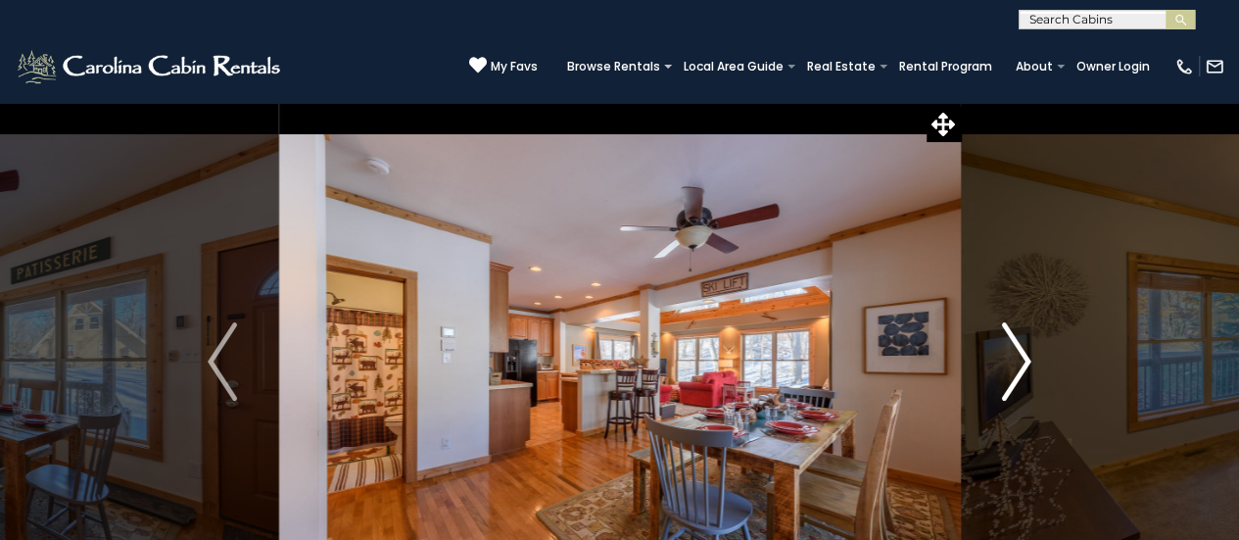
click at [1030, 344] on img "Next" at bounding box center [1016, 361] width 29 height 78
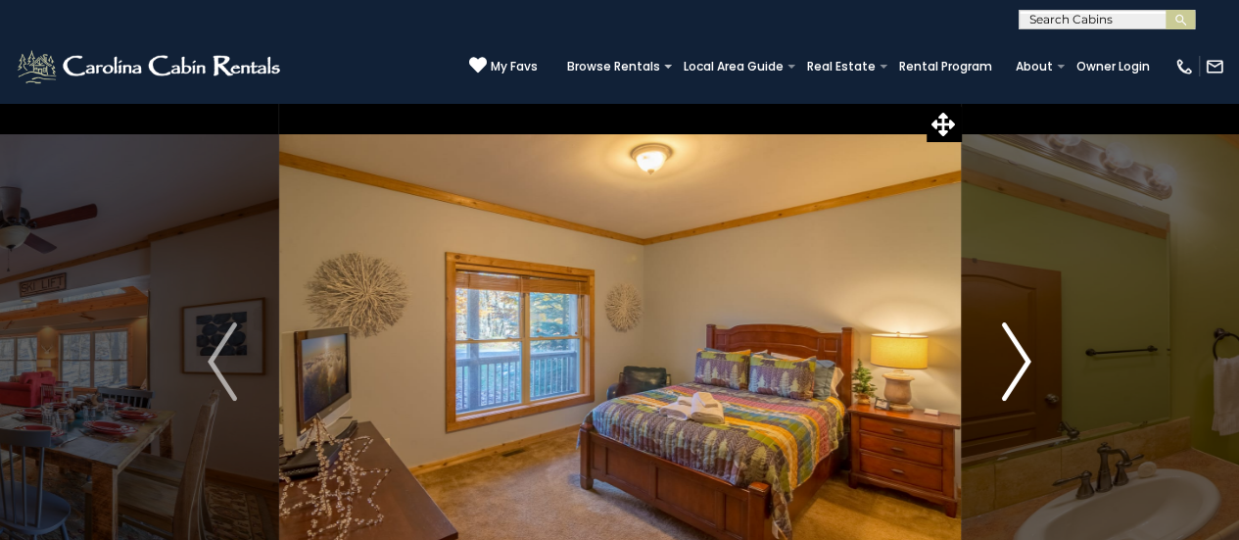
click at [1030, 344] on img "Next" at bounding box center [1016, 361] width 29 height 78
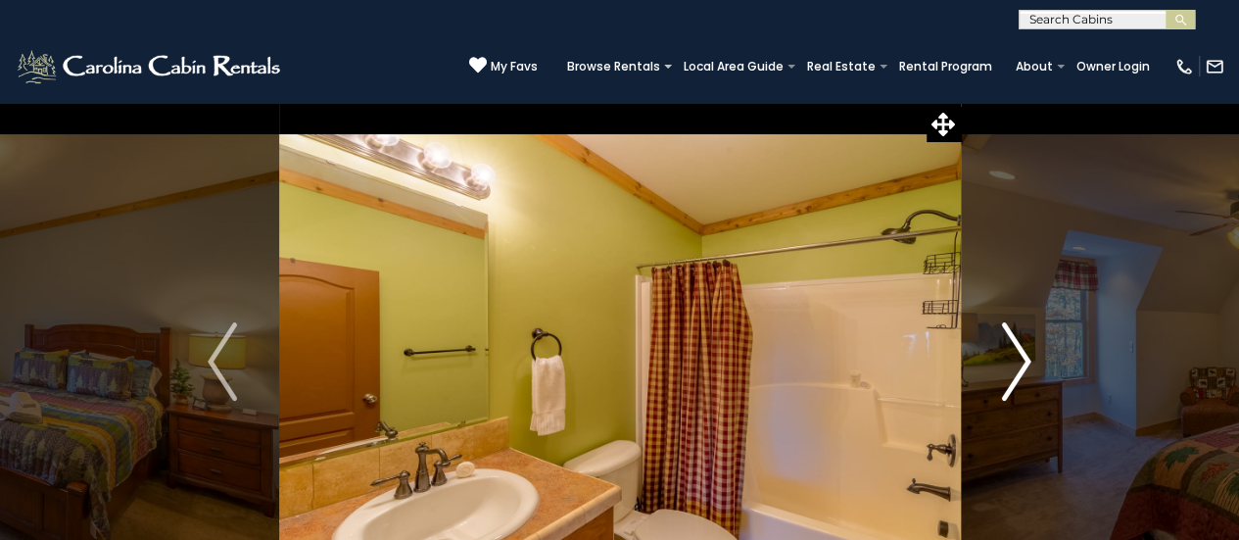
click at [1030, 344] on img "Next" at bounding box center [1016, 361] width 29 height 78
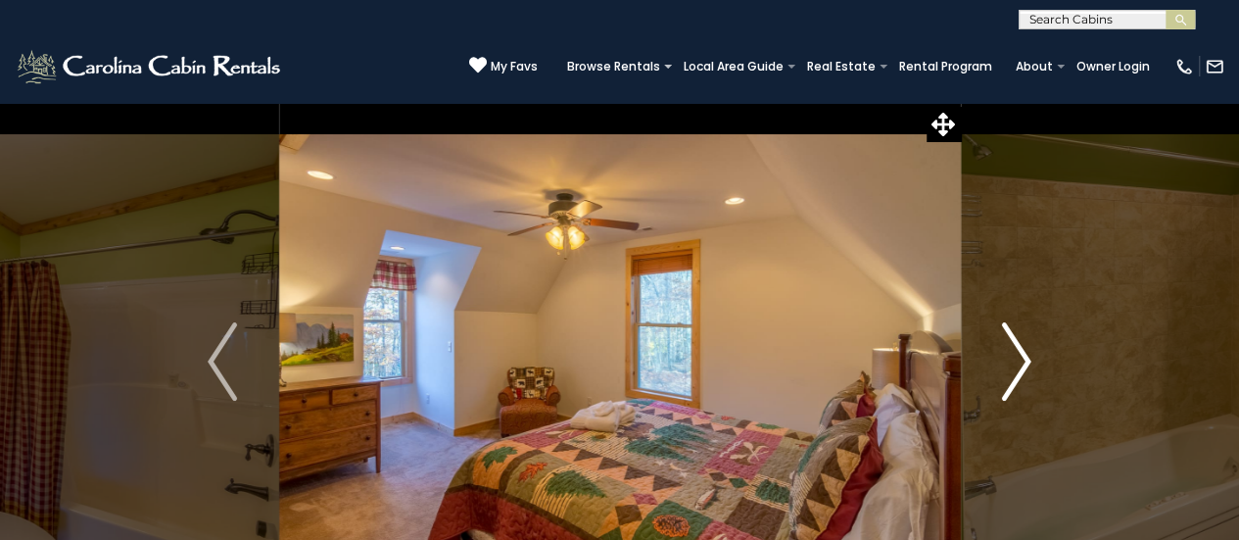
click at [1030, 344] on img "Next" at bounding box center [1016, 361] width 29 height 78
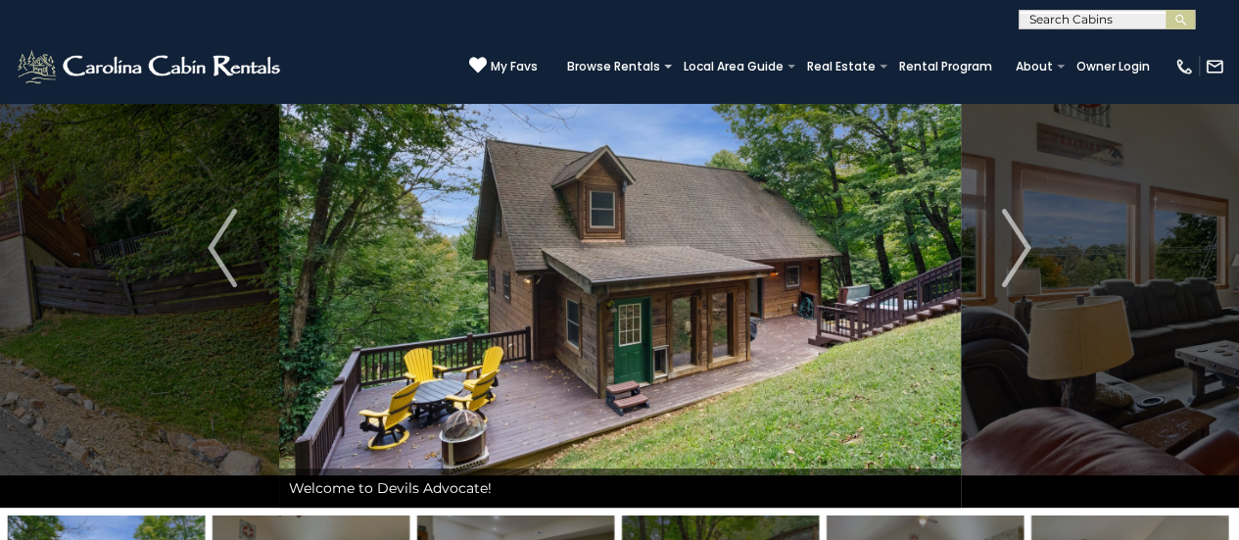
scroll to position [119, 0]
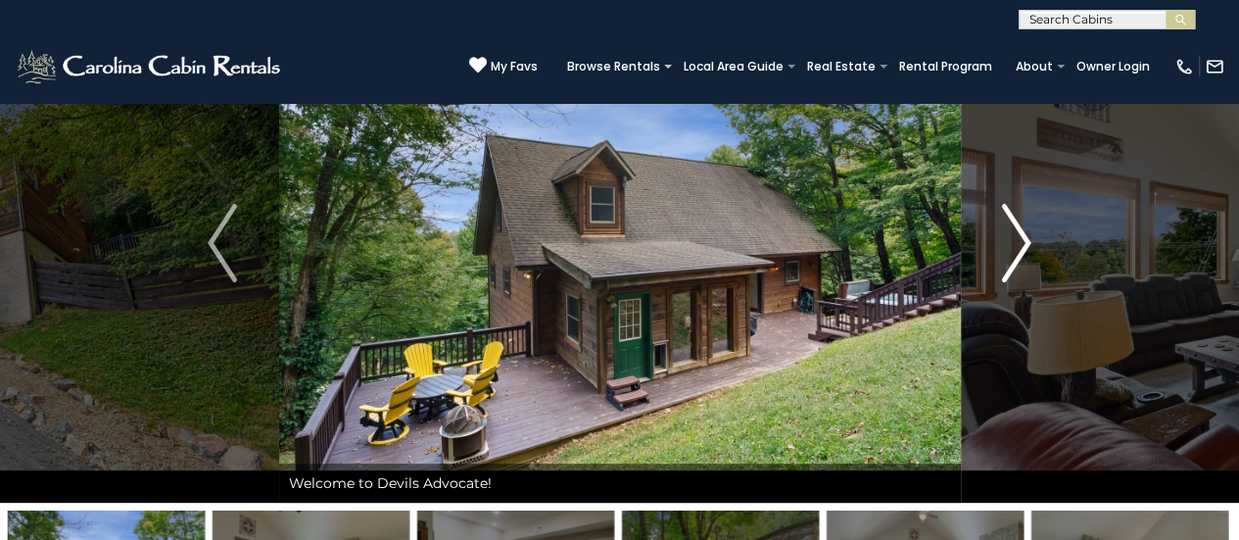
click at [1025, 232] on img "Next" at bounding box center [1016, 243] width 29 height 78
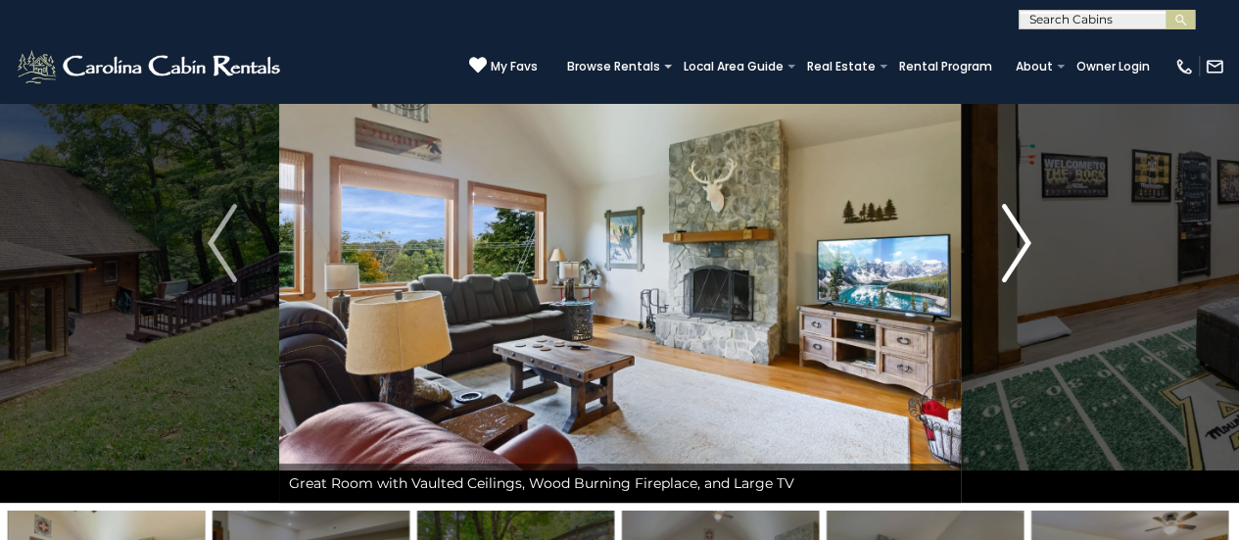
click at [1025, 232] on img "Next" at bounding box center [1016, 243] width 29 height 78
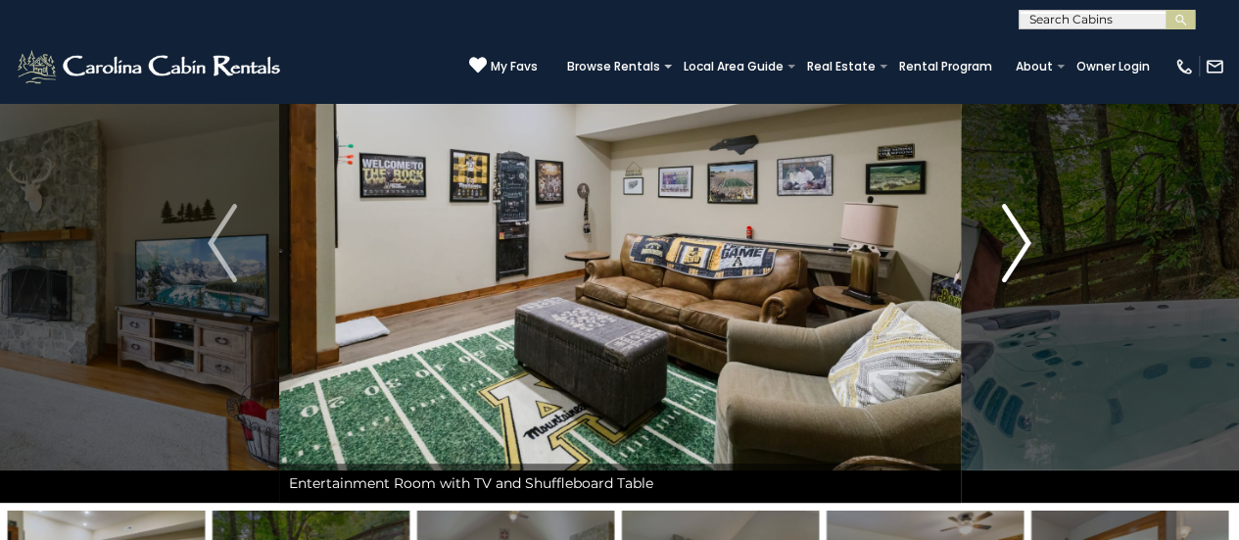
click at [1025, 232] on img "Next" at bounding box center [1016, 243] width 29 height 78
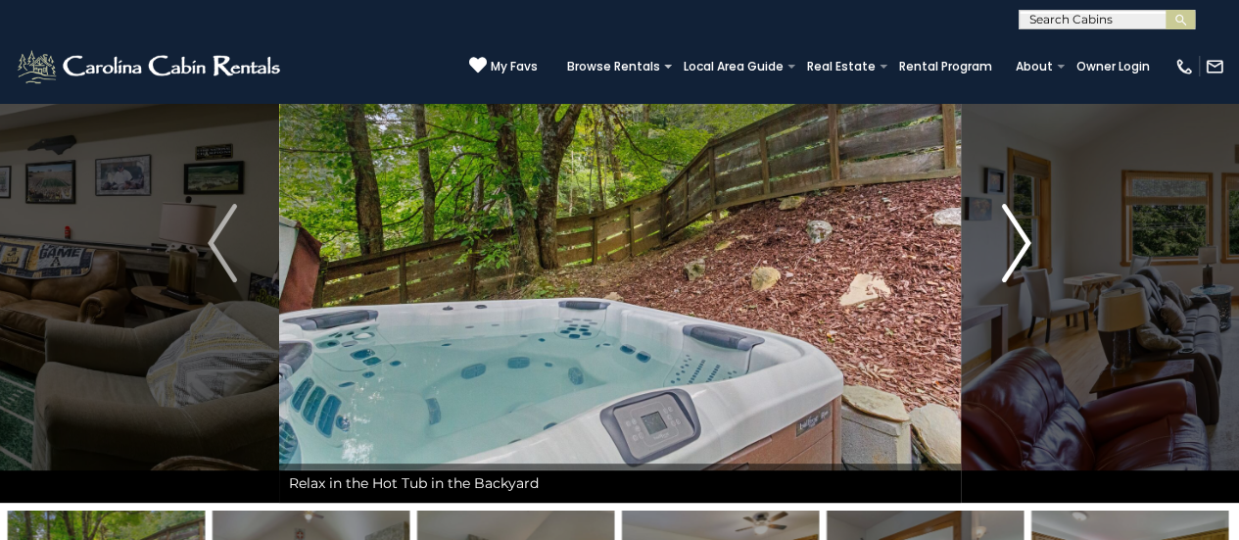
click at [1025, 232] on img "Next" at bounding box center [1016, 243] width 29 height 78
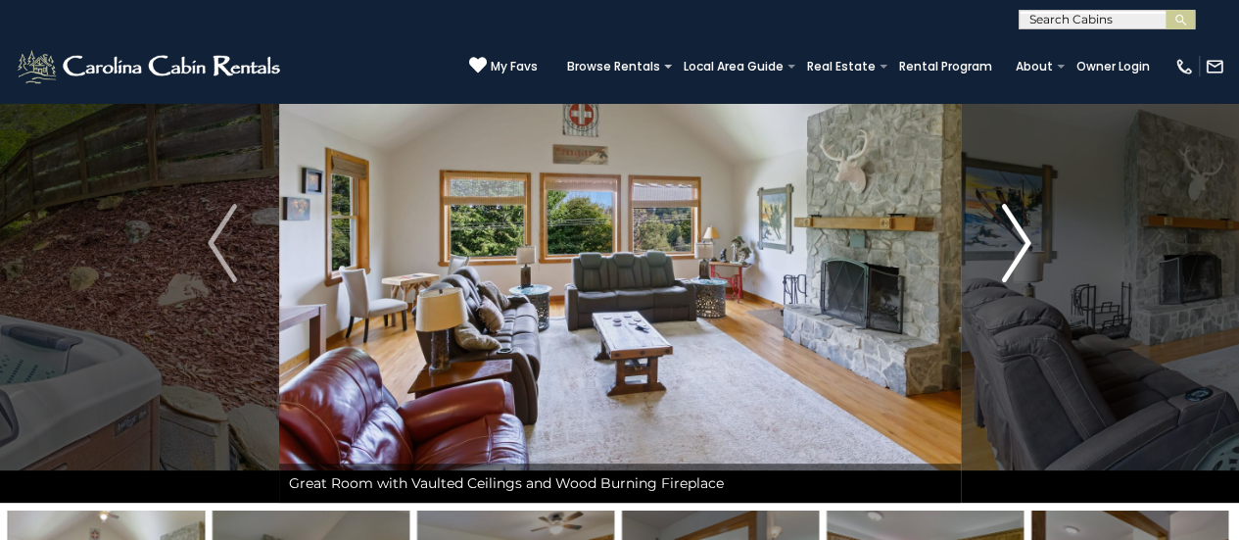
click at [1025, 232] on img "Next" at bounding box center [1016, 243] width 29 height 78
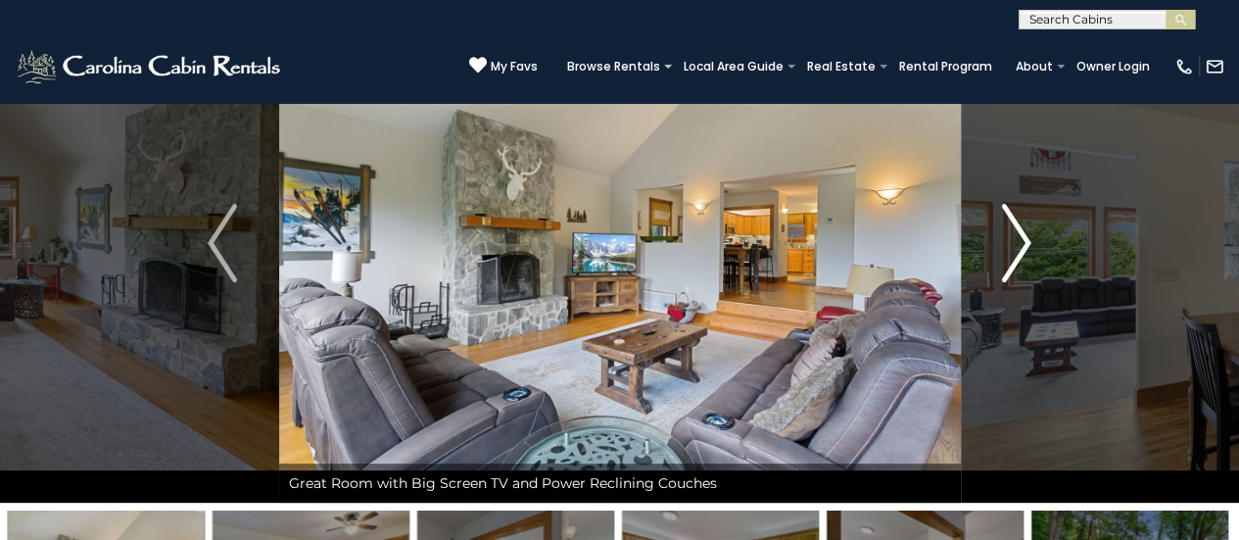
click at [1025, 232] on img "Next" at bounding box center [1016, 243] width 29 height 78
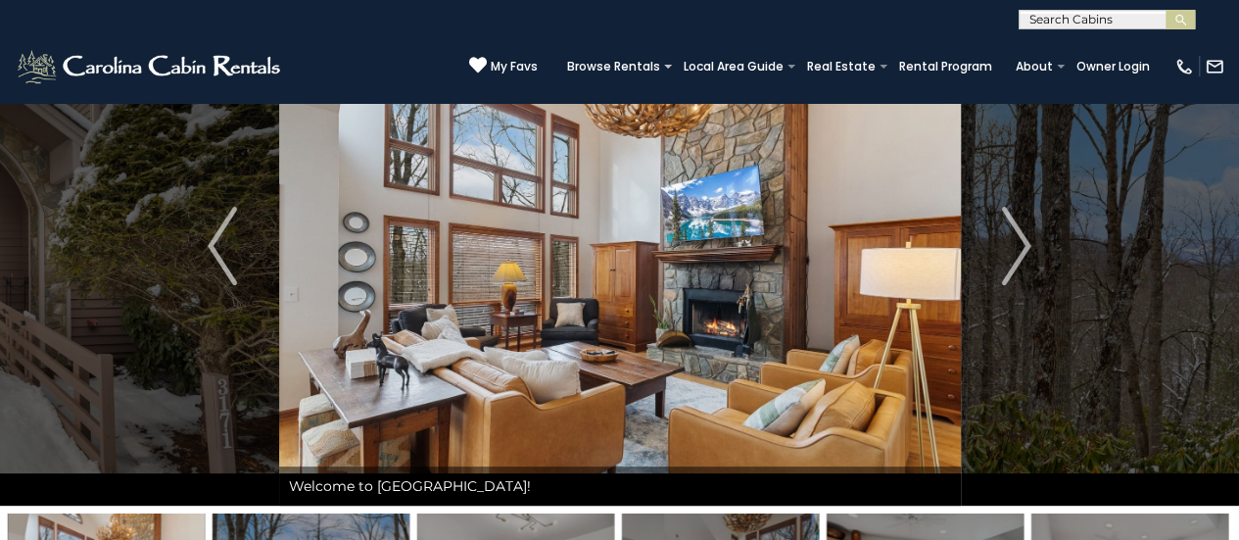
scroll to position [120, 0]
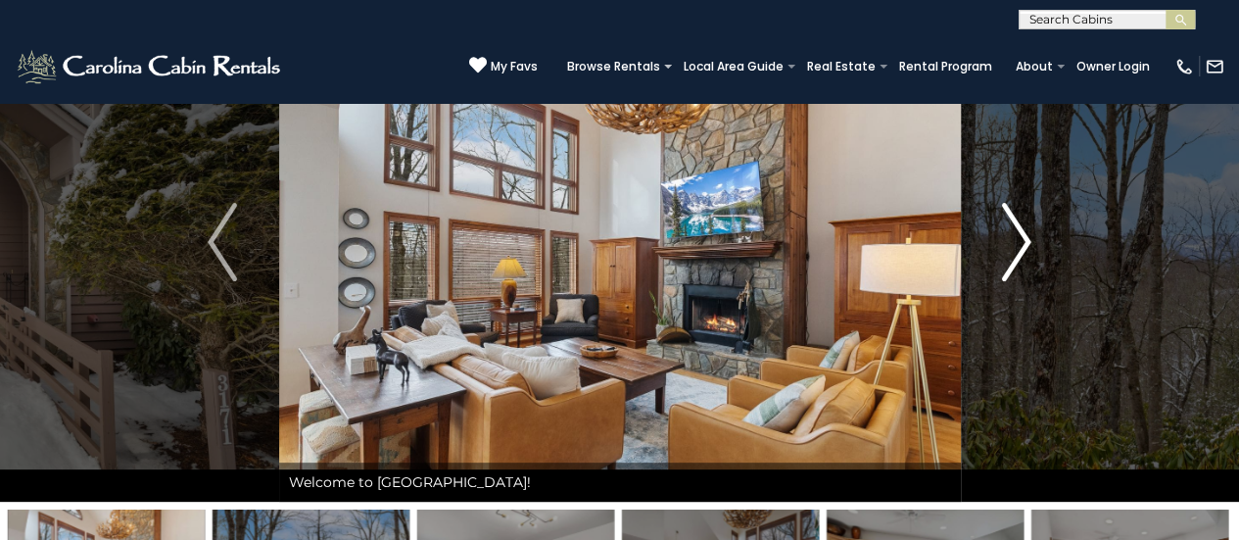
click at [1019, 252] on img "Next" at bounding box center [1016, 242] width 29 height 78
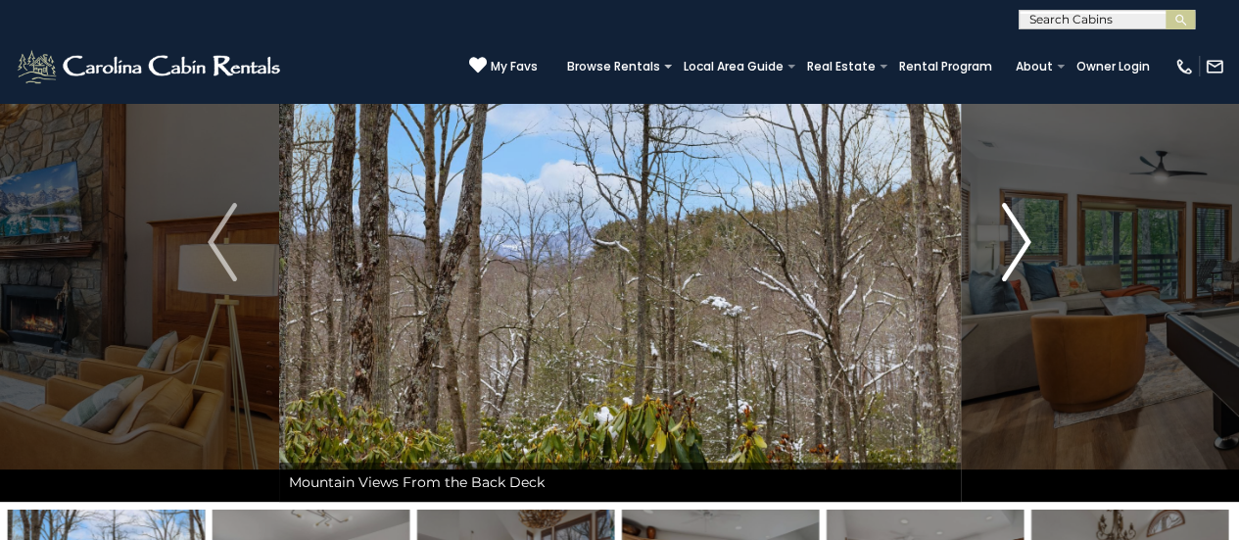
click at [1019, 252] on img "Next" at bounding box center [1016, 242] width 29 height 78
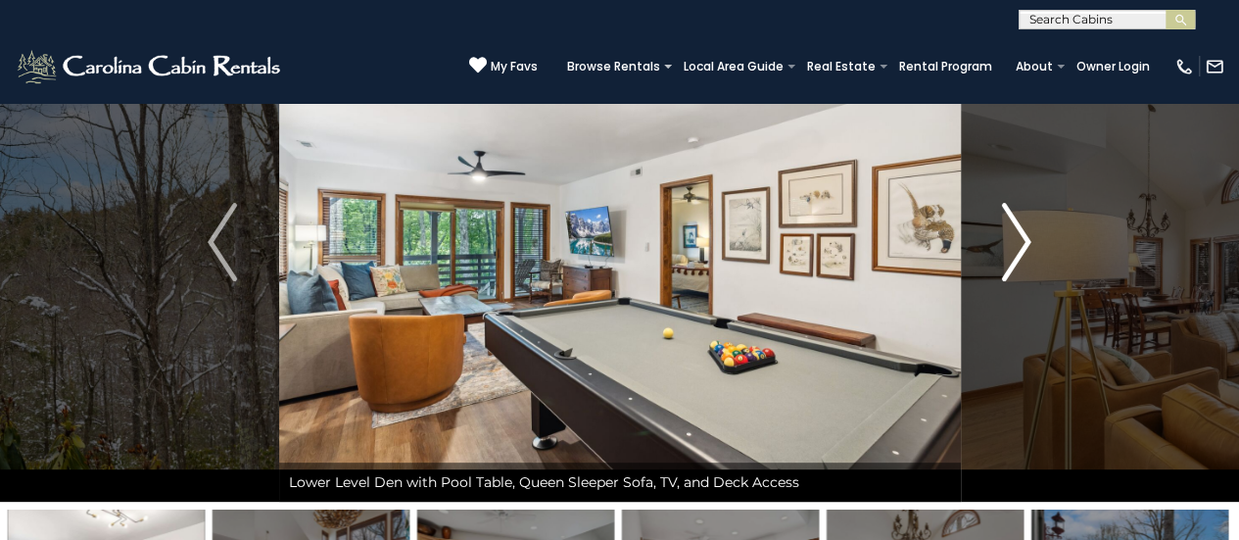
click at [1019, 252] on img "Next" at bounding box center [1016, 242] width 29 height 78
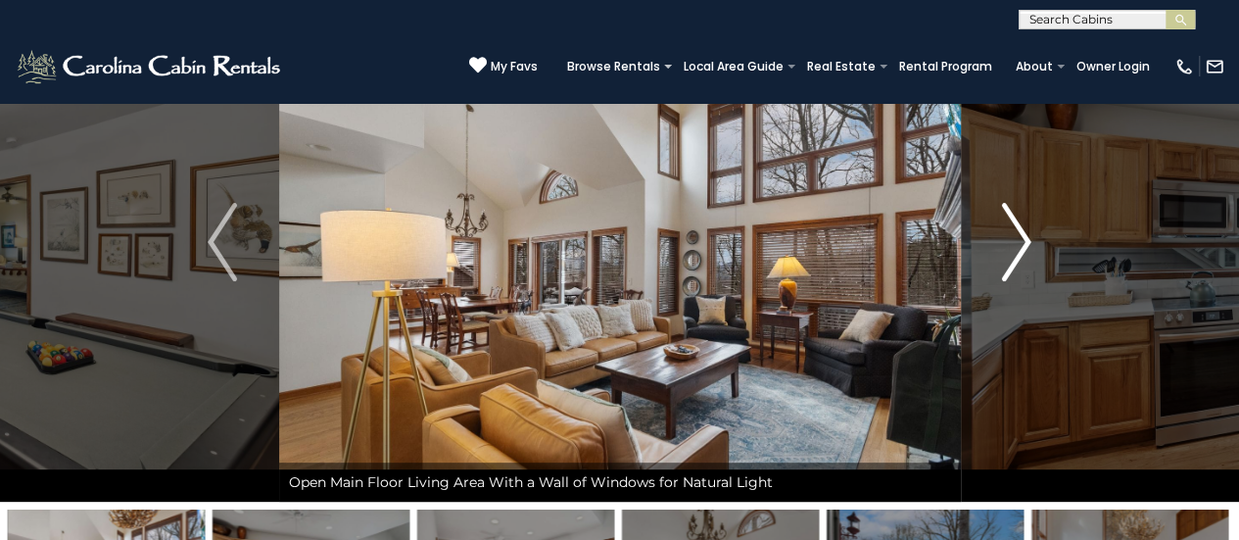
click at [1019, 252] on img "Next" at bounding box center [1016, 242] width 29 height 78
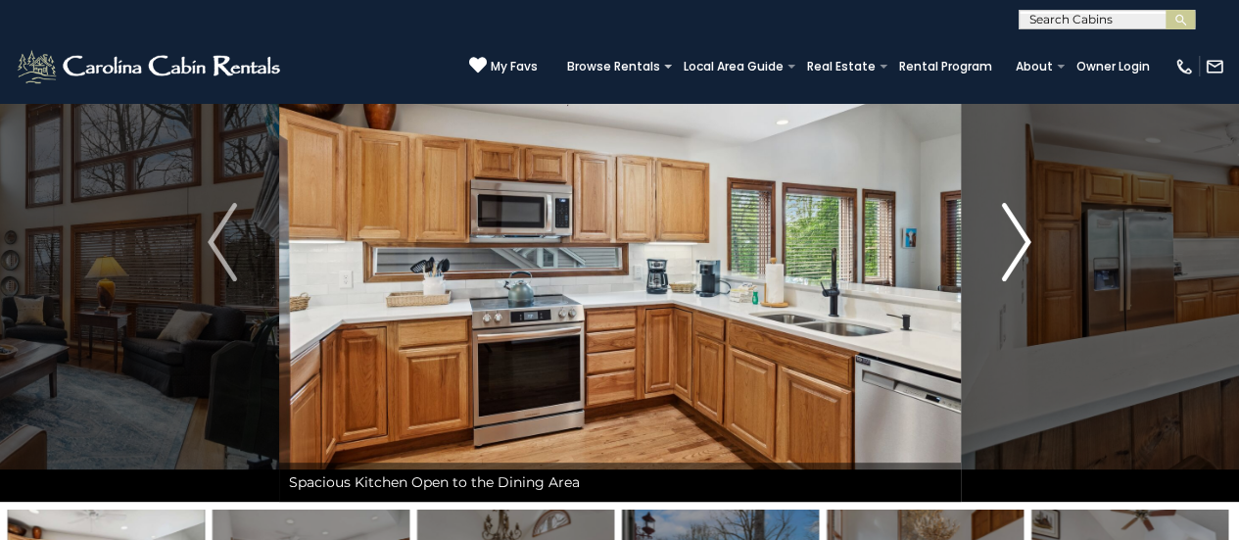
click at [1019, 252] on img "Next" at bounding box center [1016, 242] width 29 height 78
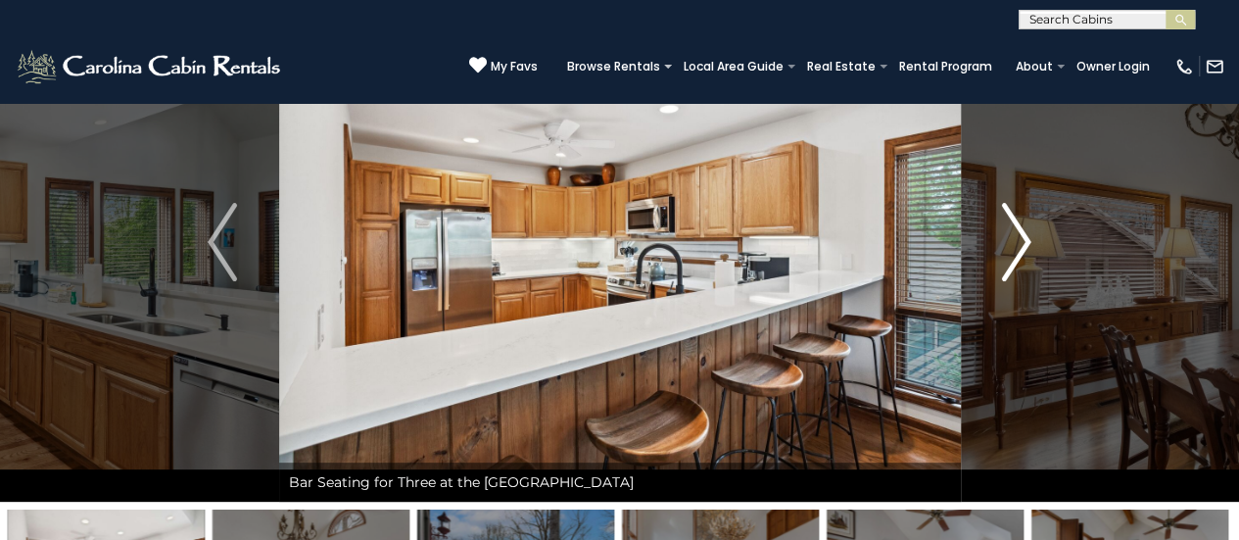
click at [1019, 252] on img "Next" at bounding box center [1016, 242] width 29 height 78
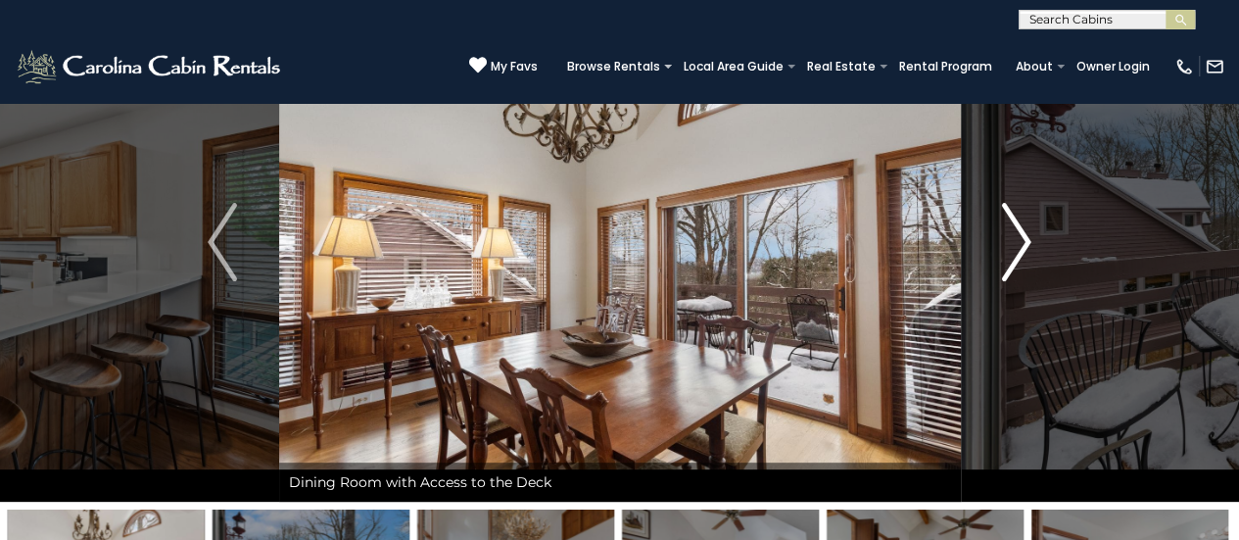
click at [1019, 252] on img "Next" at bounding box center [1016, 242] width 29 height 78
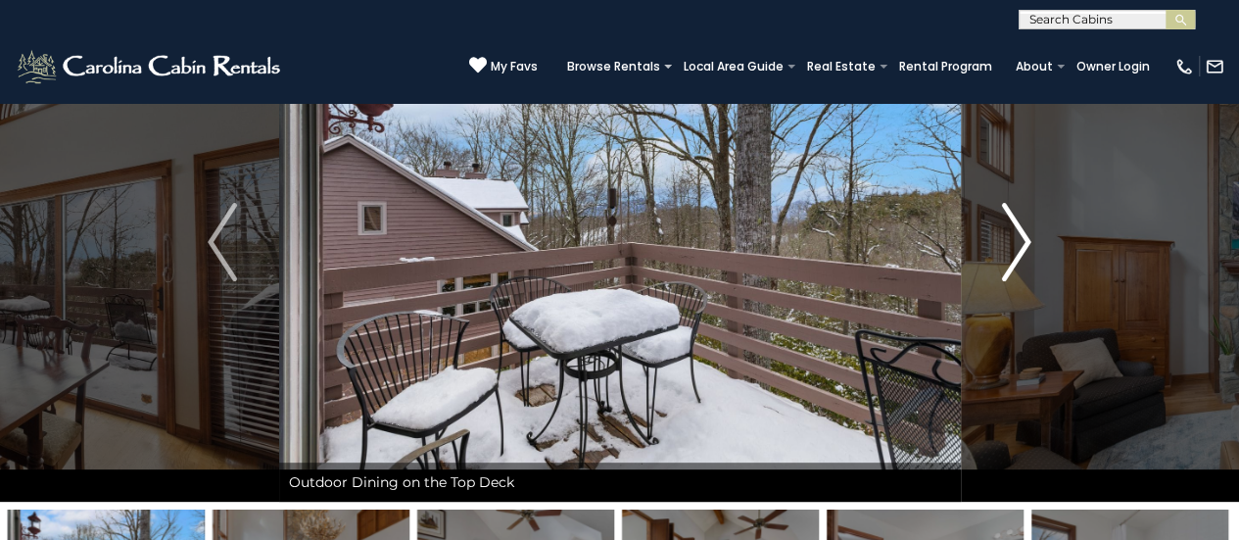
click at [1019, 252] on img "Next" at bounding box center [1016, 242] width 29 height 78
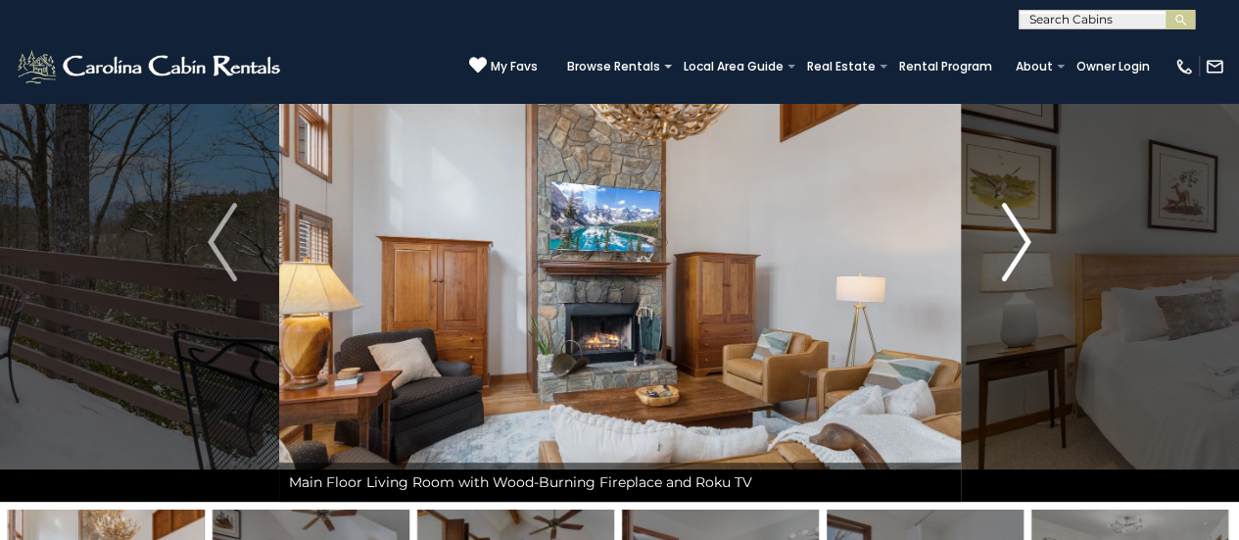
click at [1019, 252] on img "Next" at bounding box center [1016, 242] width 29 height 78
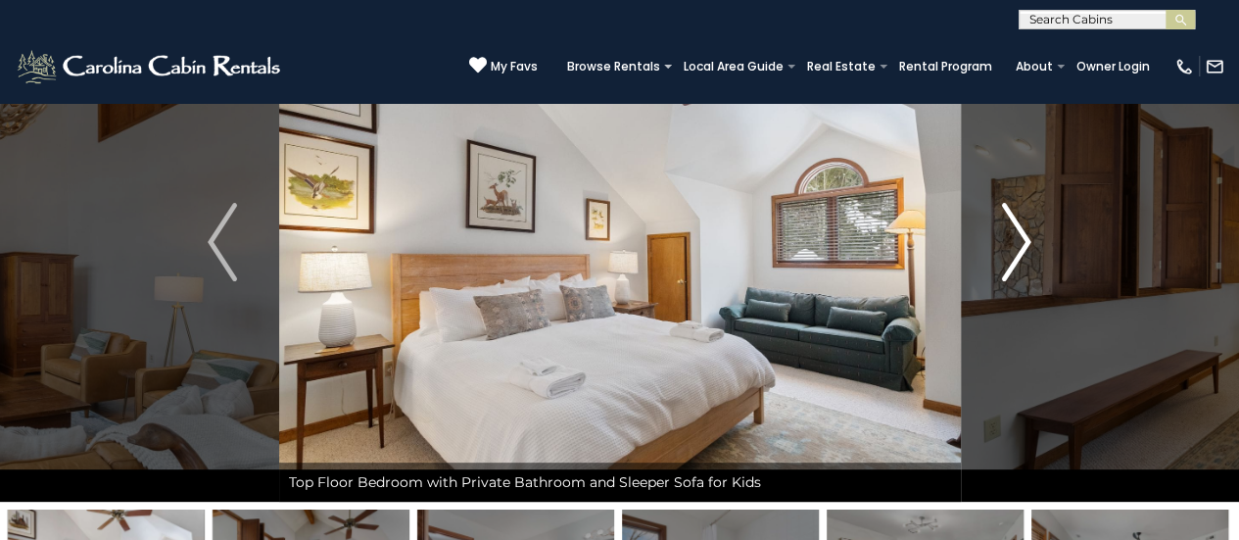
click at [1019, 252] on img "Next" at bounding box center [1016, 242] width 29 height 78
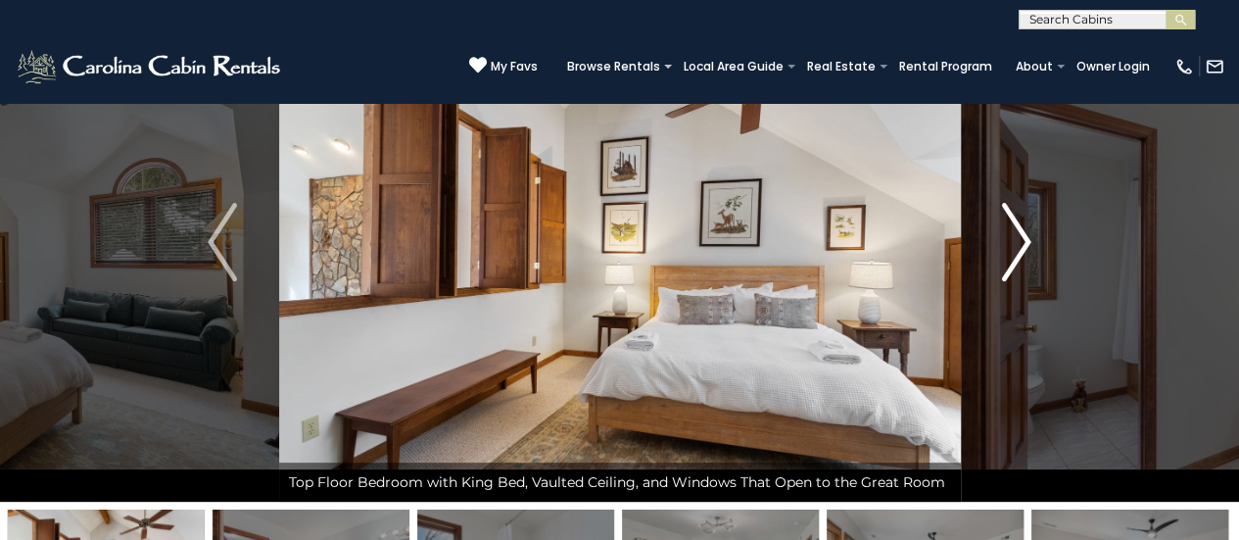
click at [1019, 252] on img "Next" at bounding box center [1016, 242] width 29 height 78
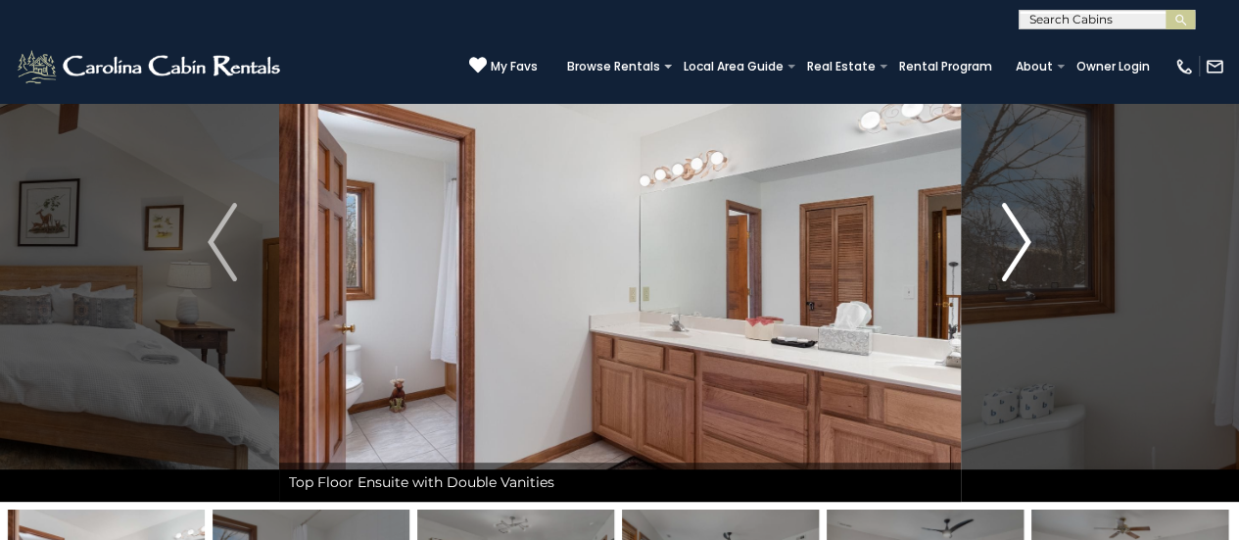
click at [1019, 252] on img "Next" at bounding box center [1016, 242] width 29 height 78
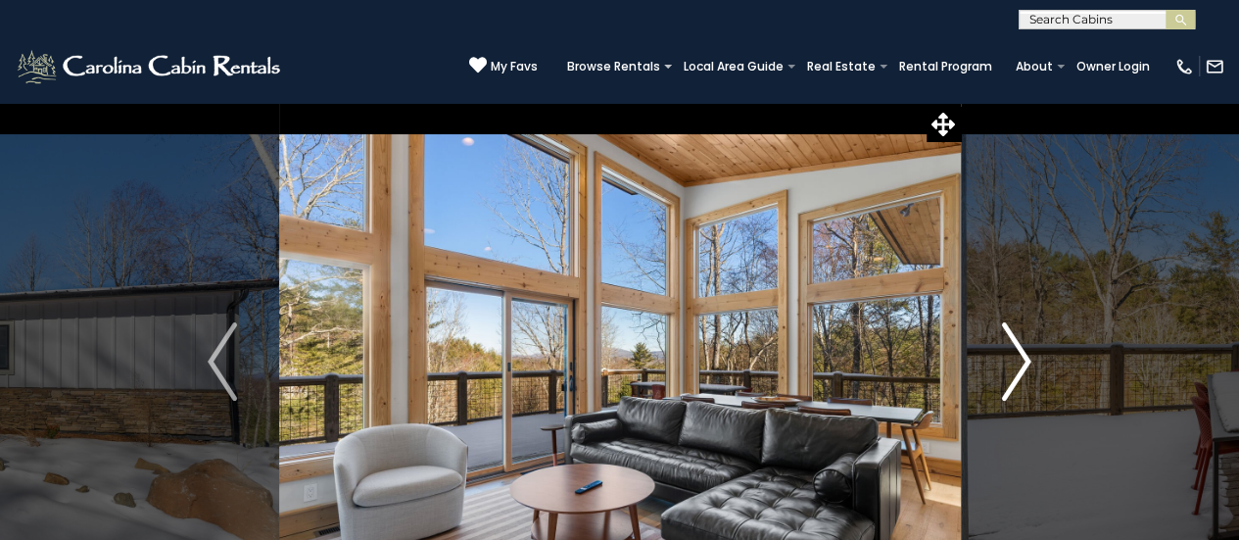
click at [1011, 364] on img "Next" at bounding box center [1016, 361] width 29 height 78
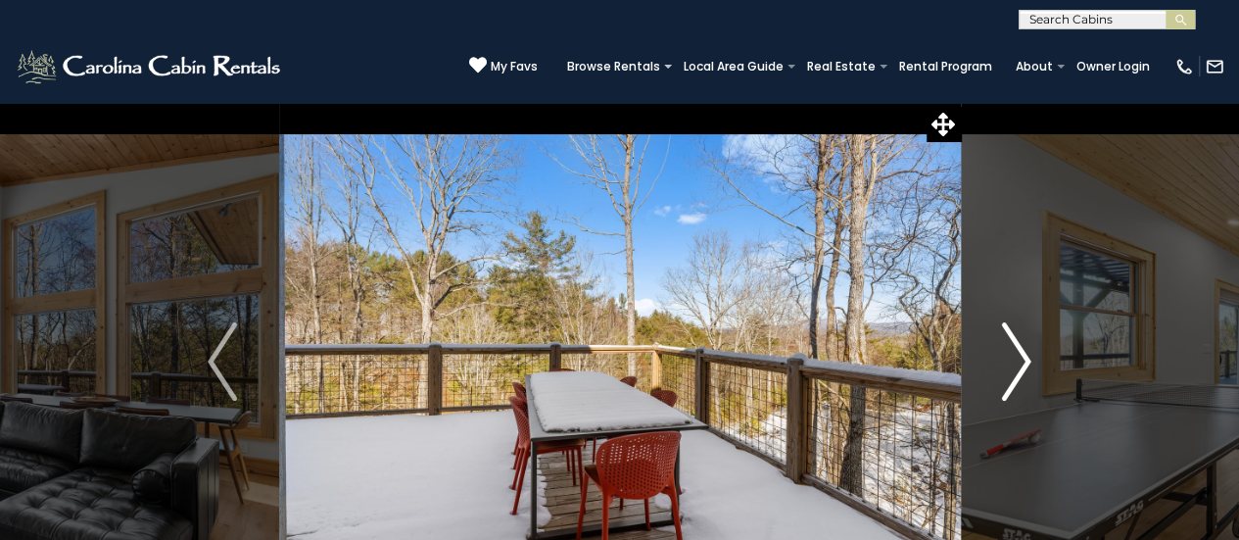
click at [1011, 364] on img "Next" at bounding box center [1016, 361] width 29 height 78
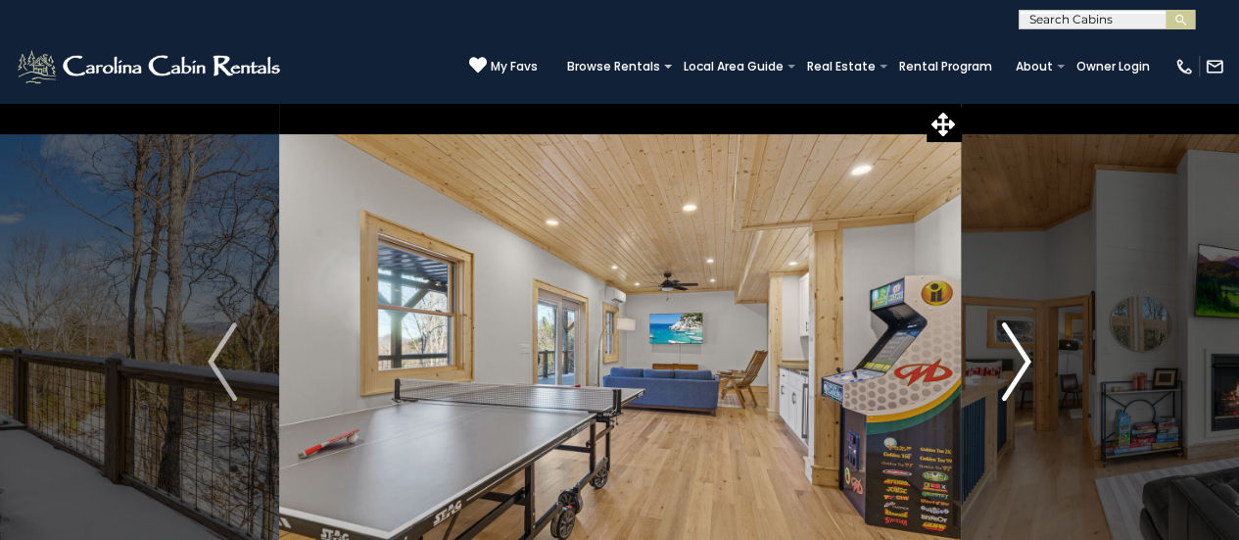
click at [1011, 364] on img "Next" at bounding box center [1016, 361] width 29 height 78
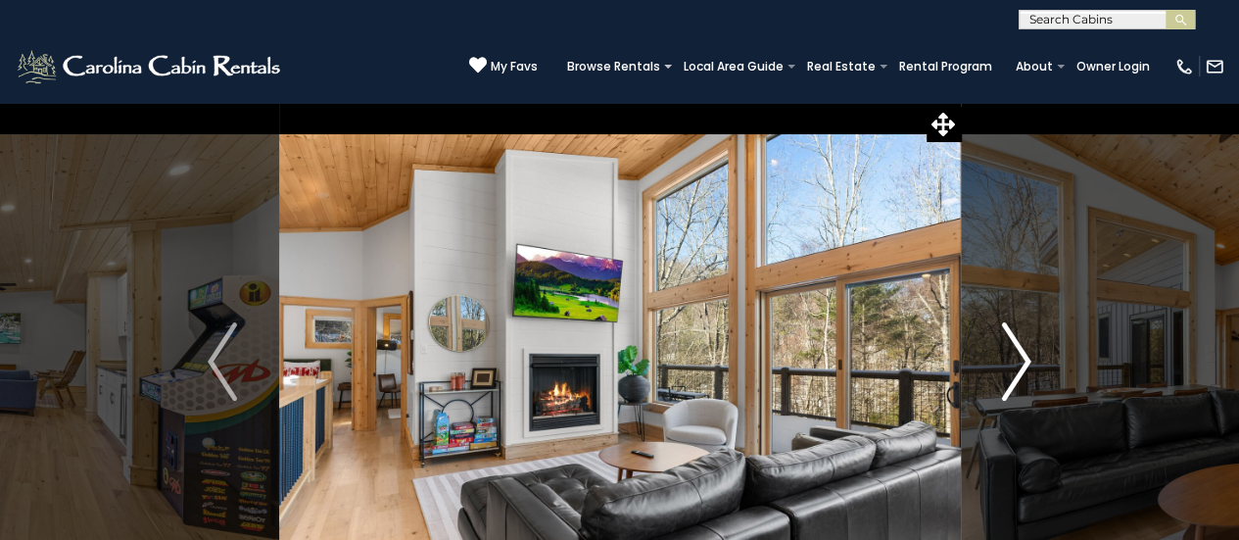
click at [1011, 364] on img "Next" at bounding box center [1016, 361] width 29 height 78
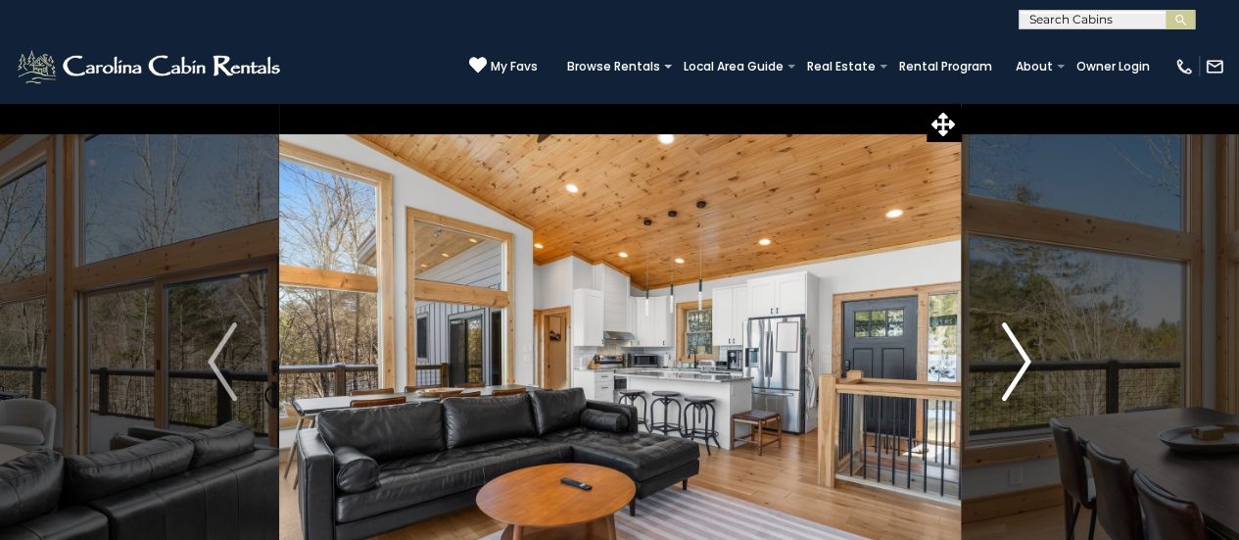
click at [1011, 364] on img "Next" at bounding box center [1016, 361] width 29 height 78
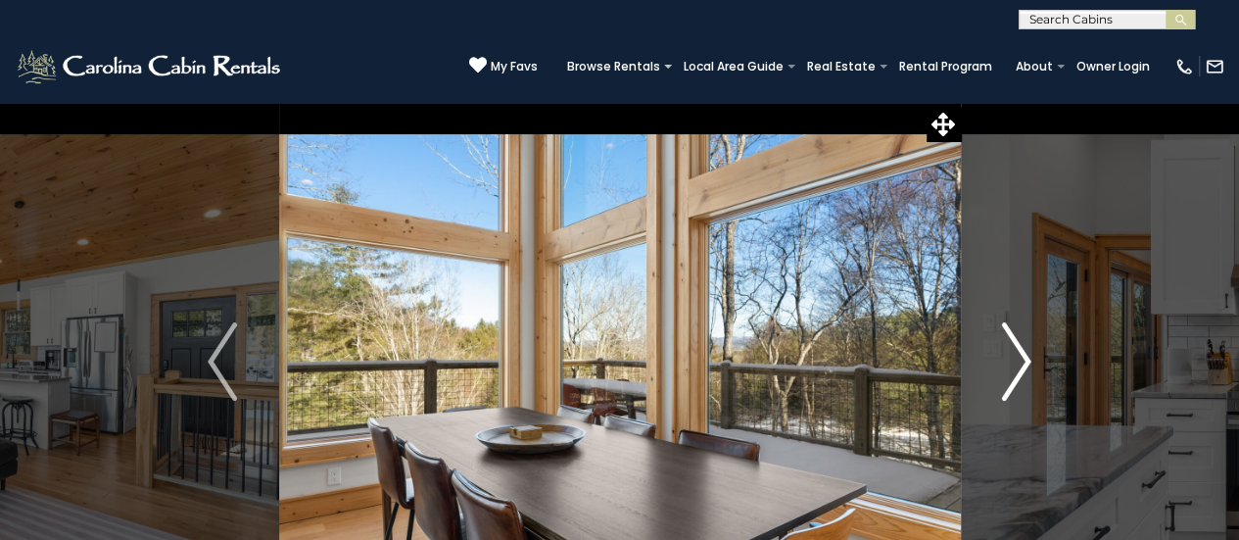
click at [1011, 364] on img "Next" at bounding box center [1016, 361] width 29 height 78
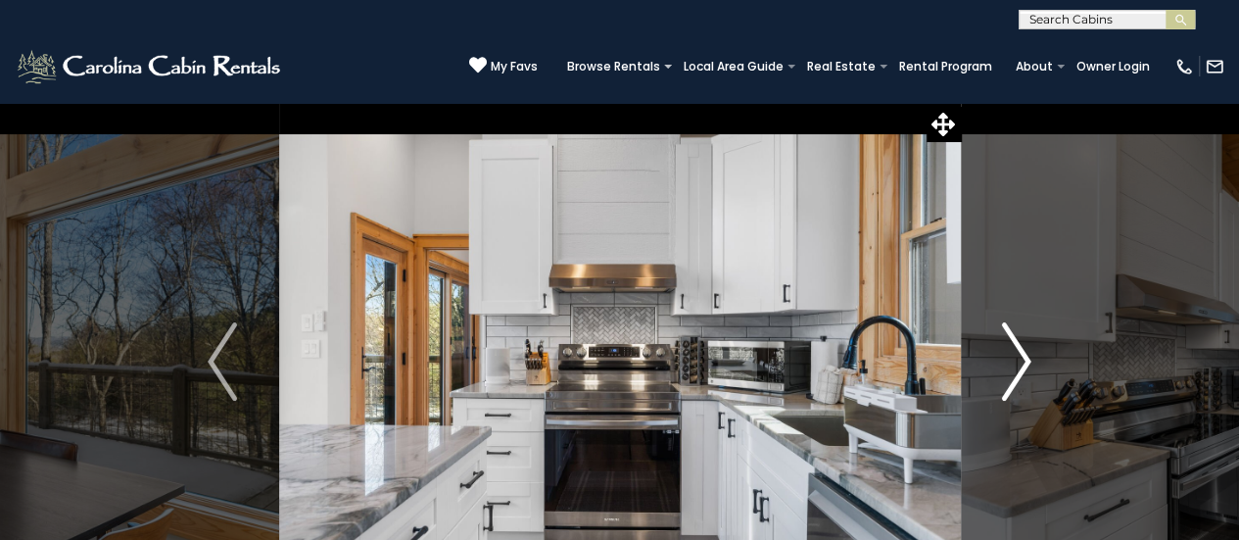
click at [1011, 364] on img "Next" at bounding box center [1016, 361] width 29 height 78
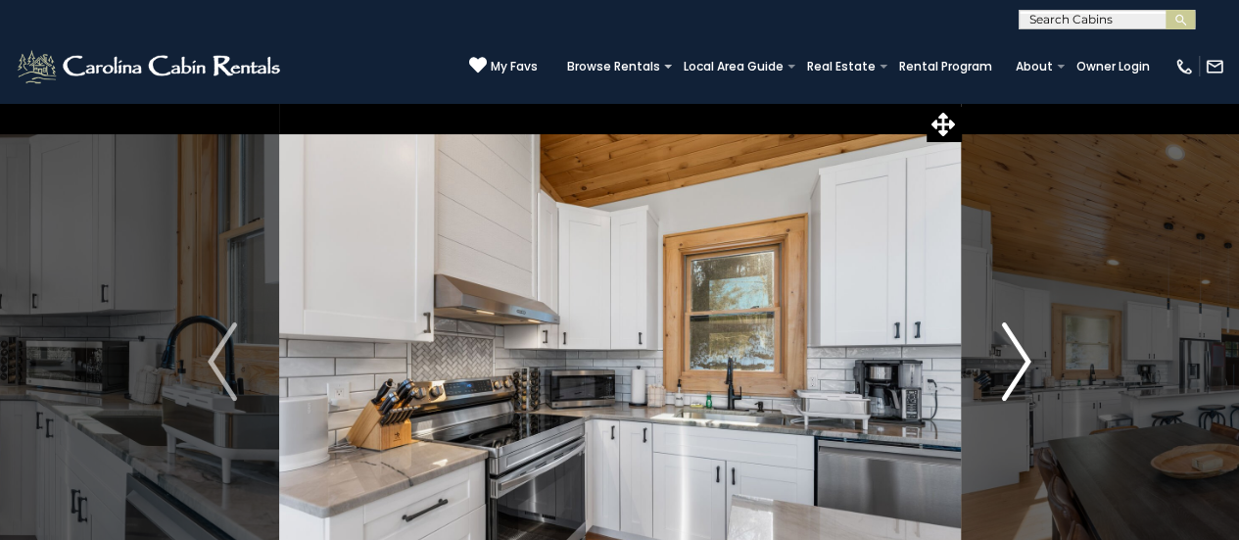
click at [1011, 364] on img "Next" at bounding box center [1016, 361] width 29 height 78
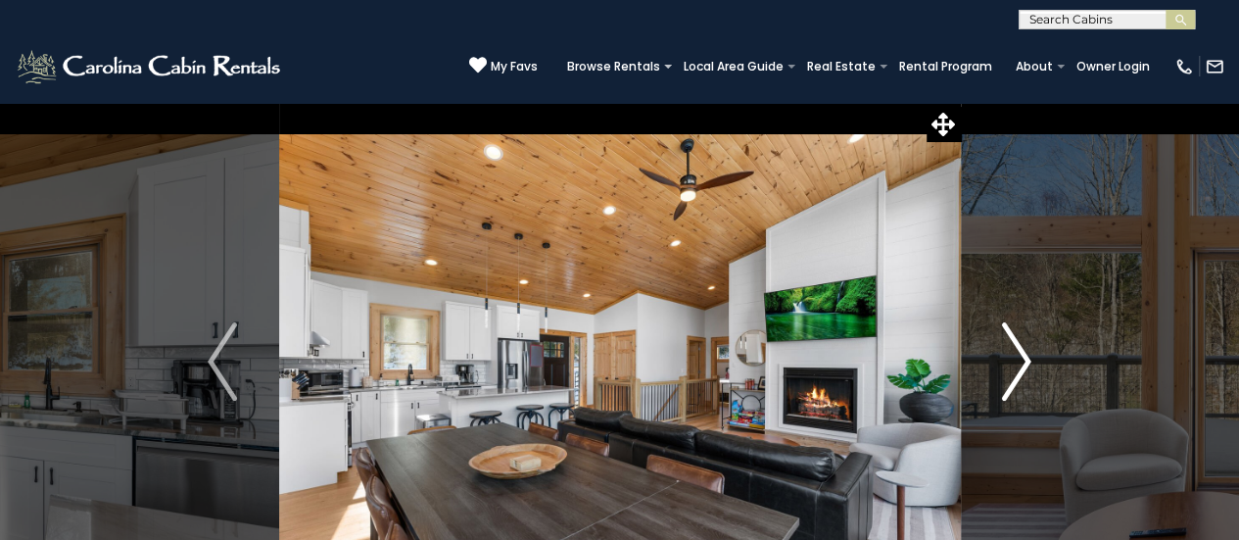
click at [1011, 364] on img "Next" at bounding box center [1016, 361] width 29 height 78
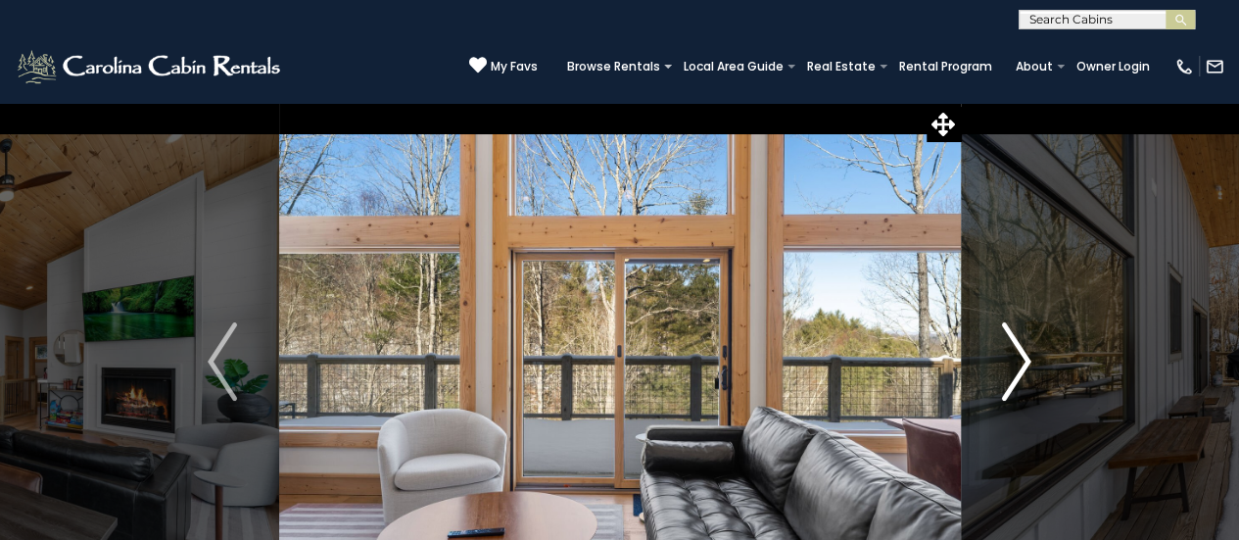
click at [1011, 364] on img "Next" at bounding box center [1016, 361] width 29 height 78
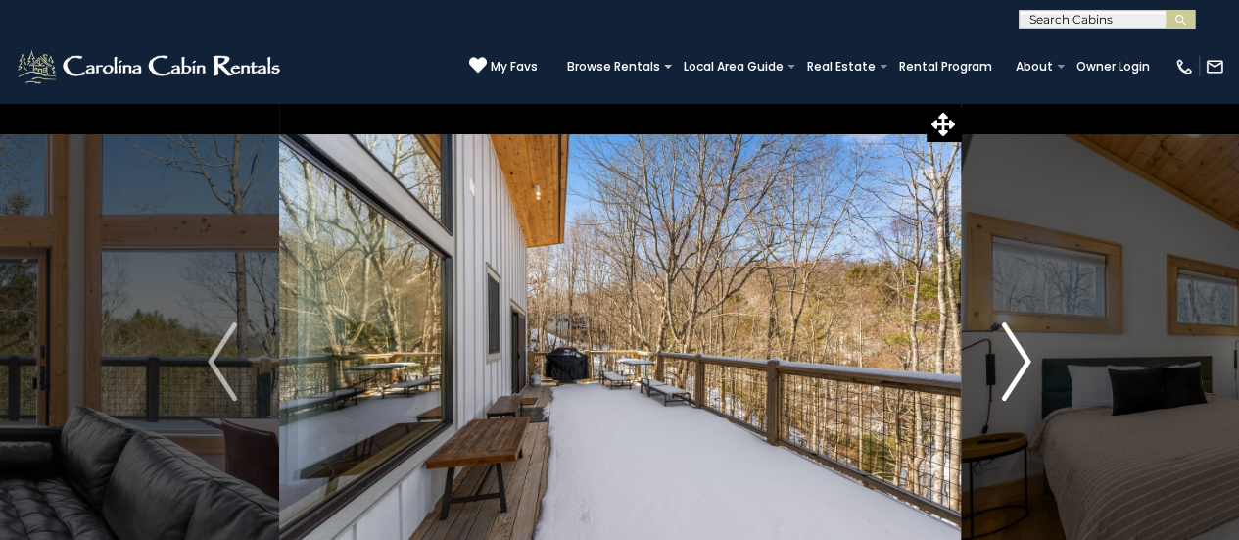
click at [1011, 364] on img "Next" at bounding box center [1016, 361] width 29 height 78
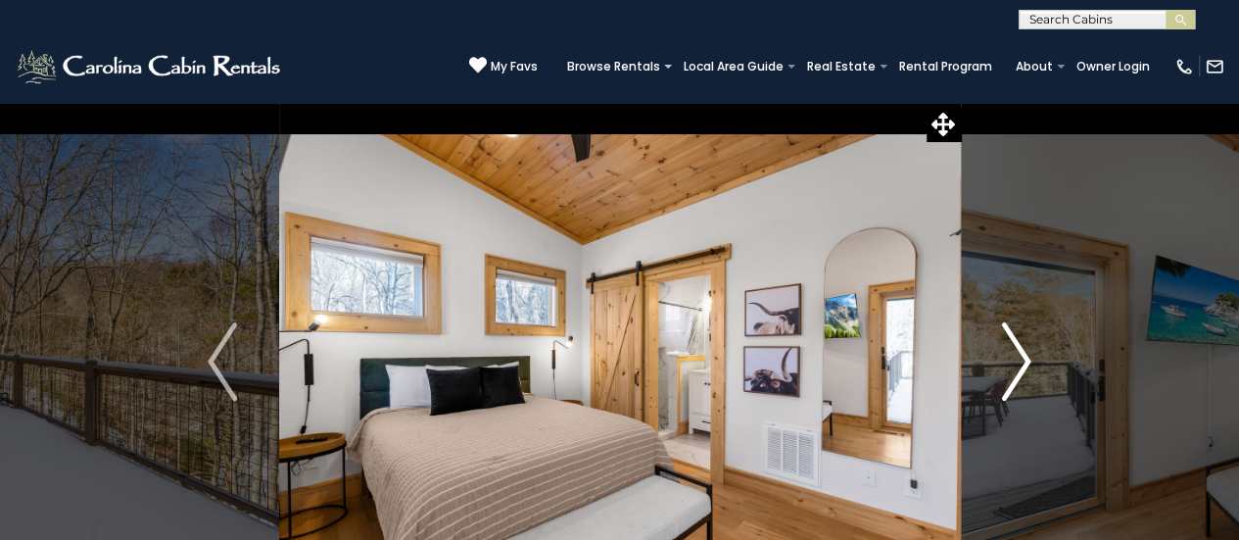
click at [1011, 364] on img "Next" at bounding box center [1016, 361] width 29 height 78
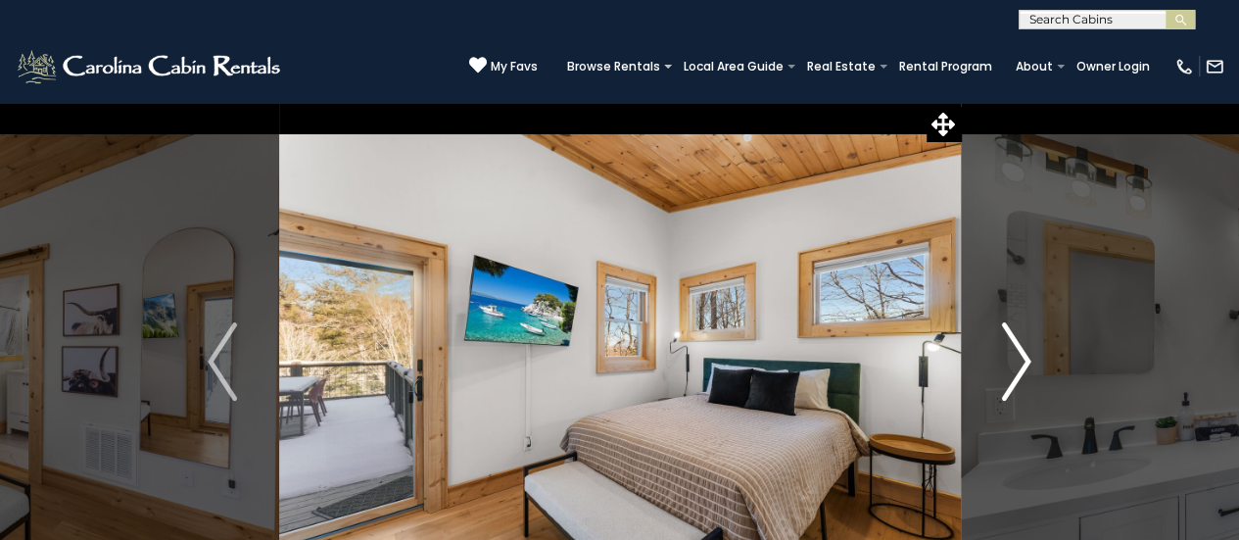
click at [1011, 364] on img "Next" at bounding box center [1016, 361] width 29 height 78
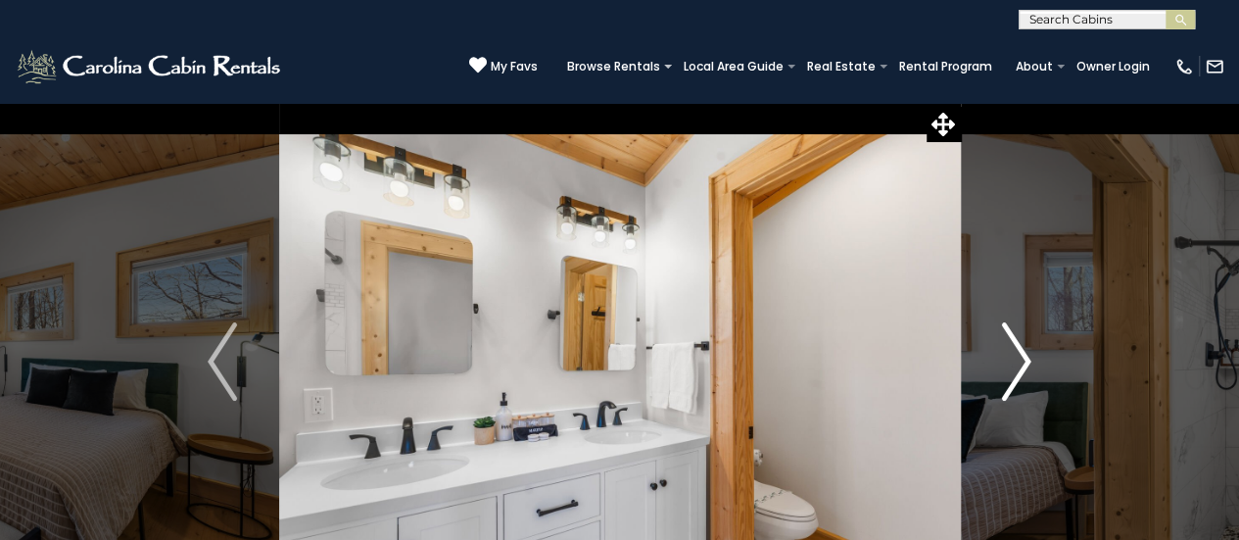
click at [1011, 364] on img "Next" at bounding box center [1016, 361] width 29 height 78
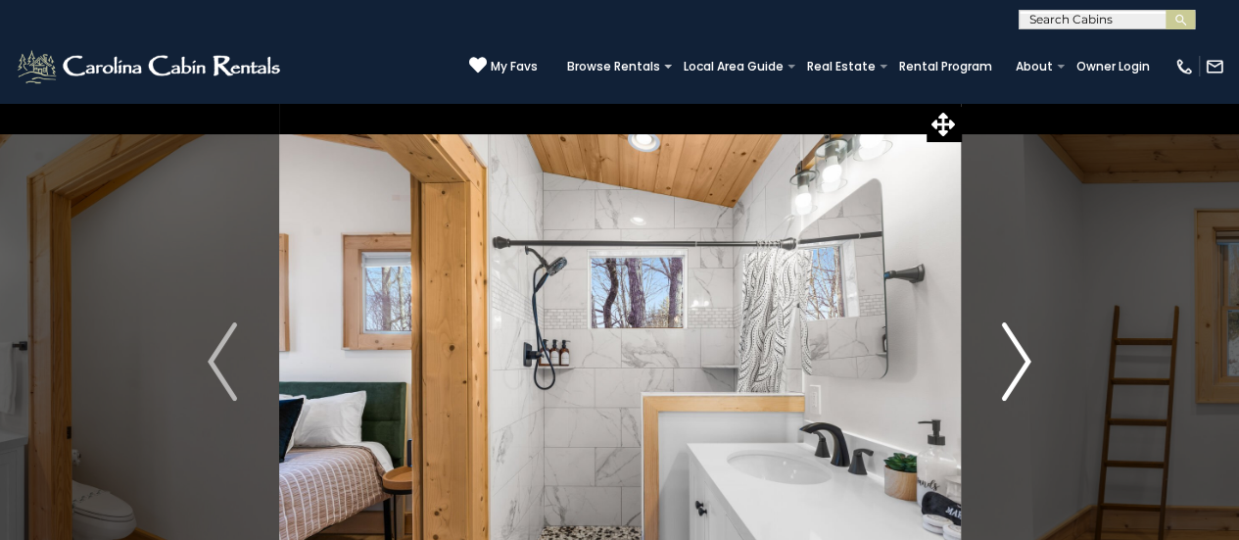
click at [1011, 364] on img "Next" at bounding box center [1016, 361] width 29 height 78
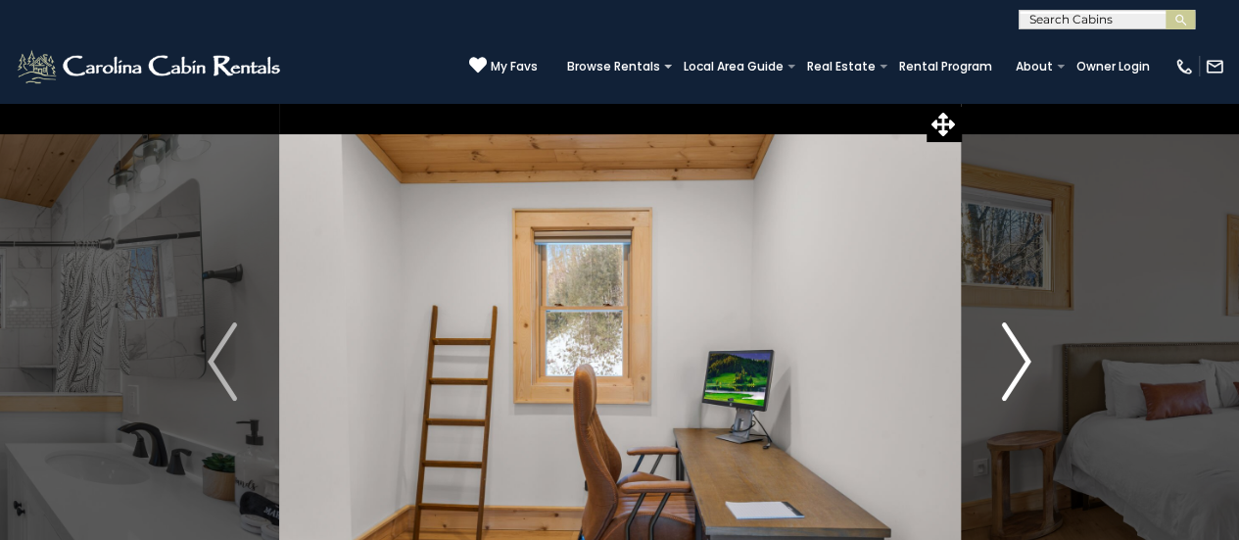
click at [1011, 364] on img "Next" at bounding box center [1016, 361] width 29 height 78
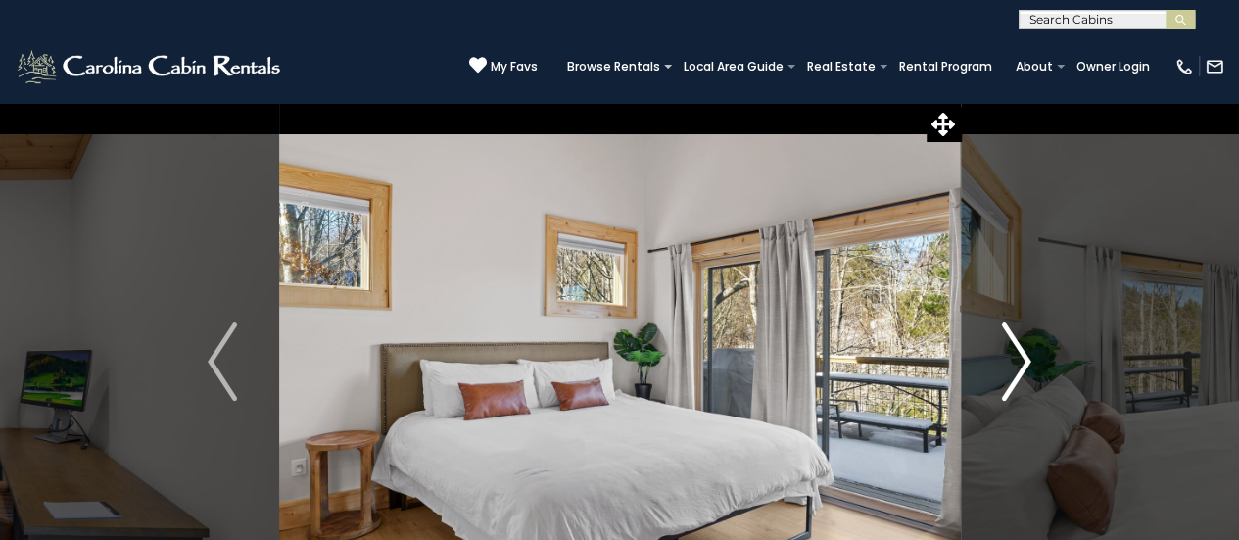
click at [1011, 364] on img "Next" at bounding box center [1016, 361] width 29 height 78
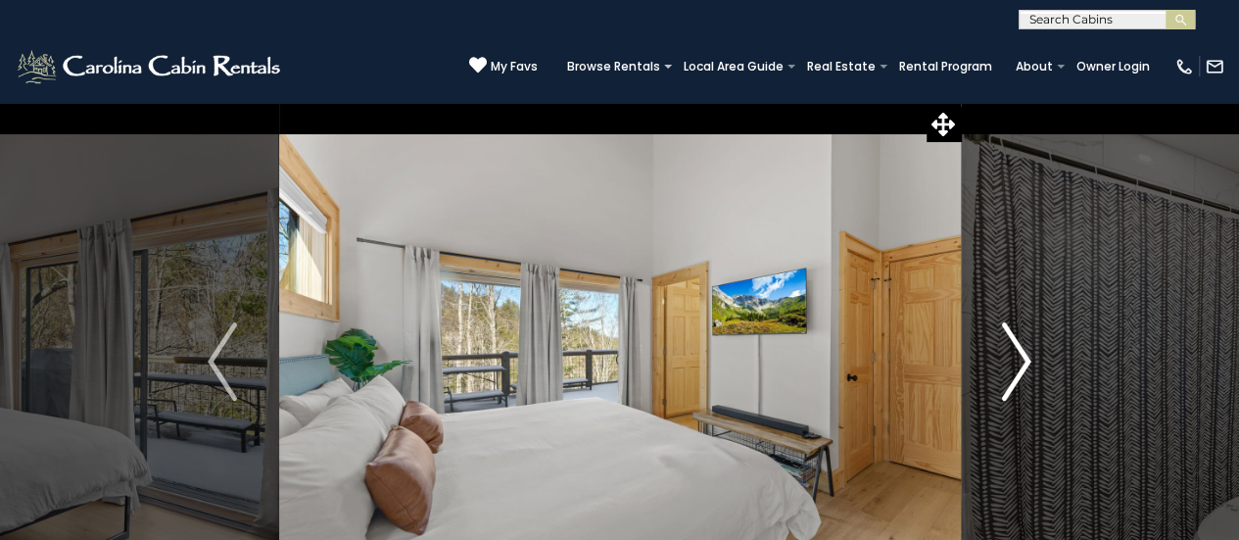
click at [1011, 364] on img "Next" at bounding box center [1016, 361] width 29 height 78
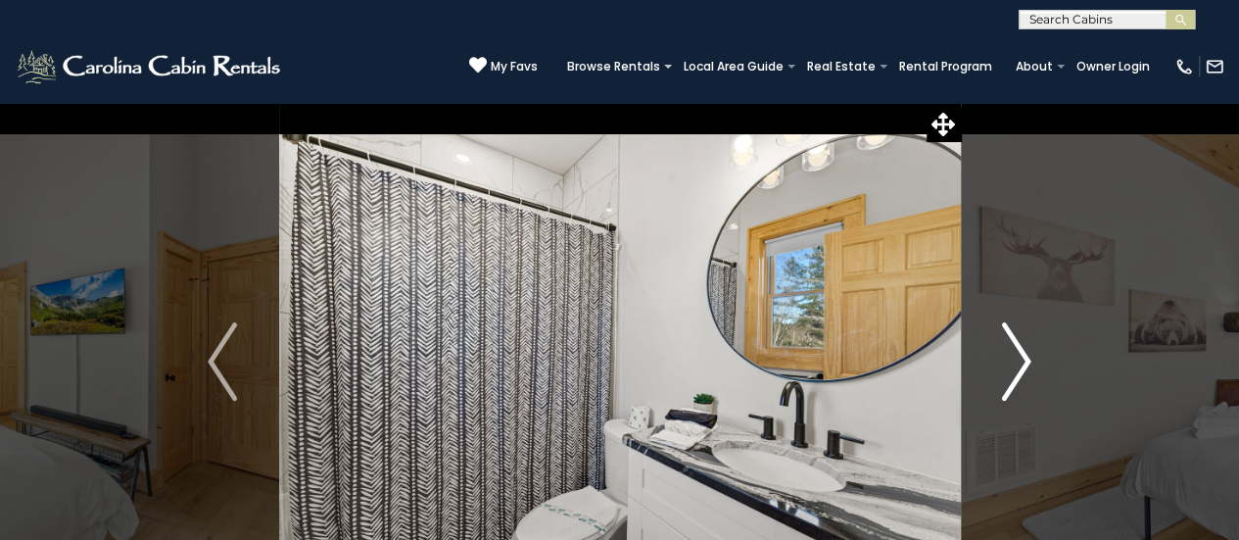
click at [1011, 364] on img "Next" at bounding box center [1016, 361] width 29 height 78
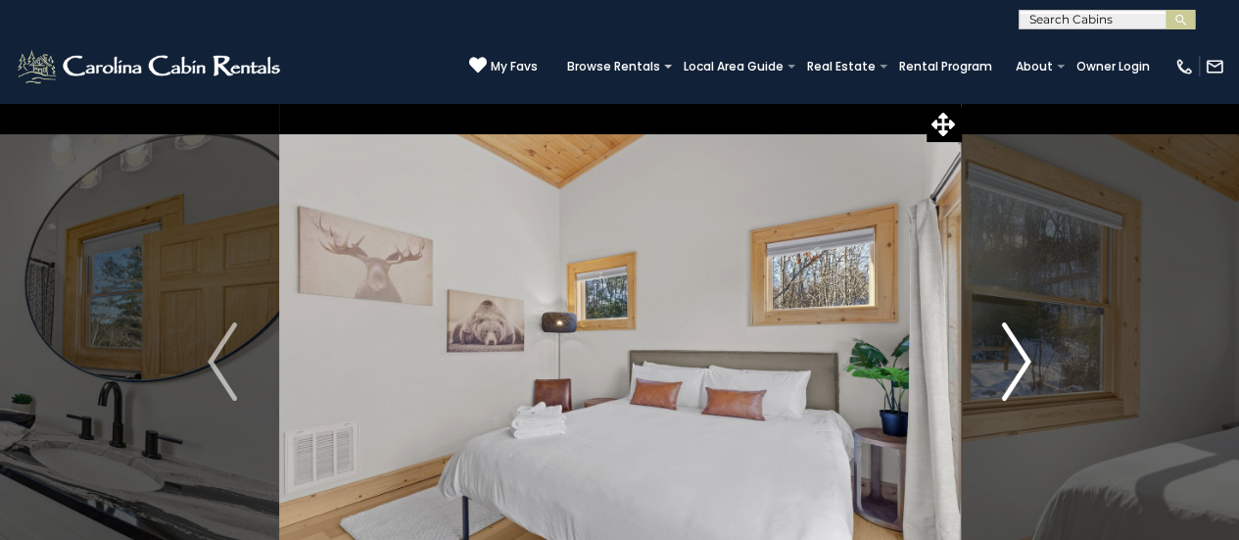
click at [1011, 364] on img "Next" at bounding box center [1016, 361] width 29 height 78
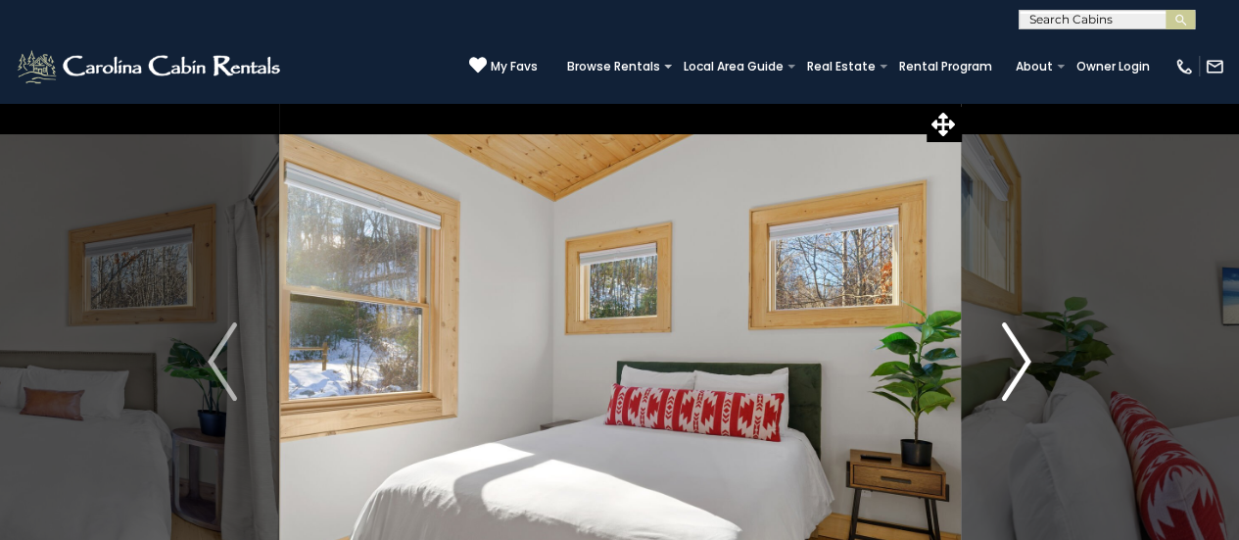
click at [1011, 364] on img "Next" at bounding box center [1016, 361] width 29 height 78
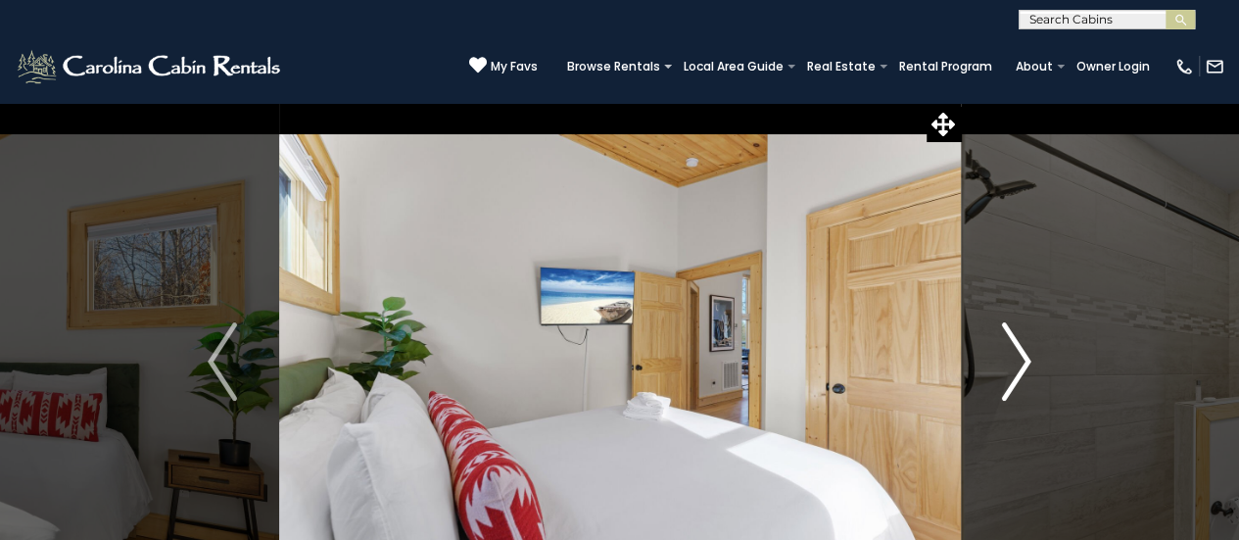
click at [1011, 364] on img "Next" at bounding box center [1016, 361] width 29 height 78
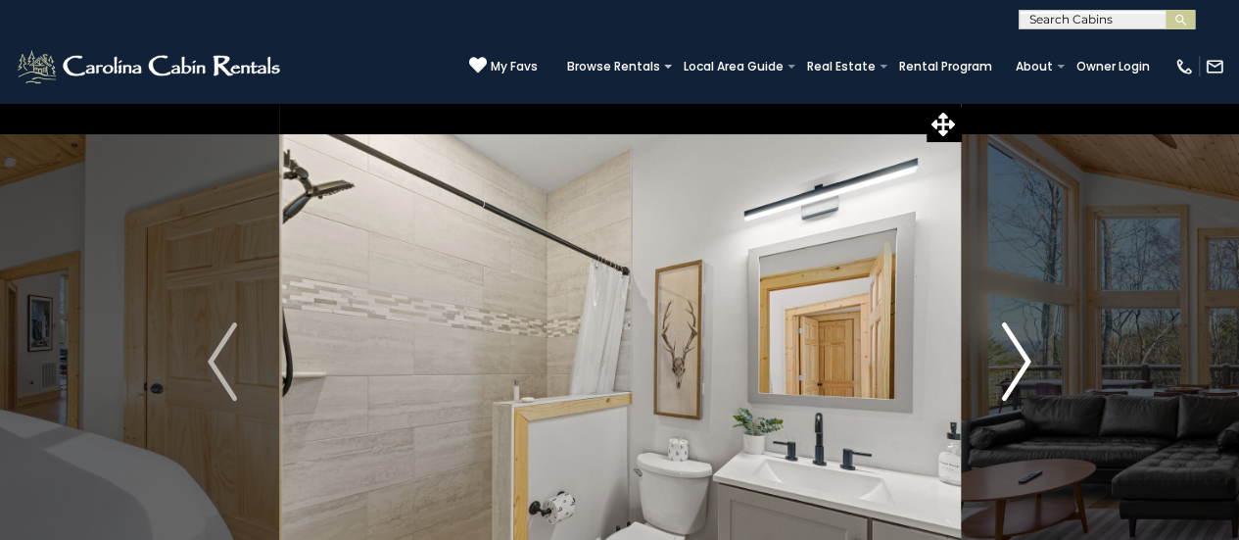
click at [1011, 364] on img "Next" at bounding box center [1016, 361] width 29 height 78
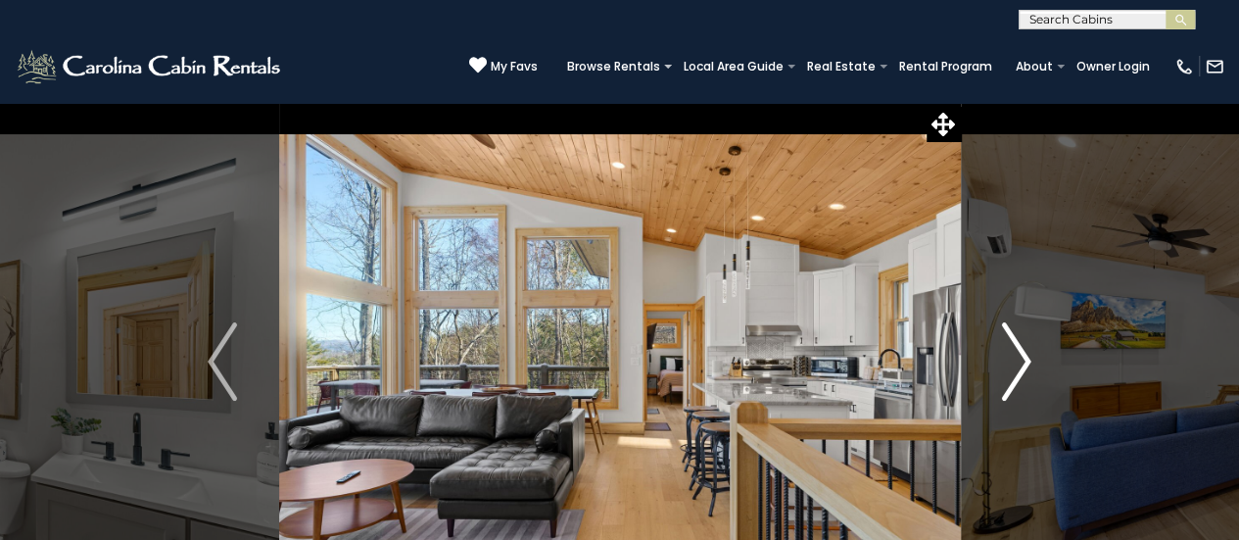
click at [1011, 364] on img "Next" at bounding box center [1016, 361] width 29 height 78
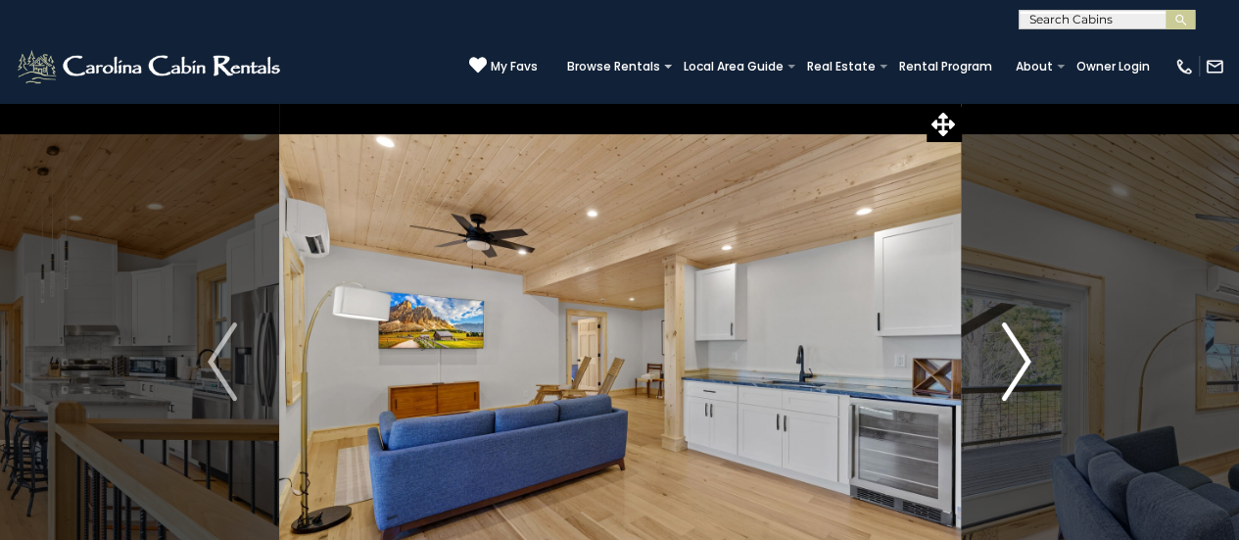
click at [1011, 364] on img "Next" at bounding box center [1016, 361] width 29 height 78
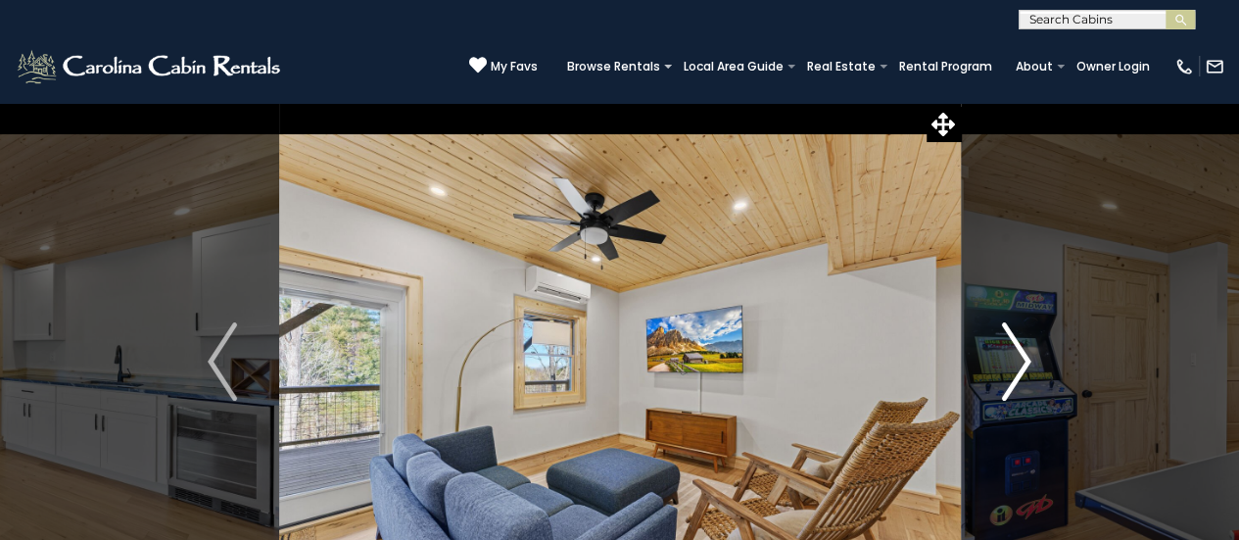
click at [1011, 364] on img "Next" at bounding box center [1016, 361] width 29 height 78
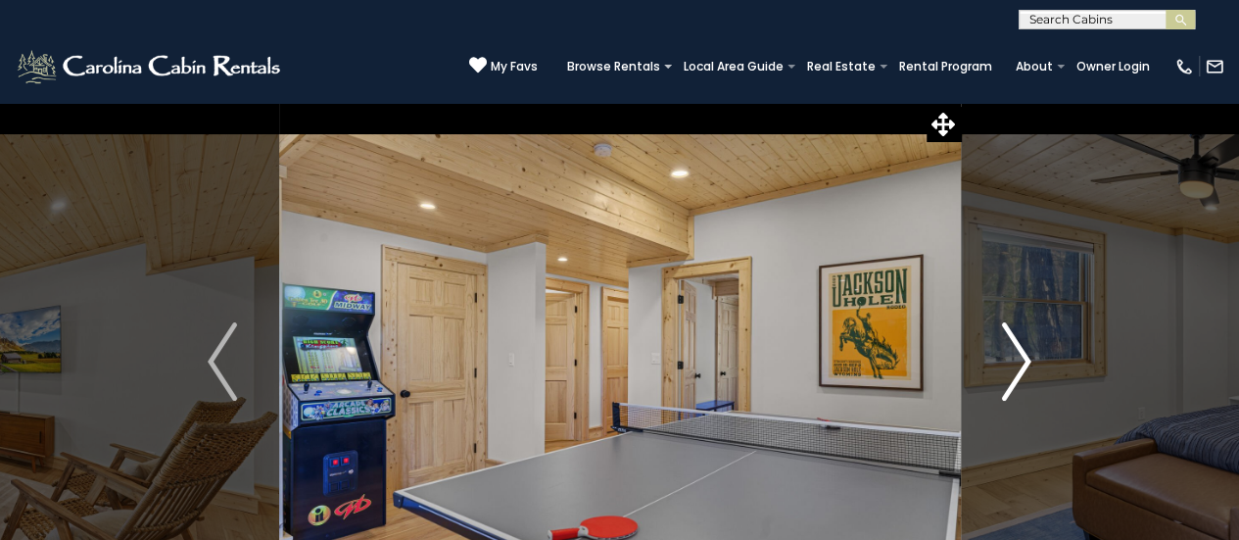
click at [1011, 364] on img "Next" at bounding box center [1016, 361] width 29 height 78
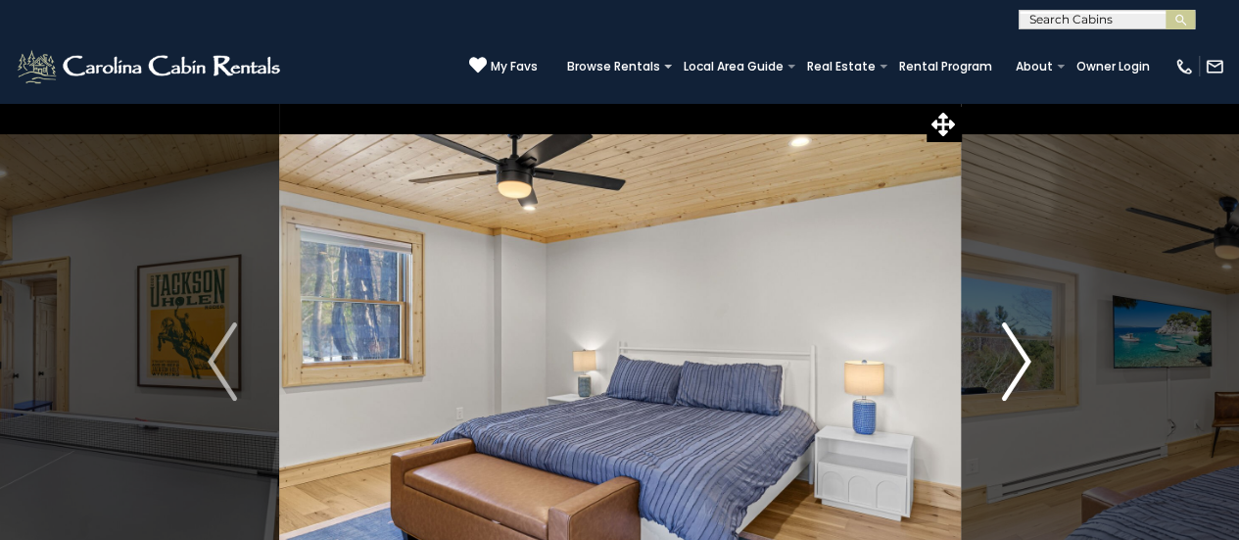
click at [1011, 364] on img "Next" at bounding box center [1016, 361] width 29 height 78
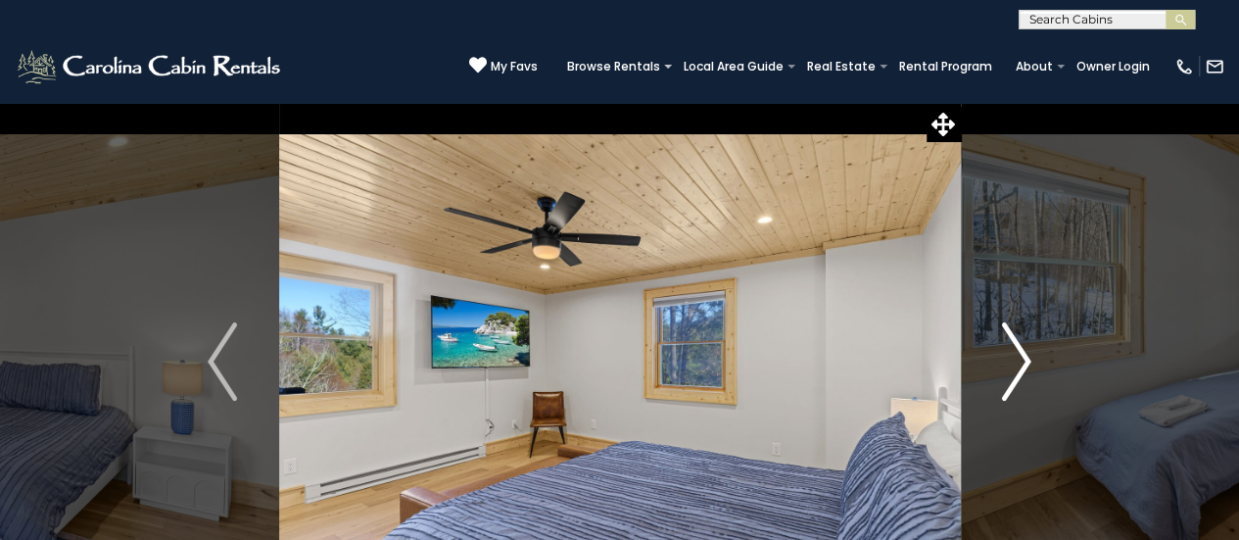
click at [1011, 364] on img "Next" at bounding box center [1016, 361] width 29 height 78
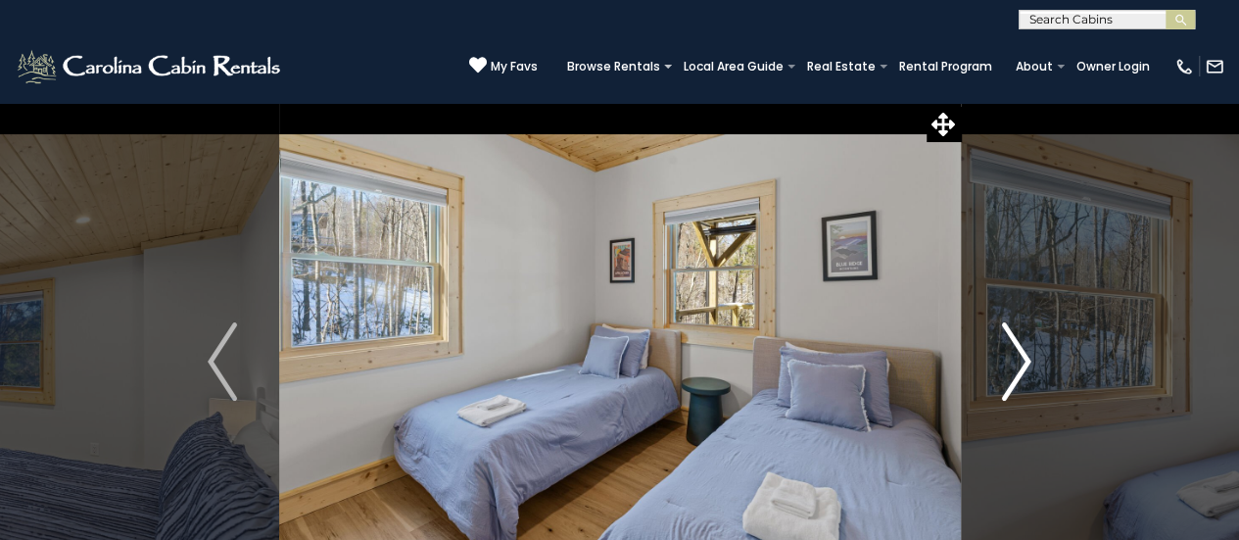
click at [1011, 364] on img "Next" at bounding box center [1016, 361] width 29 height 78
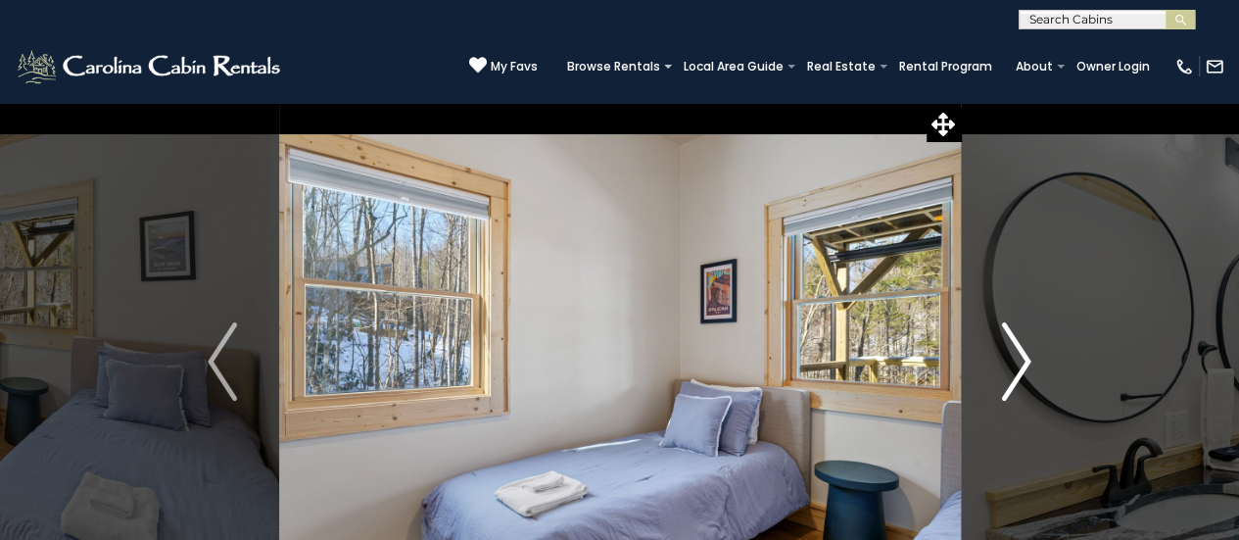
click at [1011, 364] on img "Next" at bounding box center [1016, 361] width 29 height 78
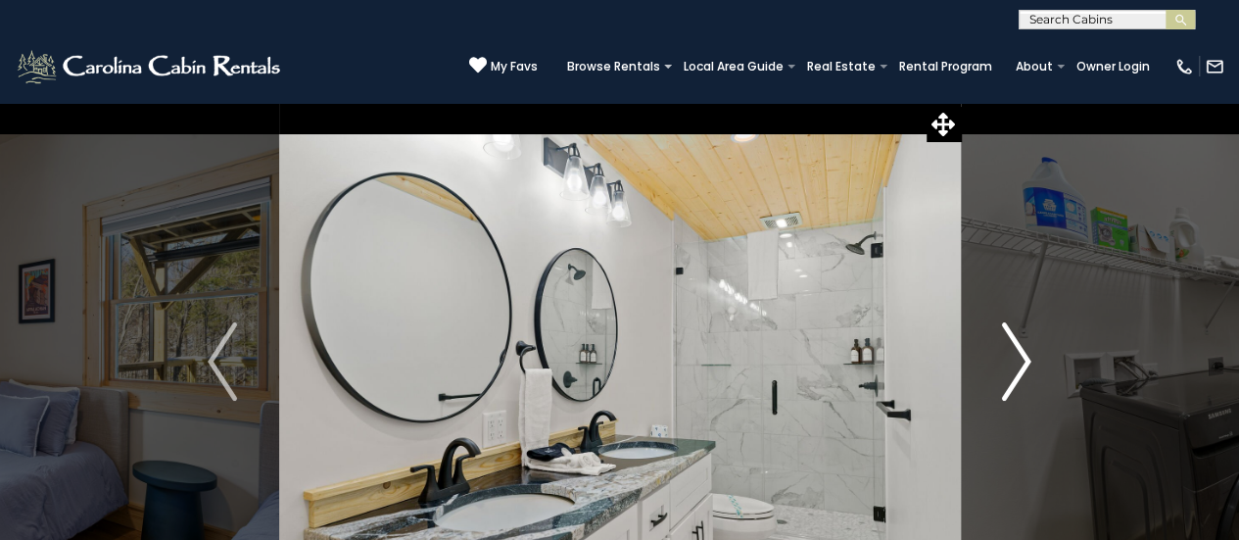
click at [1011, 364] on img "Next" at bounding box center [1016, 361] width 29 height 78
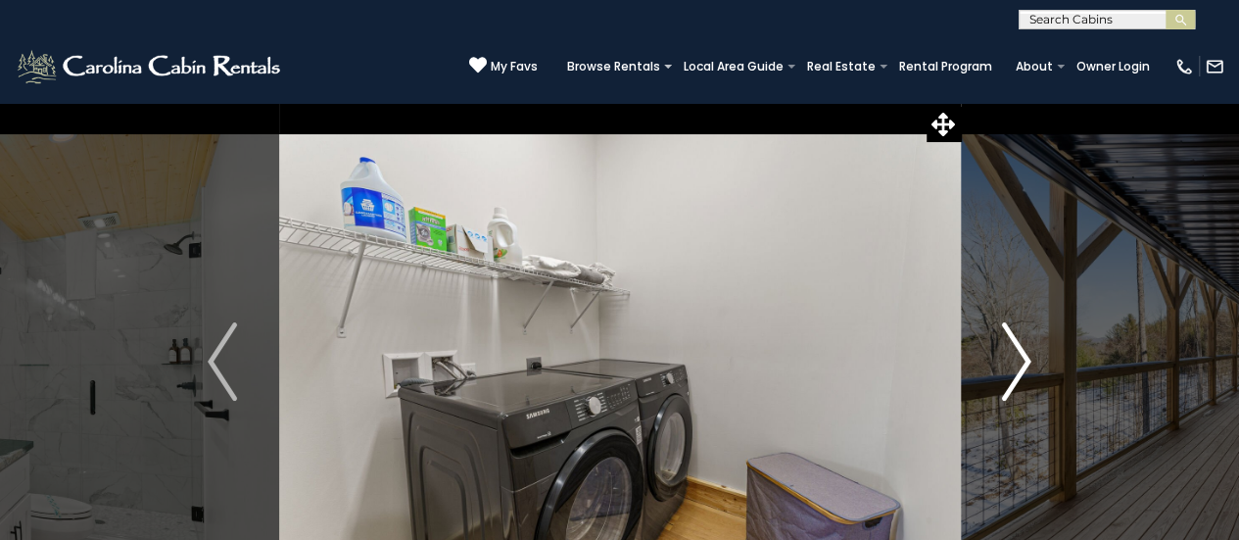
click at [1011, 364] on img "Next" at bounding box center [1016, 361] width 29 height 78
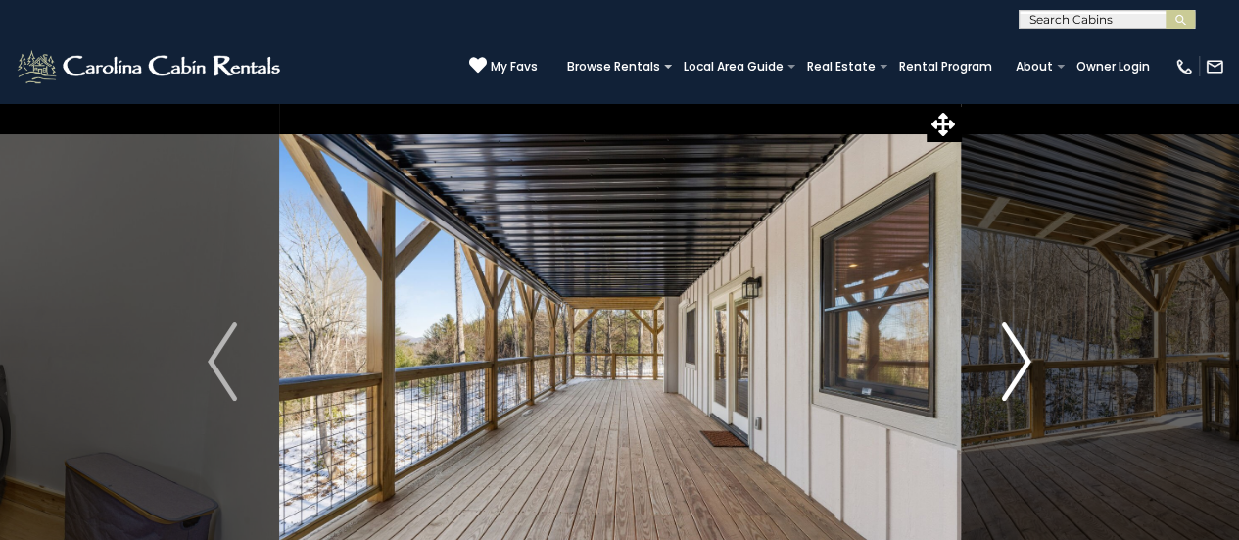
click at [1011, 364] on img "Next" at bounding box center [1016, 361] width 29 height 78
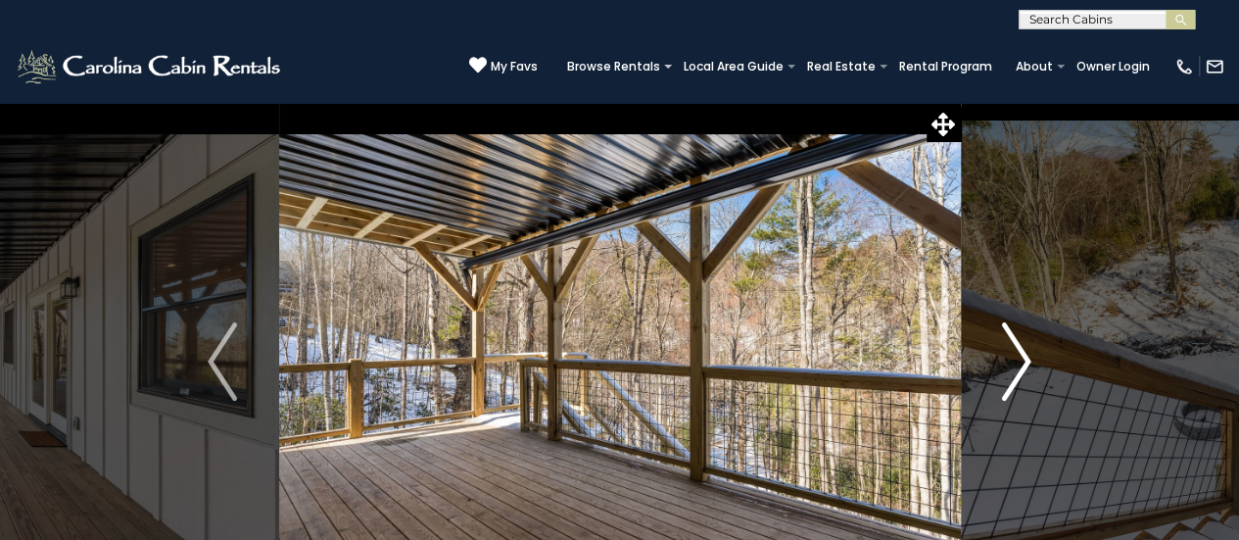
click at [1011, 364] on img "Next" at bounding box center [1016, 361] width 29 height 78
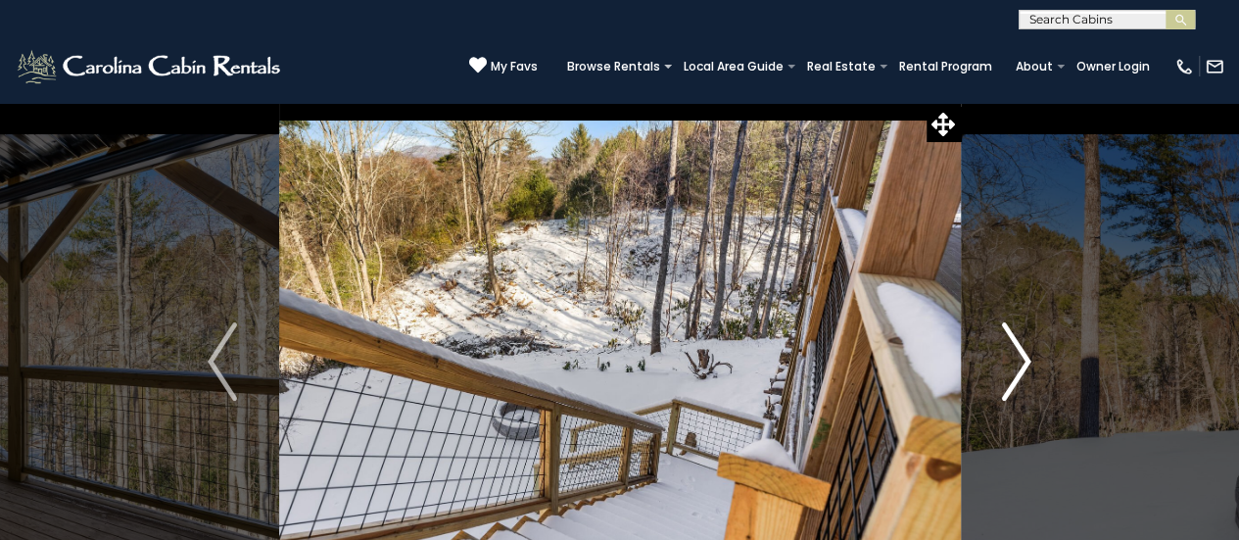
click at [1011, 364] on img "Next" at bounding box center [1016, 361] width 29 height 78
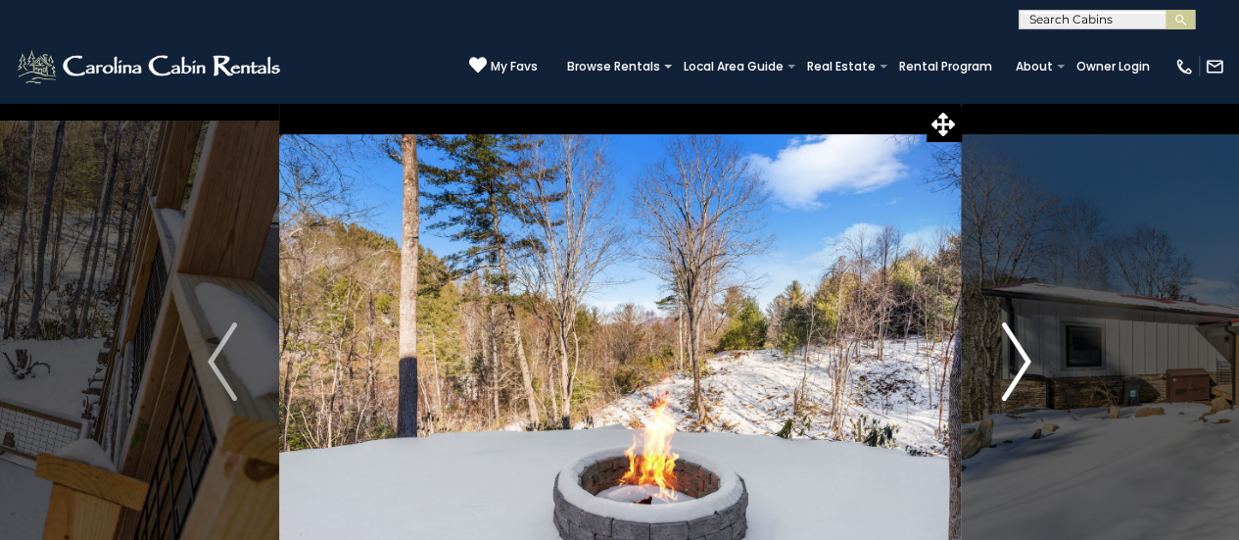
click at [1011, 364] on img "Next" at bounding box center [1016, 361] width 29 height 78
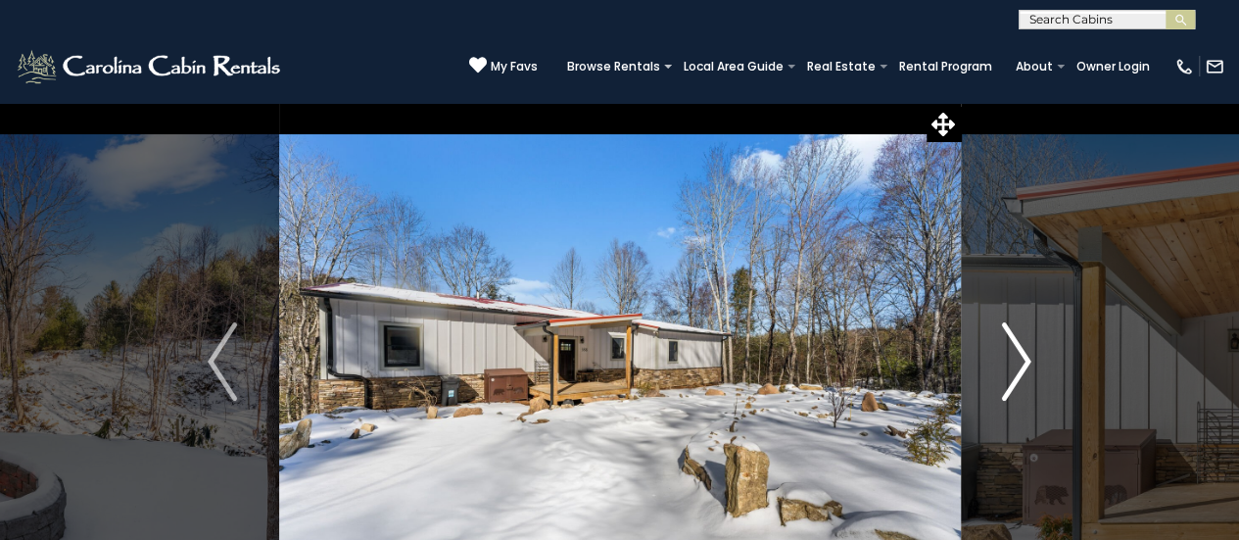
click at [1011, 364] on img "Next" at bounding box center [1016, 361] width 29 height 78
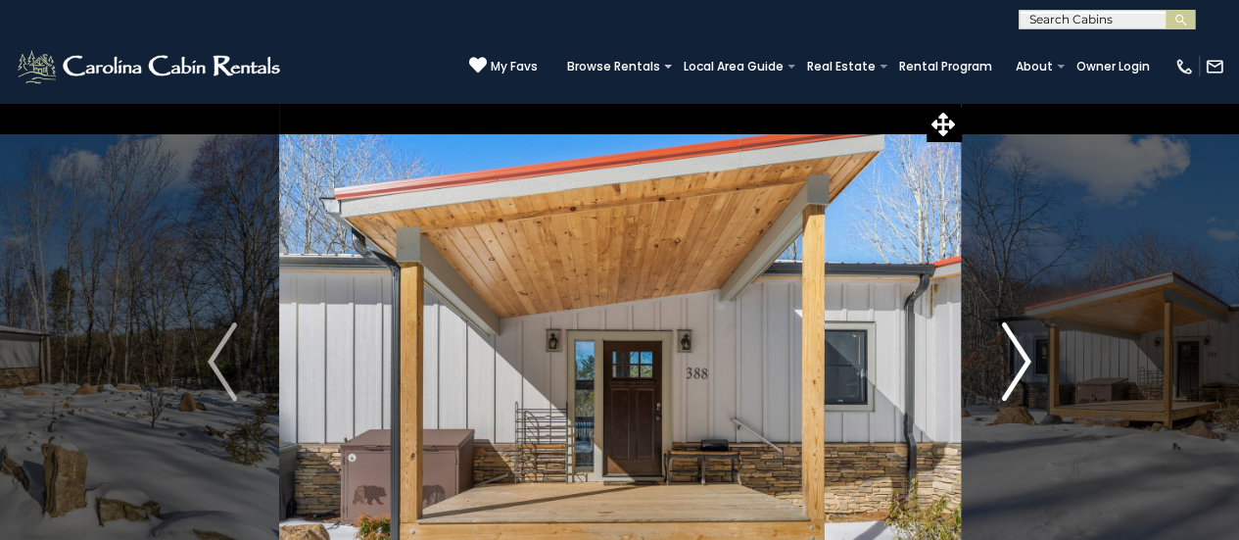
click at [1011, 364] on img "Next" at bounding box center [1016, 361] width 29 height 78
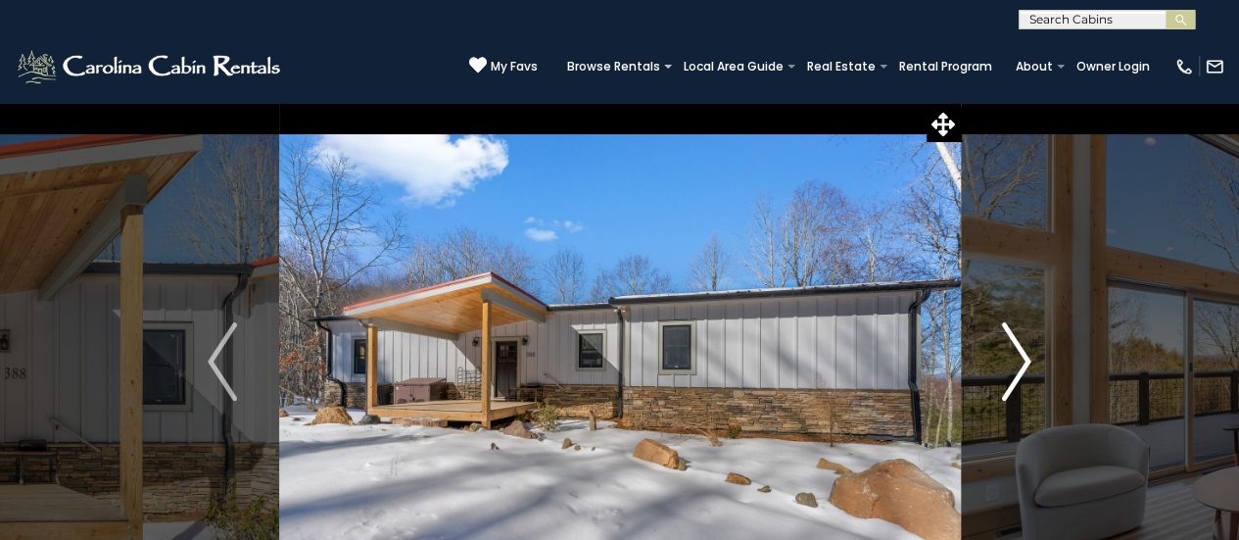
click at [1011, 364] on img "Next" at bounding box center [1016, 361] width 29 height 78
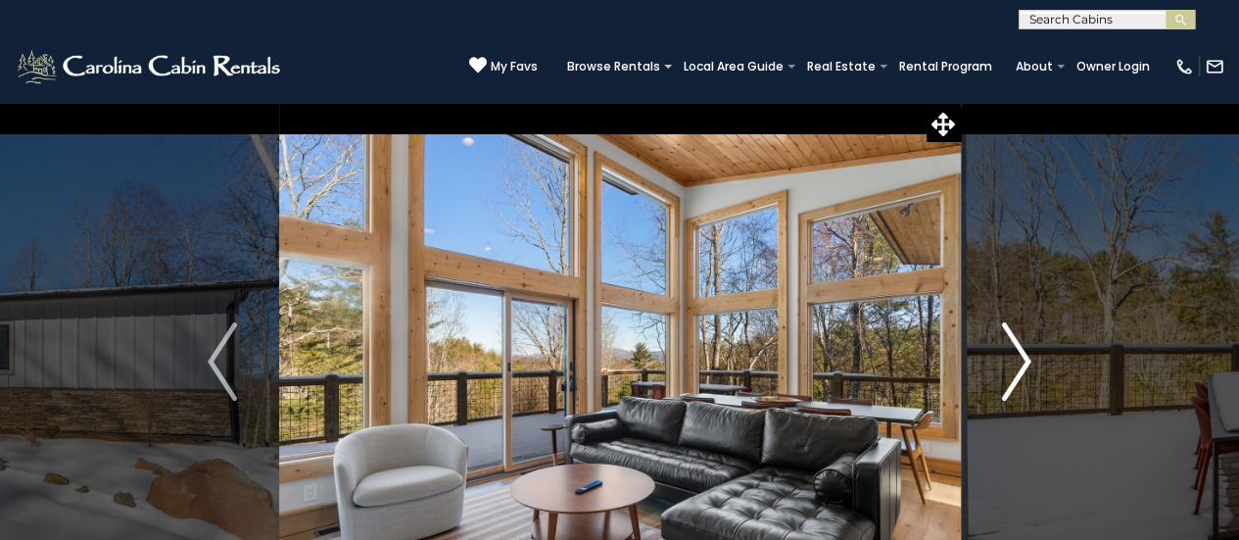
click at [1011, 364] on img "Next" at bounding box center [1016, 361] width 29 height 78
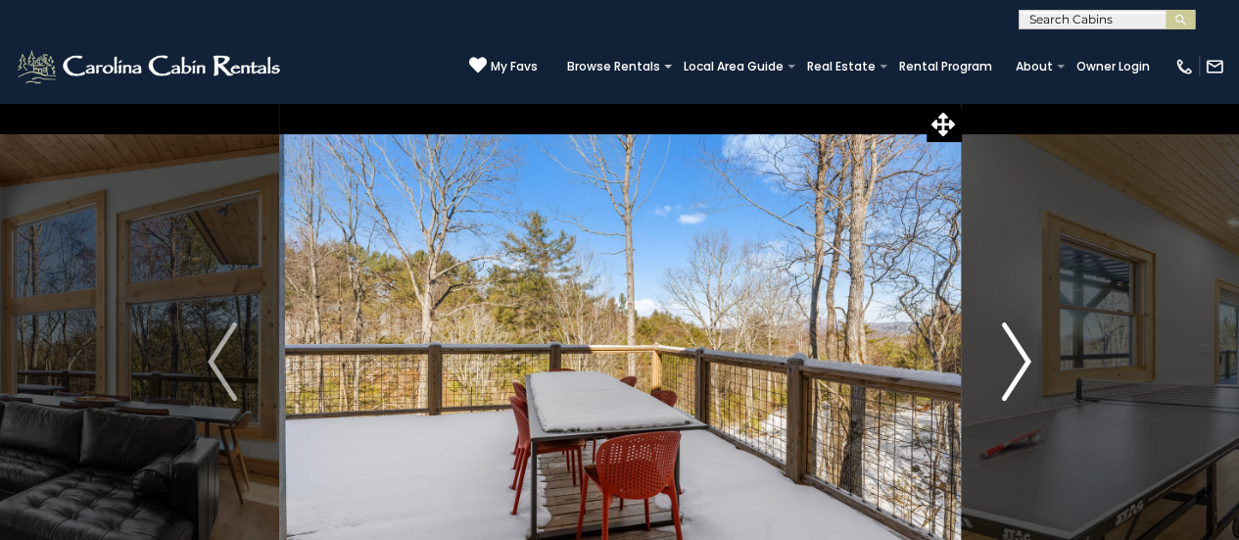
click at [1013, 350] on img "Next" at bounding box center [1016, 361] width 29 height 78
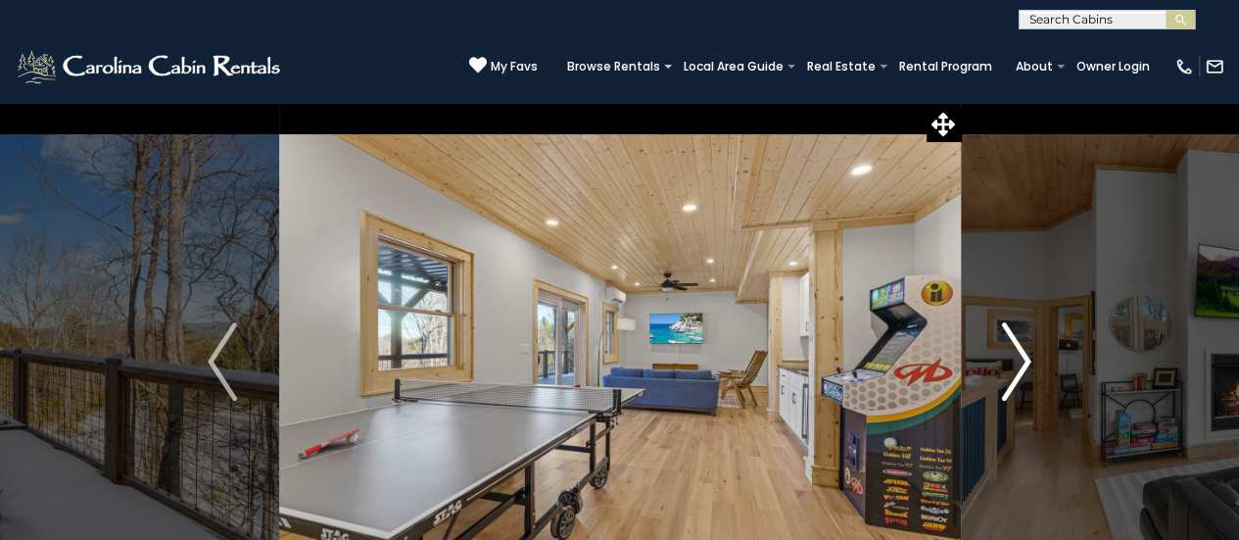
click at [1013, 350] on img "Next" at bounding box center [1016, 361] width 29 height 78
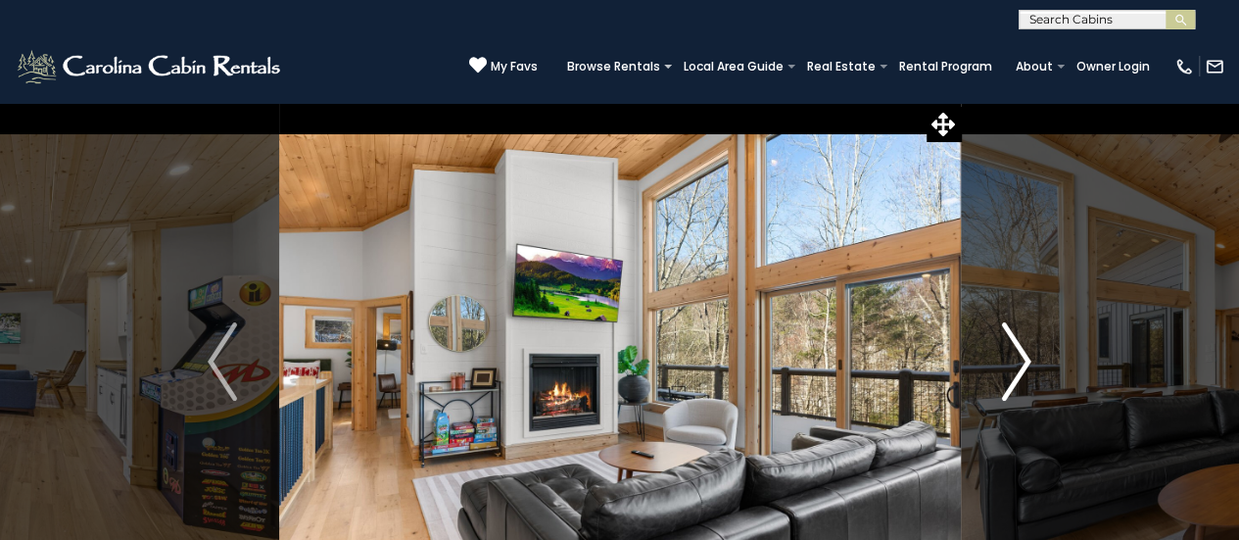
click at [1013, 350] on img "Next" at bounding box center [1016, 361] width 29 height 78
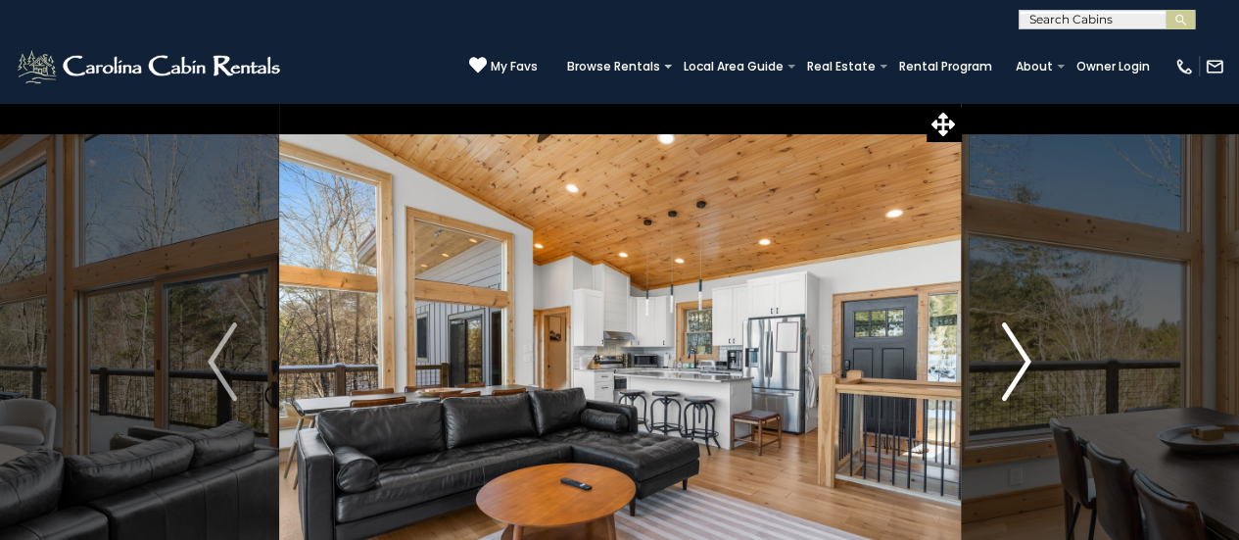
click at [1013, 350] on img "Next" at bounding box center [1016, 361] width 29 height 78
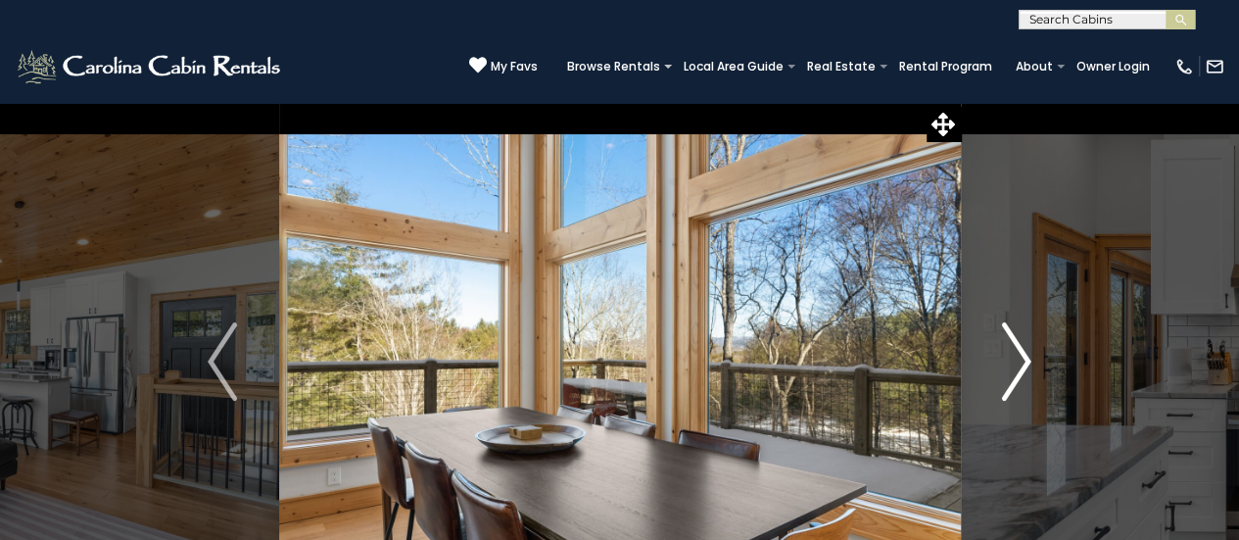
click at [1013, 350] on img "Next" at bounding box center [1016, 361] width 29 height 78
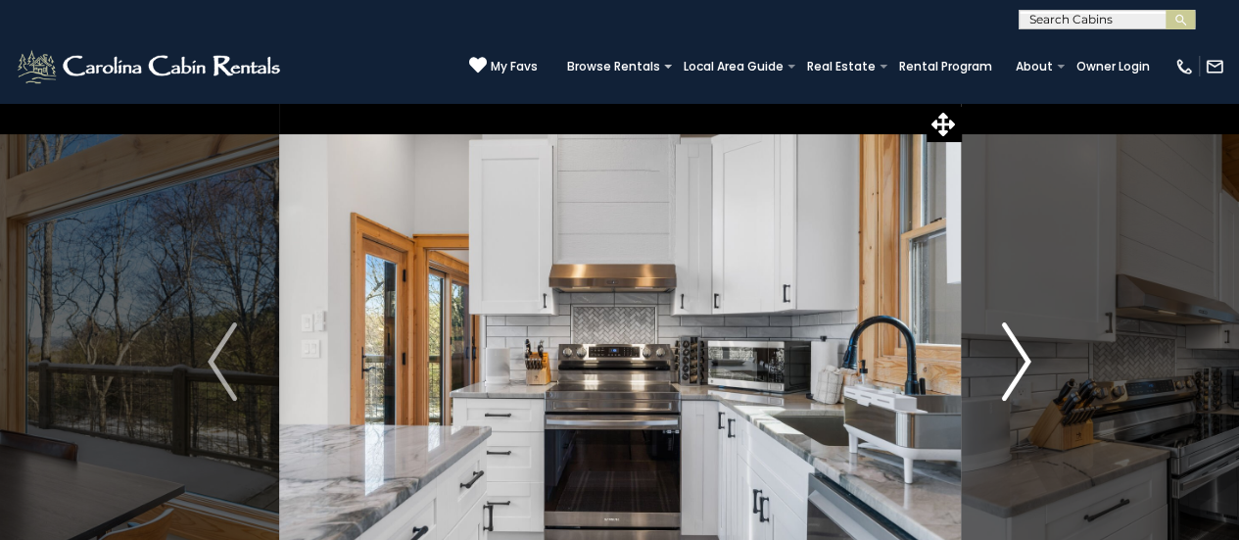
click at [1013, 350] on img "Next" at bounding box center [1016, 361] width 29 height 78
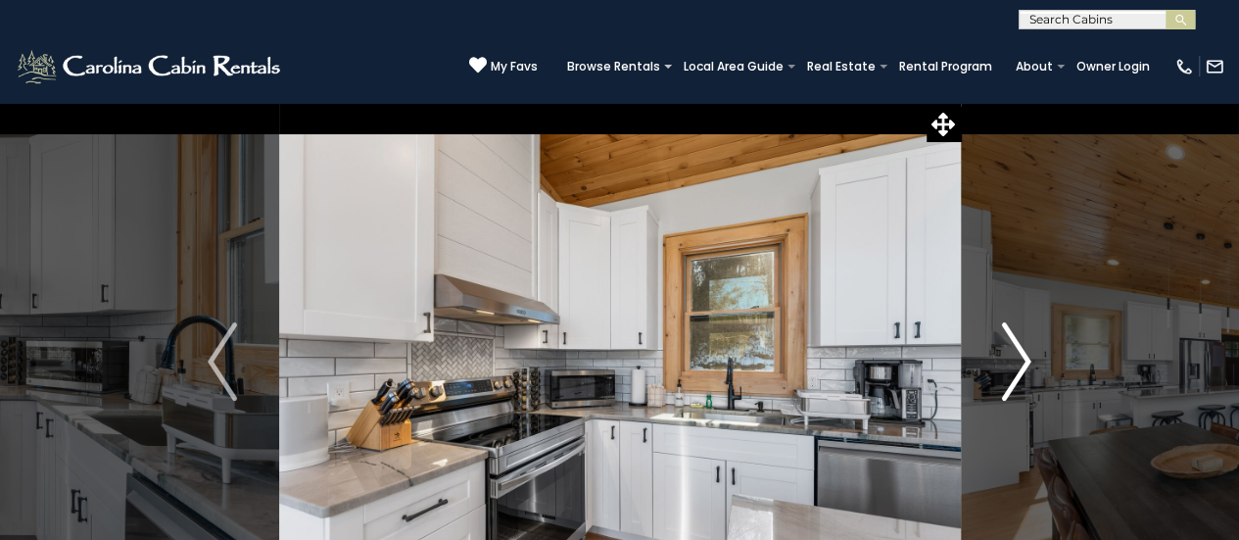
click at [1013, 350] on img "Next" at bounding box center [1016, 361] width 29 height 78
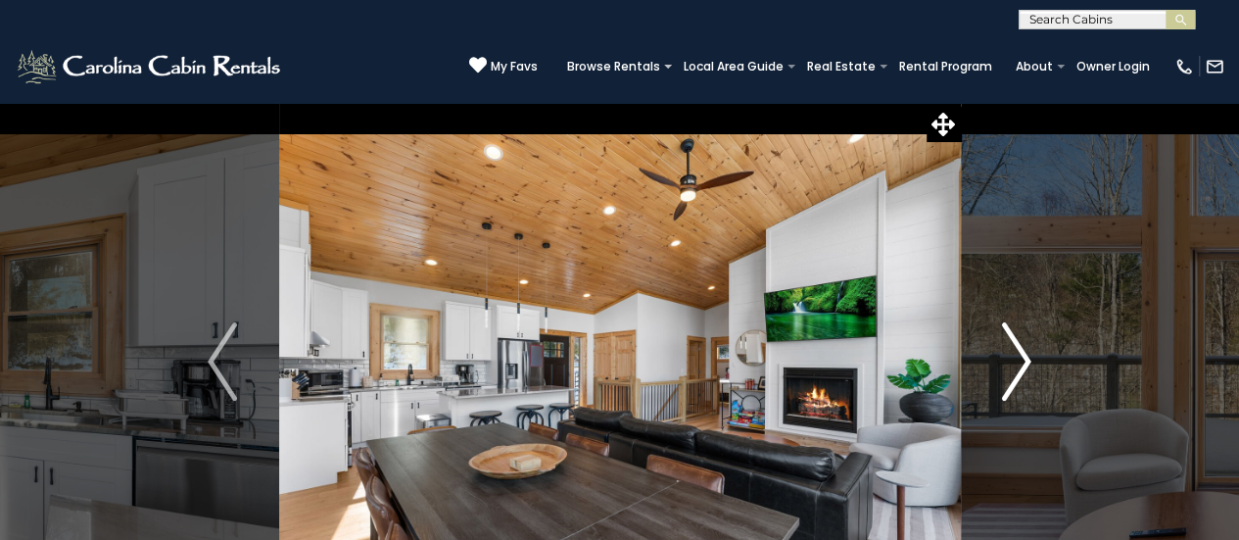
click at [1013, 350] on img "Next" at bounding box center [1016, 361] width 29 height 78
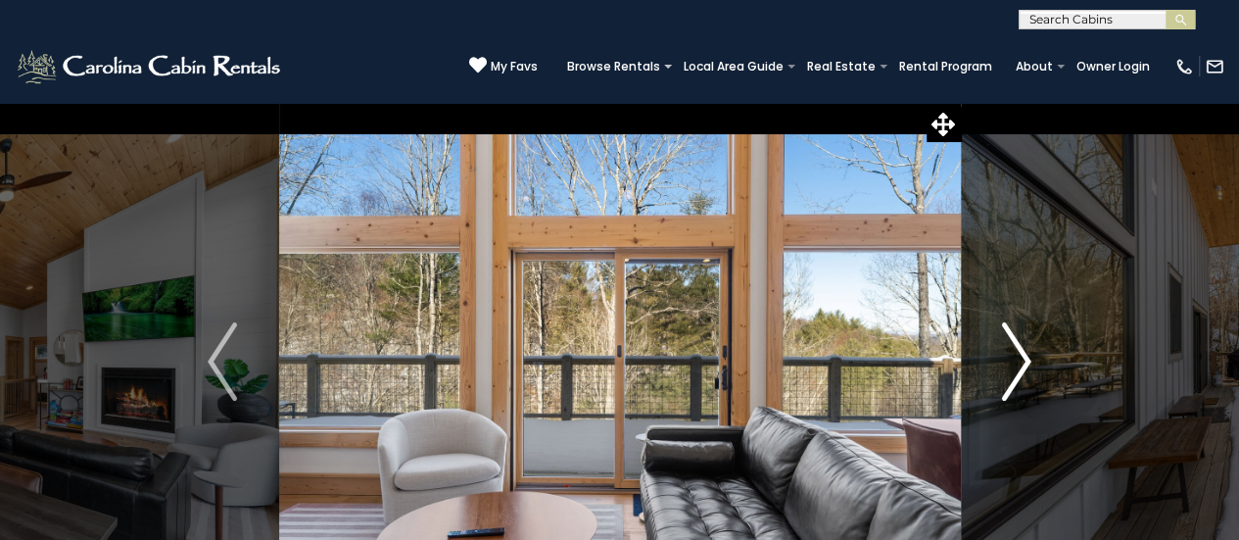
click at [1013, 350] on img "Next" at bounding box center [1016, 361] width 29 height 78
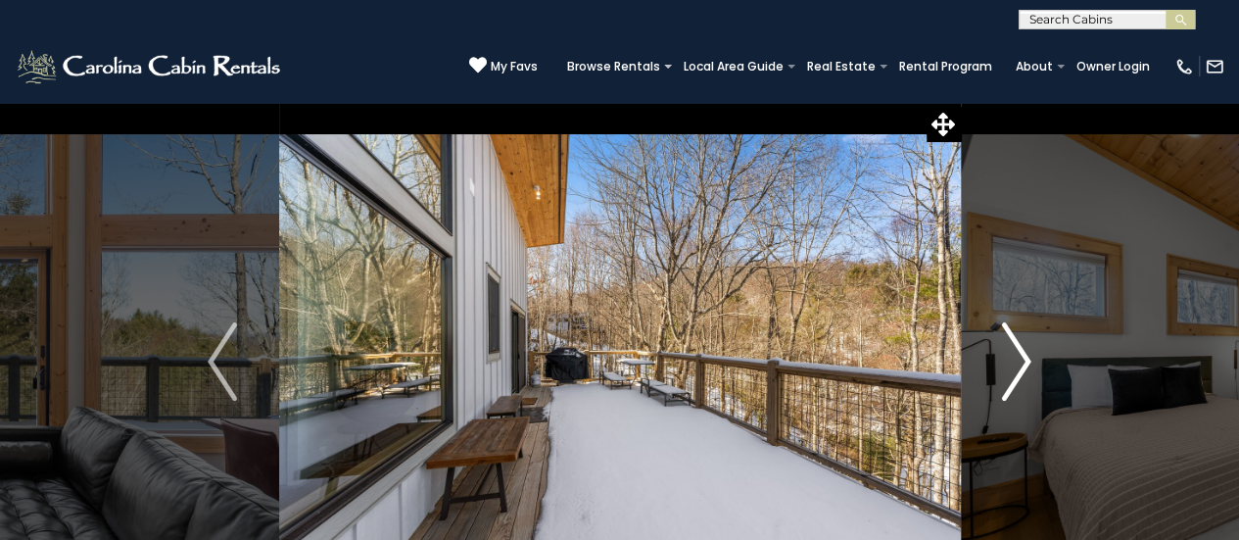
click at [1013, 350] on img "Next" at bounding box center [1016, 361] width 29 height 78
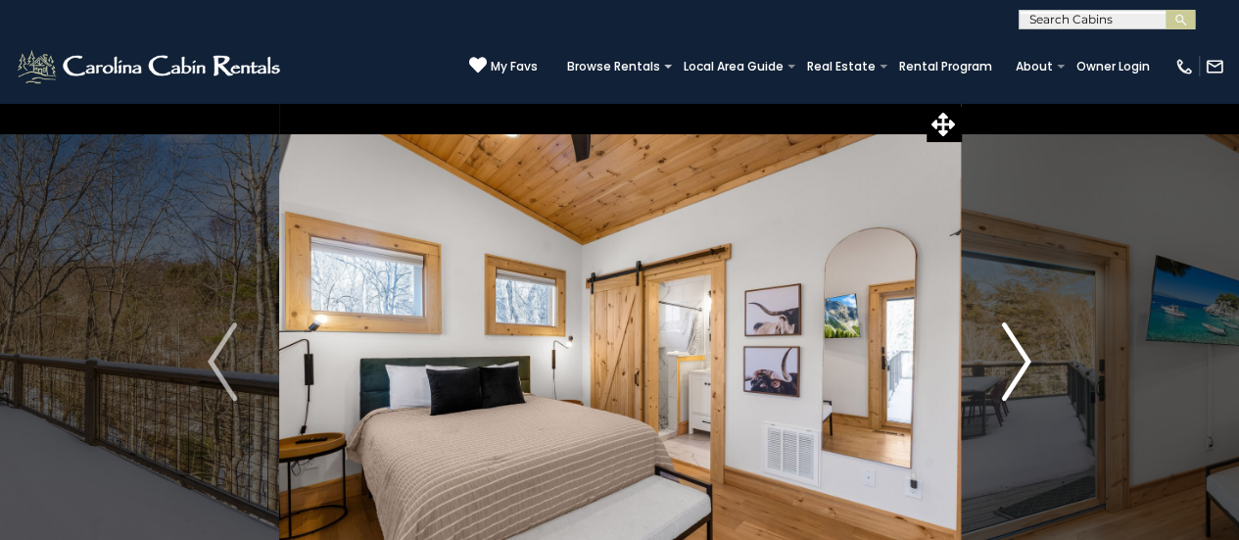
click at [1013, 350] on img "Next" at bounding box center [1016, 361] width 29 height 78
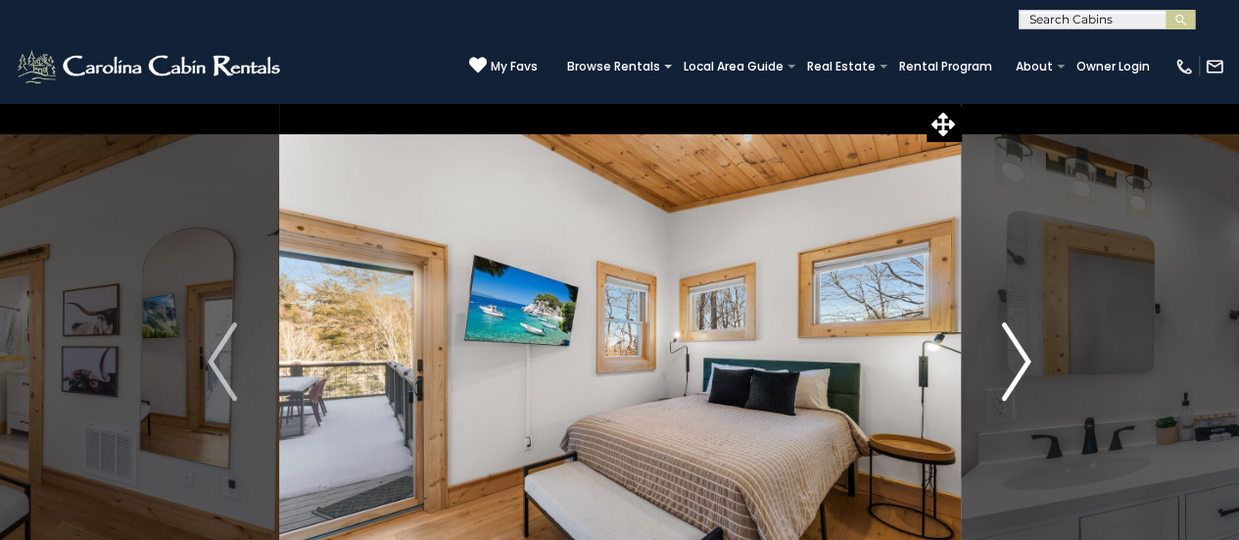
click at [1013, 350] on img "Next" at bounding box center [1016, 361] width 29 height 78
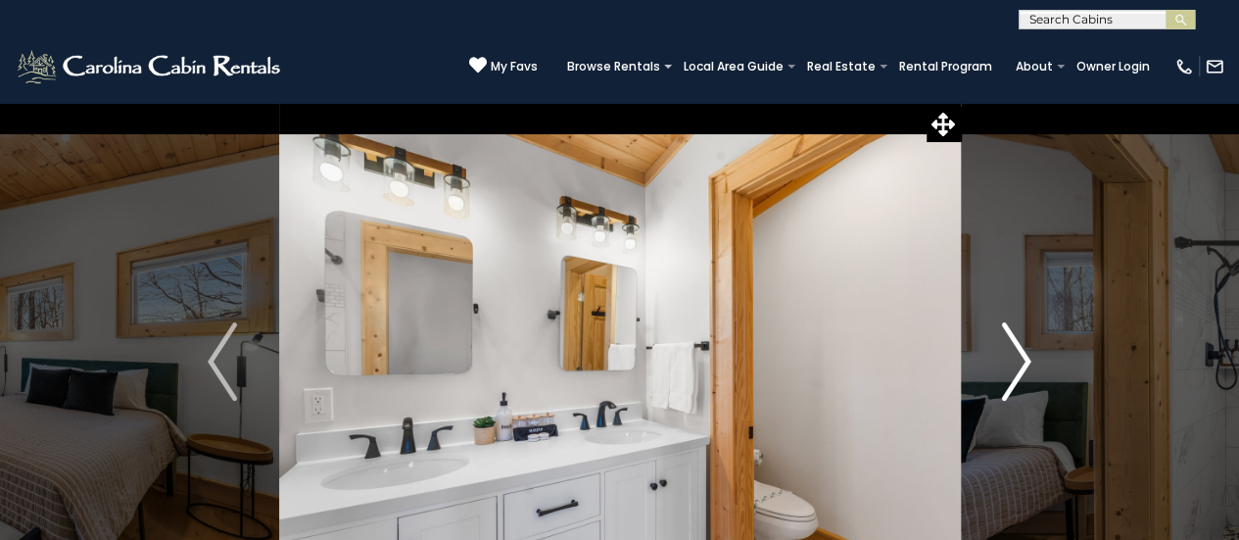
click at [1013, 350] on img "Next" at bounding box center [1016, 361] width 29 height 78
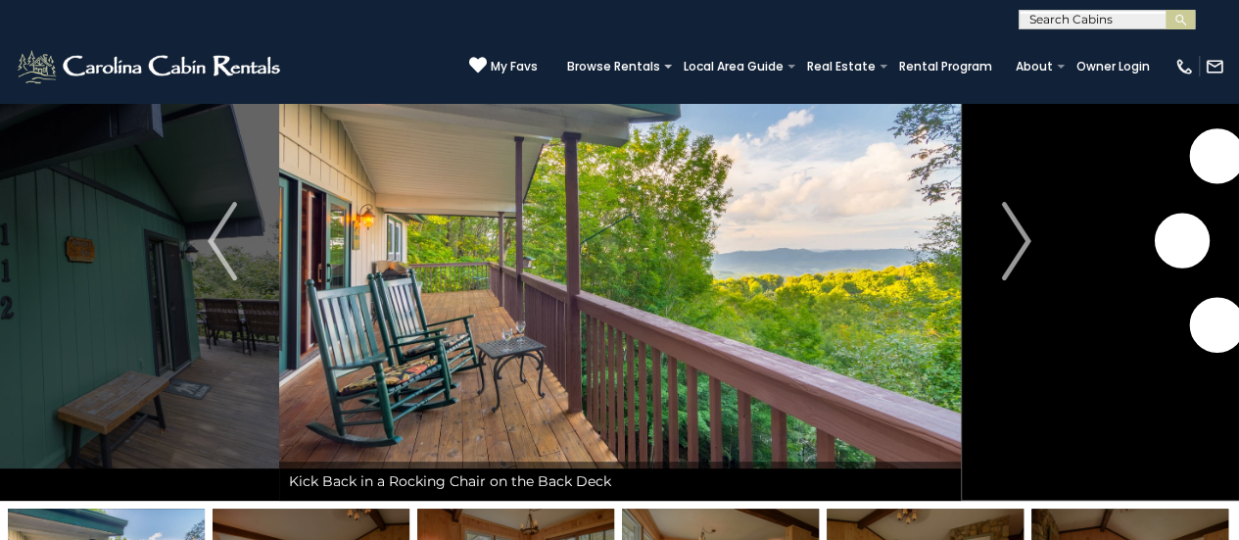
scroll to position [91, 0]
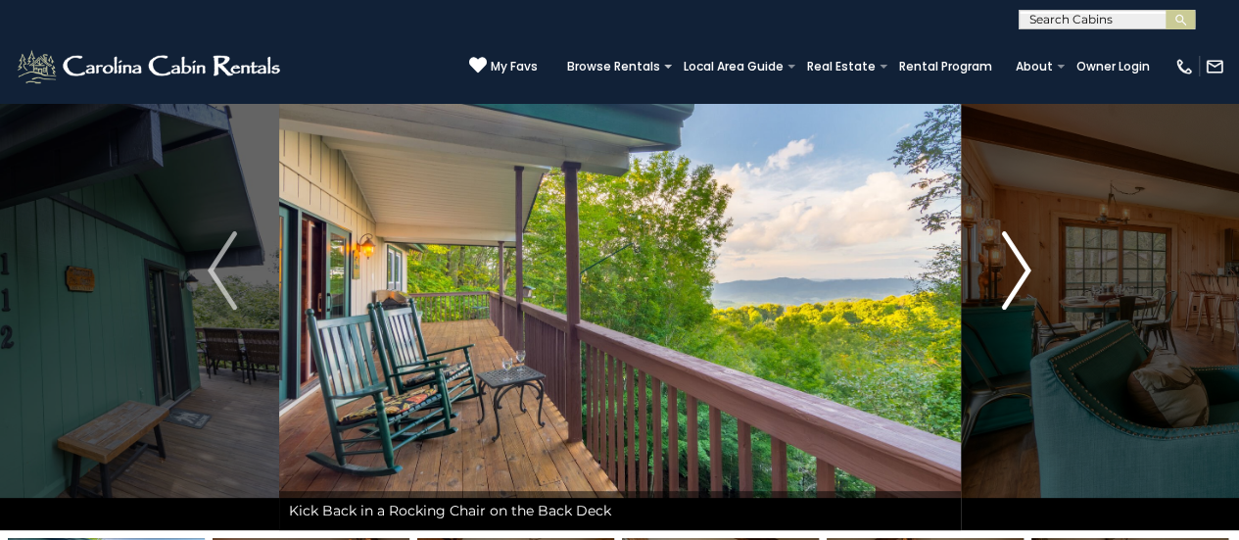
click at [1018, 262] on img "Next" at bounding box center [1016, 270] width 29 height 78
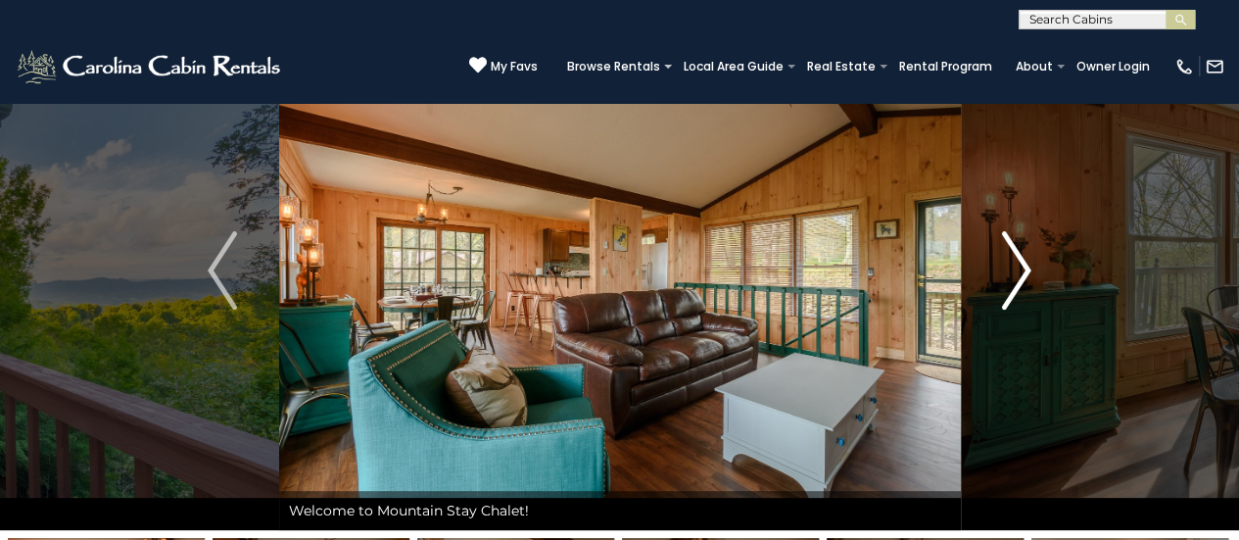
click at [1018, 262] on img "Next" at bounding box center [1016, 270] width 29 height 78
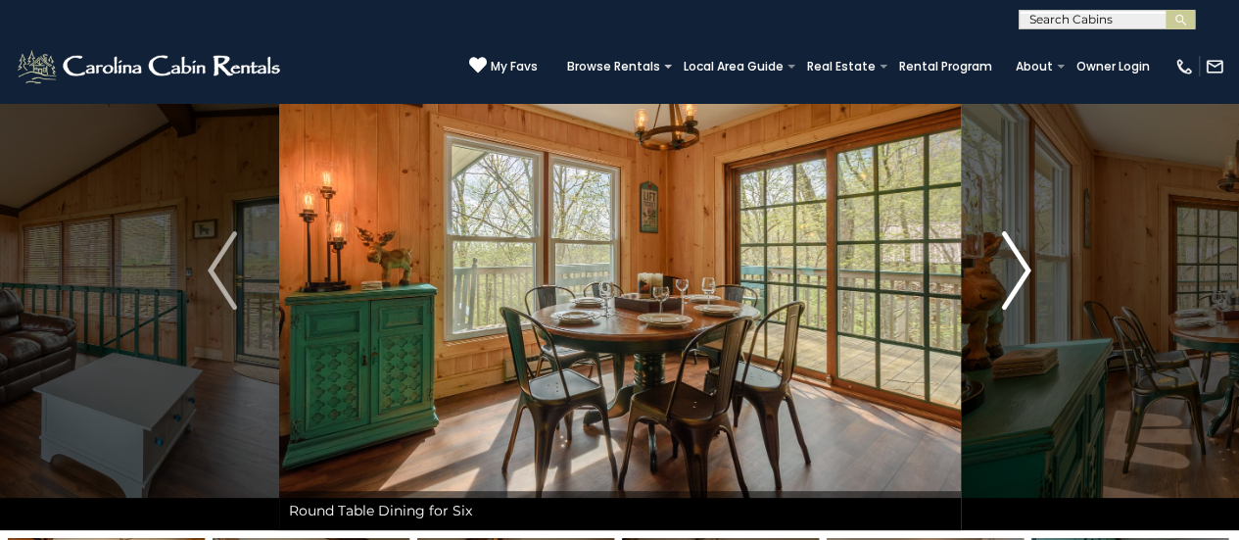
click at [1018, 262] on img "Next" at bounding box center [1016, 270] width 29 height 78
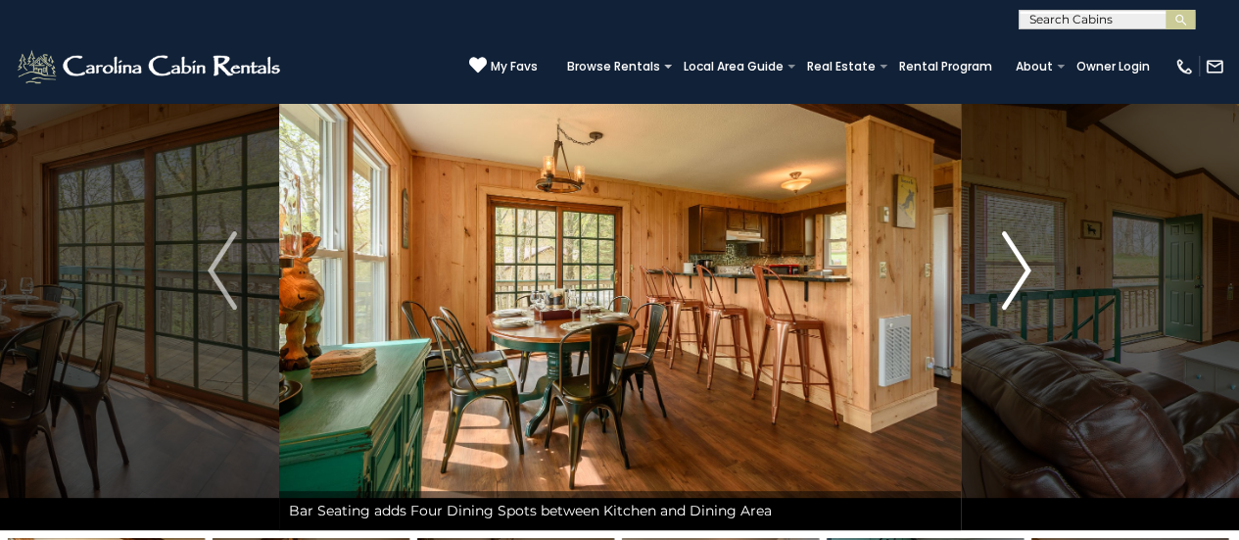
click at [1018, 262] on img "Next" at bounding box center [1016, 270] width 29 height 78
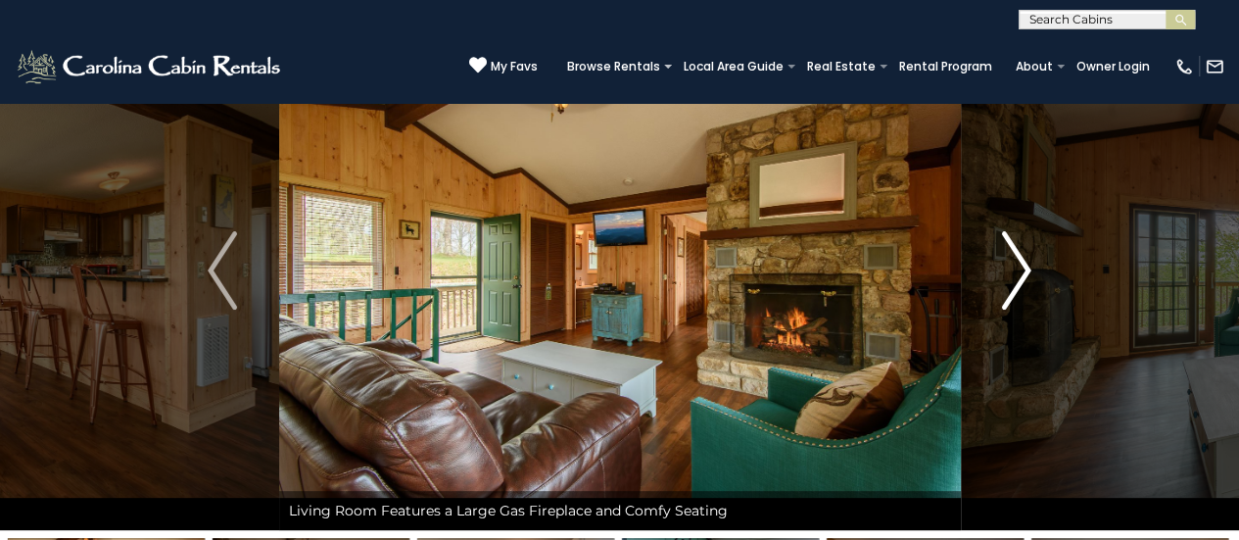
click at [1018, 262] on img "Next" at bounding box center [1016, 270] width 29 height 78
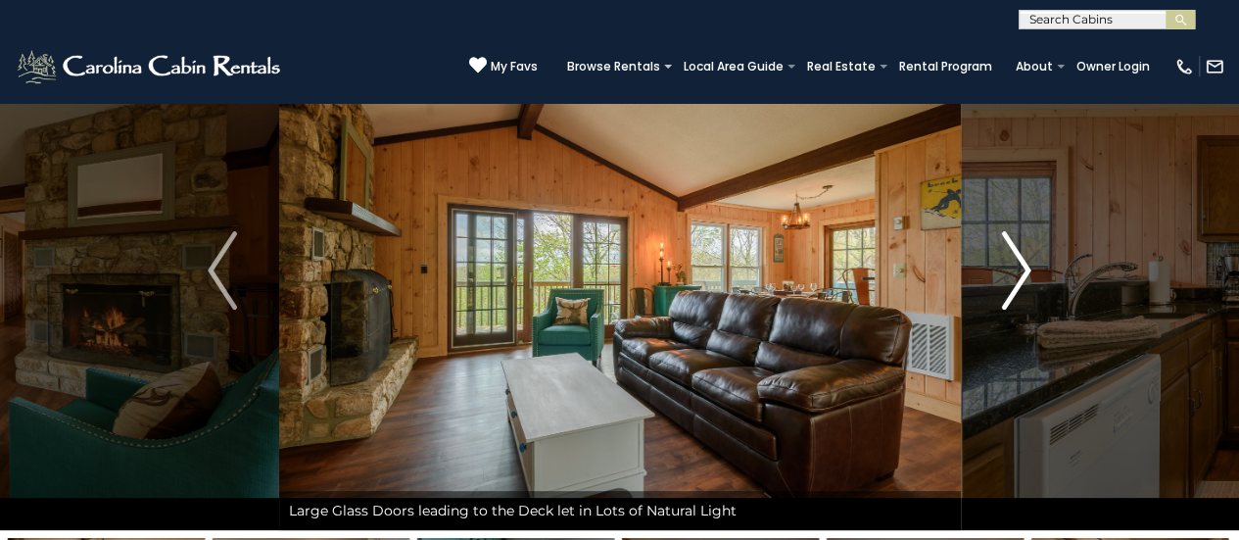
click at [1018, 262] on img "Next" at bounding box center [1016, 270] width 29 height 78
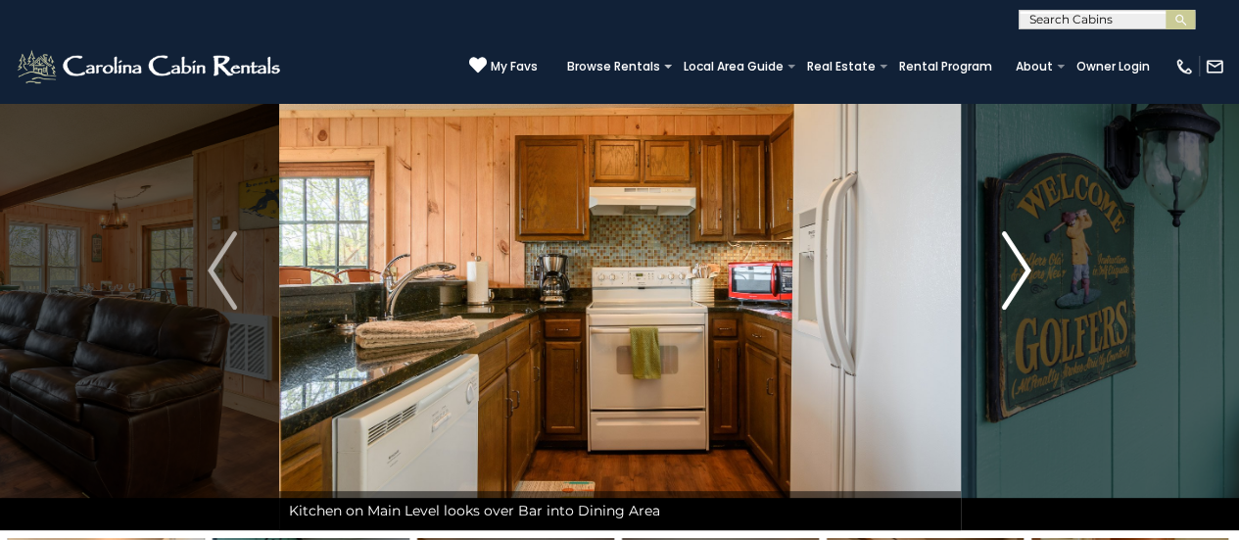
click at [1018, 262] on img "Next" at bounding box center [1016, 270] width 29 height 78
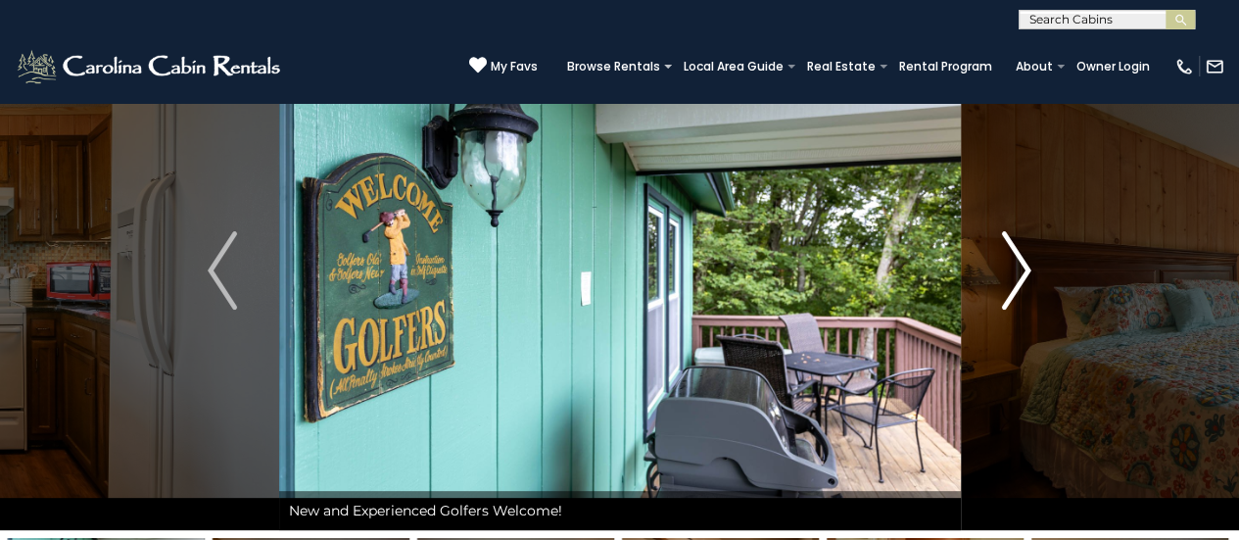
click at [1018, 262] on img "Next" at bounding box center [1016, 270] width 29 height 78
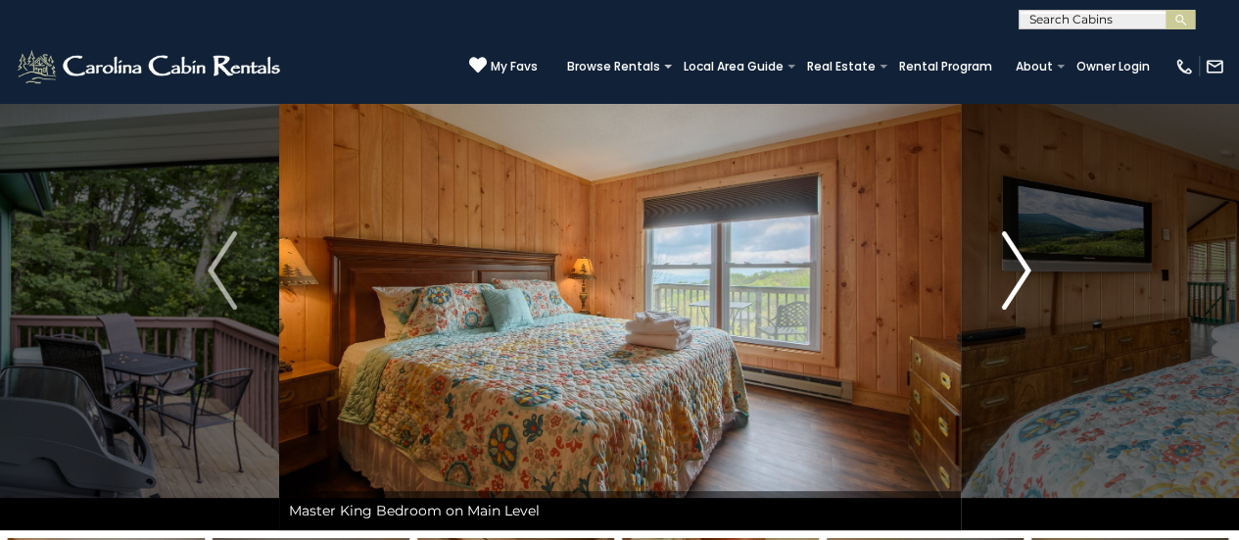
click at [1018, 262] on img "Next" at bounding box center [1016, 270] width 29 height 78
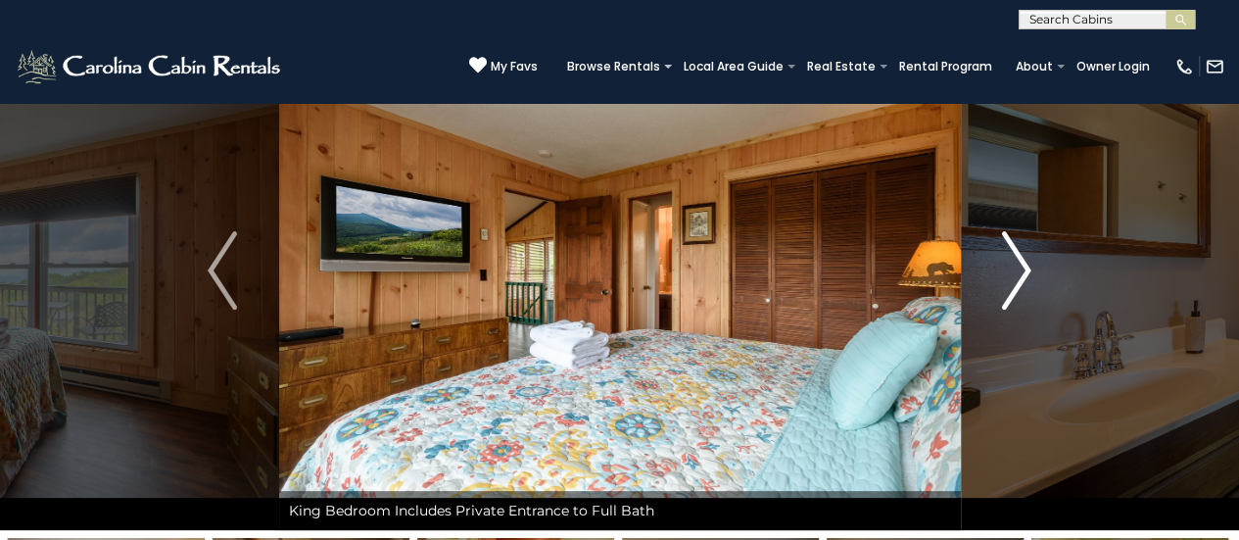
click at [1018, 262] on img "Next" at bounding box center [1016, 270] width 29 height 78
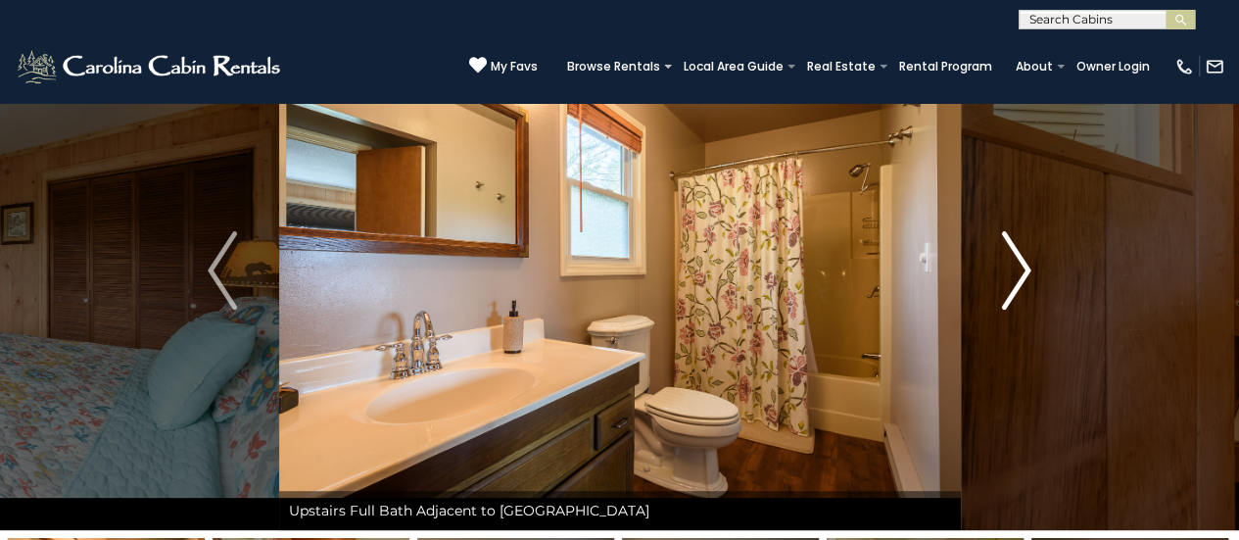
click at [1018, 262] on img "Next" at bounding box center [1016, 270] width 29 height 78
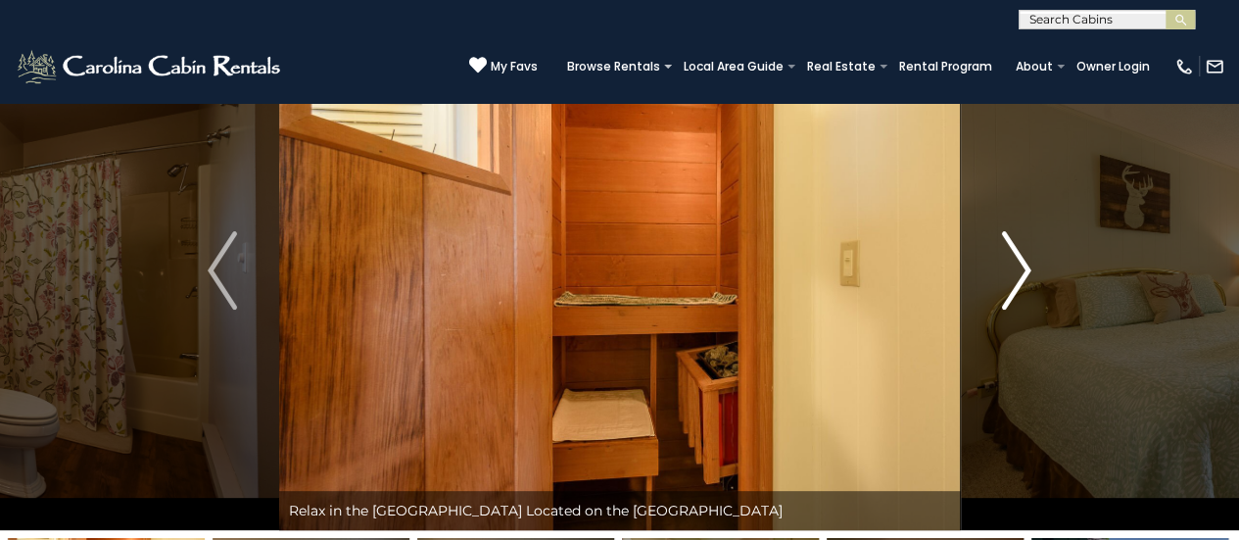
click at [1018, 262] on img "Next" at bounding box center [1016, 270] width 29 height 78
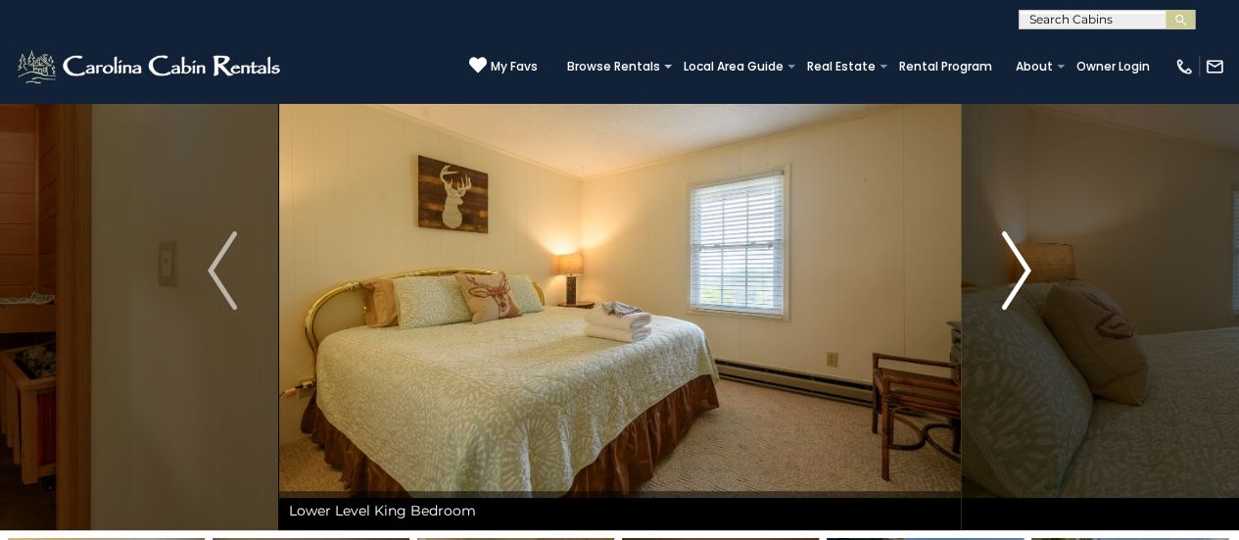
click at [1018, 262] on img "Next" at bounding box center [1016, 270] width 29 height 78
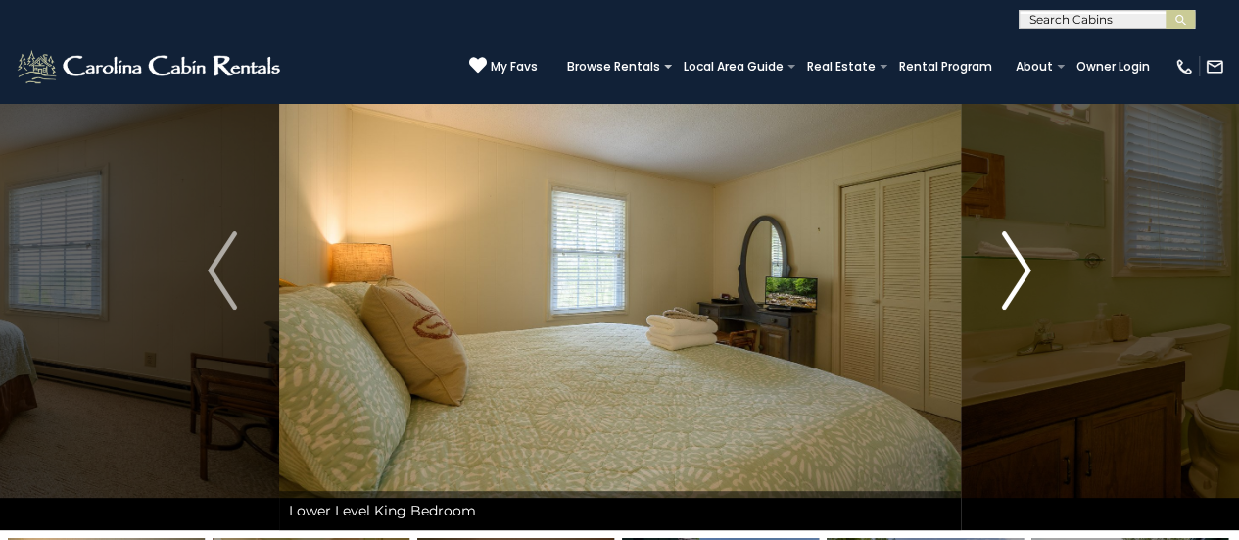
click at [1018, 262] on img "Next" at bounding box center [1016, 270] width 29 height 78
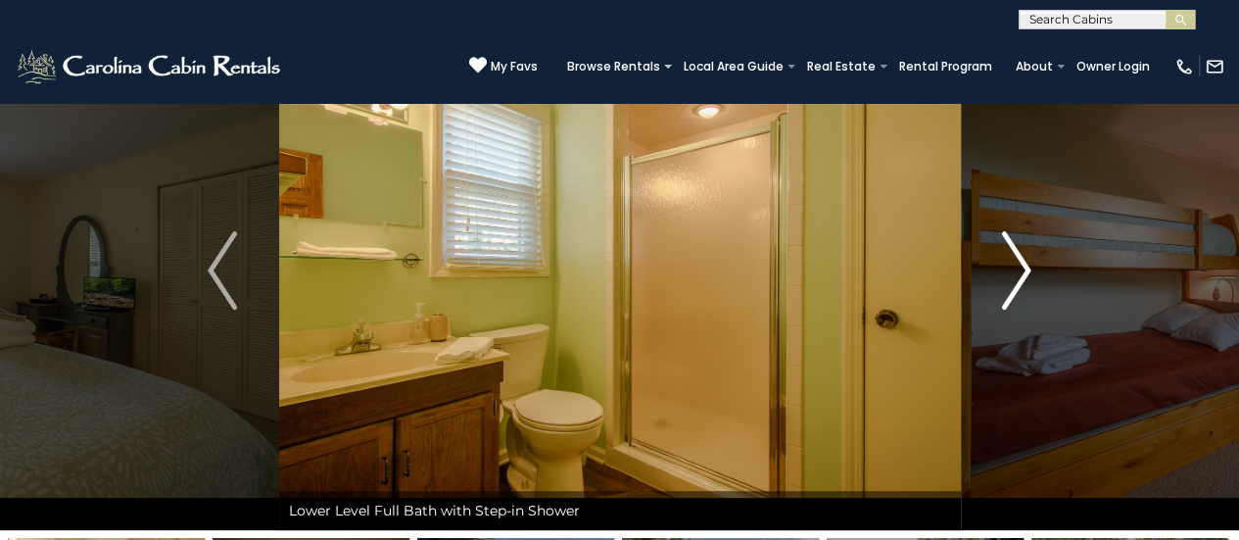
click at [1018, 262] on img "Next" at bounding box center [1016, 270] width 29 height 78
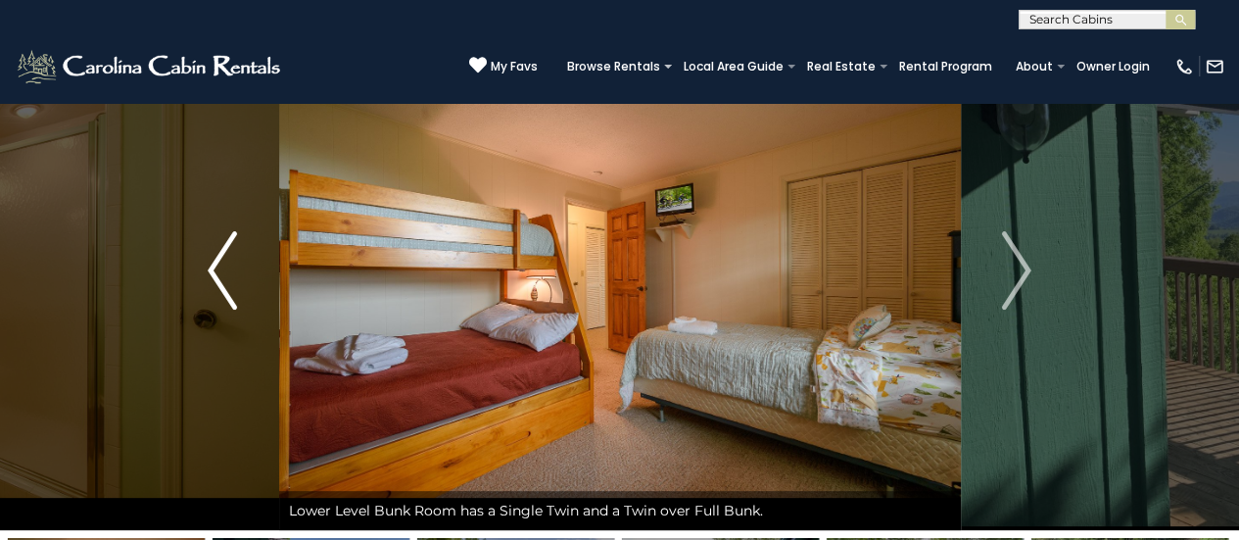
click at [216, 255] on img "Previous" at bounding box center [222, 270] width 29 height 78
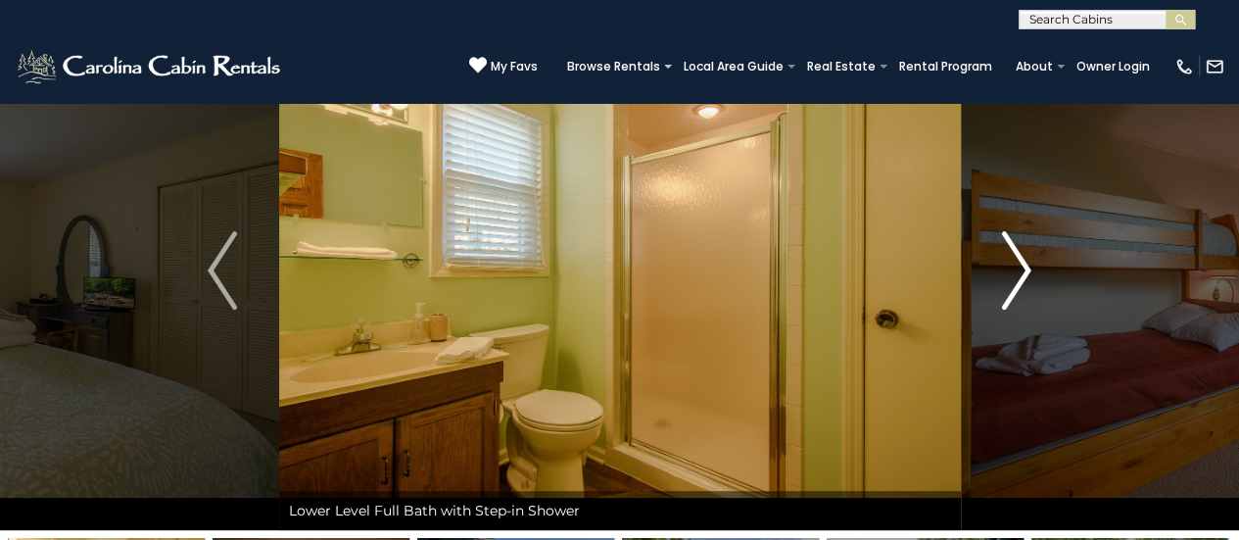
click at [1008, 272] on img "Next" at bounding box center [1016, 270] width 29 height 78
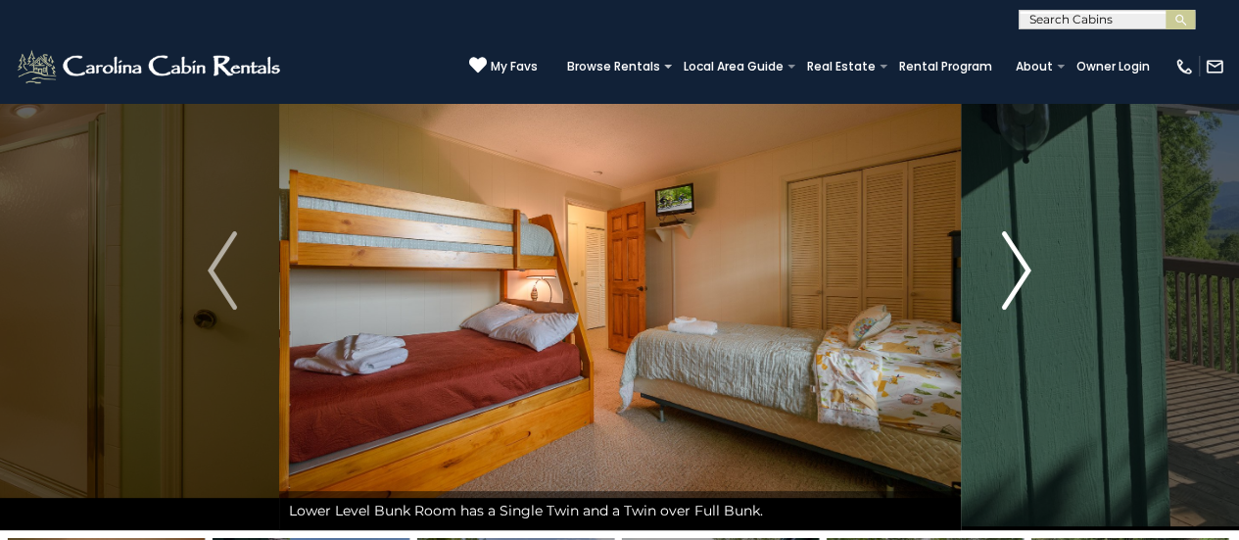
click at [1008, 272] on img "Next" at bounding box center [1016, 270] width 29 height 78
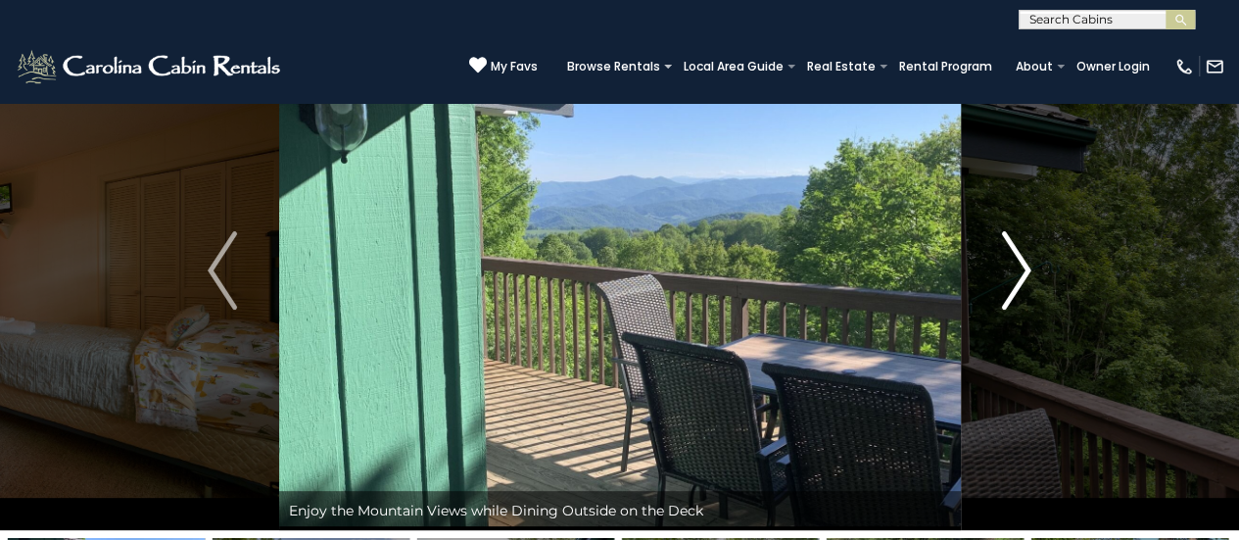
click at [1008, 272] on img "Next" at bounding box center [1016, 270] width 29 height 78
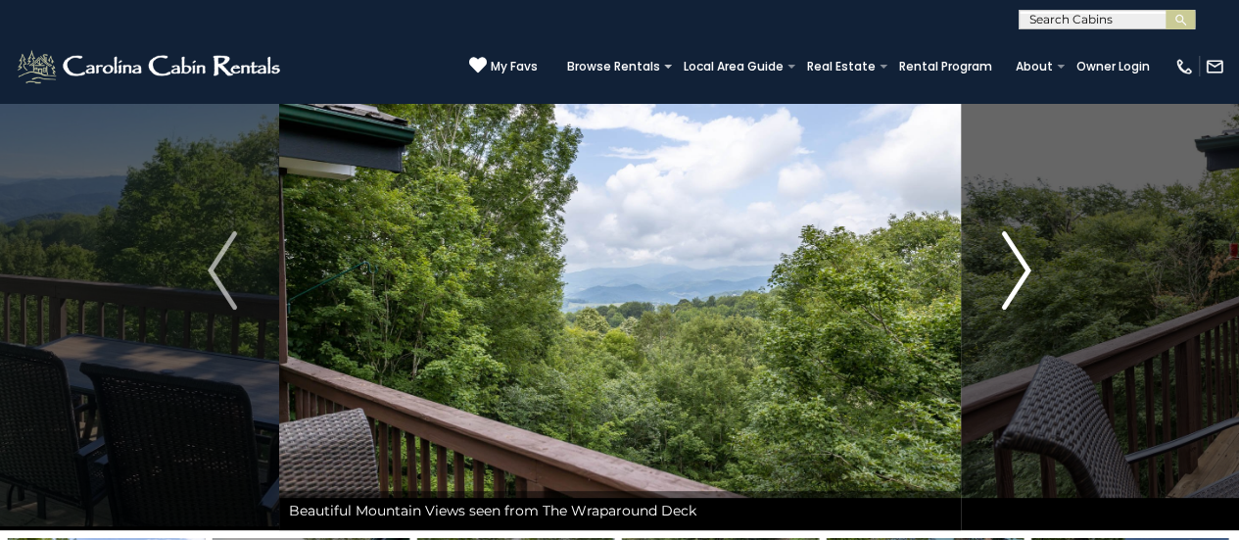
click at [1008, 272] on img "Next" at bounding box center [1016, 270] width 29 height 78
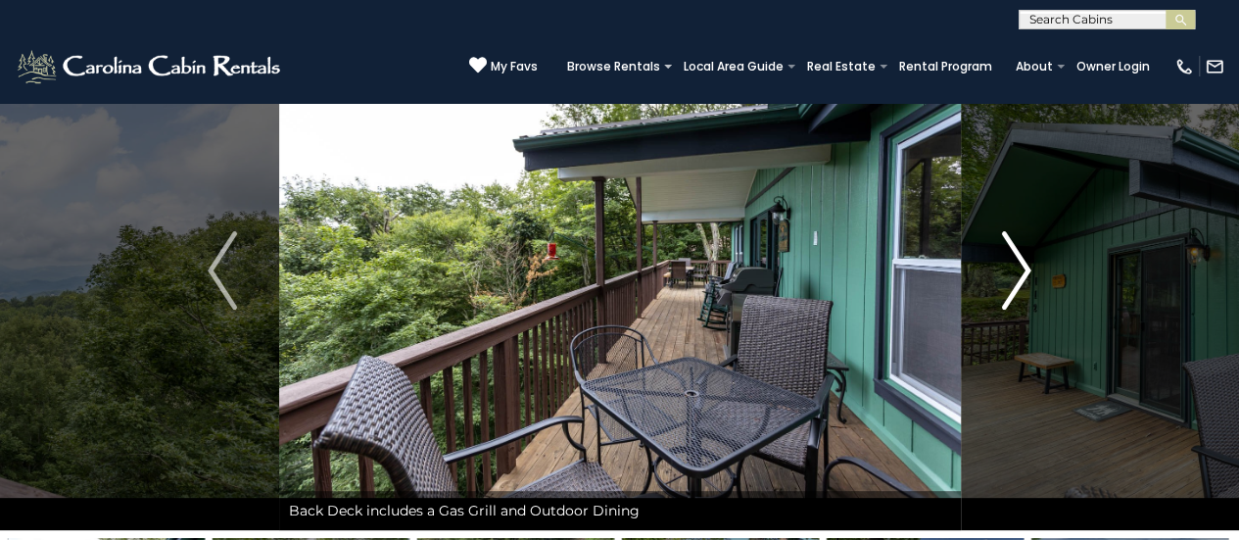
click at [1008, 272] on img "Next" at bounding box center [1016, 270] width 29 height 78
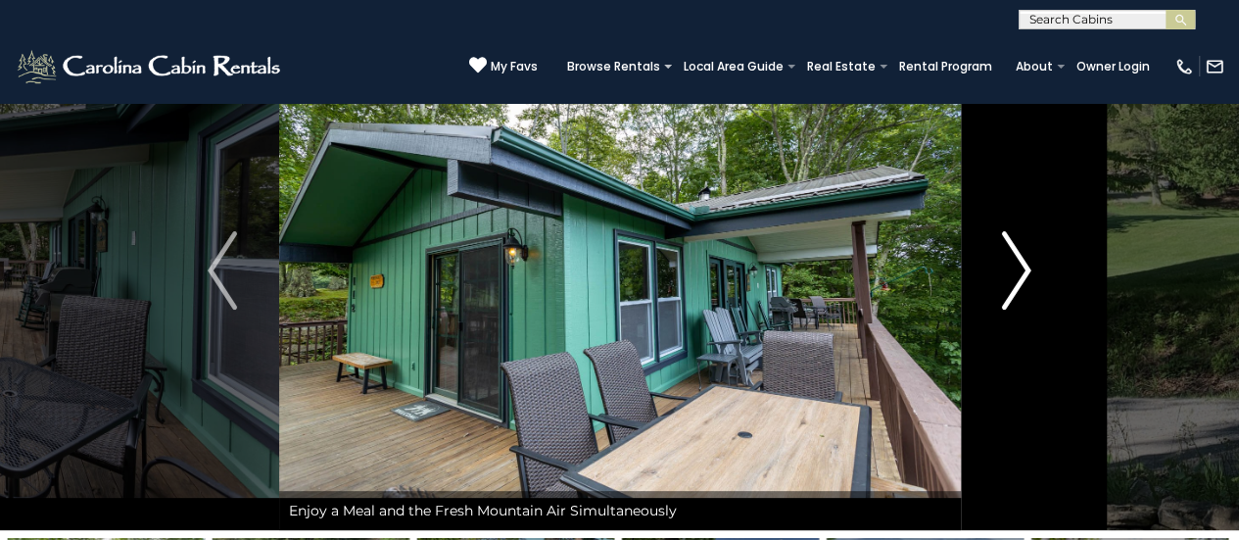
click at [1008, 272] on img "Next" at bounding box center [1016, 270] width 29 height 78
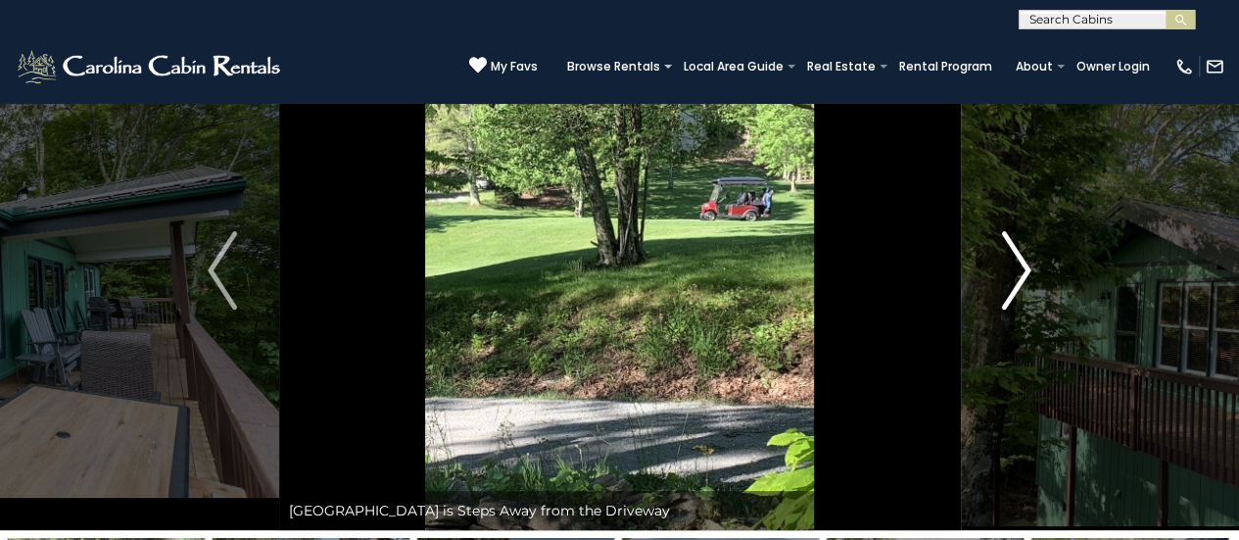
click at [1008, 272] on img "Next" at bounding box center [1016, 270] width 29 height 78
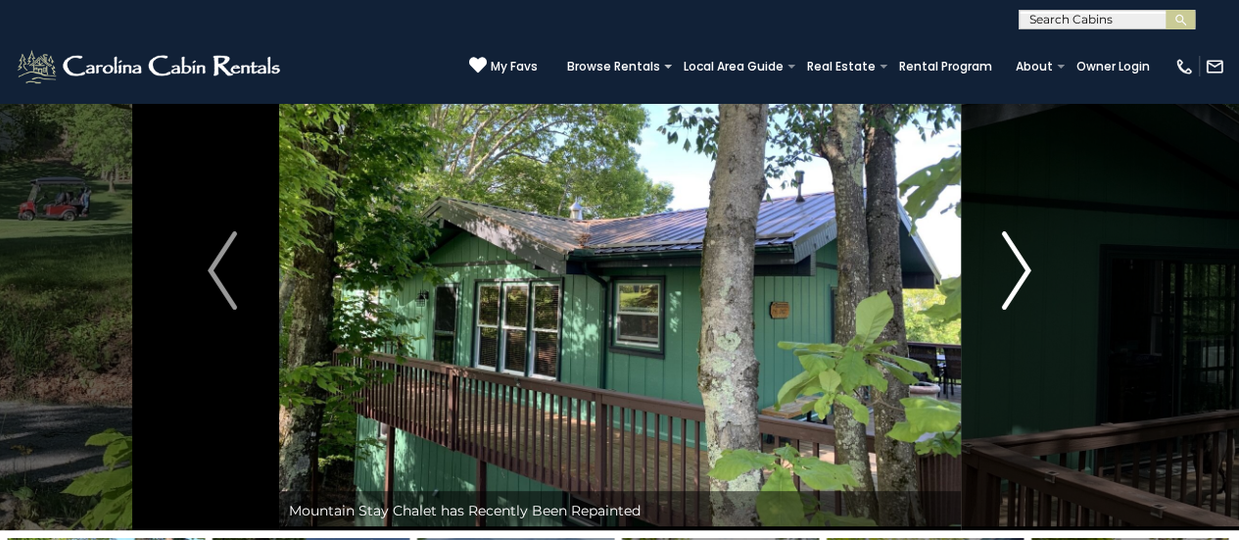
click at [1008, 272] on img "Next" at bounding box center [1016, 270] width 29 height 78
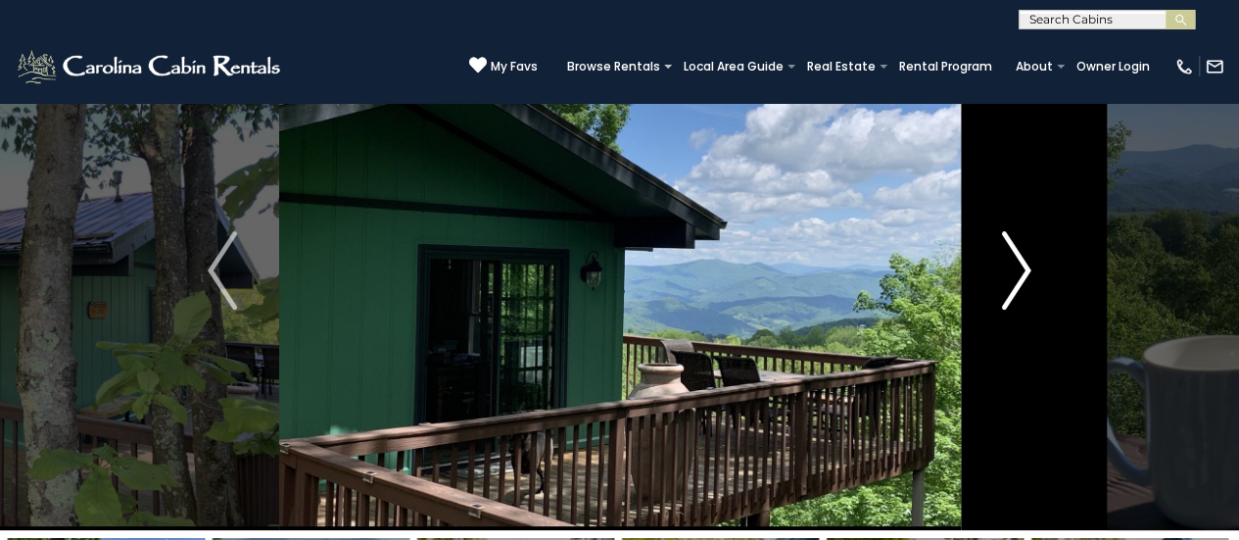
click at [1008, 272] on img "Next" at bounding box center [1016, 270] width 29 height 78
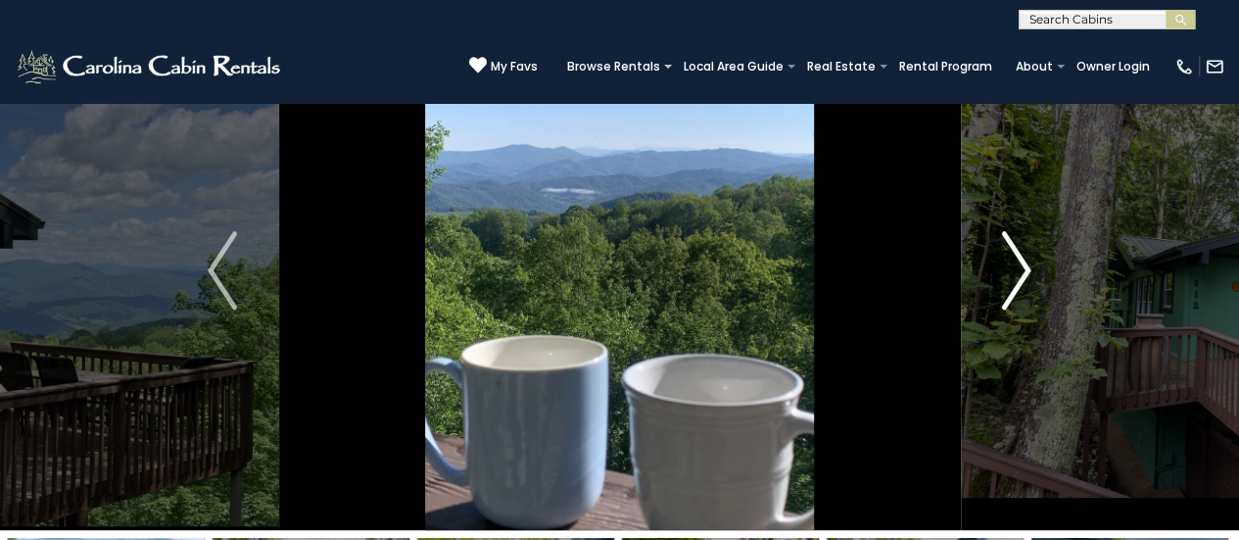
click at [1008, 272] on img "Next" at bounding box center [1016, 270] width 29 height 78
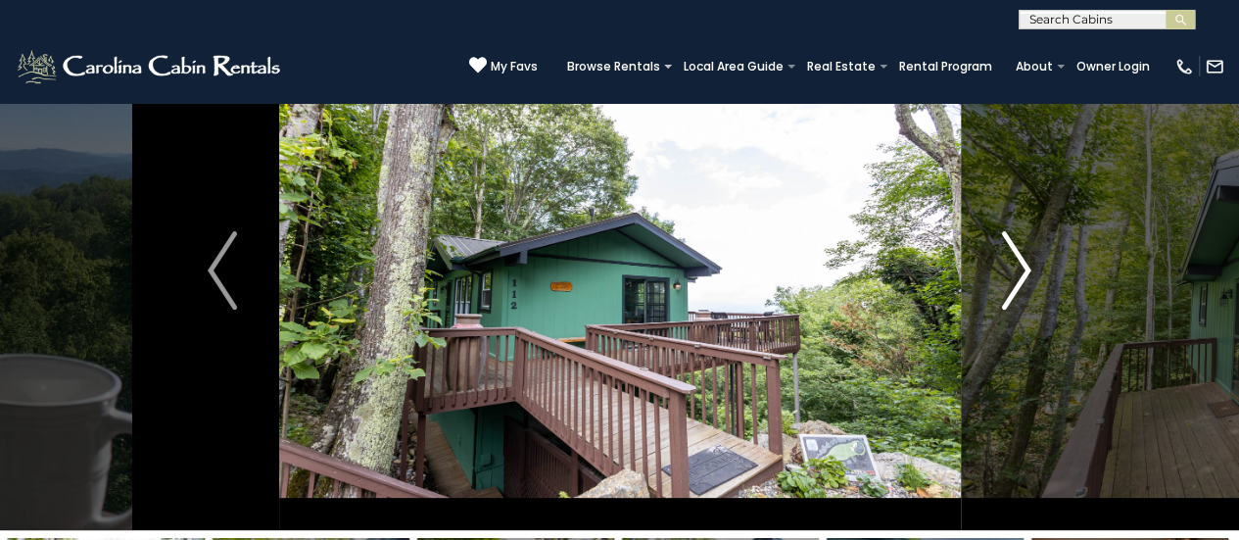
click at [1008, 272] on img "Next" at bounding box center [1016, 270] width 29 height 78
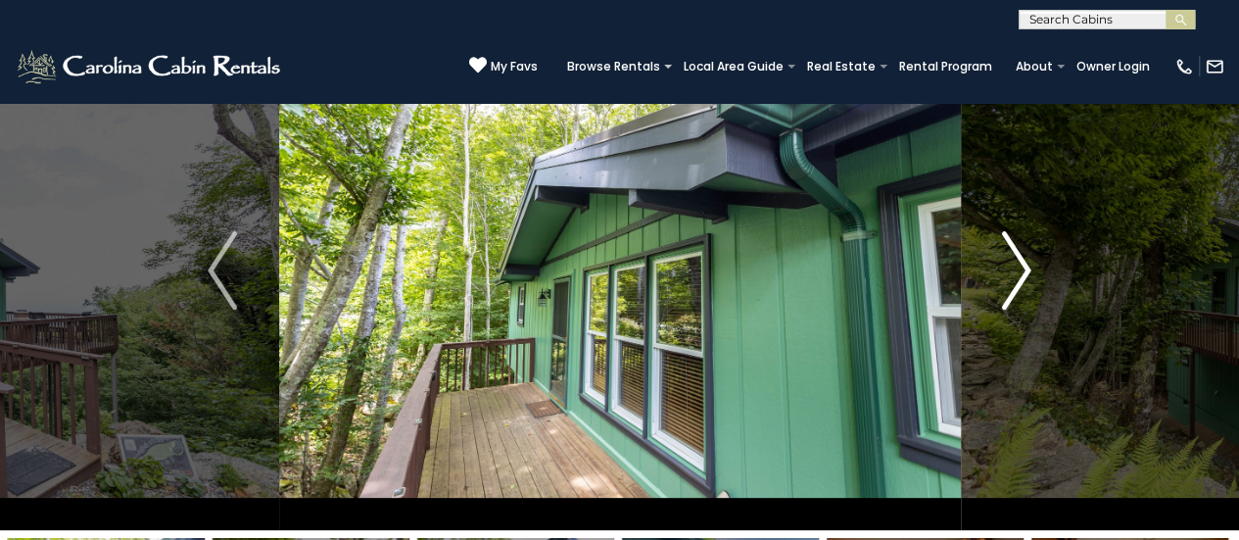
click at [1008, 272] on img "Next" at bounding box center [1016, 270] width 29 height 78
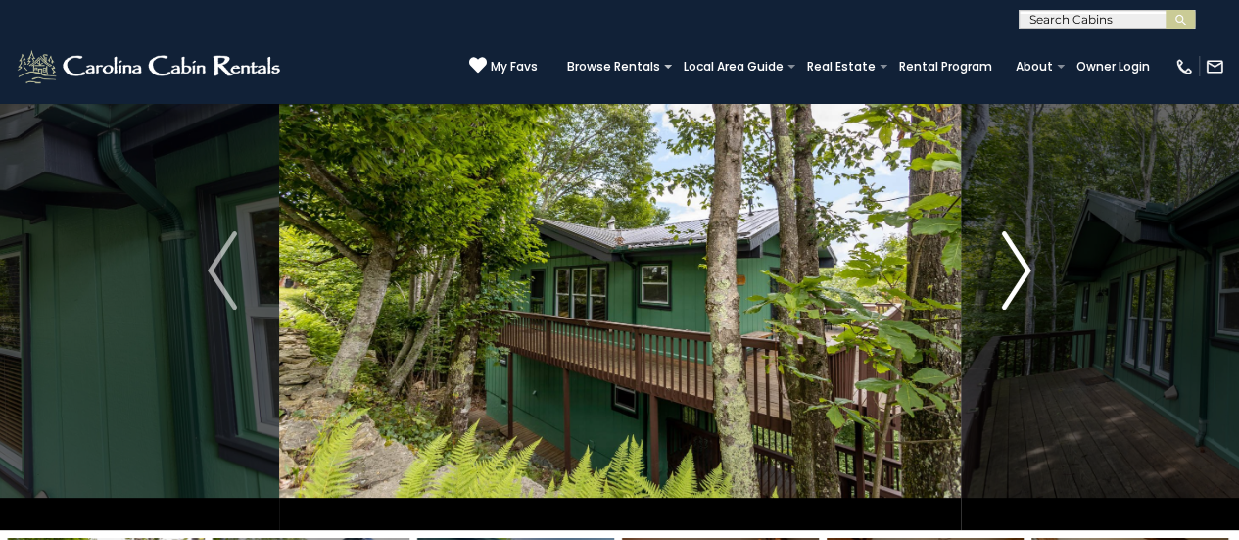
click at [1008, 272] on img "Next" at bounding box center [1016, 270] width 29 height 78
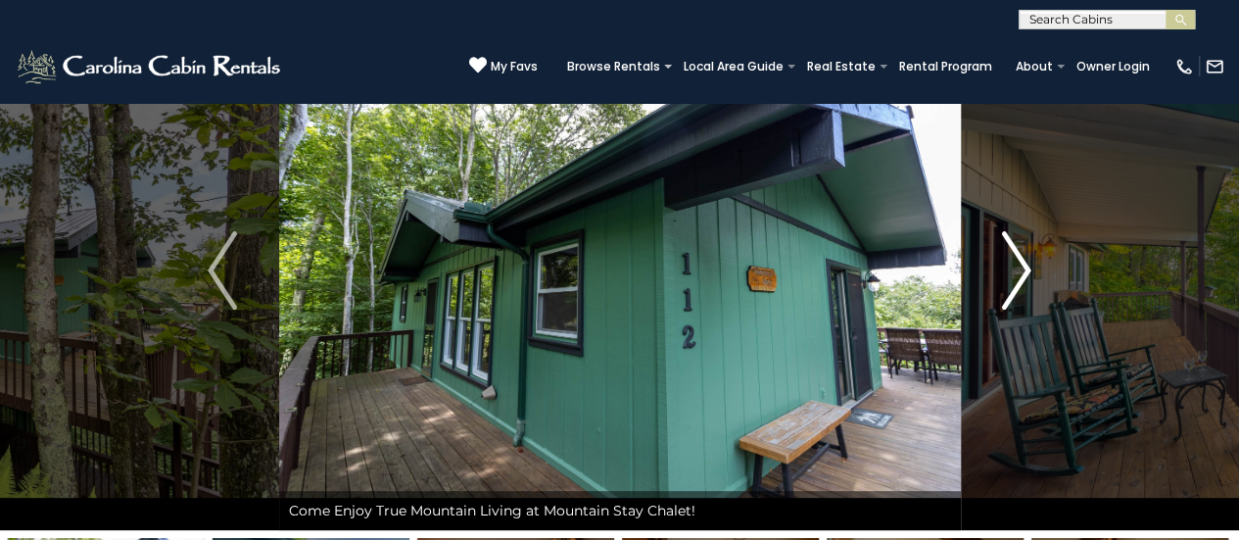
click at [1008, 272] on img "Next" at bounding box center [1016, 270] width 29 height 78
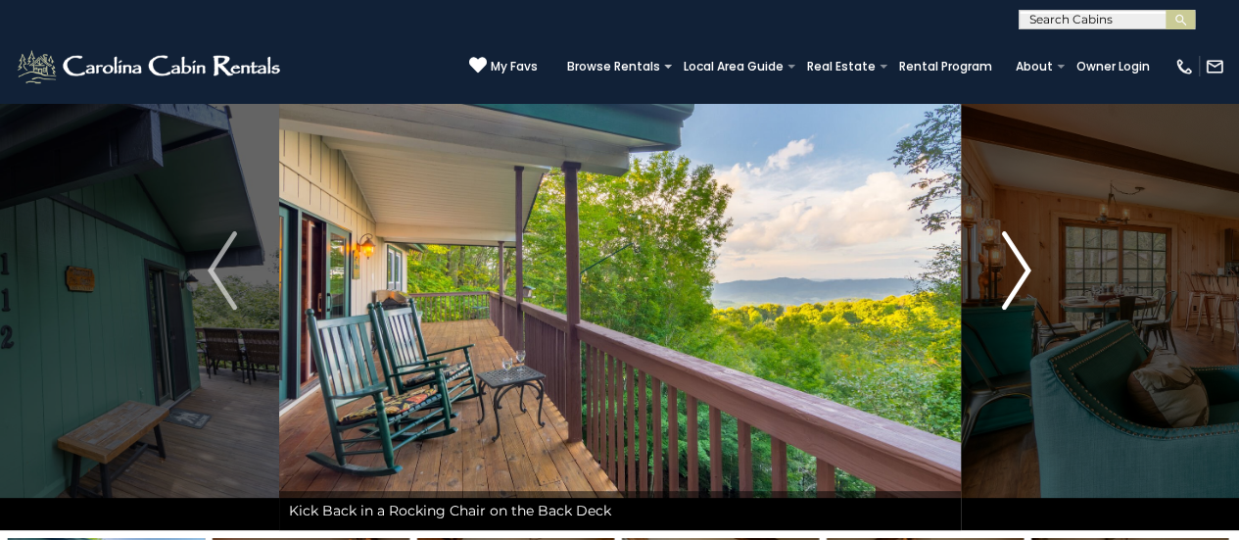
click at [1008, 272] on img "Next" at bounding box center [1016, 270] width 29 height 78
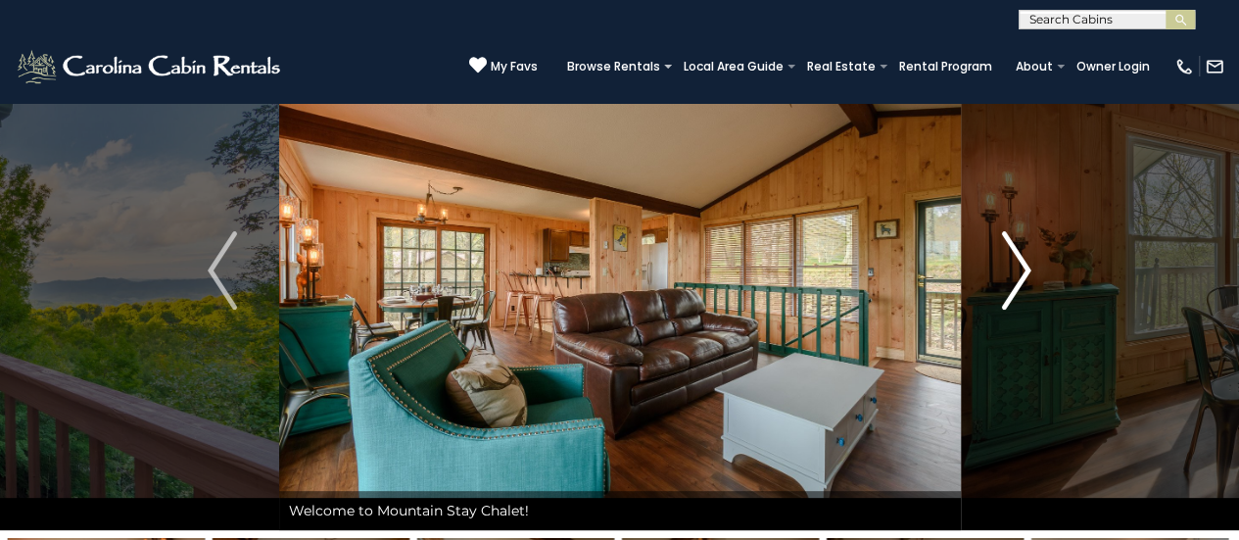
click at [1017, 267] on img "Next" at bounding box center [1016, 270] width 29 height 78
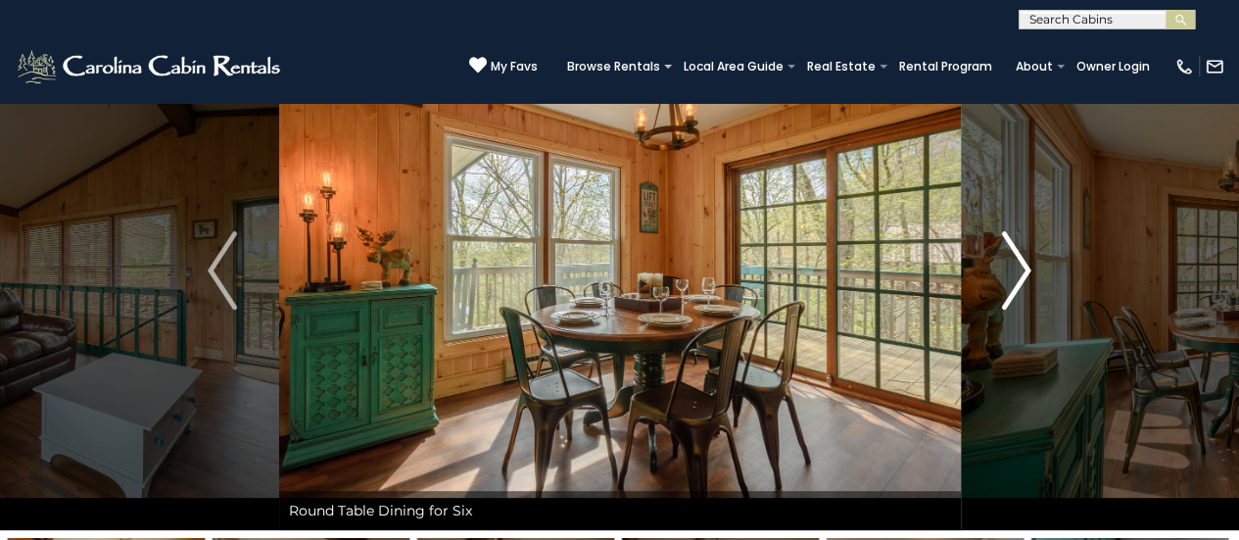
click at [1017, 267] on img "Next" at bounding box center [1016, 270] width 29 height 78
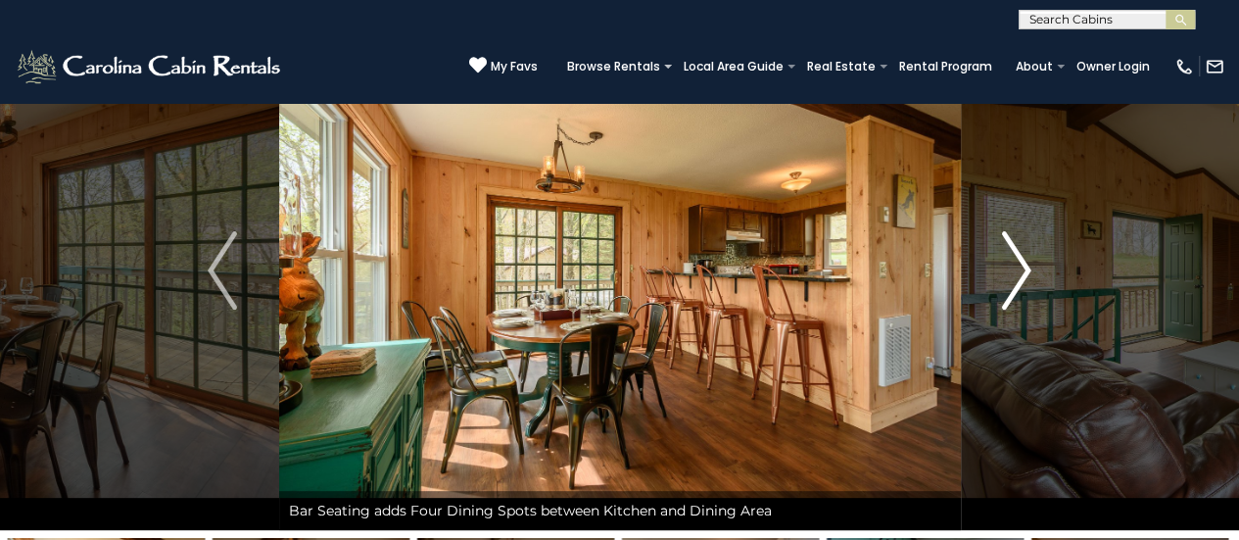
click at [1017, 267] on img "Next" at bounding box center [1016, 270] width 29 height 78
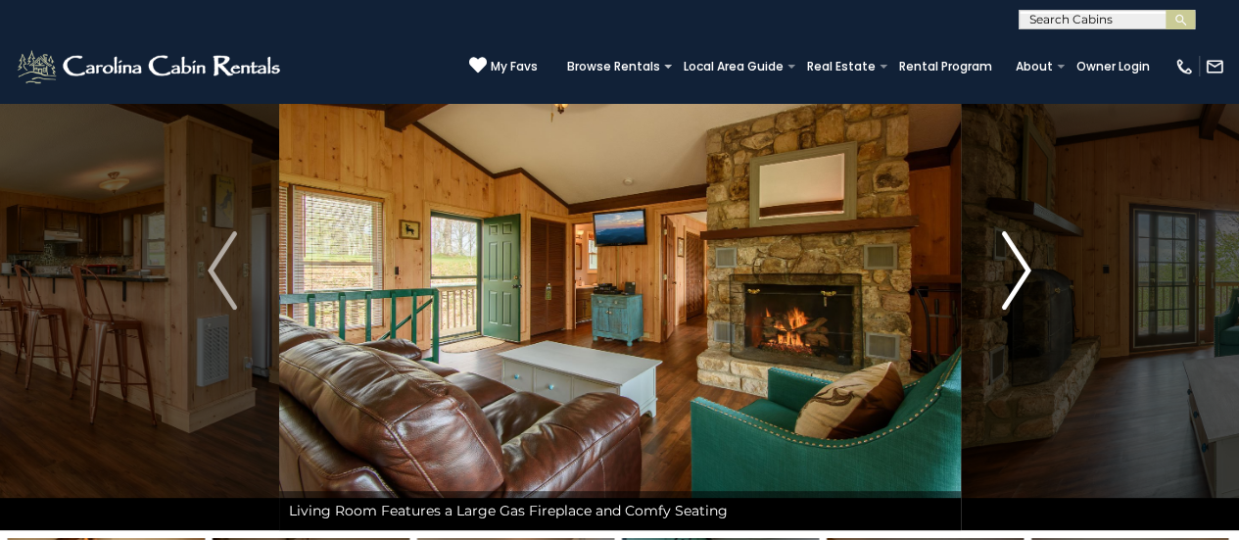
click at [1017, 267] on img "Next" at bounding box center [1016, 270] width 29 height 78
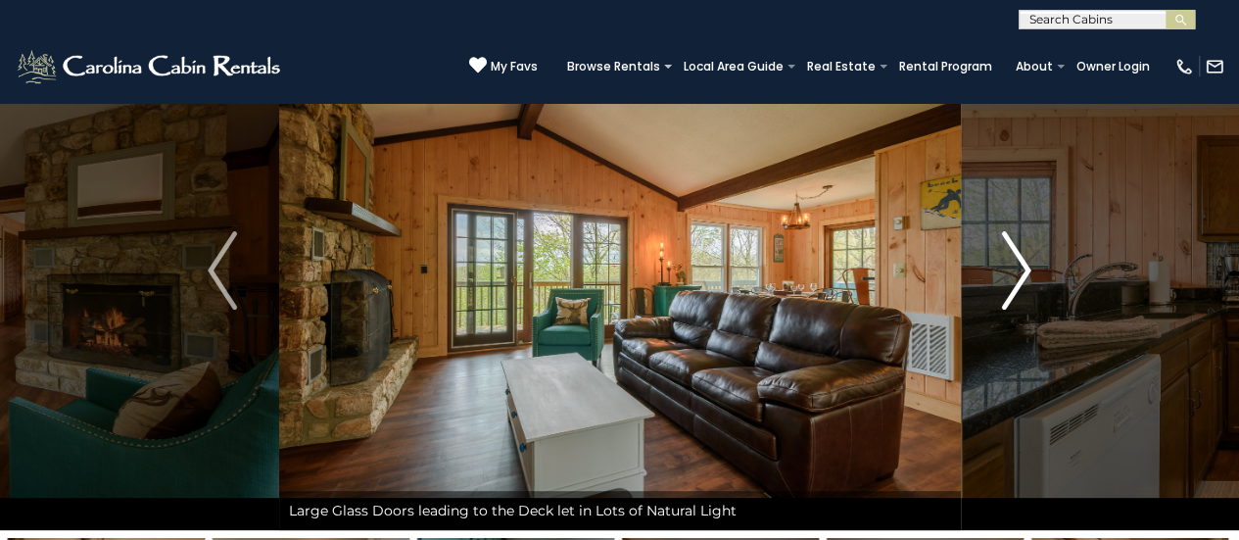
click at [1017, 267] on img "Next" at bounding box center [1016, 270] width 29 height 78
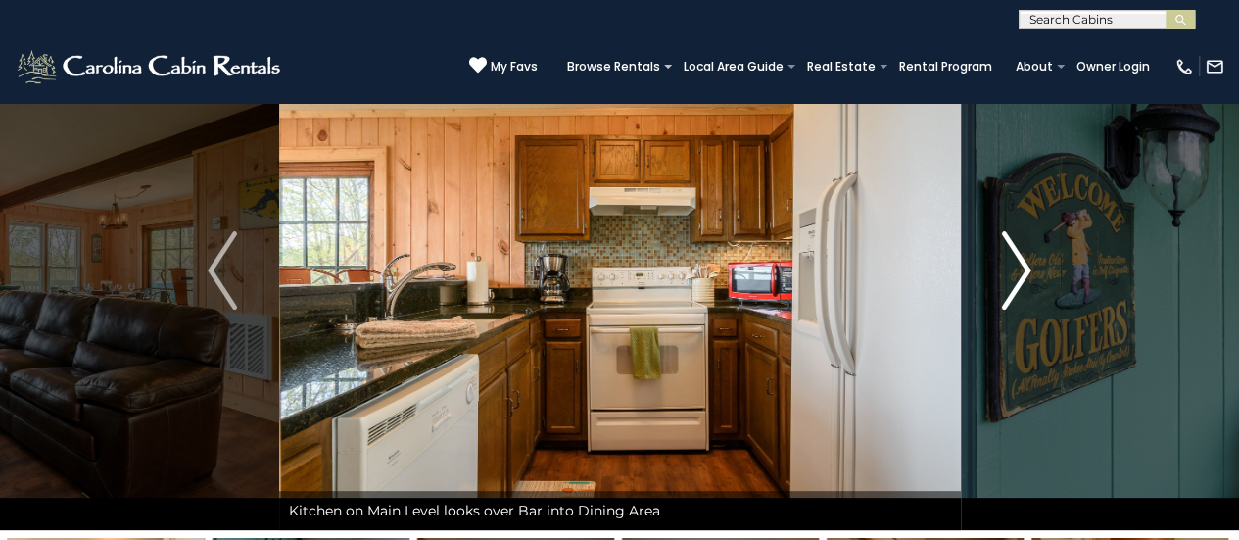
click at [1017, 267] on img "Next" at bounding box center [1016, 270] width 29 height 78
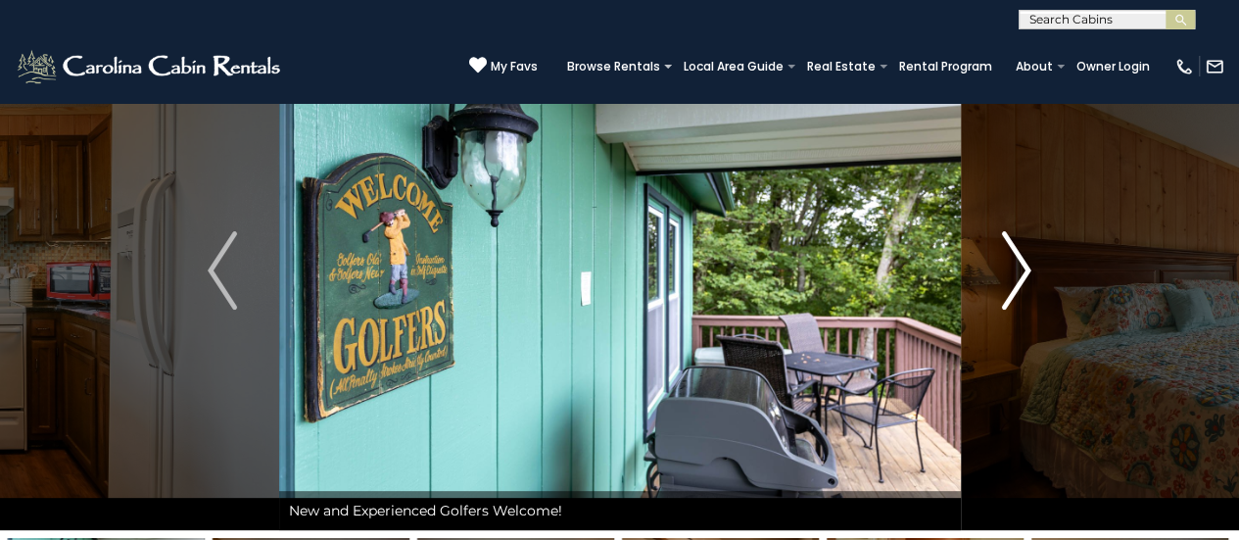
click at [1017, 267] on img "Next" at bounding box center [1016, 270] width 29 height 78
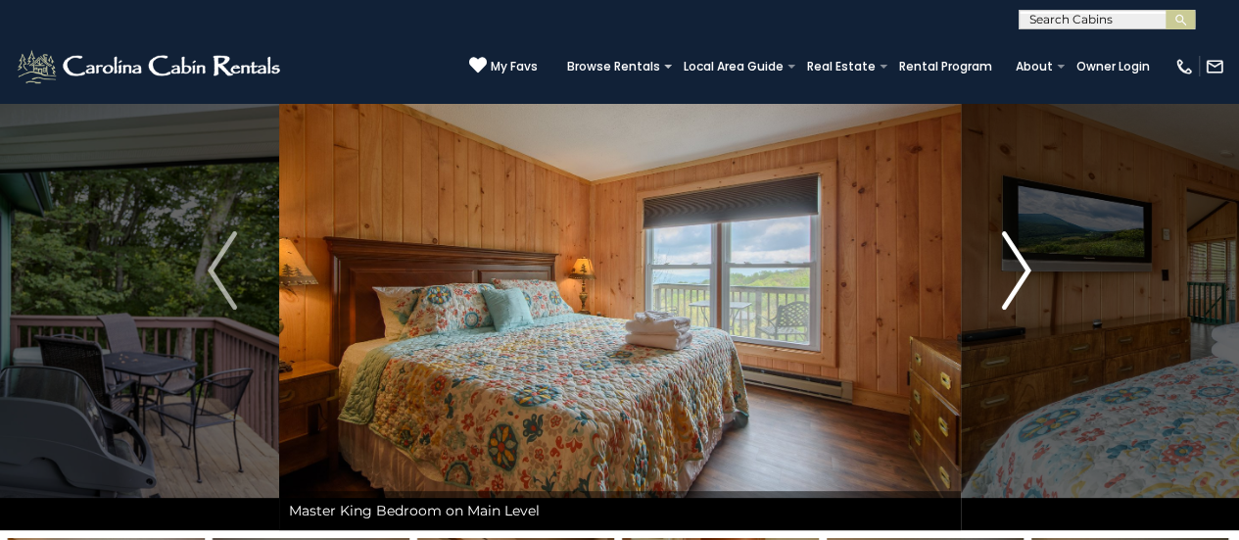
click at [1017, 267] on img "Next" at bounding box center [1016, 270] width 29 height 78
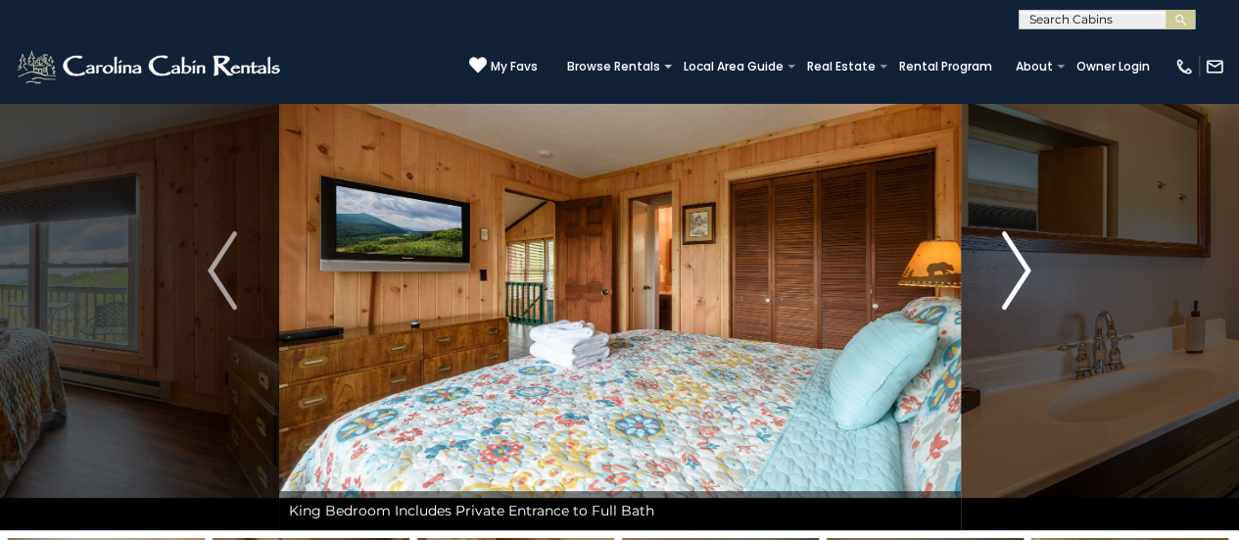
click at [1017, 267] on img "Next" at bounding box center [1016, 270] width 29 height 78
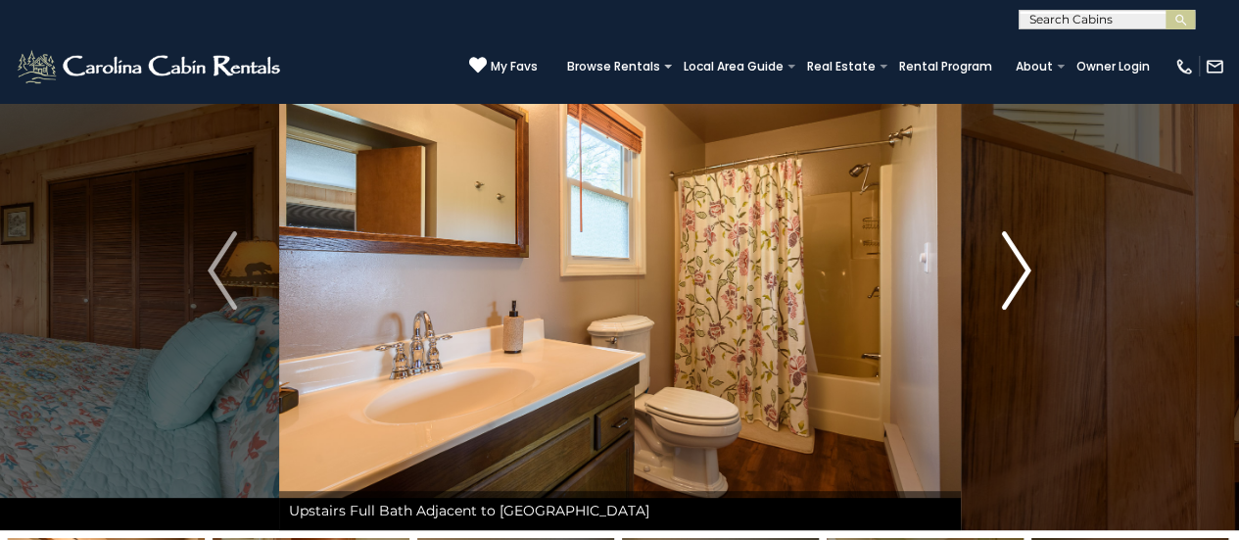
click at [1017, 267] on img "Next" at bounding box center [1016, 270] width 29 height 78
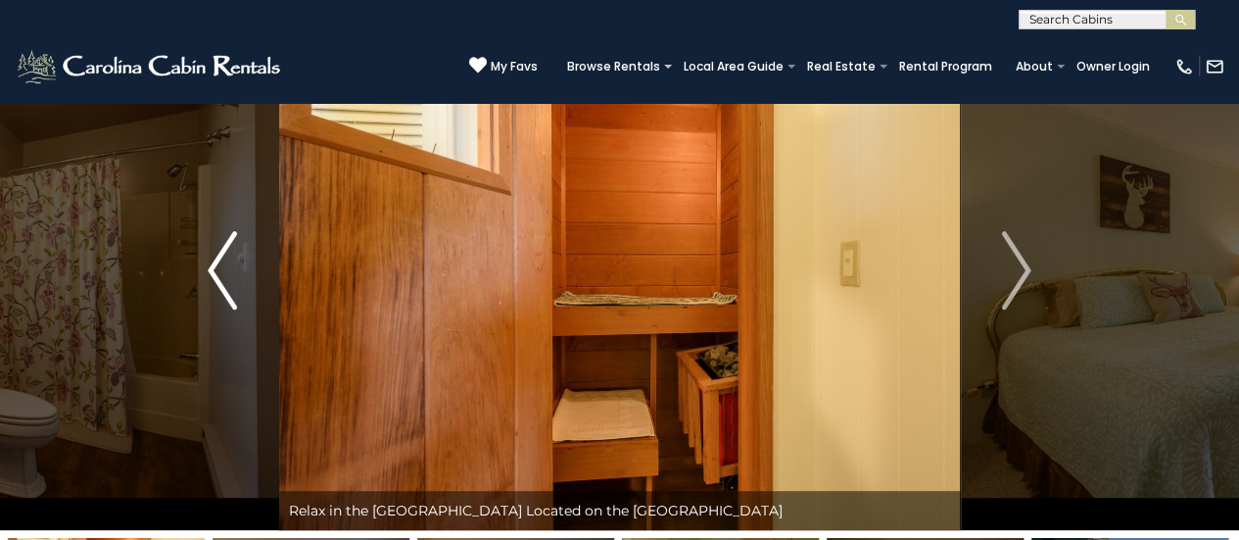
click at [229, 283] on img "Previous" at bounding box center [222, 270] width 29 height 78
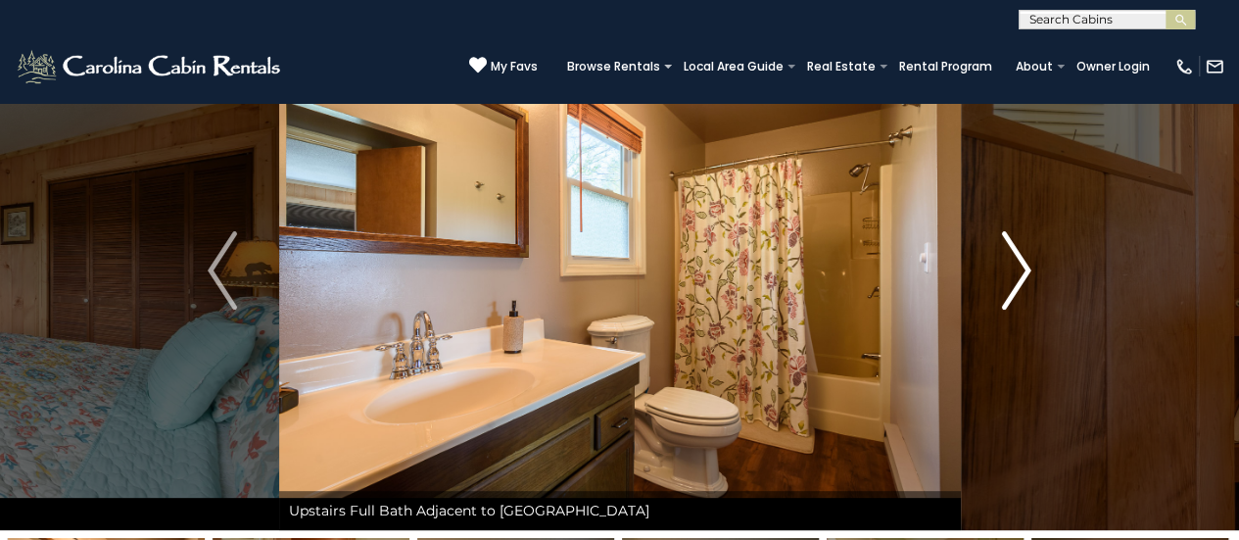
click at [1028, 277] on img "Next" at bounding box center [1016, 270] width 29 height 78
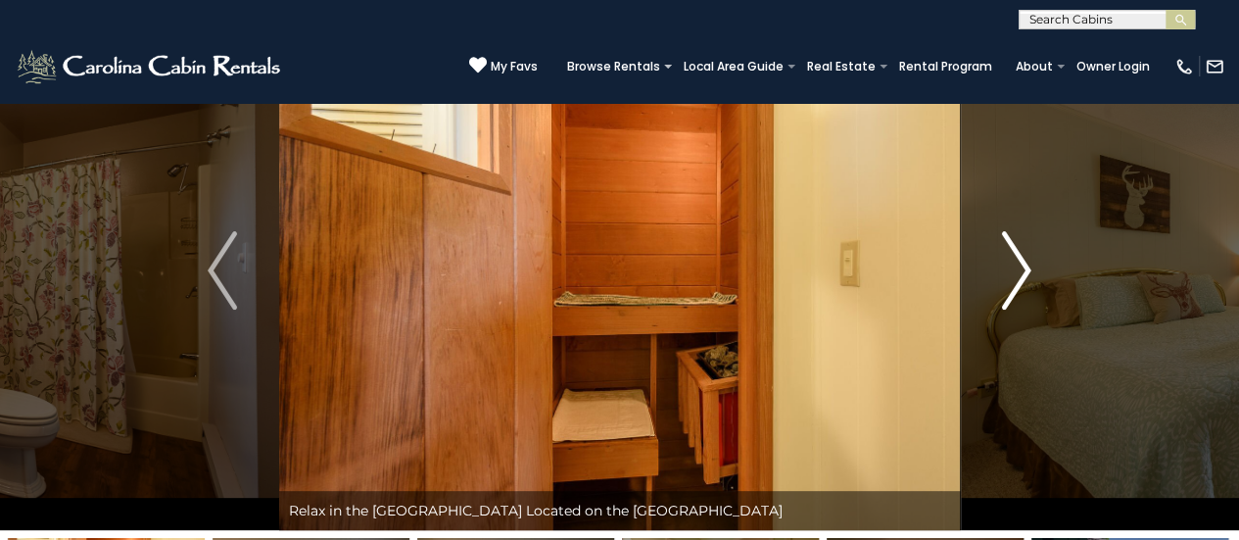
click at [1028, 277] on img "Next" at bounding box center [1016, 270] width 29 height 78
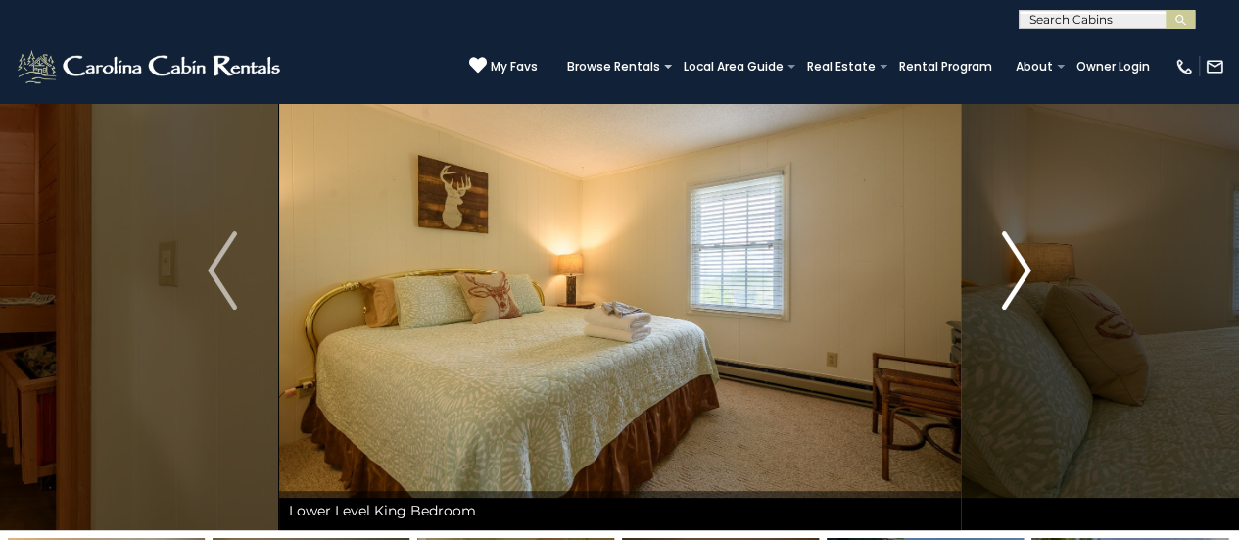
click at [1028, 277] on img "Next" at bounding box center [1016, 270] width 29 height 78
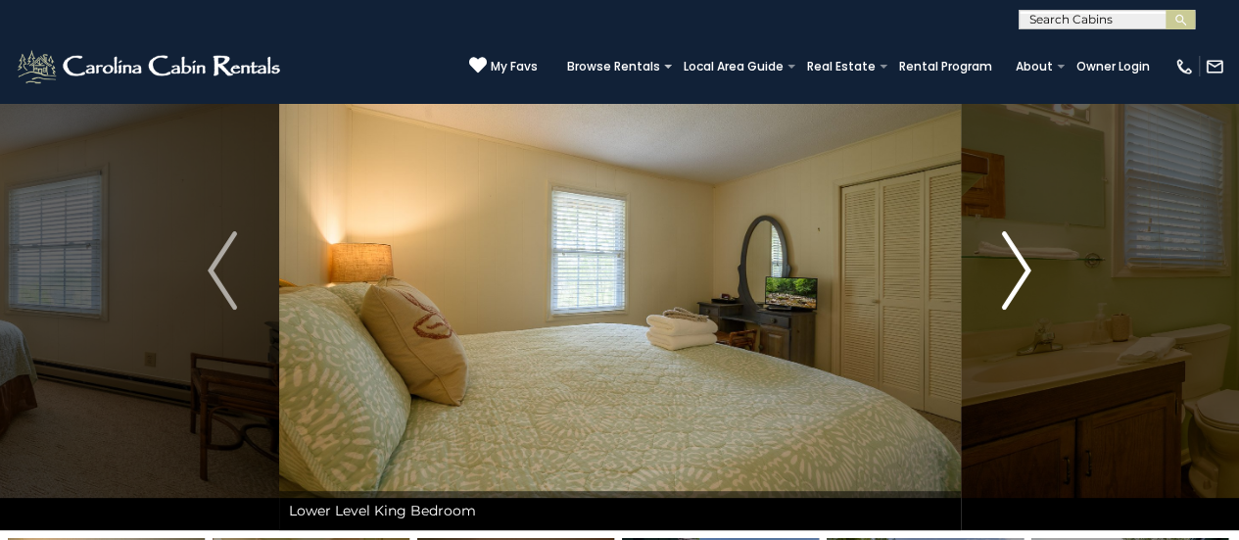
click at [1028, 277] on img "Next" at bounding box center [1016, 270] width 29 height 78
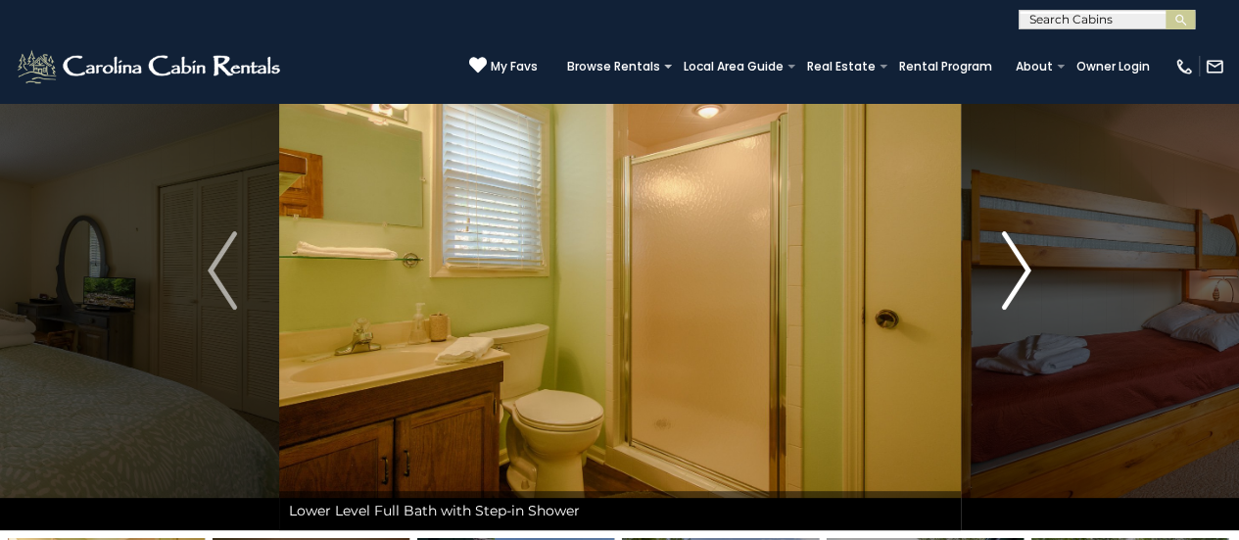
click at [1026, 283] on img "Next" at bounding box center [1016, 270] width 29 height 78
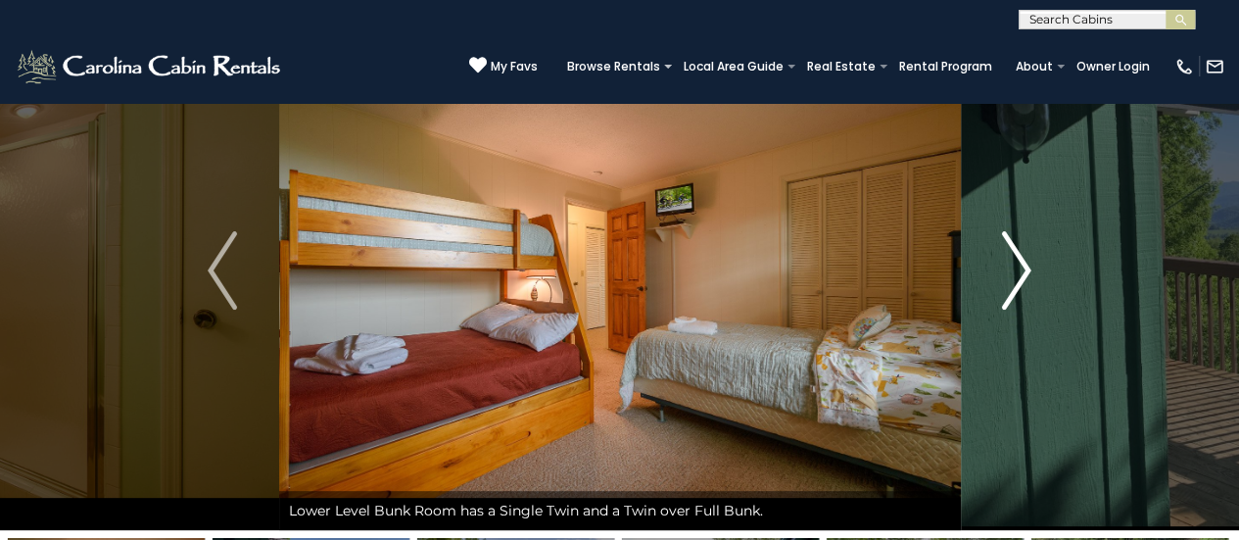
click at [1026, 283] on img "Next" at bounding box center [1016, 270] width 29 height 78
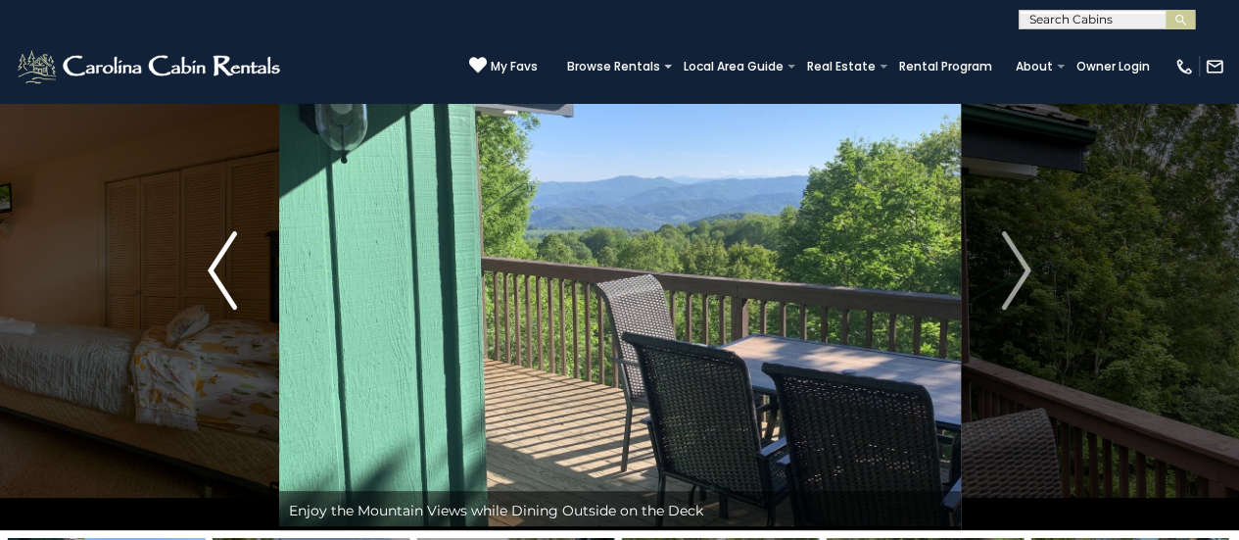
click at [224, 264] on img "Previous" at bounding box center [222, 270] width 29 height 78
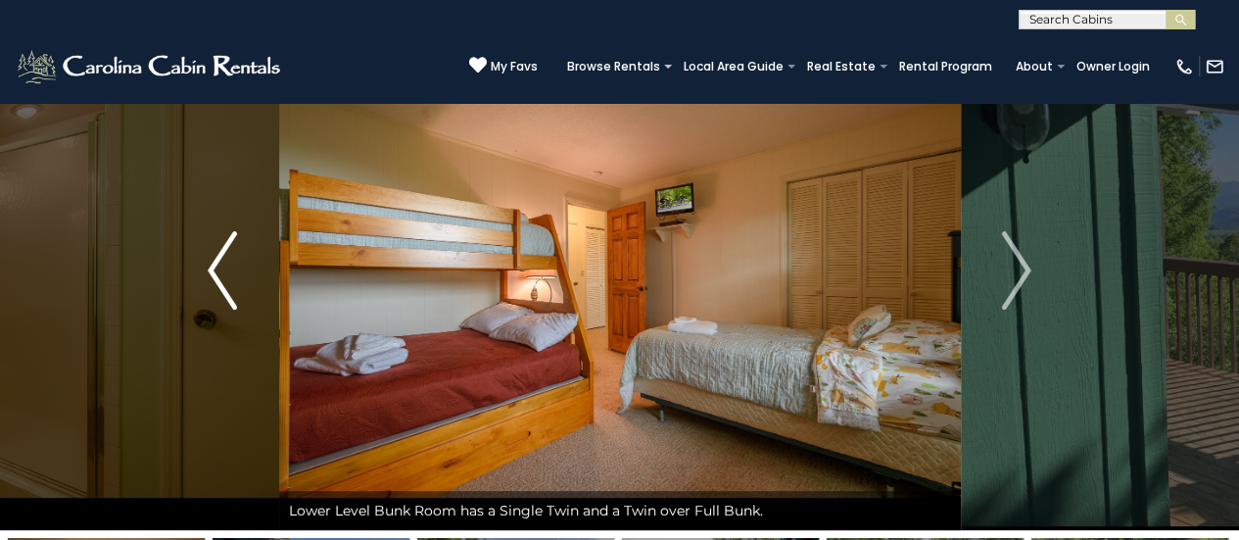
click at [224, 264] on img "Previous" at bounding box center [222, 270] width 29 height 78
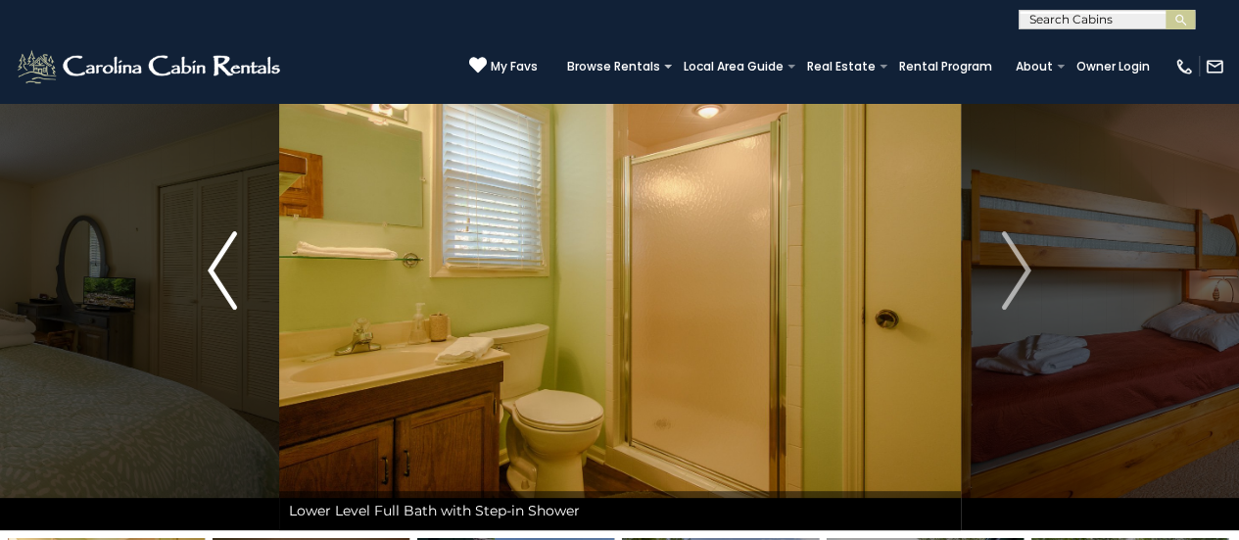
click at [224, 264] on img "Previous" at bounding box center [222, 270] width 29 height 78
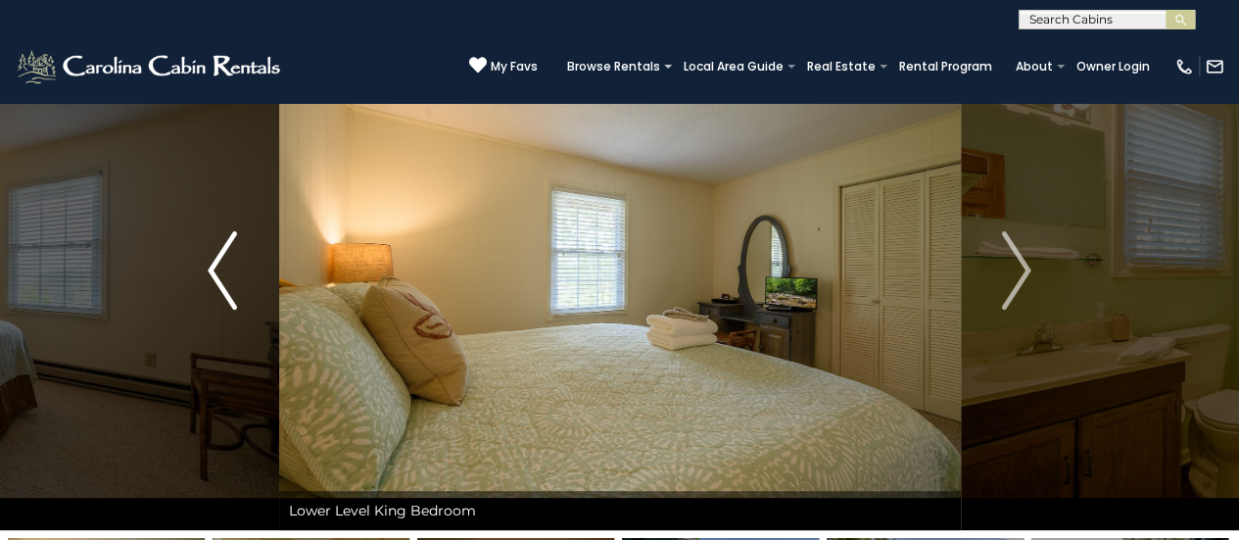
click at [224, 264] on img "Previous" at bounding box center [222, 270] width 29 height 78
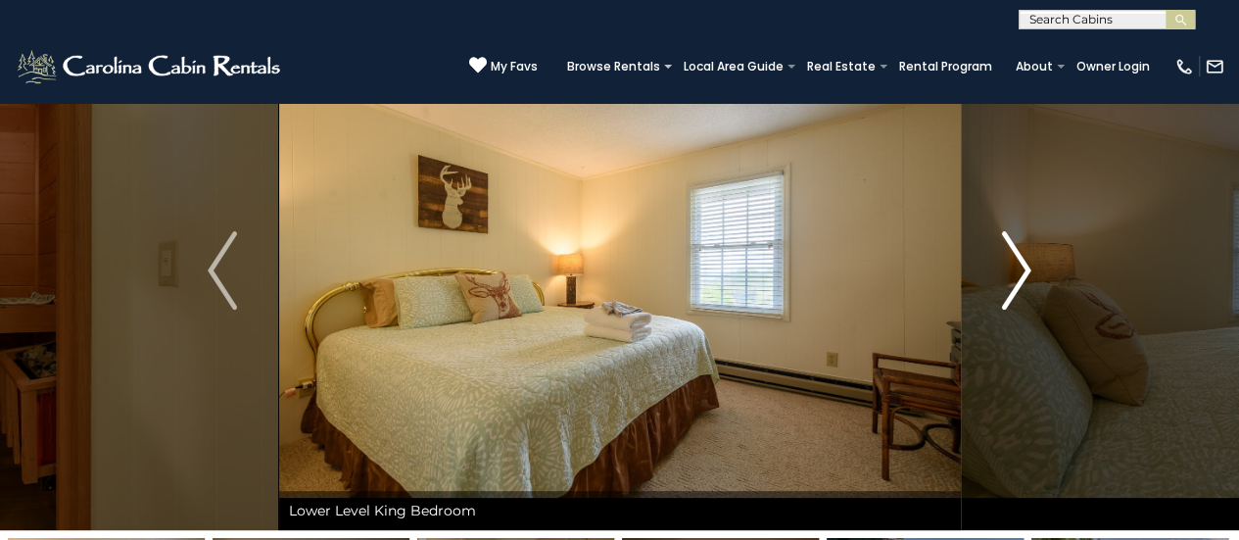
click at [1017, 267] on img "Next" at bounding box center [1016, 270] width 29 height 78
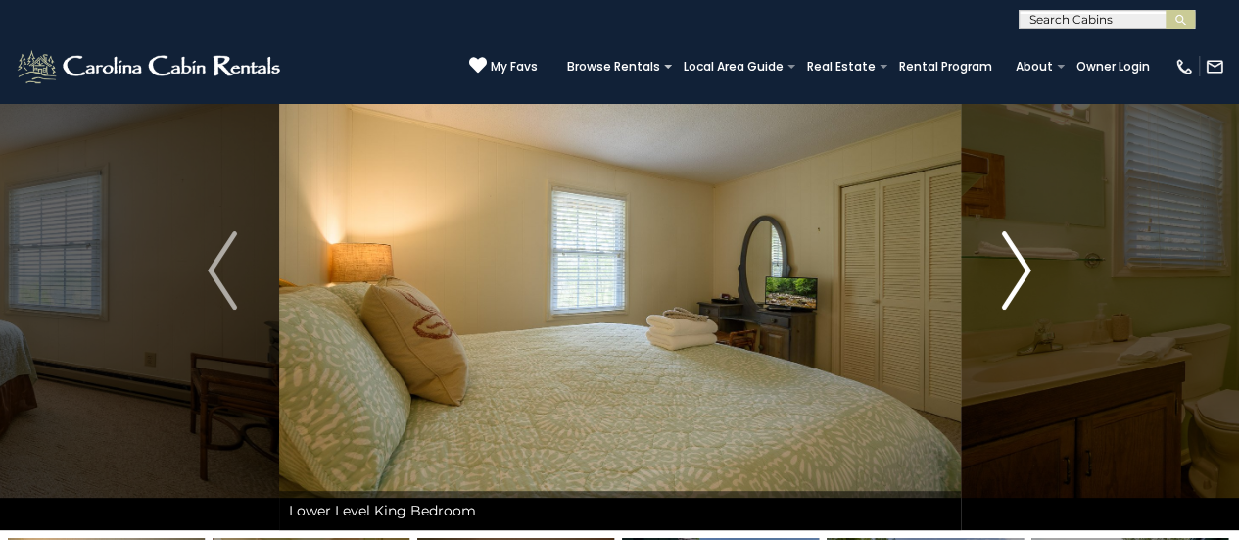
click at [1017, 267] on img "Next" at bounding box center [1016, 270] width 29 height 78
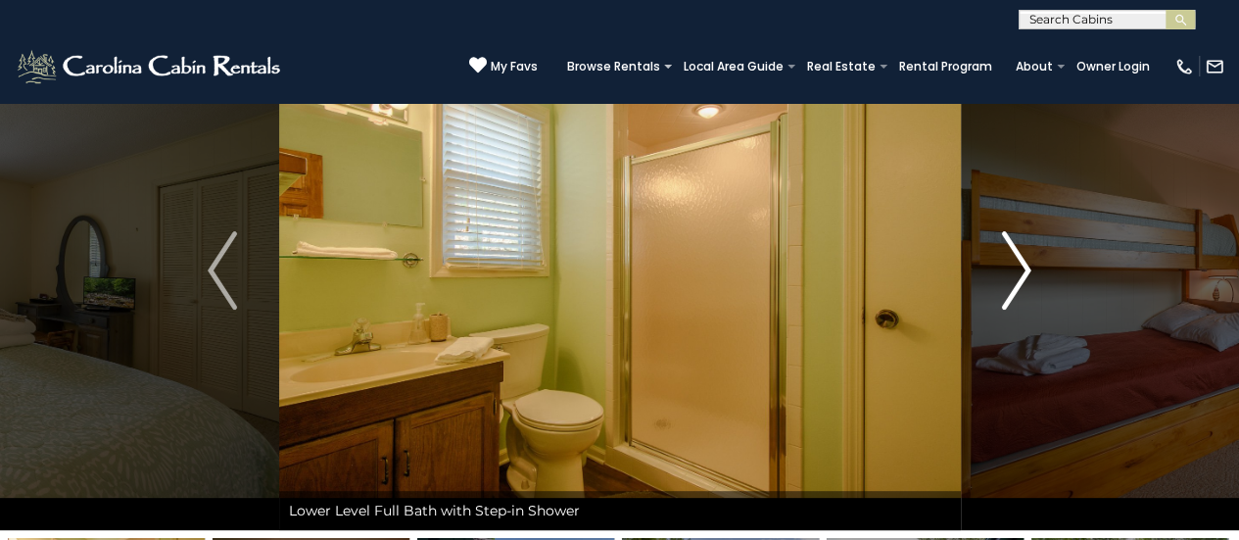
click at [1017, 267] on img "Next" at bounding box center [1016, 270] width 29 height 78
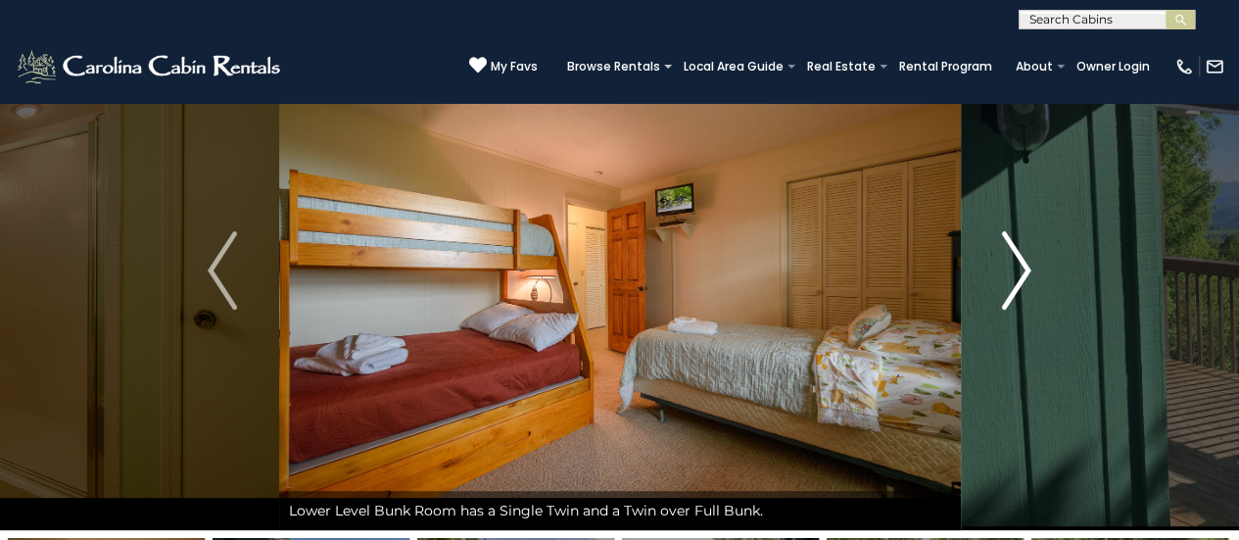
click at [1017, 267] on img "Next" at bounding box center [1016, 270] width 29 height 78
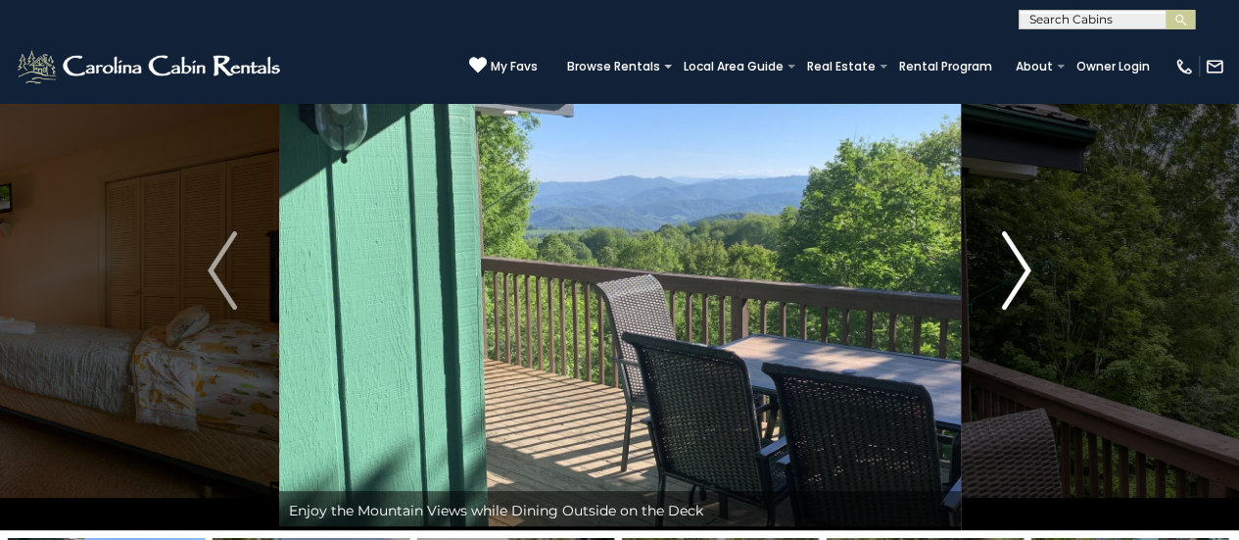
click at [1017, 267] on img "Next" at bounding box center [1016, 270] width 29 height 78
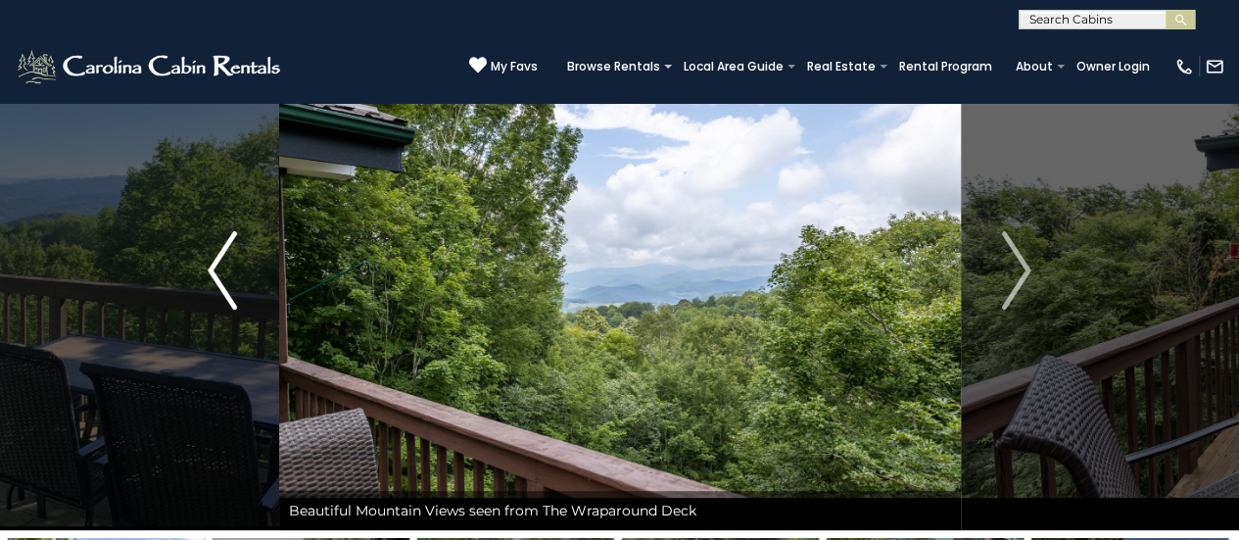
click at [247, 262] on button "Previous" at bounding box center [223, 270] width 113 height 519
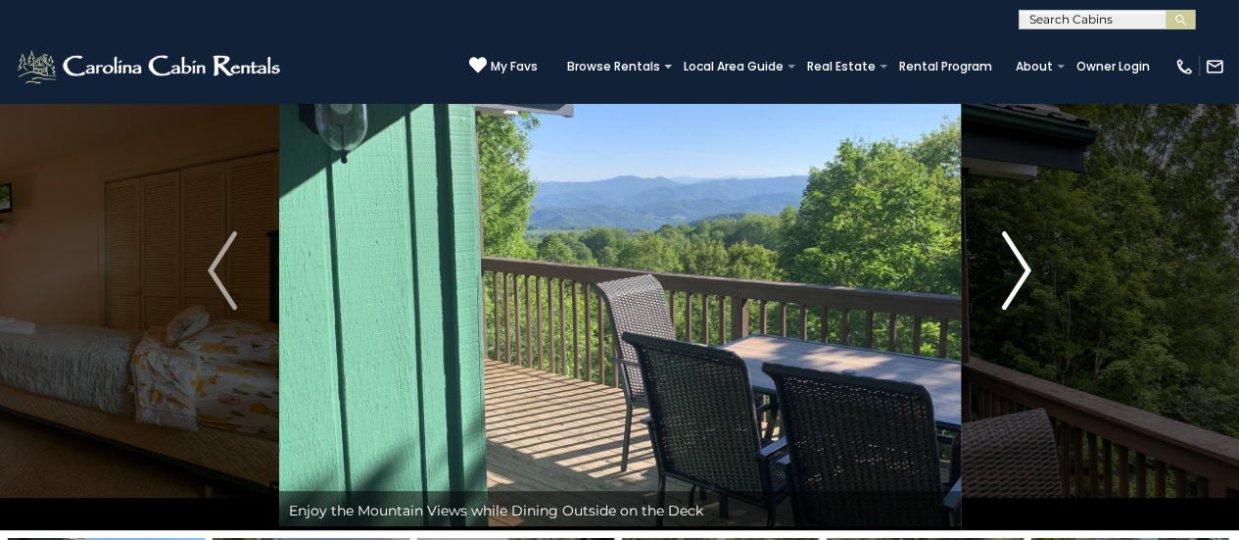
click at [1033, 290] on button "Next" at bounding box center [1016, 270] width 113 height 519
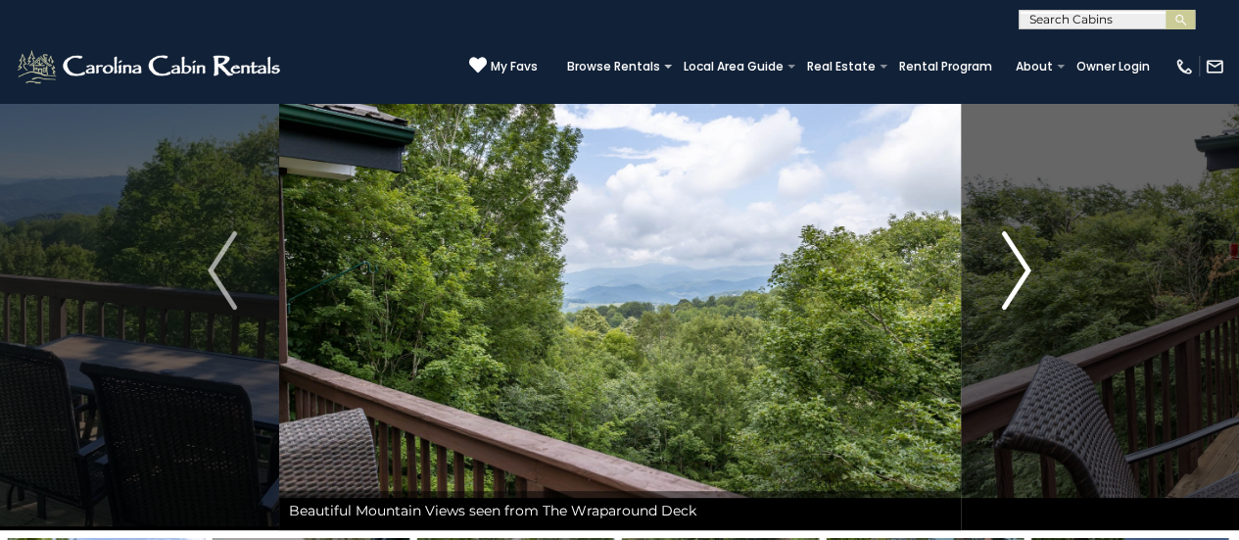
click at [1033, 290] on button "Next" at bounding box center [1016, 270] width 113 height 519
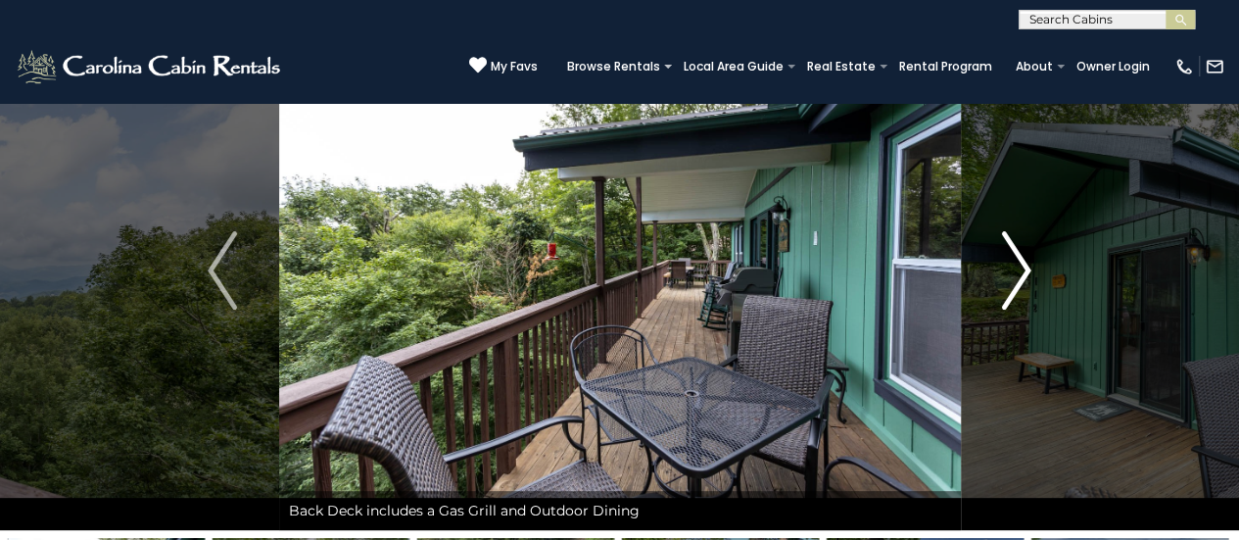
click at [1033, 290] on button "Next" at bounding box center [1016, 270] width 113 height 519
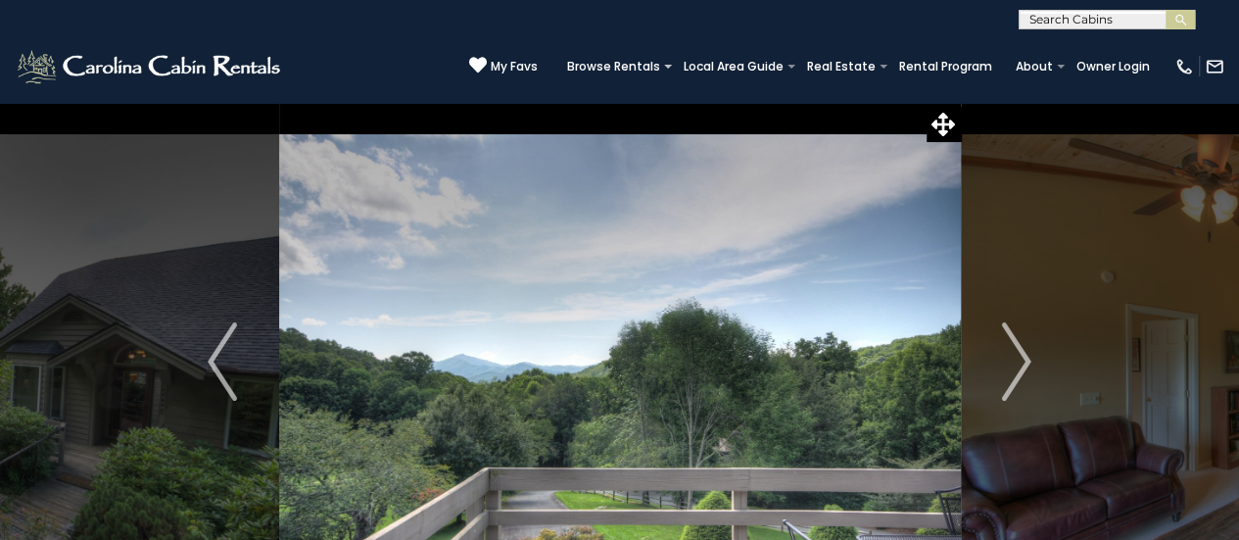
scroll to position [24, 0]
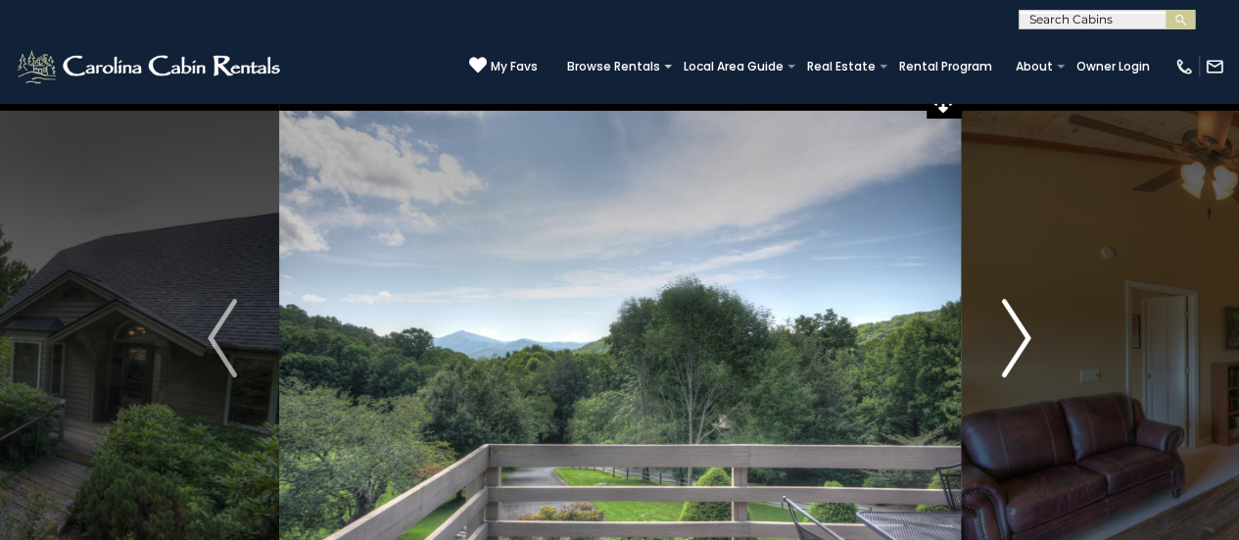
click at [1013, 346] on img "Next" at bounding box center [1016, 338] width 29 height 78
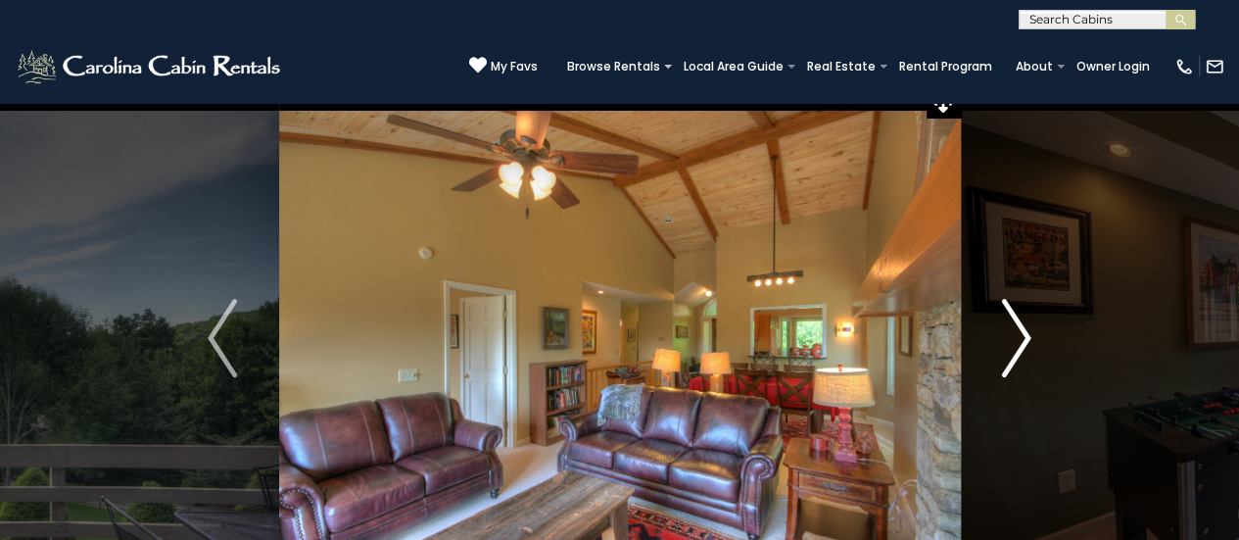
click at [1013, 346] on img "Next" at bounding box center [1016, 338] width 29 height 78
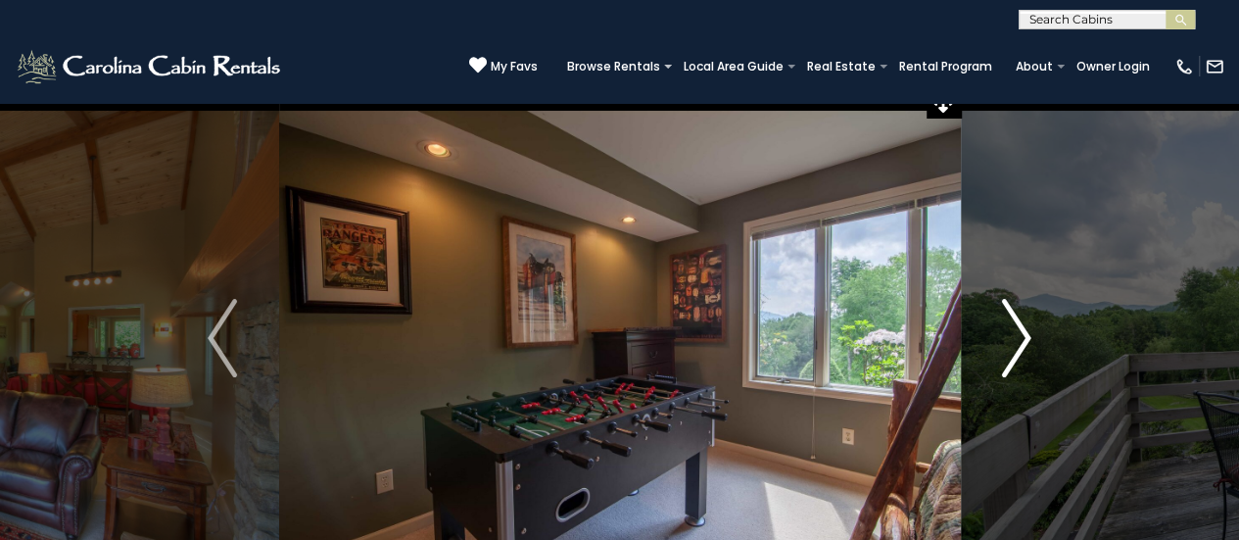
click at [1013, 346] on img "Next" at bounding box center [1016, 338] width 29 height 78
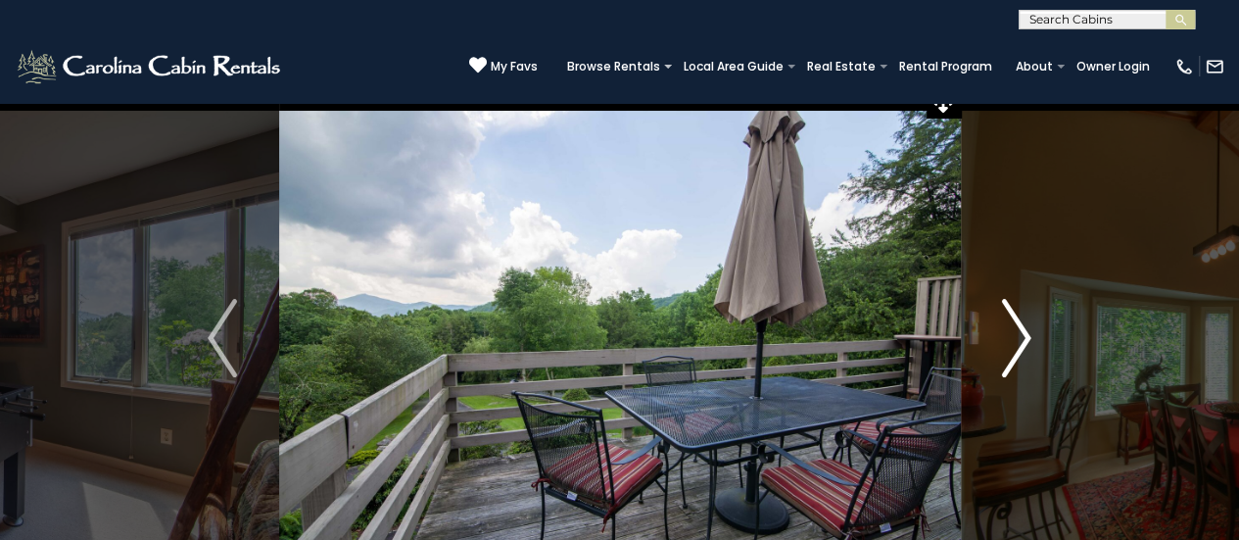
click at [1013, 346] on img "Next" at bounding box center [1016, 338] width 29 height 78
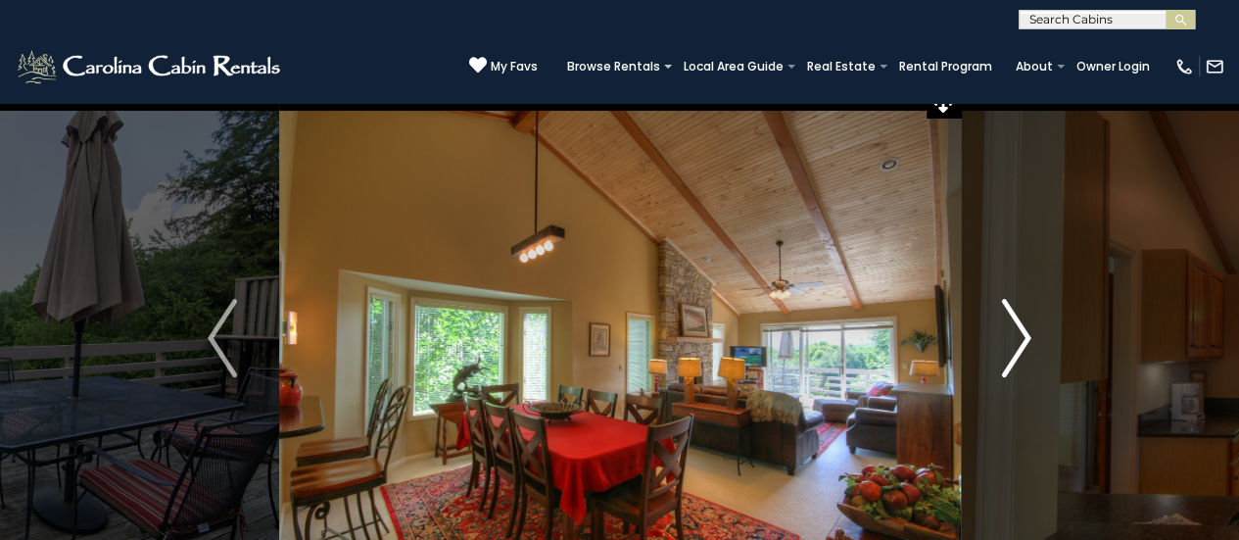
click at [1013, 346] on img "Next" at bounding box center [1016, 338] width 29 height 78
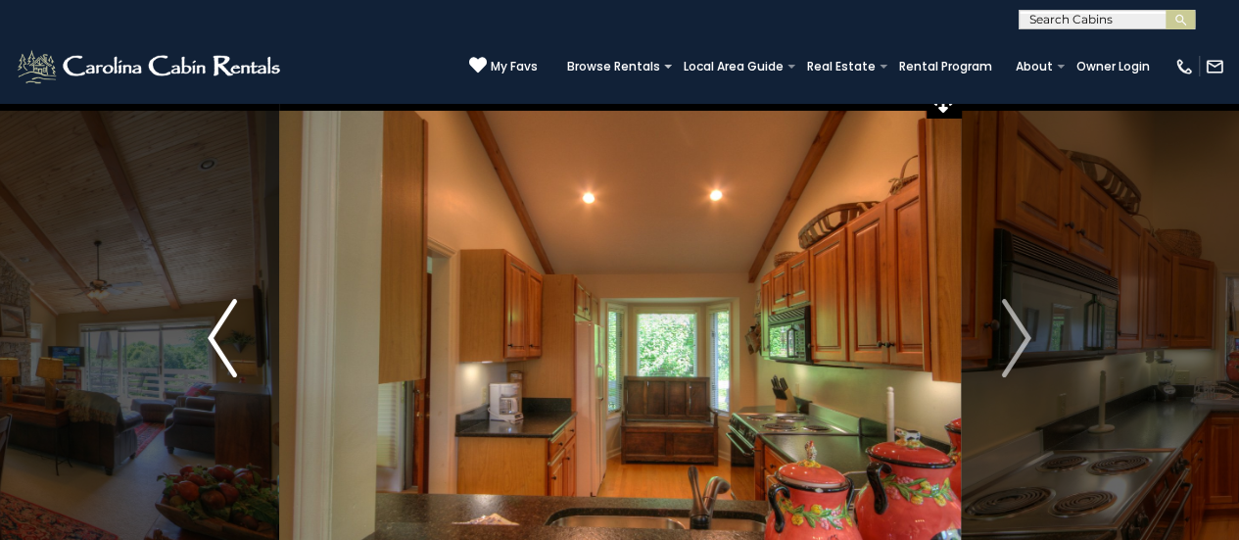
click at [221, 331] on img "Previous" at bounding box center [222, 338] width 29 height 78
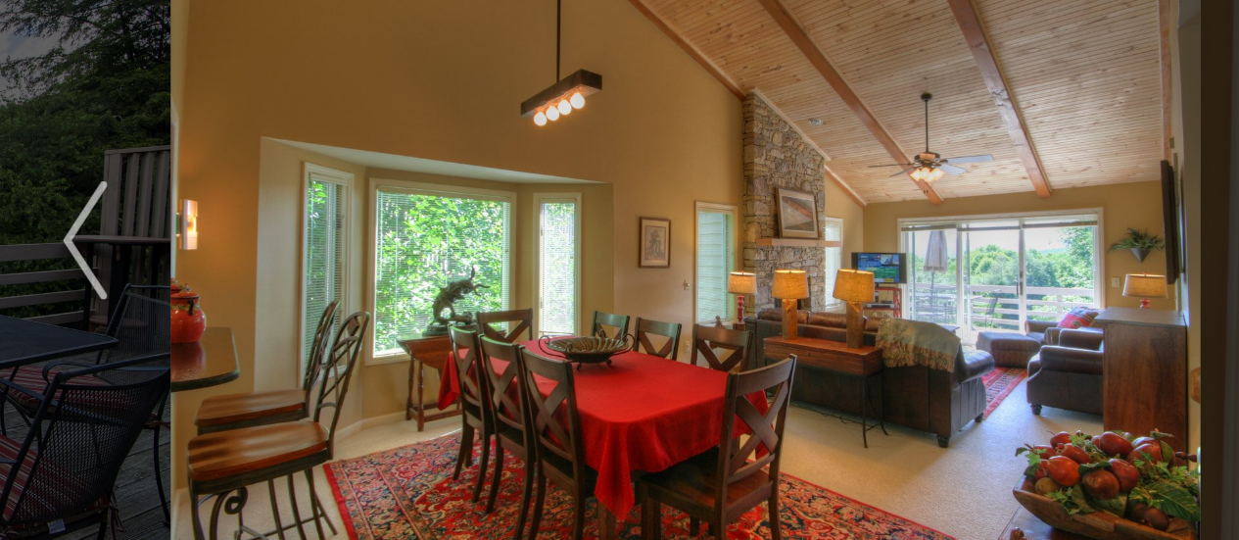
scroll to position [78, 0]
